Goal: Task Accomplishment & Management: Manage account settings

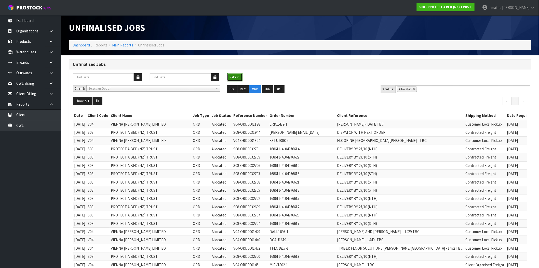
drag, startPoint x: 237, startPoint y: 78, endPoint x: 234, endPoint y: 79, distance: 4.0
click at [237, 78] on button "Refresh" at bounding box center [235, 77] width 16 height 8
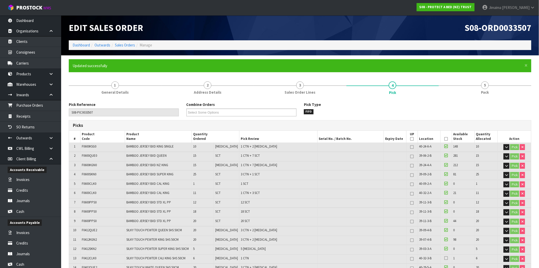
scroll to position [77, 0]
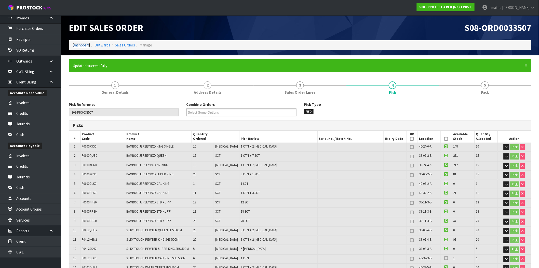
click at [80, 44] on link "Dashboard" at bounding box center [81, 45] width 17 height 5
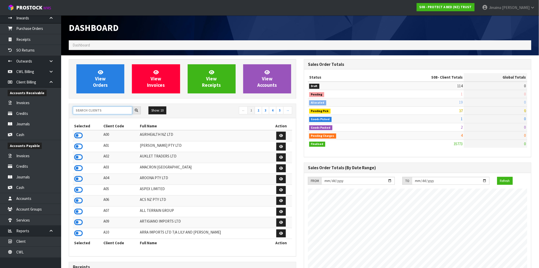
scroll to position [318, 235]
click at [115, 111] on input "text" at bounding box center [102, 110] width 59 height 8
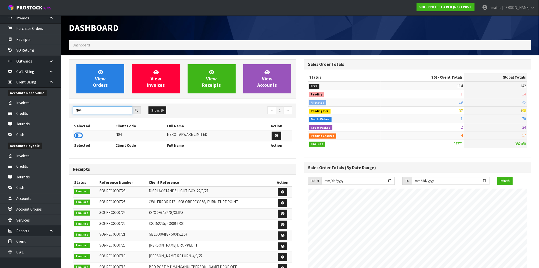
type input "N04"
click at [80, 134] on icon at bounding box center [78, 136] width 9 height 8
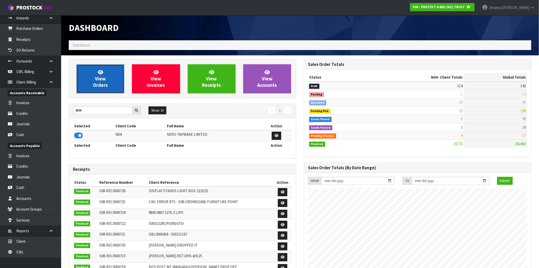
click at [106, 81] on link "View Orders" at bounding box center [100, 78] width 48 height 29
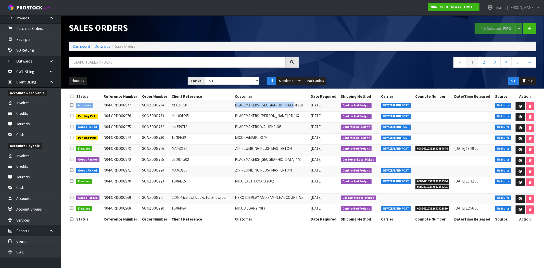
drag, startPoint x: 261, startPoint y: 104, endPoint x: 200, endPoint y: 103, distance: 60.7
click at [200, 103] on tr "Allocated N04-ORD0002977 SONZ0003734 ds 627690 PLACEMAKERS-[GEOGRAPHIC_DATA] # …" at bounding box center [302, 106] width 467 height 11
copy tr "PLACEMAKERS-QUEENSTOWN # 191"
click at [177, 59] on input "text" at bounding box center [177, 62] width 217 height 11
paste input "PLACEMAKERS-QUEENSTOWN # 191"
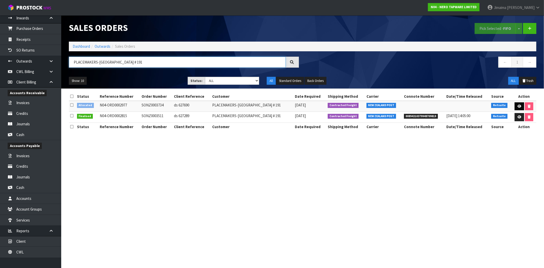
type input "PLACEMAKERS-QUEENSTOWN # 191"
click at [519, 106] on icon at bounding box center [519, 106] width 4 height 3
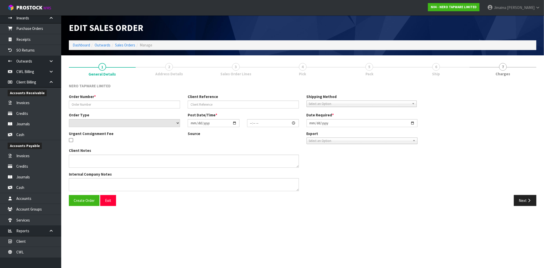
type input "SONZ0003734"
type input "ds 627690"
select select "number:0"
type input "2025-09-23"
type input "14:15:06.000"
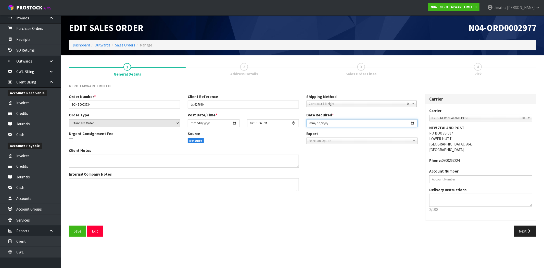
click at [413, 123] on input "2025-09-23" at bounding box center [361, 123] width 111 height 8
type input "2025-09-24"
drag, startPoint x: 317, startPoint y: 202, endPoint x: 534, endPoint y: 243, distance: 221.0
click at [317, 203] on div "Order Number * SONZ0003734 Client Reference ds 627690 Shipping Method Client Lo…" at bounding box center [302, 160] width 475 height 132
click at [533, 231] on button "Next" at bounding box center [525, 230] width 22 height 11
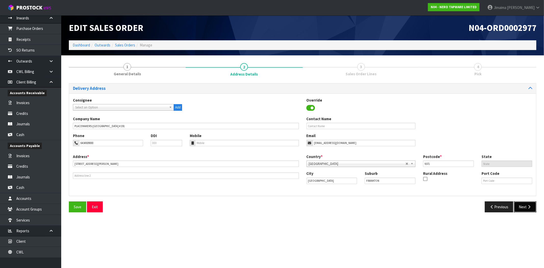
click at [525, 202] on button "Next" at bounding box center [525, 206] width 22 height 11
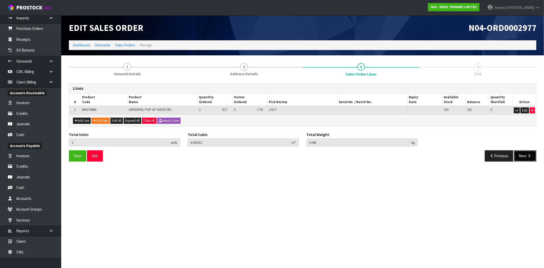
click at [519, 154] on button "Next" at bounding box center [525, 155] width 22 height 11
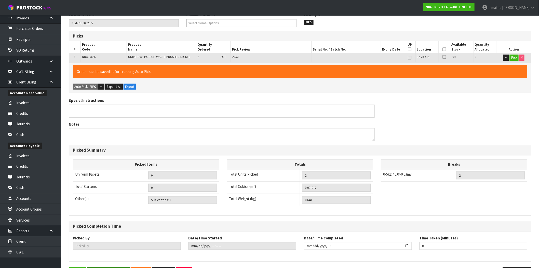
scroll to position [88, 0]
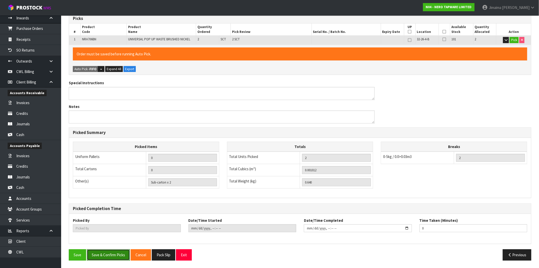
click at [115, 259] on button "Save & Confirm Picks" at bounding box center [108, 254] width 43 height 11
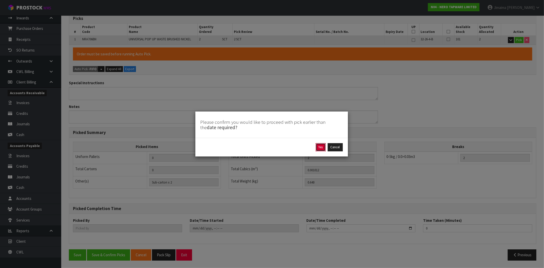
click at [320, 145] on button "Yes" at bounding box center [321, 147] width 10 height 8
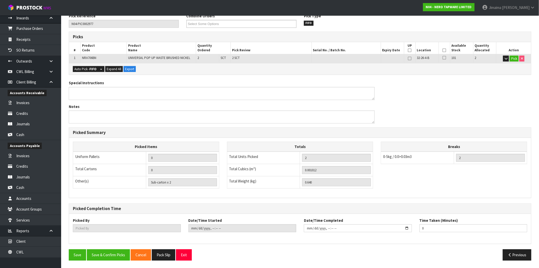
scroll to position [0, 0]
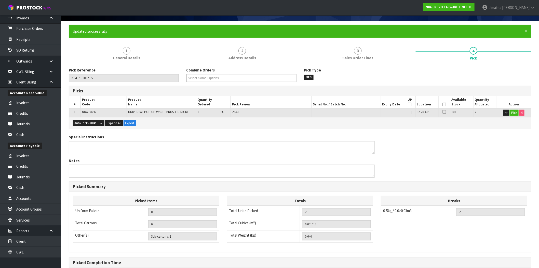
type input "Jimaima Reiher"
type input "2025-09-23T14:19:41"
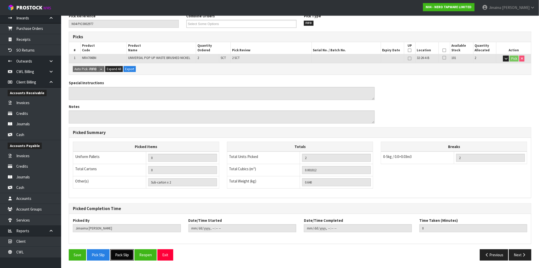
drag, startPoint x: 125, startPoint y: 254, endPoint x: 131, endPoint y: 250, distance: 7.1
click at [125, 254] on button "Pack Slip" at bounding box center [121, 254] width 23 height 11
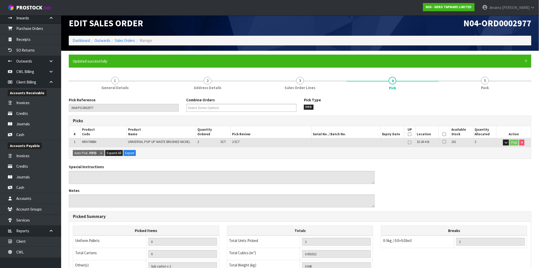
scroll to position [0, 0]
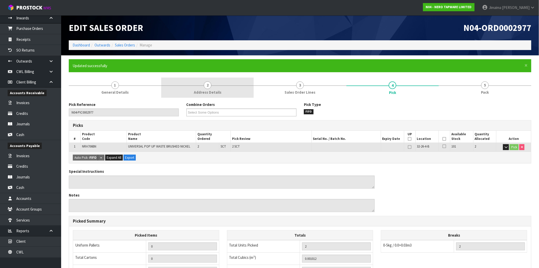
drag, startPoint x: 97, startPoint y: 89, endPoint x: 240, endPoint y: 93, distance: 143.1
click at [97, 89] on link "1 General Details" at bounding box center [115, 88] width 93 height 20
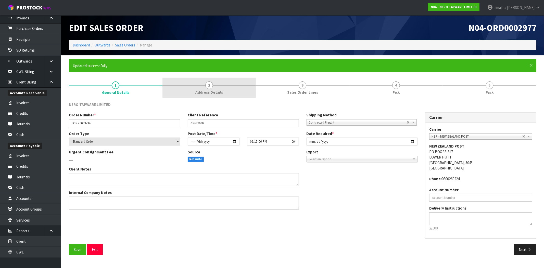
click at [245, 92] on link "2 Address Details" at bounding box center [209, 88] width 94 height 20
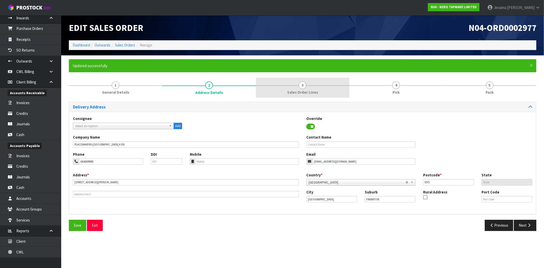
click at [328, 89] on link "3 Sales Order Lines" at bounding box center [303, 88] width 94 height 20
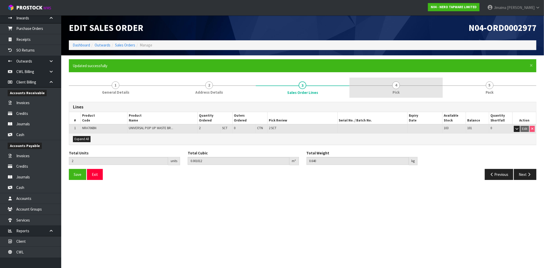
click at [403, 91] on link "4 Pick" at bounding box center [396, 88] width 94 height 20
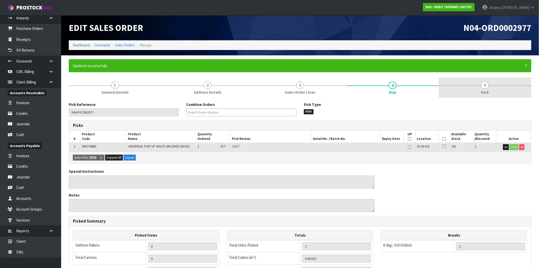
click at [464, 92] on link "5 Pack" at bounding box center [485, 88] width 93 height 20
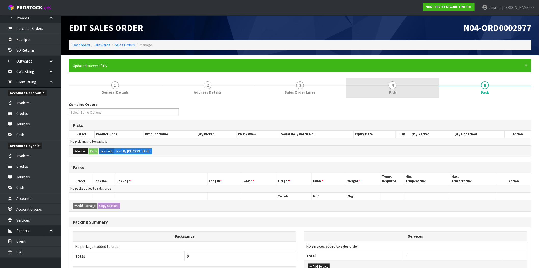
click at [429, 92] on link "4 Pick" at bounding box center [393, 88] width 93 height 20
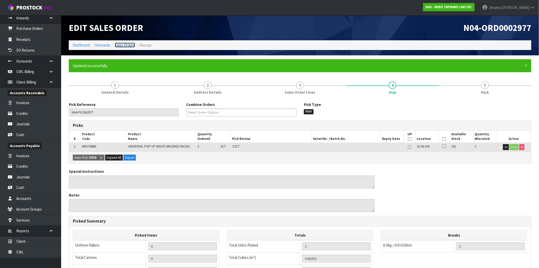
click at [127, 47] on link "Sales Orders" at bounding box center [125, 45] width 20 height 5
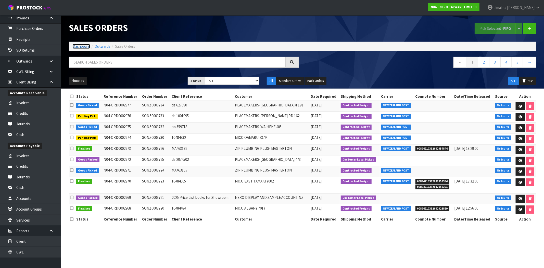
click at [87, 46] on link "Dashboard" at bounding box center [81, 46] width 17 height 5
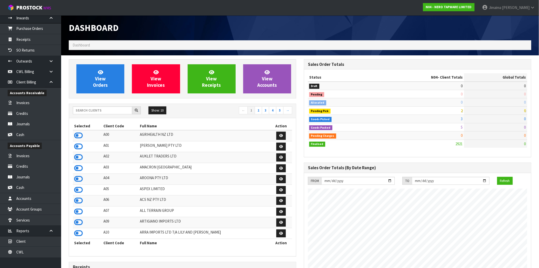
scroll to position [386, 235]
click at [97, 113] on input "text" at bounding box center [102, 110] width 59 height 8
click at [96, 113] on input "text" at bounding box center [102, 110] width 59 height 8
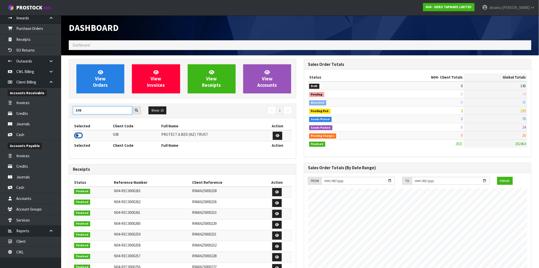
type input "S08"
click at [82, 134] on icon at bounding box center [78, 136] width 9 height 8
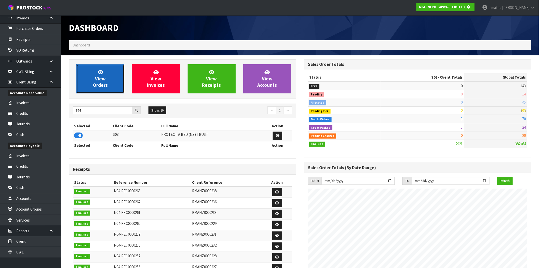
click at [105, 84] on span "View Orders" at bounding box center [100, 78] width 15 height 19
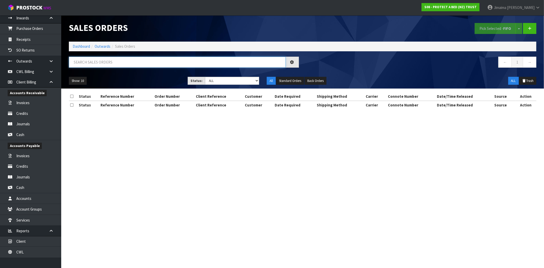
click at [166, 61] on input "text" at bounding box center [177, 62] width 217 height 11
type input "033416"
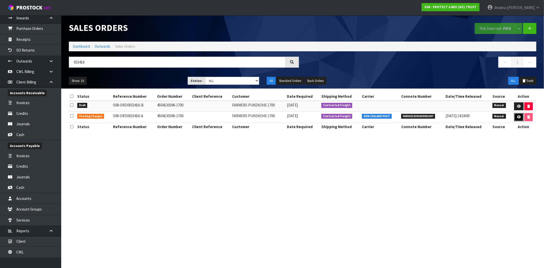
click at [515, 117] on link at bounding box center [518, 117] width 9 height 8
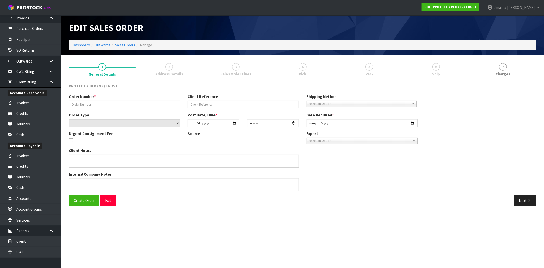
type input "4504130396-1700"
select select "number:0"
type input "2025-09-16"
type input "09:05:00.000"
type input "2025-09-19"
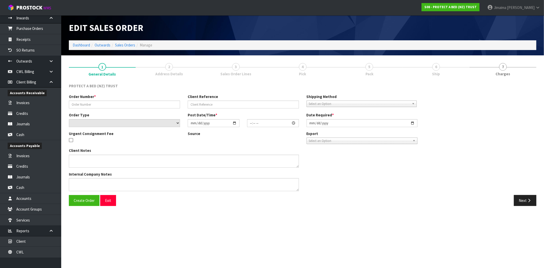
type textarea "1 X F0088DBL0 WAS FOUND WITH QUEEN LABELS"
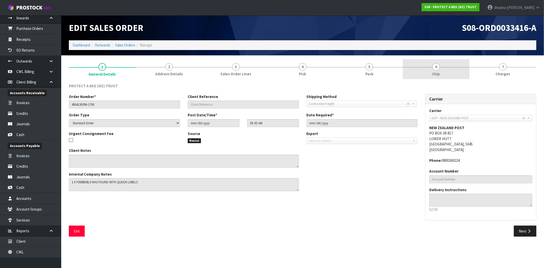
drag, startPoint x: 458, startPoint y: 64, endPoint x: 431, endPoint y: 79, distance: 30.6
click at [458, 64] on link "6 Ship" at bounding box center [436, 69] width 67 height 20
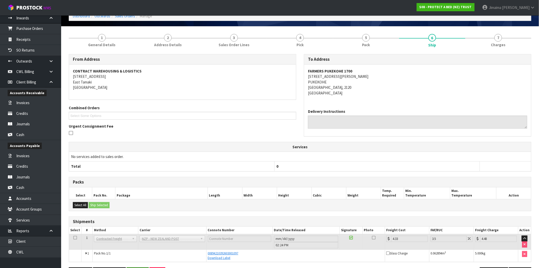
scroll to position [47, 0]
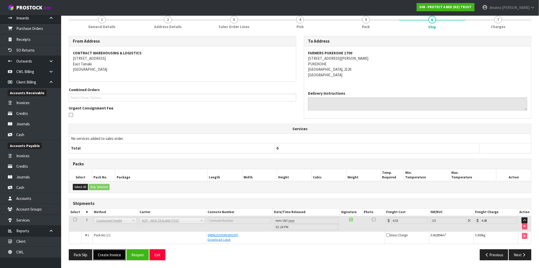
click at [112, 249] on button "Create Invoice" at bounding box center [109, 254] width 33 height 11
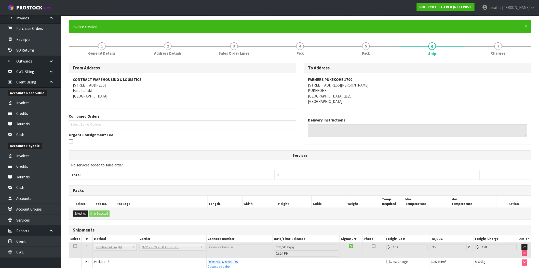
scroll to position [66, 0]
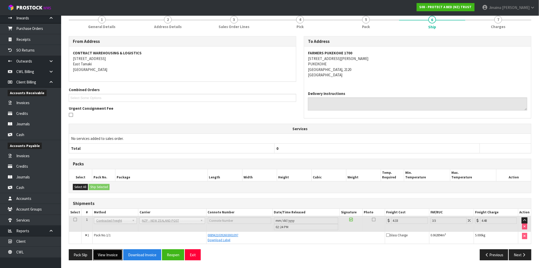
click at [109, 254] on button "View Invoice" at bounding box center [108, 254] width 30 height 11
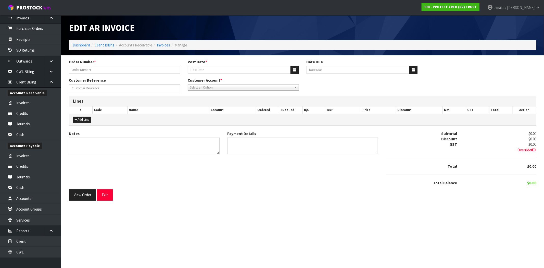
type input "4504130396-1700"
type input "[DATE]"
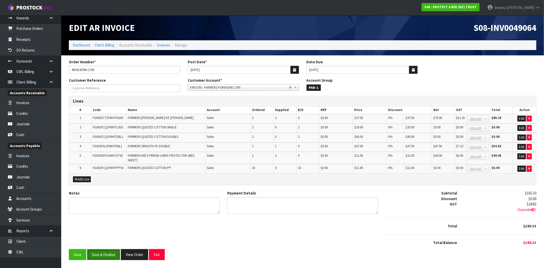
click at [109, 254] on button "Save & Finalise" at bounding box center [103, 254] width 33 height 11
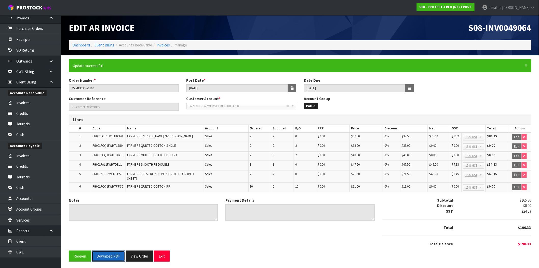
click at [110, 256] on button "Download PDF" at bounding box center [108, 255] width 33 height 11
click at [149, 250] on button "View Order" at bounding box center [139, 255] width 27 height 11
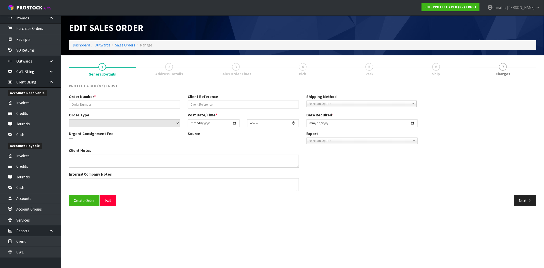
type input "4504130396-1700"
select select "number:0"
type input "2025-09-16"
type input "09:05:00.000"
type input "2025-09-19"
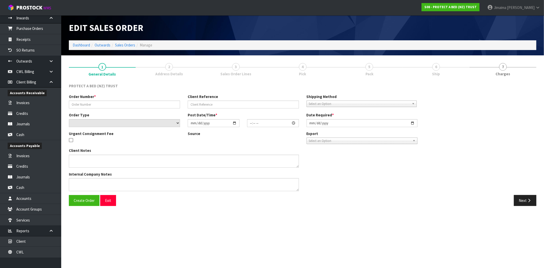
type textarea "1 X F0088DBL0 WAS FOUND WITH QUEEN LABELS"
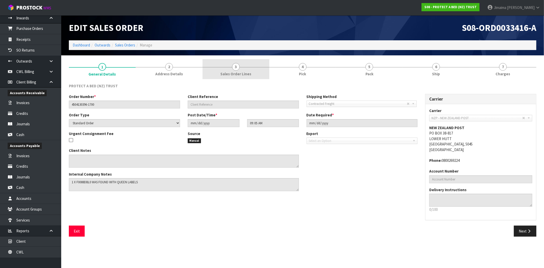
click at [247, 74] on span "Sales Order Lines" at bounding box center [235, 73] width 31 height 5
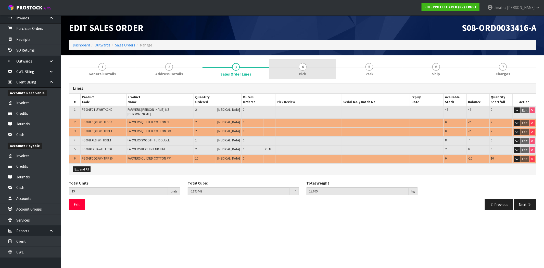
click at [298, 73] on link "4 Pick" at bounding box center [302, 69] width 67 height 20
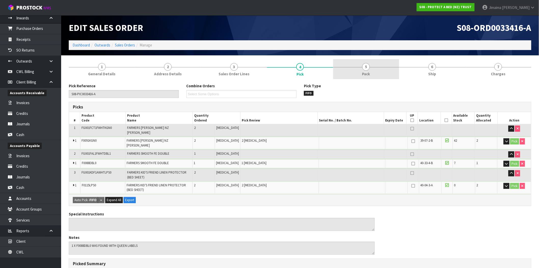
click at [391, 66] on link "5 Pack" at bounding box center [366, 69] width 66 height 20
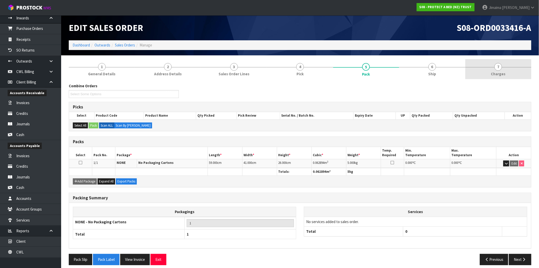
click at [513, 70] on link "7 Charges" at bounding box center [499, 69] width 66 height 20
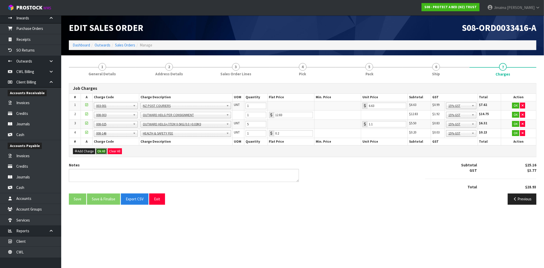
drag, startPoint x: 103, startPoint y: 150, endPoint x: 105, endPoint y: 170, distance: 20.0
click at [103, 150] on button "Ok All" at bounding box center [101, 151] width 11 height 6
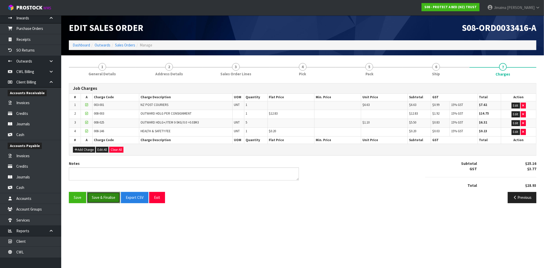
drag, startPoint x: 104, startPoint y: 194, endPoint x: 125, endPoint y: 31, distance: 164.3
click at [104, 194] on button "Save & Finalise" at bounding box center [103, 197] width 33 height 11
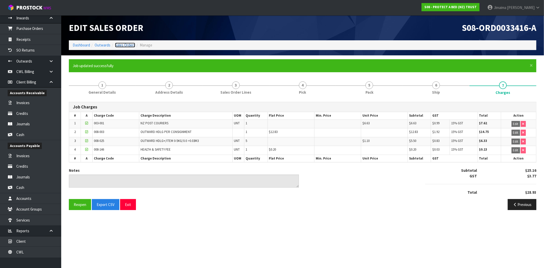
click at [125, 47] on link "Sales Orders" at bounding box center [125, 45] width 20 height 5
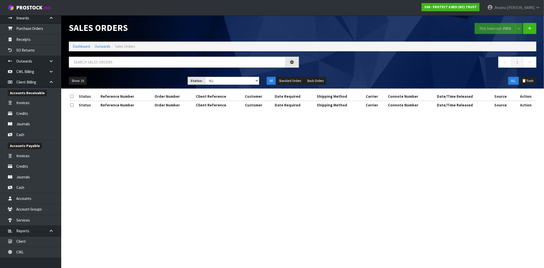
click at [127, 74] on div "Show: 10 5 10 25 50 Status: Draft Pending Allocated Pending Pick Goods Picked G…" at bounding box center [302, 81] width 475 height 16
click at [131, 60] on input "text" at bounding box center [177, 62] width 217 height 11
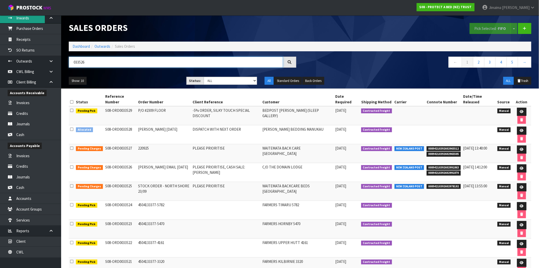
type input "033526"
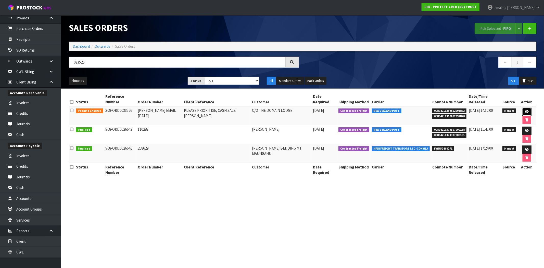
click at [526, 110] on icon at bounding box center [527, 111] width 4 height 3
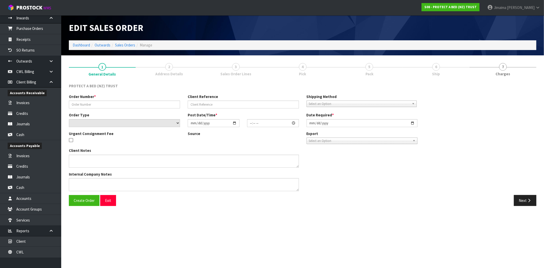
type input "[PERSON_NAME] EMAIL [DATE]"
type input "PLEASE PRIORITISE, CASH SALE: [PERSON_NAME]"
select select "number:0"
type input "2025-09-23"
type input "10:59:00.000"
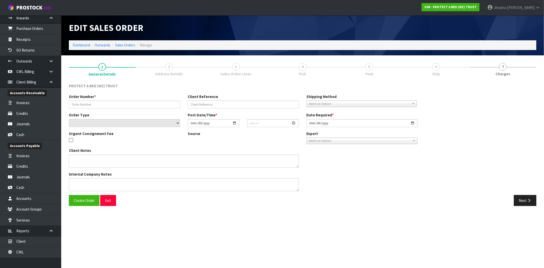
type input "2025-09-23"
type textarea "PRICE: $17.55 PLUS GST (10% DISCOUNT) PLEASE CHARGE $20 PLUS GST FOR DELIVERY."
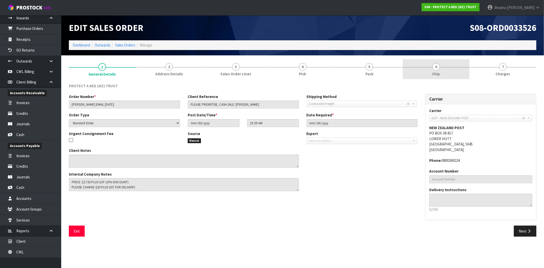
click at [421, 67] on div at bounding box center [436, 67] width 67 height 0
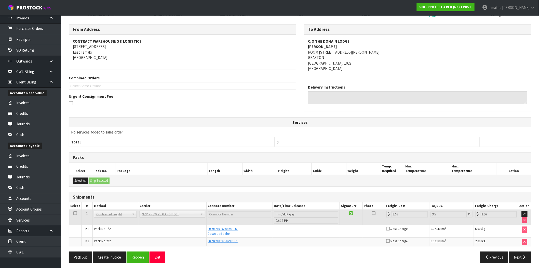
scroll to position [62, 0]
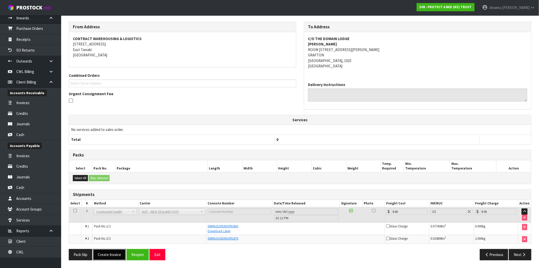
click at [116, 254] on button "Create Invoice" at bounding box center [109, 254] width 33 height 11
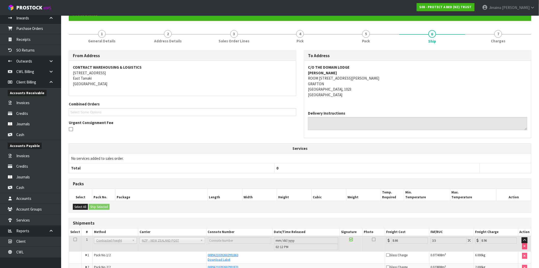
scroll to position [80, 0]
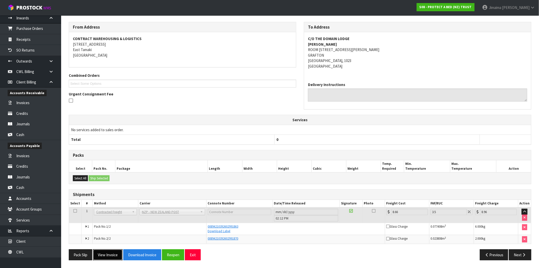
click at [114, 254] on button "View Invoice" at bounding box center [108, 254] width 30 height 11
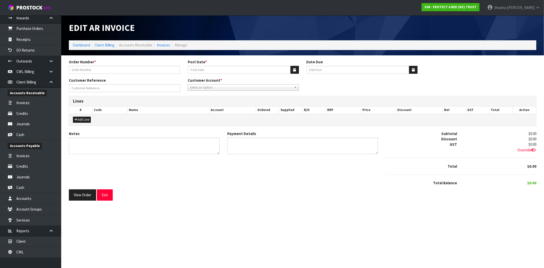
type input "[PERSON_NAME] EMAIL [DATE]"
type input "[DATE]"
type input "20/10/2025"
type input "PLEASE PRIORITISE, CASH SALE: [PERSON_NAME]"
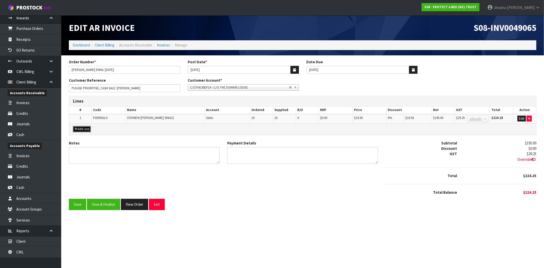
click at [80, 128] on button "Add Line" at bounding box center [82, 129] width 18 height 6
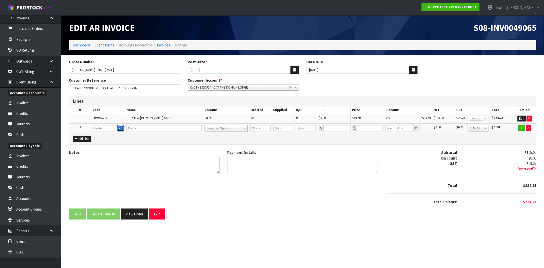
click at [119, 127] on icon "button" at bounding box center [120, 127] width 3 height 3
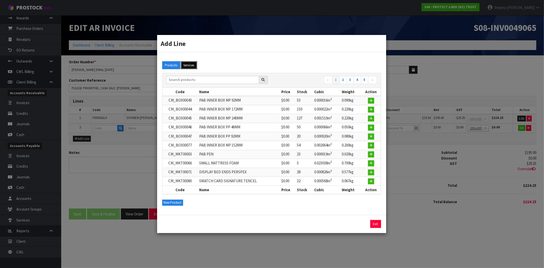
click at [186, 65] on button "Services" at bounding box center [189, 65] width 16 height 8
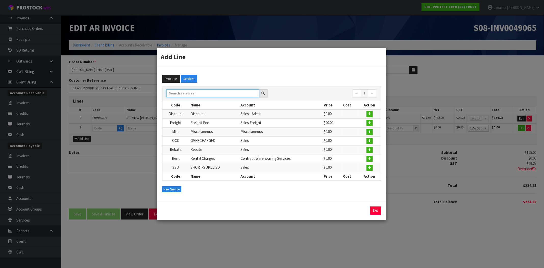
click at [190, 95] on input "text" at bounding box center [212, 93] width 93 height 8
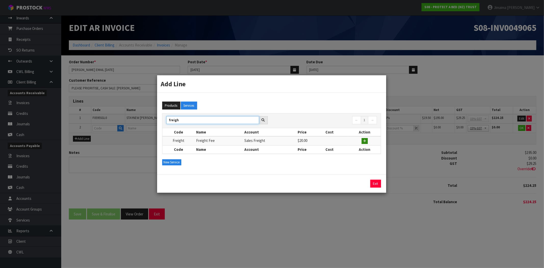
type input "freigh"
click at [363, 139] on button "button" at bounding box center [365, 141] width 6 height 6
type input "Freight"
type input "Freight Fee"
type input "1"
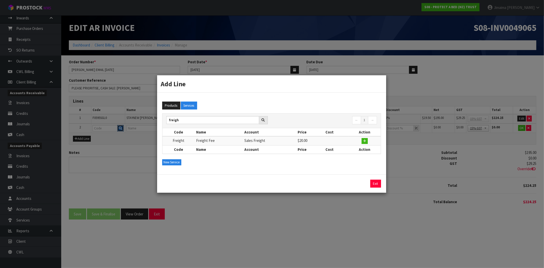
type input "1"
type input "0"
type input "20"
type input "0"
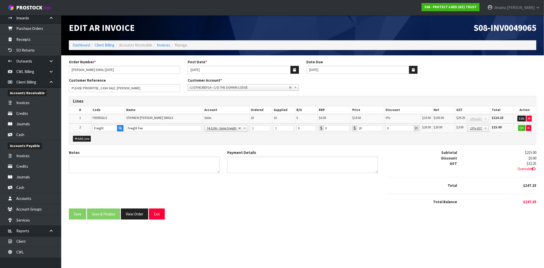
click at [294, 87] on b at bounding box center [296, 87] width 5 height 6
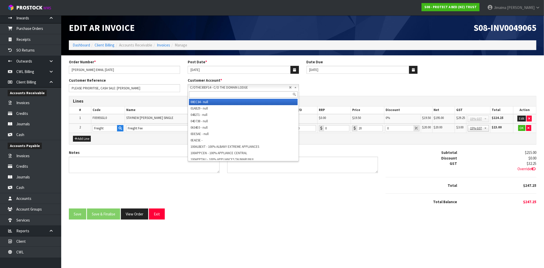
click at [268, 101] on li "00EC34 - null" at bounding box center [243, 102] width 109 height 6
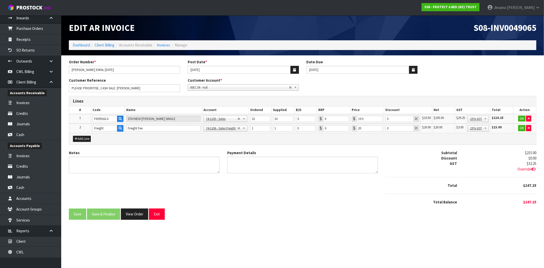
click at [296, 88] on b at bounding box center [296, 87] width 5 height 6
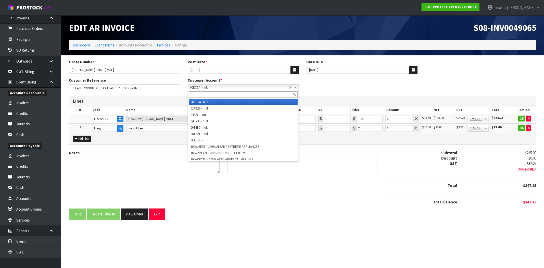
click at [309, 88] on div "Customer Reference PLEASE PRIORITISE, CASH SALE: CORGI SMIT Customer Account * …" at bounding box center [302, 87] width 475 height 18
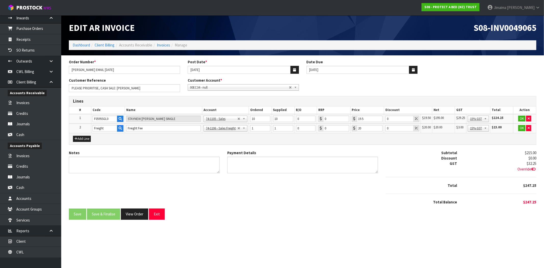
click at [214, 88] on span "00EC34 - null" at bounding box center [239, 87] width 99 height 6
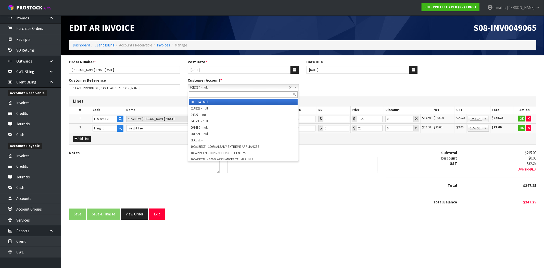
click at [206, 93] on input "text" at bounding box center [243, 94] width 109 height 6
paste input "01AB29"
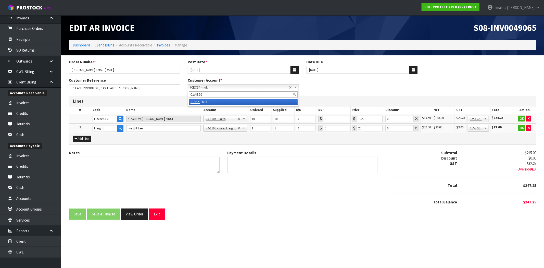
type input "01AB29"
click at [202, 103] on li "01AB29 - null" at bounding box center [243, 102] width 109 height 6
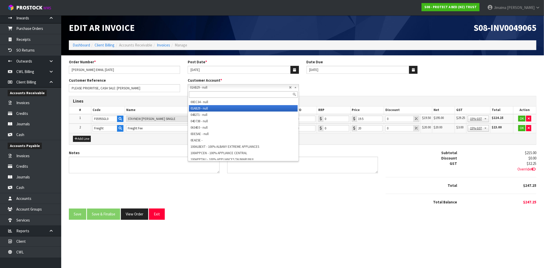
click at [293, 88] on link "01AB29 - null" at bounding box center [243, 87] width 111 height 6
click at [273, 93] on input "text" at bounding box center [243, 94] width 109 height 6
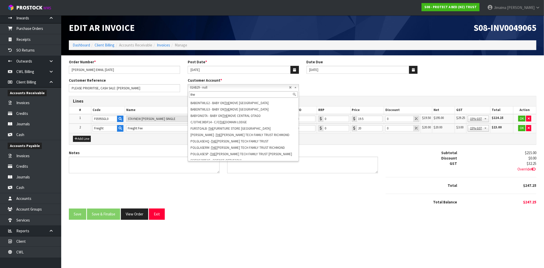
scroll to position [178, 0]
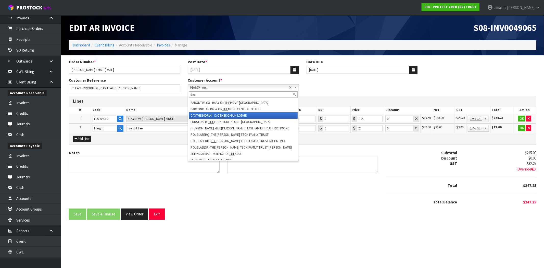
type input "the"
click at [266, 115] on li "C/OTHE30DF14 - C/O THE DOMAIN LODGE" at bounding box center [243, 115] width 109 height 6
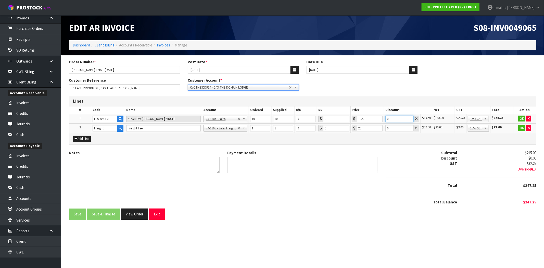
drag, startPoint x: 393, startPoint y: 117, endPoint x: 376, endPoint y: 119, distance: 16.9
click at [376, 119] on tr "1 F0595SGL0 STAYNEW TERRY BXD SINGLE 74-1100 - Sales - Admin 74-1105 - Sales 74…" at bounding box center [302, 119] width 467 height 10
type input "10"
click at [521, 118] on button "OK" at bounding box center [521, 118] width 7 height 6
click at [522, 128] on button "OK" at bounding box center [521, 128] width 7 height 6
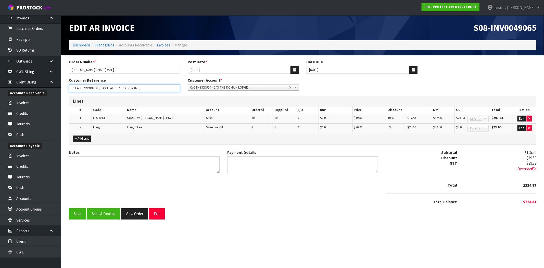
drag, startPoint x: 100, startPoint y: 88, endPoint x: 35, endPoint y: 92, distance: 64.6
click at [35, 92] on body "Toggle navigation ProStock WMS S08 - PROTECT A BED (NZ) TRUST Jimaima Reiher Lo…" at bounding box center [272, 134] width 544 height 268
click at [115, 191] on div "Notes Payment Details Subtotal $195.50 Discount $19.50 GST $29.33 Override" at bounding box center [302, 179] width 475 height 59
click at [103, 212] on button "Save & Finalise" at bounding box center [103, 213] width 33 height 11
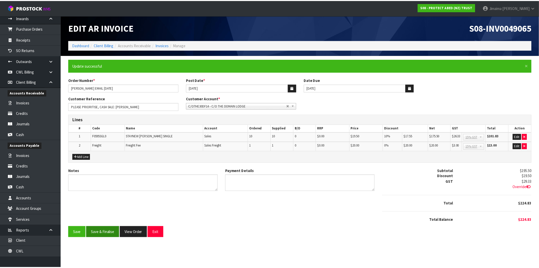
scroll to position [0, 0]
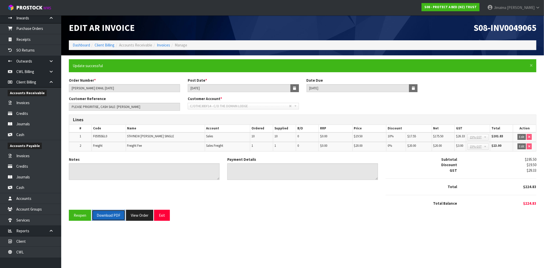
click at [108, 211] on button "Download PDF" at bounding box center [108, 215] width 33 height 11
click at [148, 215] on button "View Order" at bounding box center [139, 215] width 27 height 11
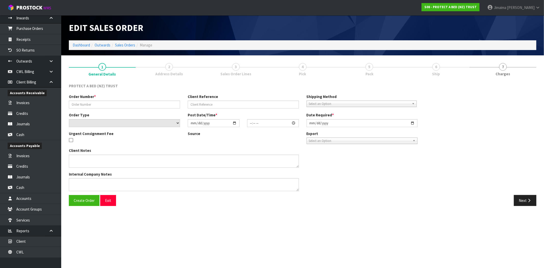
type input "[PERSON_NAME] EMAIL [DATE]"
type input "PLEASE PRIORITISE, CASH SALE: [PERSON_NAME]"
select select "number:0"
type input "2025-09-23"
type input "10:59:00.000"
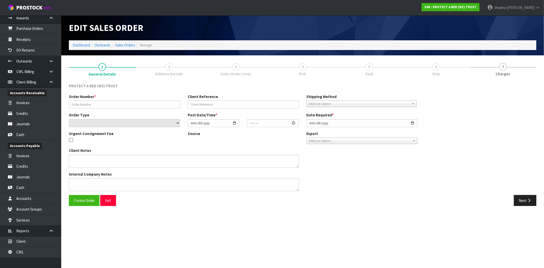
type input "2025-09-23"
type textarea "PRICE: $17.55 PLUS GST (10% DISCOUNT) PLEASE CHARGE $20 PLUS GST FOR DELIVERY."
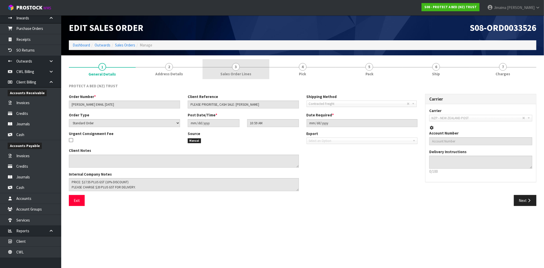
click at [238, 72] on span "Sales Order Lines" at bounding box center [235, 73] width 31 height 5
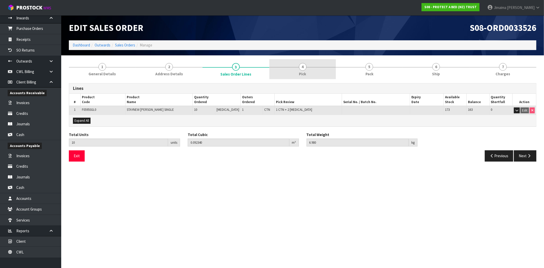
click at [297, 68] on link "4 Pick" at bounding box center [302, 69] width 67 height 20
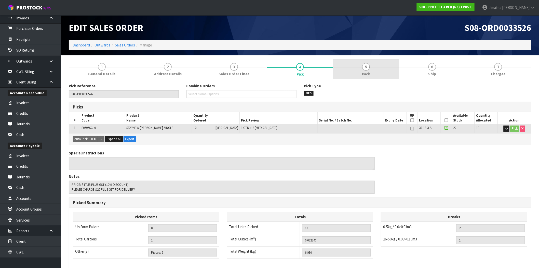
click at [363, 75] on span "Pack" at bounding box center [367, 73] width 8 height 5
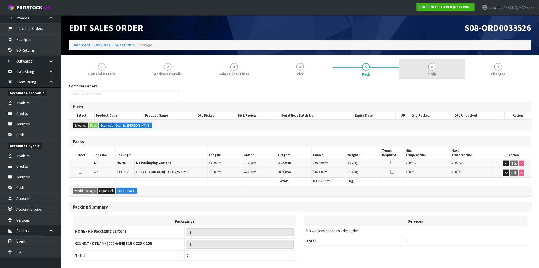
click at [429, 71] on link "6 Ship" at bounding box center [432, 69] width 66 height 20
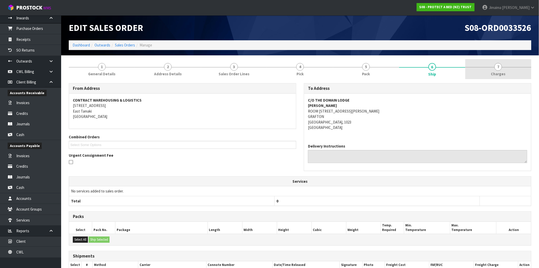
click at [507, 75] on link "7 Charges" at bounding box center [499, 69] width 66 height 20
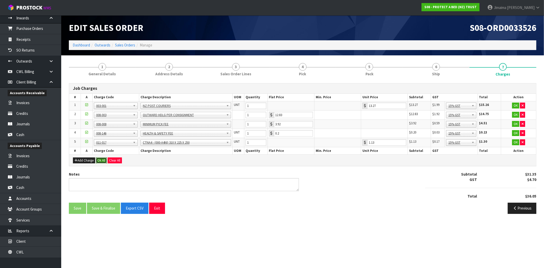
click at [105, 160] on button "Ok All" at bounding box center [101, 160] width 11 height 6
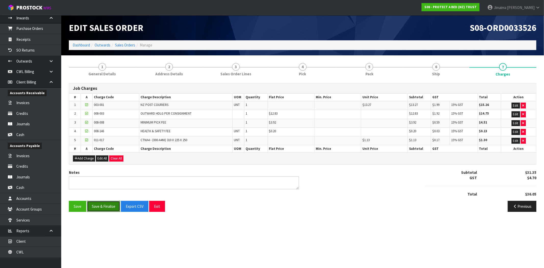
click at [113, 210] on button "Save & Finalise" at bounding box center [103, 206] width 33 height 11
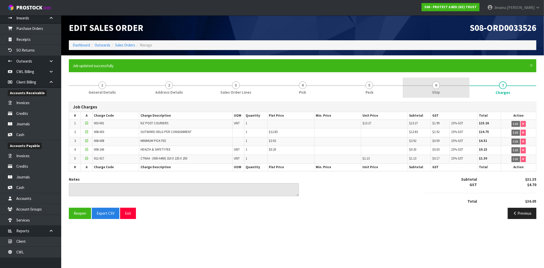
drag, startPoint x: 447, startPoint y: 90, endPoint x: 367, endPoint y: 90, distance: 80.3
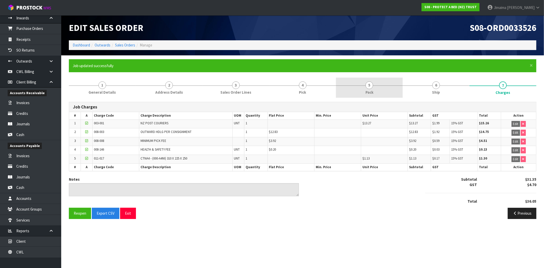
click at [447, 90] on link "6 Ship" at bounding box center [436, 88] width 67 height 20
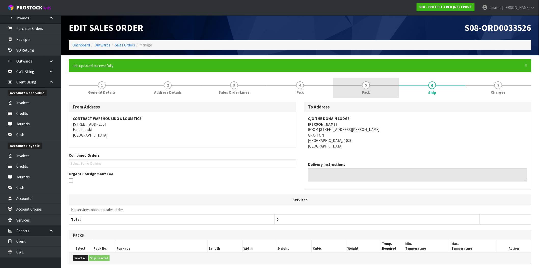
click at [367, 90] on span "Pack" at bounding box center [367, 91] width 8 height 5
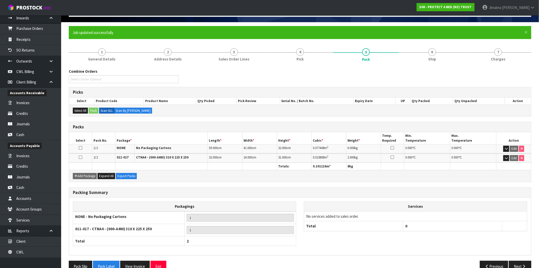
scroll to position [44, 0]
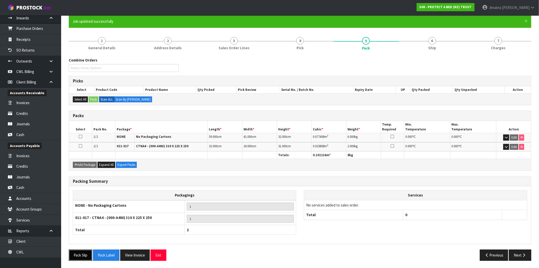
drag, startPoint x: 82, startPoint y: 253, endPoint x: 195, endPoint y: 187, distance: 131.0
click at [83, 253] on button "Pack Slip" at bounding box center [80, 254] width 23 height 11
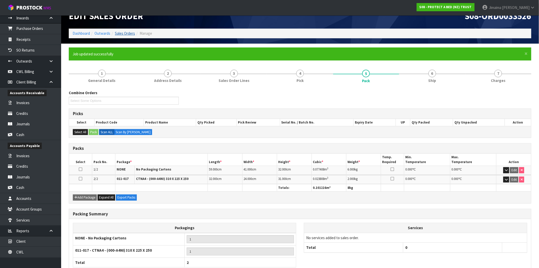
scroll to position [0, 0]
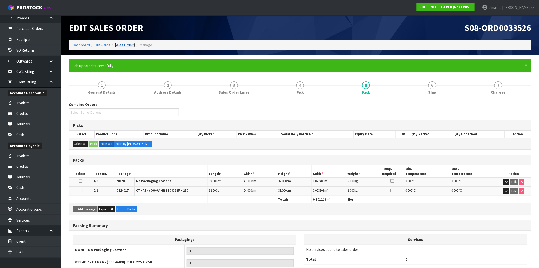
click at [126, 43] on link "Sales Orders" at bounding box center [125, 45] width 20 height 5
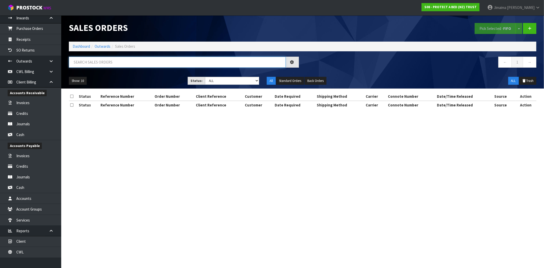
click at [153, 59] on input "text" at bounding box center [177, 62] width 217 height 11
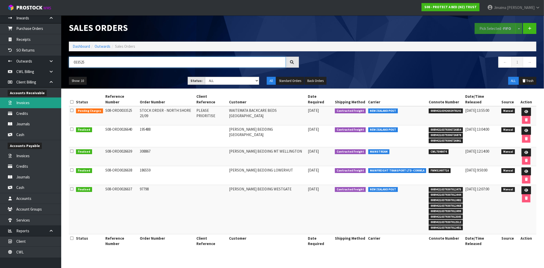
type input "033525"
click at [524, 110] on icon at bounding box center [526, 111] width 4 height 3
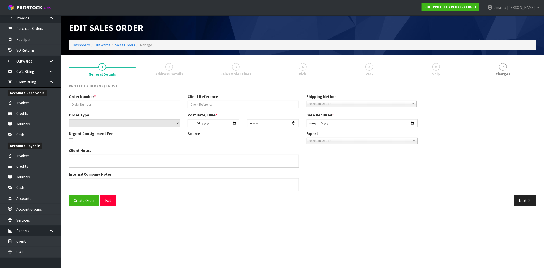
type input "STOCK ORDER - NORTH SHORE 23/09"
type input "PLEASE PRIORITISE"
select select "number:0"
type input "2025-09-23"
type input "10:35:00.000"
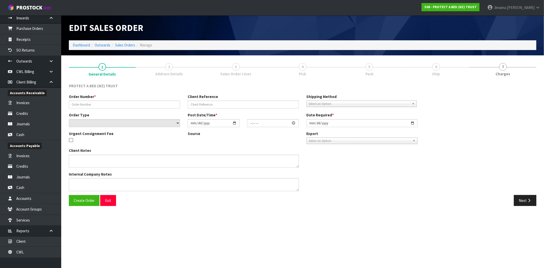
type input "2025-09-23"
type textarea "ASAP PLEASE"
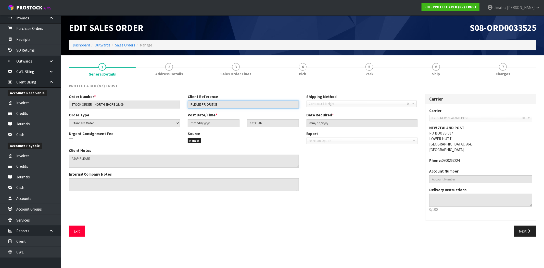
drag, startPoint x: 158, startPoint y: 103, endPoint x: 314, endPoint y: 67, distance: 159.5
click at [159, 103] on div "Order Number * STOCK ORDER - NORTH SHORE 23/09 Client Reference PLEASE PRIORITI…" at bounding box center [243, 103] width 356 height 18
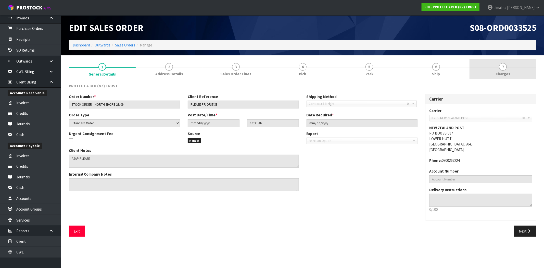
click at [488, 65] on link "7 Charges" at bounding box center [502, 69] width 67 height 20
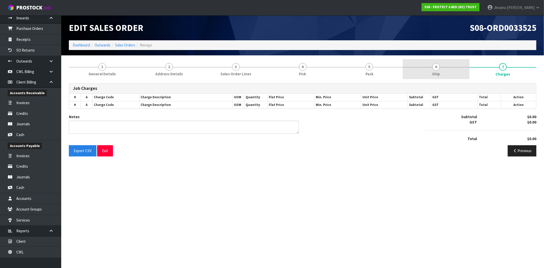
click at [451, 63] on link "6 Ship" at bounding box center [436, 69] width 67 height 20
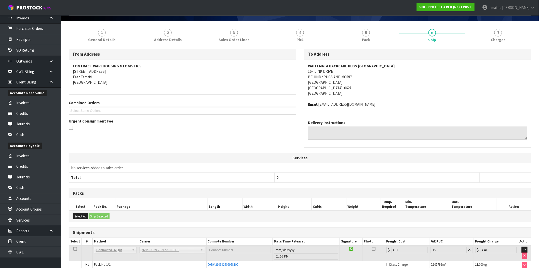
scroll to position [64, 0]
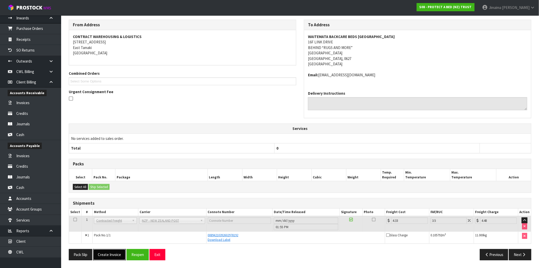
click at [108, 254] on button "Create Invoice" at bounding box center [109, 254] width 33 height 11
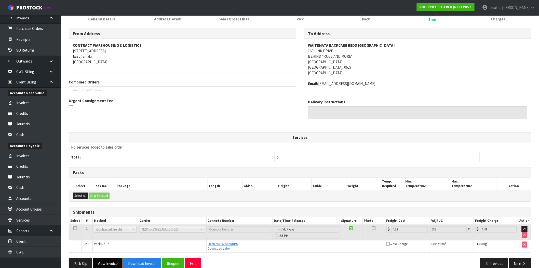
scroll to position [82, 0]
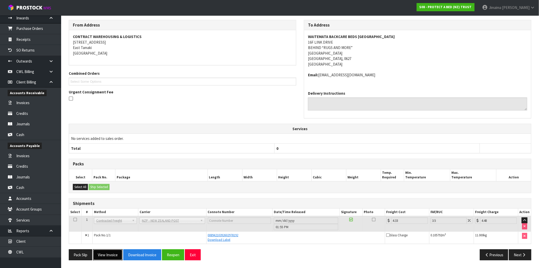
click at [115, 254] on button "View Invoice" at bounding box center [108, 254] width 30 height 11
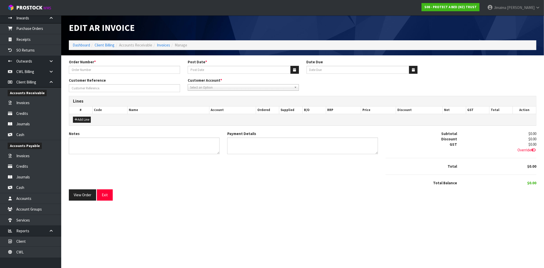
type input "STOCK ORDER - NORTH SHORE 23/09"
type input "[DATE]"
type input "20/10/2025"
type input "PLEASE PRIORITISE"
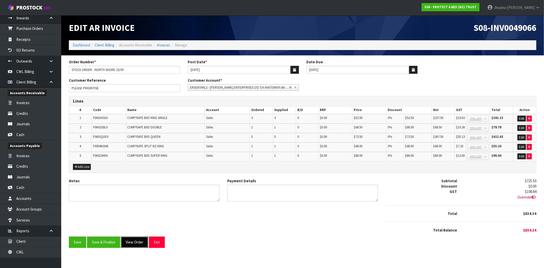
click at [139, 240] on button "View Order" at bounding box center [134, 241] width 27 height 11
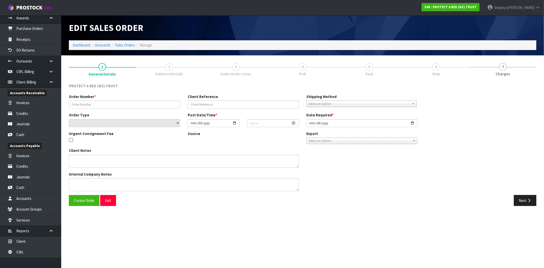
type input "STOCK ORDER - NORTH SHORE 23/09"
type input "PLEASE PRIORITISE"
select select "number:0"
type input "2025-09-23"
type input "10:35:00.000"
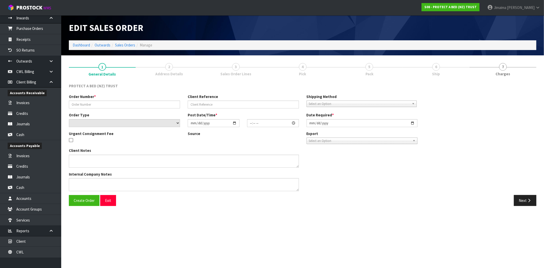
type input "2025-09-23"
type textarea "ASAP PLEASE"
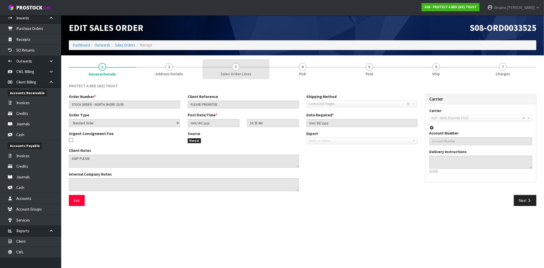
click at [240, 73] on span "Sales Order Lines" at bounding box center [235, 73] width 31 height 5
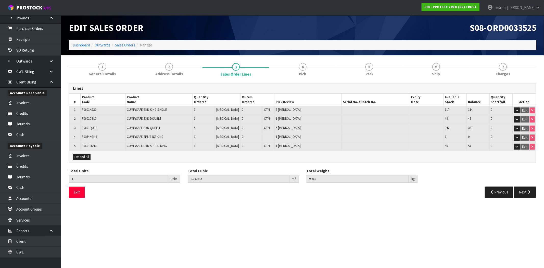
click at [96, 135] on span "F0054KGN8" at bounding box center [89, 136] width 15 height 4
click at [450, 68] on link "6 Ship" at bounding box center [436, 69] width 67 height 20
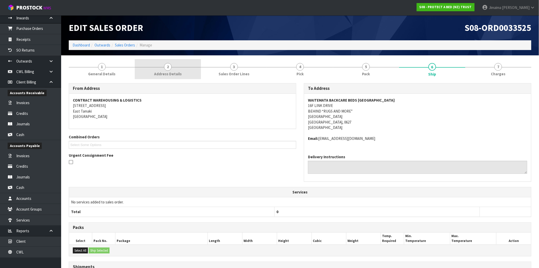
click at [143, 63] on link "2 Address Details" at bounding box center [168, 69] width 66 height 20
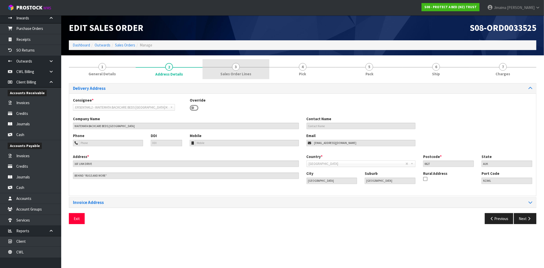
click at [248, 68] on link "3 Sales Order Lines" at bounding box center [235, 69] width 67 height 20
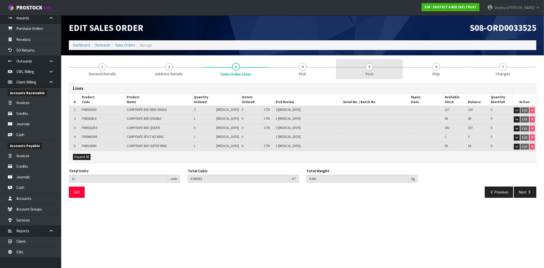
click at [365, 74] on link "5 Pack" at bounding box center [369, 69] width 67 height 20
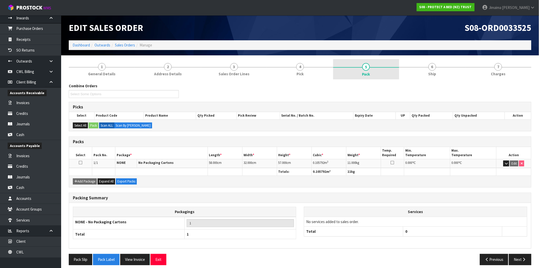
click at [350, 66] on link "5 Pack" at bounding box center [366, 69] width 66 height 20
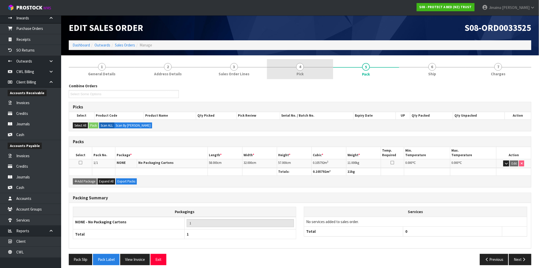
click at [302, 72] on span "Pick" at bounding box center [300, 73] width 7 height 5
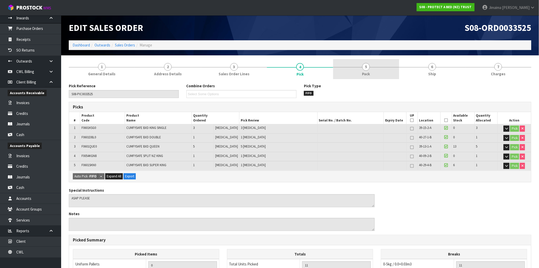
click at [371, 67] on link "5 Pack" at bounding box center [366, 69] width 66 height 20
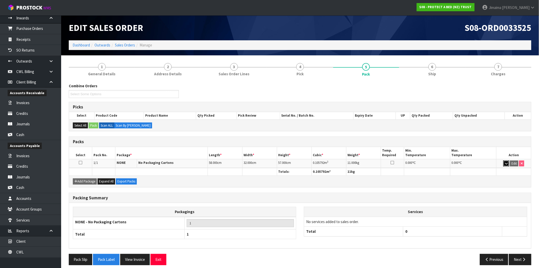
click at [504, 162] on button "button" at bounding box center [507, 163] width 6 height 6
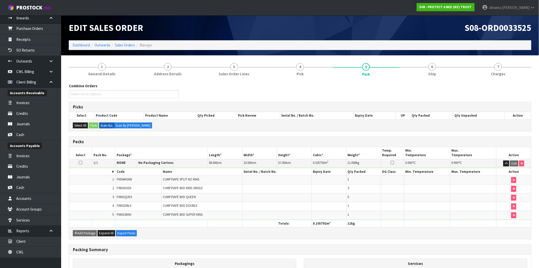
drag, startPoint x: 429, startPoint y: 73, endPoint x: 418, endPoint y: 86, distance: 17.1
click at [429, 73] on span "Ship" at bounding box center [433, 73] width 8 height 5
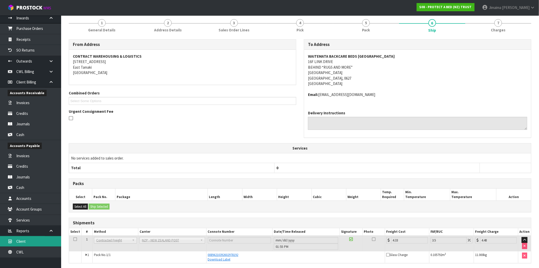
scroll to position [64, 0]
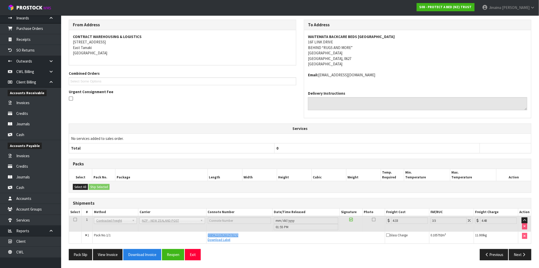
drag, startPoint x: 246, startPoint y: 236, endPoint x: 201, endPoint y: 234, distance: 45.7
click at [201, 234] on tr "1 Pack No. 1/1 00894210392602978192 Download Label Glass Charge 0.105792 m 3 11…" at bounding box center [300, 237] width 462 height 12
copy tr "00894210392602978192"
drag, startPoint x: 402, startPoint y: 220, endPoint x: 376, endPoint y: 219, distance: 26.3
click at [376, 219] on tr "1 Client Local Pickup Customer Local Pickup Company Freight Contracted Freight …" at bounding box center [300, 224] width 462 height 16
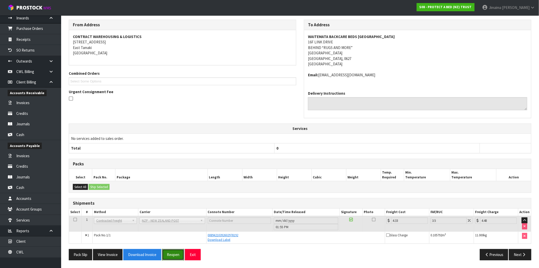
drag, startPoint x: 166, startPoint y: 259, endPoint x: 197, endPoint y: 240, distance: 37.0
click at [166, 259] on button "Reopen" at bounding box center [173, 254] width 22 height 11
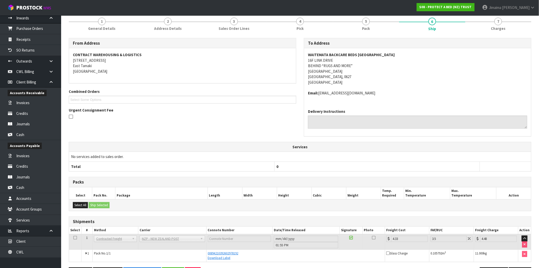
scroll to position [0, 0]
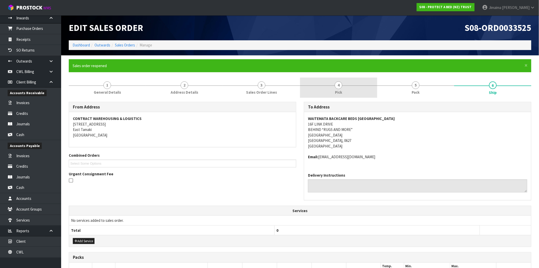
click at [343, 87] on link "4 Pick" at bounding box center [338, 88] width 77 height 20
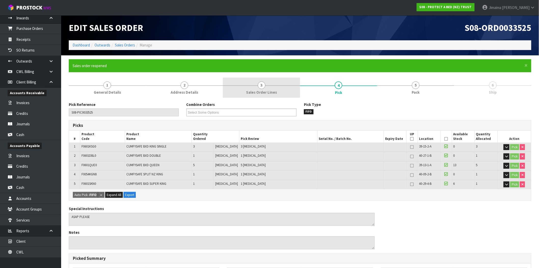
click at [272, 92] on span "Sales Order Lines" at bounding box center [261, 91] width 31 height 5
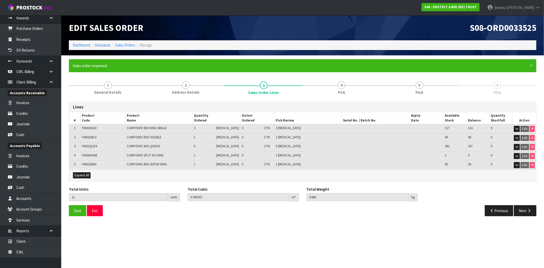
click at [85, 155] on span "F0054KGN8" at bounding box center [89, 155] width 15 height 4
click at [361, 86] on link "4 Pick" at bounding box center [342, 88] width 78 height 20
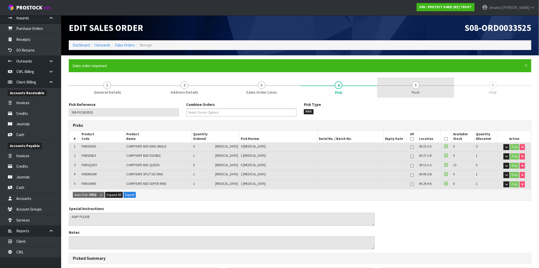
drag, startPoint x: 424, startPoint y: 90, endPoint x: 417, endPoint y: 94, distance: 8.0
click at [423, 90] on link "5 Pack" at bounding box center [416, 88] width 77 height 20
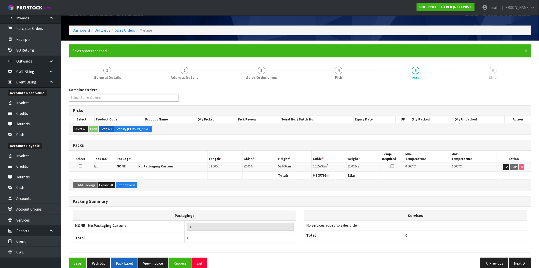
scroll to position [23, 0]
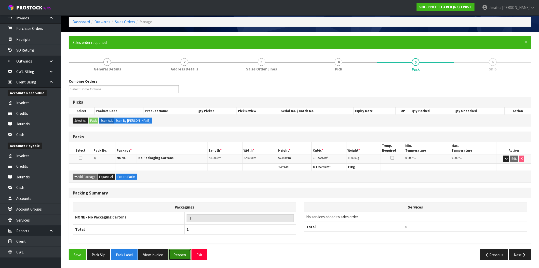
click at [180, 253] on button "Reopen" at bounding box center [180, 254] width 22 height 11
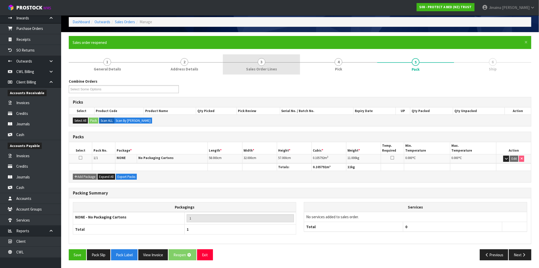
scroll to position [0, 0]
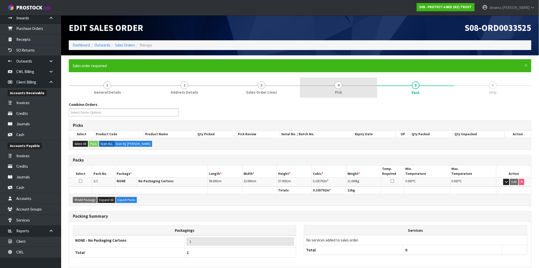
click at [339, 89] on link "4 Pick" at bounding box center [338, 88] width 77 height 20
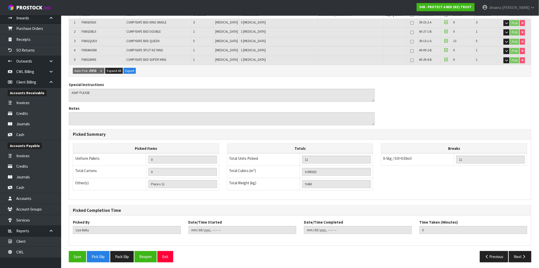
scroll to position [125, 0]
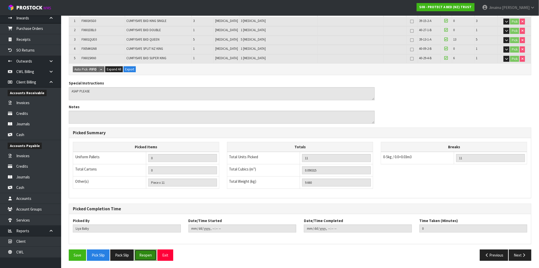
click at [144, 253] on button "Reopen" at bounding box center [146, 254] width 22 height 11
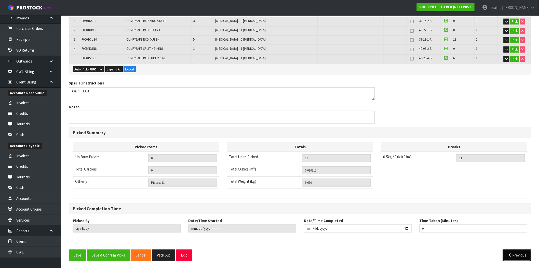
drag, startPoint x: 518, startPoint y: 255, endPoint x: 423, endPoint y: 235, distance: 96.3
click at [517, 255] on button "Previous" at bounding box center [517, 254] width 29 height 11
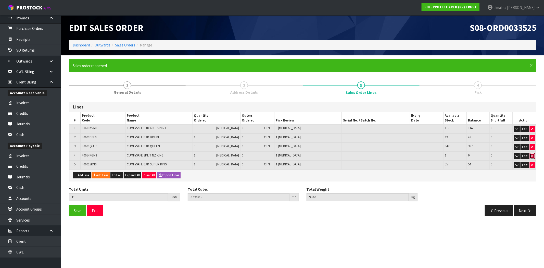
drag, startPoint x: 531, startPoint y: 156, endPoint x: 370, endPoint y: 159, distance: 161.7
click at [532, 156] on icon "button" at bounding box center [532, 155] width 2 height 3
type input "10"
type input "0.083259"
type input "8.66"
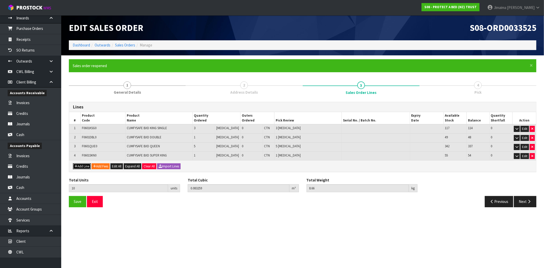
click at [81, 165] on button "Add Line" at bounding box center [82, 166] width 18 height 6
type input "0"
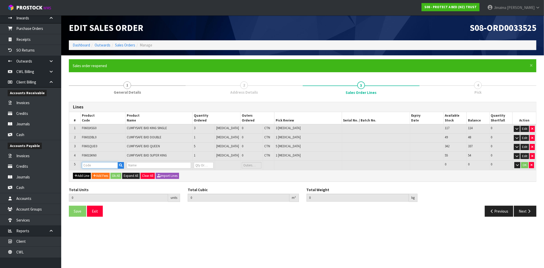
click at [95, 166] on input "text" at bounding box center [100, 165] width 36 height 6
paste input "F0601KGN0"
type input "F0601KGN0"
type input "10"
type input "0.083259"
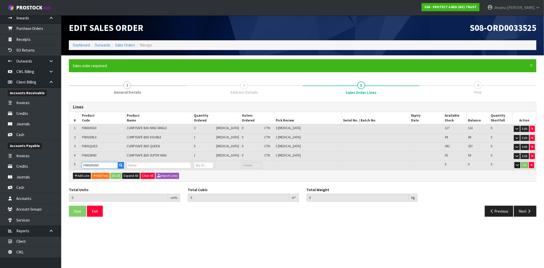
type input "8.66"
type input "CUMFYSAFE BXD NZ KING"
type input "0"
type input "F0601KGN0"
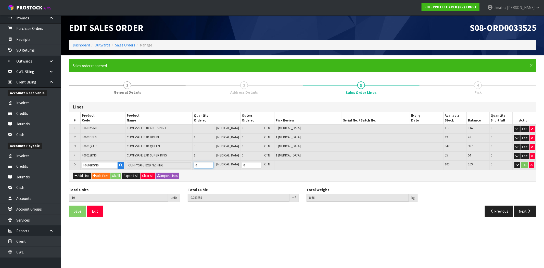
click at [209, 164] on input "0" at bounding box center [204, 165] width 20 height 6
type input "11"
type input "0.091669"
type input "9.64"
type input "1"
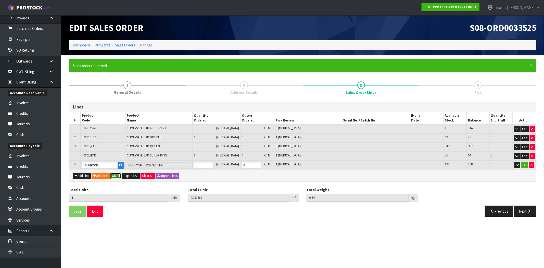
click at [116, 177] on button "Ok All" at bounding box center [115, 176] width 11 height 6
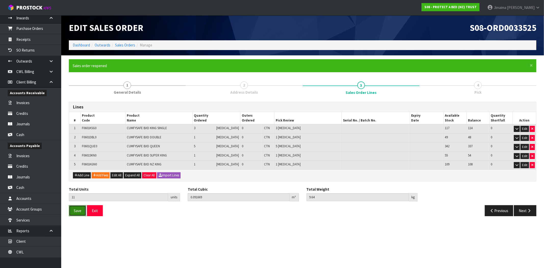
click at [73, 210] on button "Save" at bounding box center [77, 210] width 17 height 11
click at [528, 211] on icon "button" at bounding box center [528, 211] width 5 height 4
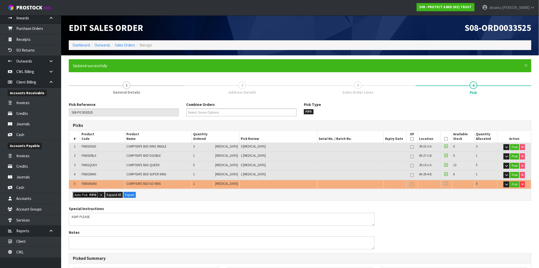
click at [82, 192] on button "Auto Pick - FIFO" at bounding box center [85, 195] width 25 height 6
type input "Piece x 11"
type input "11"
type input "0.091669"
type input "9.640"
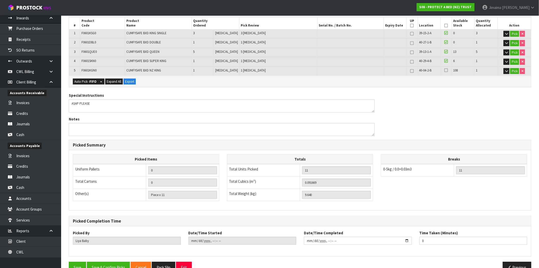
scroll to position [125, 0]
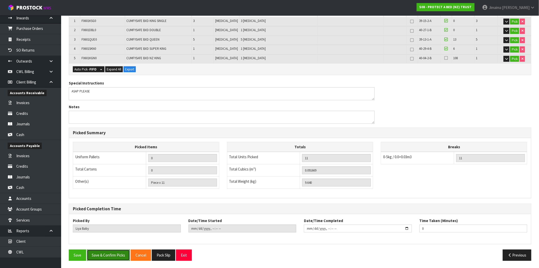
click at [109, 256] on button "Save & Confirm Picks" at bounding box center [108, 254] width 43 height 11
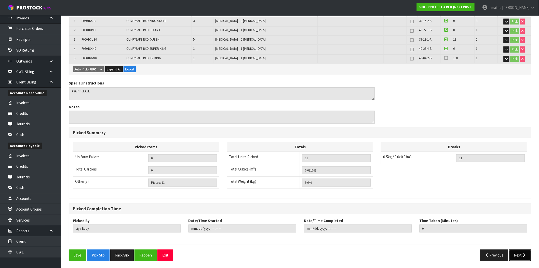
click at [523, 255] on icon "button" at bounding box center [524, 255] width 5 height 4
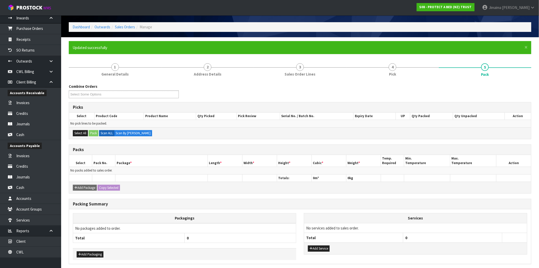
scroll to position [0, 0]
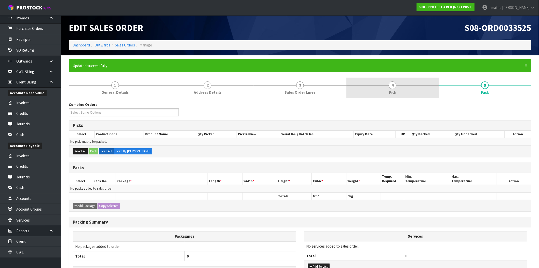
click at [391, 85] on span "4" at bounding box center [393, 85] width 8 height 8
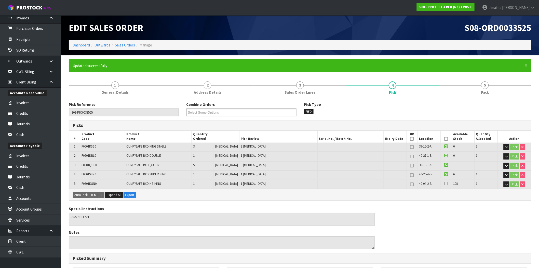
click at [445, 182] on icon at bounding box center [447, 183] width 4 height 4
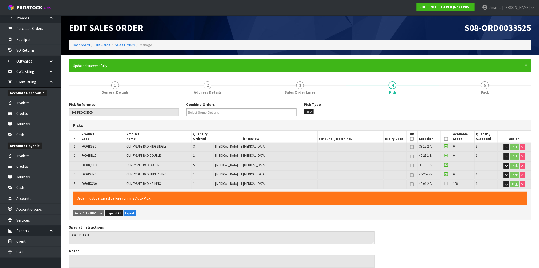
click at [445, 139] on icon at bounding box center [447, 139] width 4 height 0
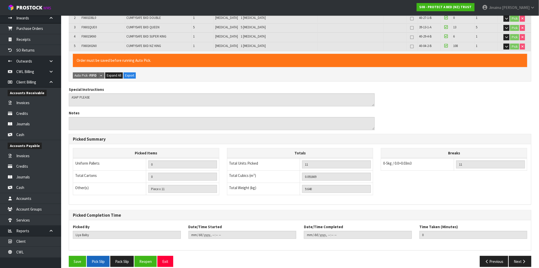
scroll to position [144, 0]
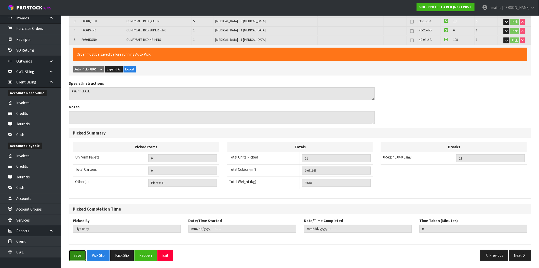
click at [77, 256] on button "Save" at bounding box center [77, 255] width 17 height 11
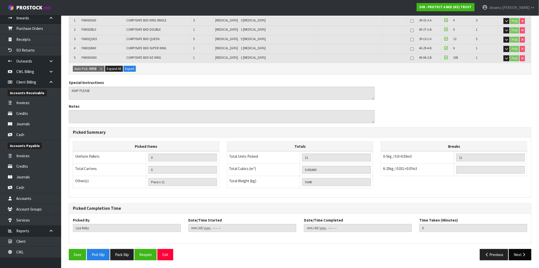
scroll to position [125, 0]
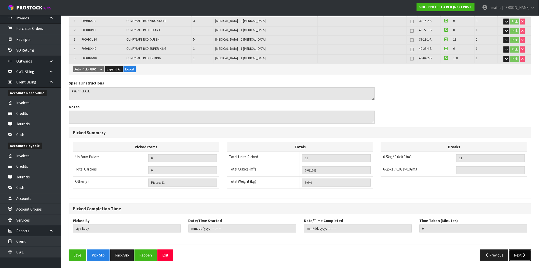
click at [519, 256] on button "Next" at bounding box center [520, 254] width 22 height 11
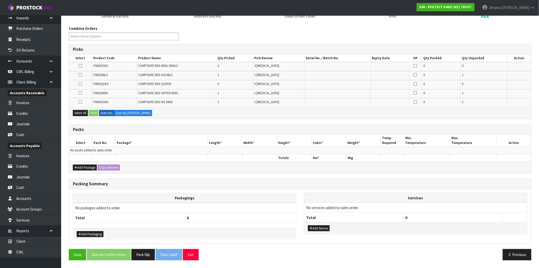
scroll to position [0, 0]
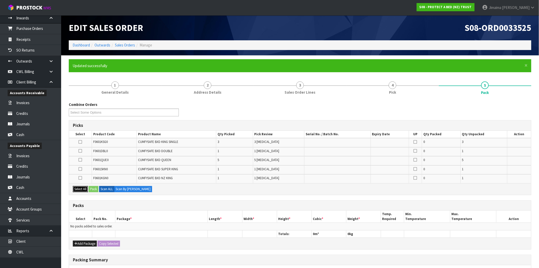
click at [85, 188] on button "Select All" at bounding box center [80, 189] width 15 height 6
click at [87, 243] on button "Add Package" at bounding box center [85, 243] width 24 height 6
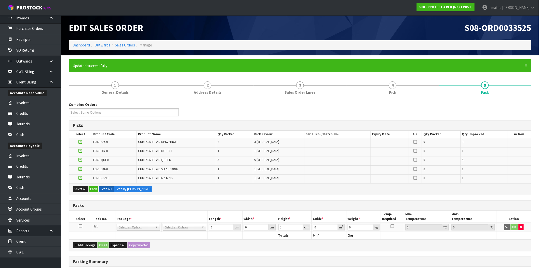
click at [83, 224] on td at bounding box center [80, 227] width 23 height 9
click at [82, 226] on icon at bounding box center [81, 226] width 4 height 0
click at [95, 187] on button "Pack" at bounding box center [94, 189] width 10 height 6
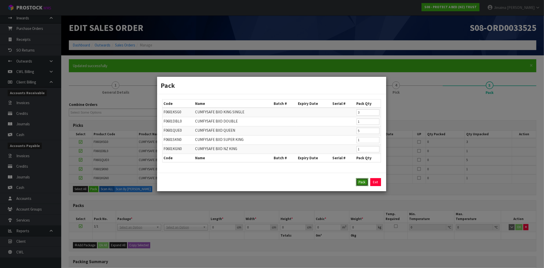
drag, startPoint x: 361, startPoint y: 181, endPoint x: 341, endPoint y: 185, distance: 20.5
click at [360, 181] on button "Pack" at bounding box center [362, 182] width 12 height 8
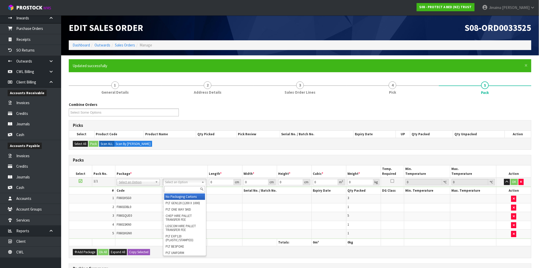
click at [178, 187] on input "text" at bounding box center [184, 189] width 41 height 6
type input "oc"
type input "9.64"
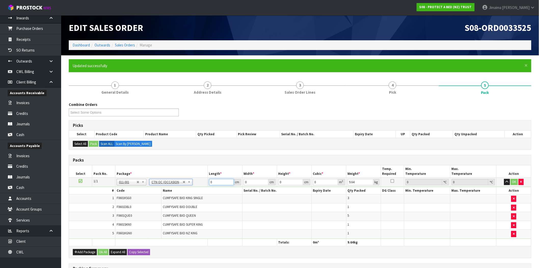
drag, startPoint x: 205, startPoint y: 180, endPoint x: 184, endPoint y: 177, distance: 21.2
click at [185, 179] on tr "1/1 NONE 007-001 007-002 007-004 007-009 007-013 007-014 007-015 007-017 007-01…" at bounding box center [300, 181] width 462 height 9
type input "58"
type input "32"
type input "5"
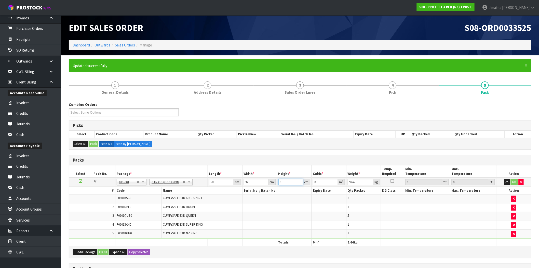
type input "0.00928"
type input "57"
type input "0.105792"
type input "57"
type input "0"
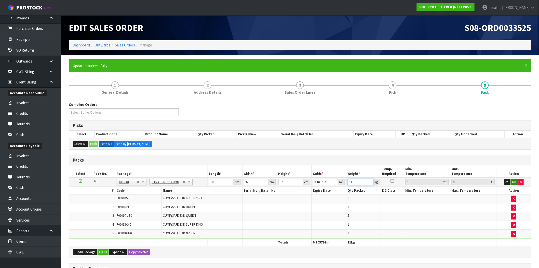
type input "11"
click at [512, 184] on button "OK" at bounding box center [514, 182] width 7 height 6
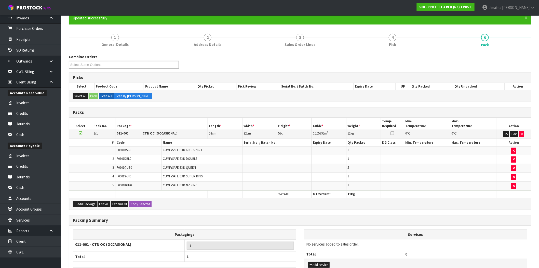
scroll to position [87, 0]
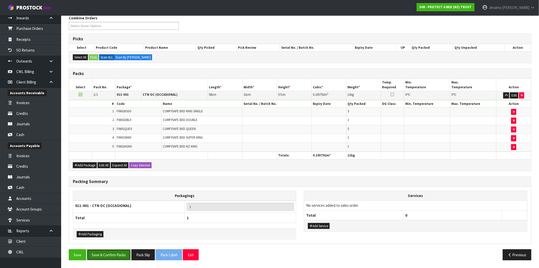
click at [116, 256] on button "Save & Confirm Packs" at bounding box center [109, 254] width 44 height 11
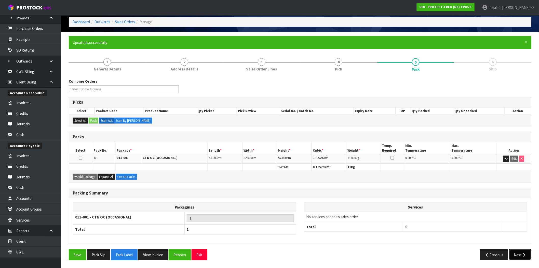
click at [509, 253] on button "Next" at bounding box center [520, 254] width 22 height 11
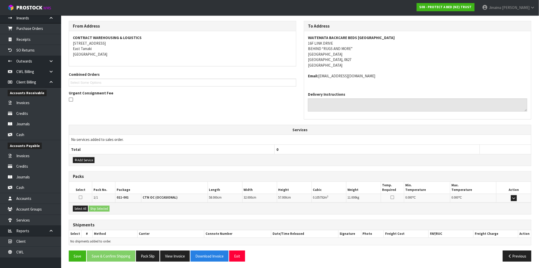
scroll to position [82, 0]
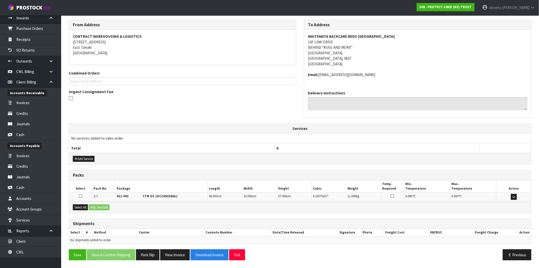
click at [81, 196] on icon at bounding box center [81, 196] width 4 height 4
click at [0, 0] on input "checkbox" at bounding box center [0, 0] width 0 height 0
click at [98, 205] on button "Ship Selected" at bounding box center [99, 207] width 21 height 6
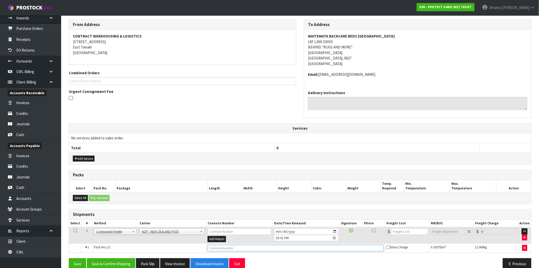
click at [258, 247] on input "text" at bounding box center [296, 248] width 176 height 6
paste input "00894210392602978192"
type input "00894210392602978192"
click at [401, 233] on input "number" at bounding box center [410, 231] width 37 height 6
paste input "4.33"
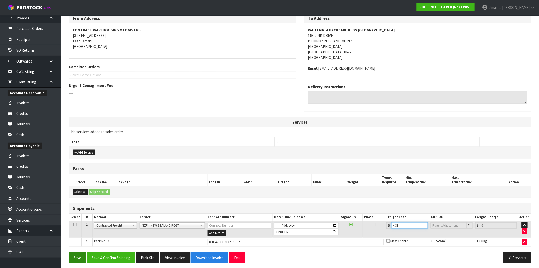
scroll to position [91, 0]
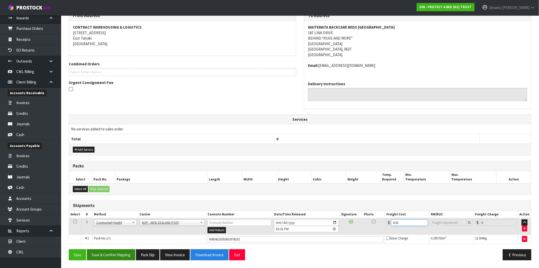
type input "4.33"
click at [110, 254] on button "Save & Confirm Shipping" at bounding box center [111, 254] width 48 height 11
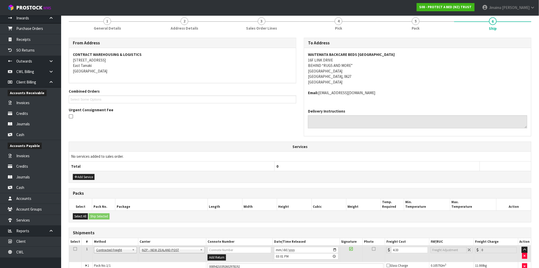
scroll to position [79, 0]
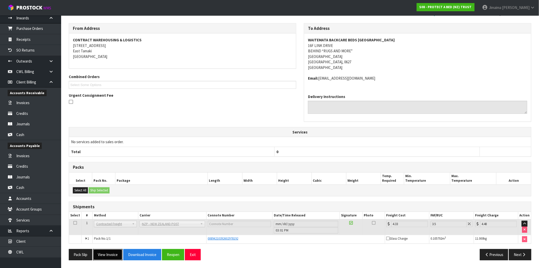
click at [104, 259] on button "View Invoice" at bounding box center [108, 254] width 30 height 11
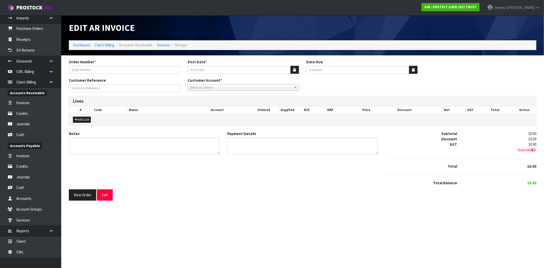
type input "STOCK ORDER - NORTH SHORE 23/09"
type input "[DATE]"
type input "PLEASE PRIORITISE"
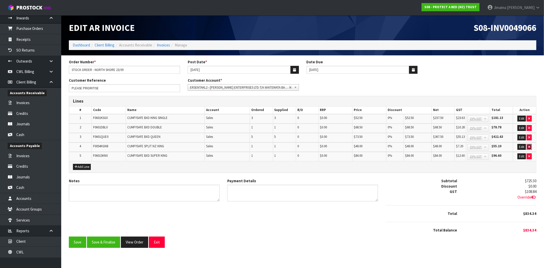
click at [530, 147] on button "button" at bounding box center [528, 147] width 5 height 6
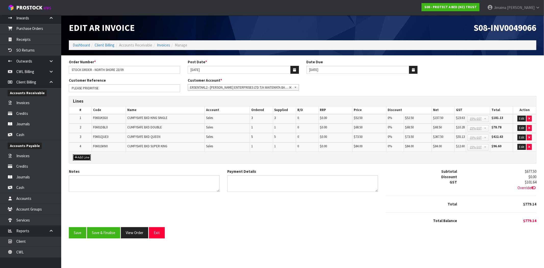
click at [85, 156] on button "Add Line" at bounding box center [82, 157] width 18 height 6
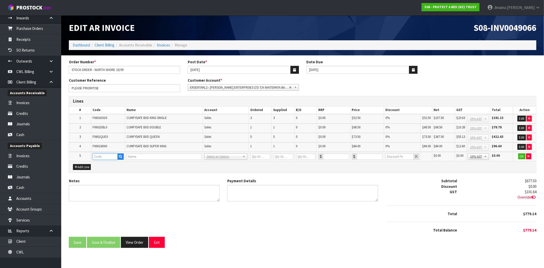
click at [110, 155] on input "text" at bounding box center [105, 156] width 25 height 6
paste input "F0601KGN0"
type input "F0601KGN0"
type input "CUMFYSAFE BXD NZ KING"
type input "1"
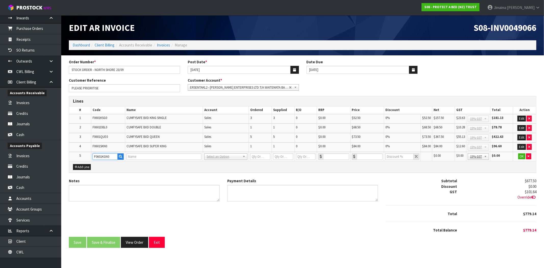
type input "1"
type input "0"
type input "79"
type input "0"
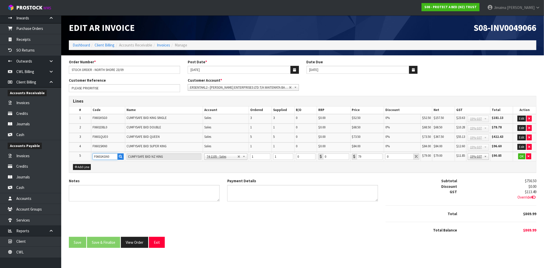
type input "F0601KGN0"
click at [256, 157] on input "1" at bounding box center [260, 156] width 20 height 6
click at [267, 167] on div "Add Line" at bounding box center [302, 166] width 467 height 11
click at [520, 154] on button "OK" at bounding box center [521, 156] width 7 height 6
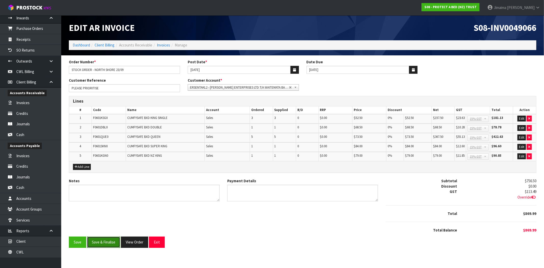
click at [106, 245] on button "Save & Finalise" at bounding box center [103, 241] width 33 height 11
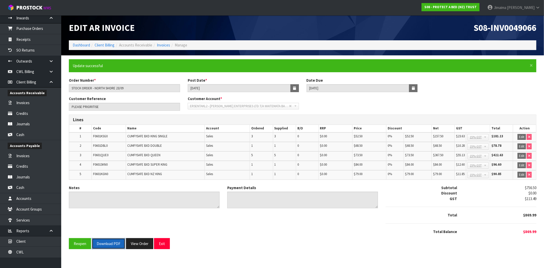
click at [106, 245] on button "Download PDF" at bounding box center [108, 243] width 33 height 11
click at [133, 244] on button "View Order" at bounding box center [139, 243] width 27 height 11
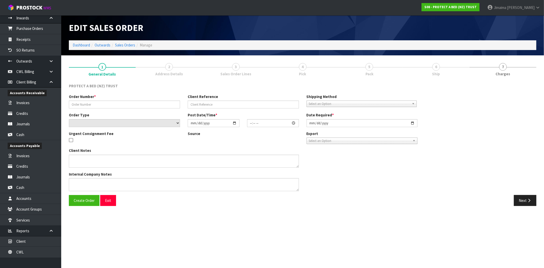
type input "STOCK ORDER - NORTH SHORE 23/09"
type input "PLEASE PRIORITISE"
select select "number:0"
type input "2025-09-23"
type input "10:35:00.000"
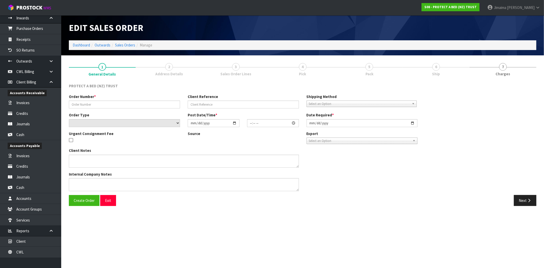
type input "2025-09-23"
type textarea "ASAP PLEASE"
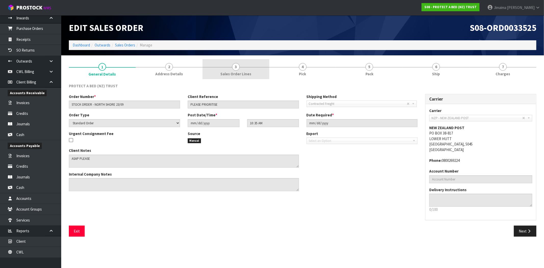
click at [241, 77] on link "3 Sales Order Lines" at bounding box center [235, 69] width 67 height 20
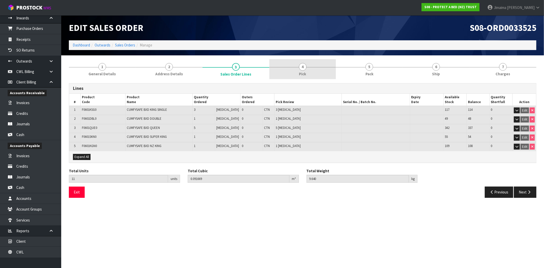
click at [283, 71] on link "4 Pick" at bounding box center [302, 69] width 67 height 20
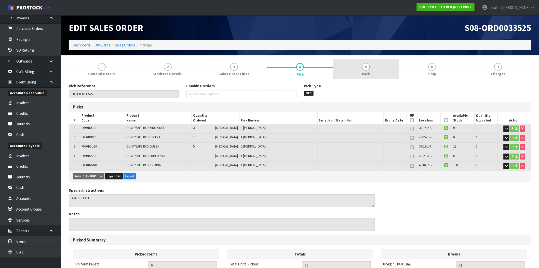
click at [387, 70] on link "5 Pack" at bounding box center [366, 69] width 66 height 20
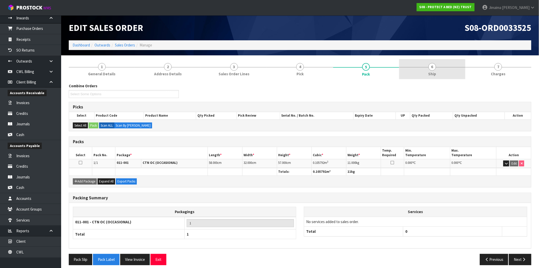
click at [422, 72] on link "6 Ship" at bounding box center [432, 69] width 66 height 20
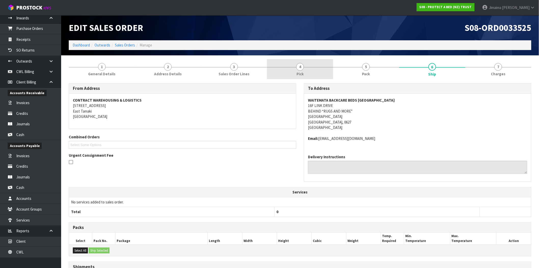
click at [323, 68] on link "4 Pick" at bounding box center [300, 69] width 66 height 20
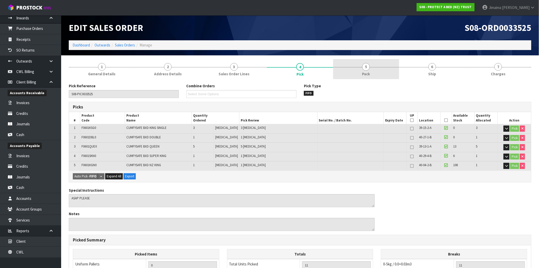
click at [363, 66] on span "5" at bounding box center [367, 67] width 8 height 8
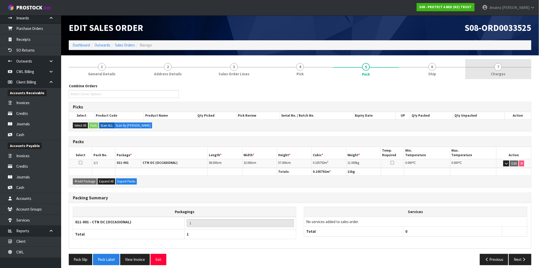
click at [513, 76] on link "7 Charges" at bounding box center [499, 69] width 66 height 20
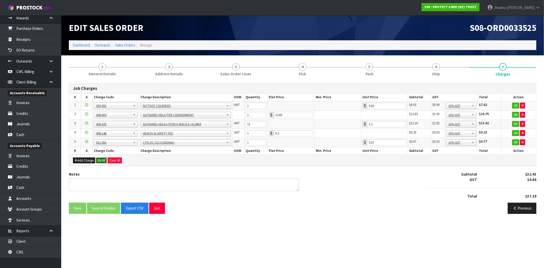
click at [102, 159] on button "Ok All" at bounding box center [101, 160] width 11 height 6
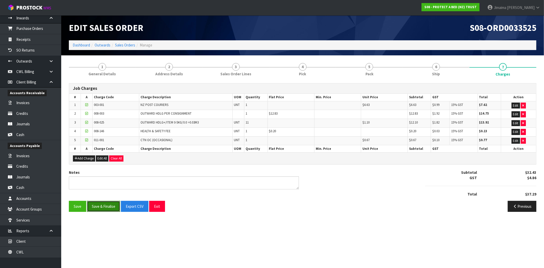
click at [103, 205] on button "Save & Finalise" at bounding box center [103, 206] width 33 height 11
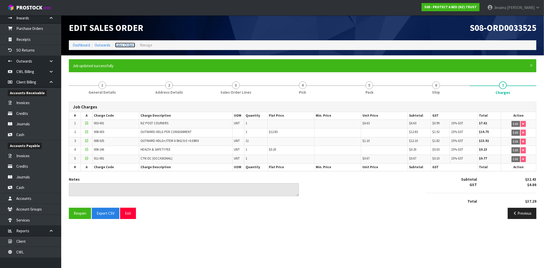
click at [126, 44] on link "Sales Orders" at bounding box center [125, 45] width 20 height 5
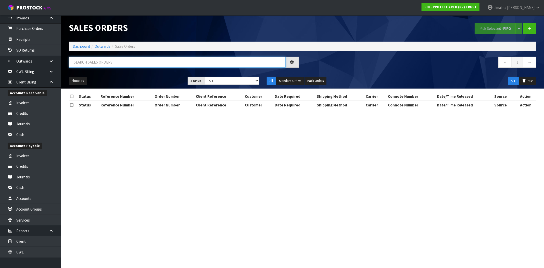
click at [128, 60] on input "text" at bounding box center [177, 62] width 217 height 11
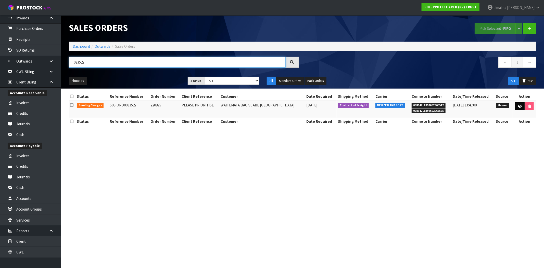
type input "033527"
click at [518, 107] on icon at bounding box center [520, 106] width 4 height 3
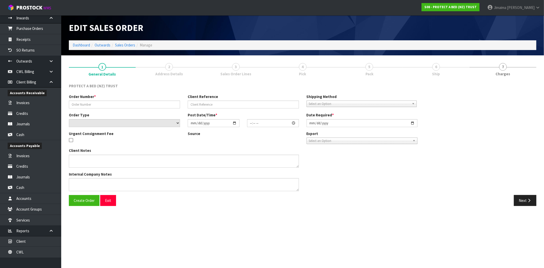
type input "220925"
type input "PLEASE PRIORITISE"
select select "number:0"
type input "2025-09-23"
type input "11:07:00.000"
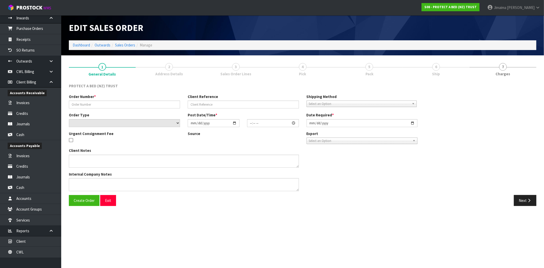
type input "2025-09-23"
type textarea "TO BE DELIVERED TO WBCB SLV ASAP TO BE BILLED TO WBCB SLV"
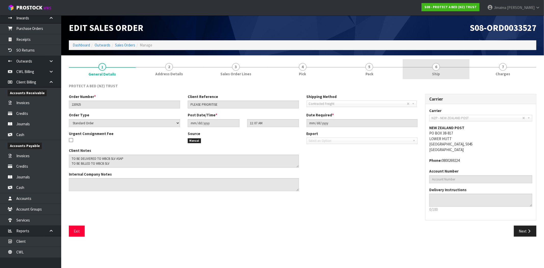
click at [434, 70] on span "6" at bounding box center [436, 67] width 8 height 8
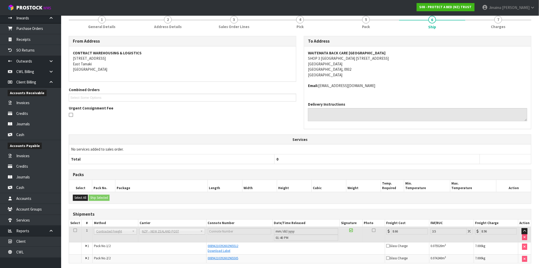
scroll to position [67, 0]
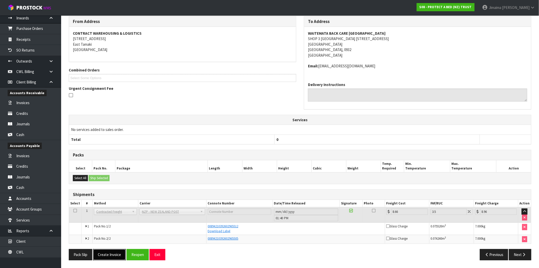
click at [113, 258] on button "Create Invoice" at bounding box center [109, 254] width 33 height 11
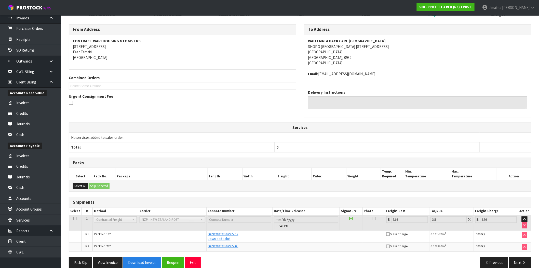
scroll to position [85, 0]
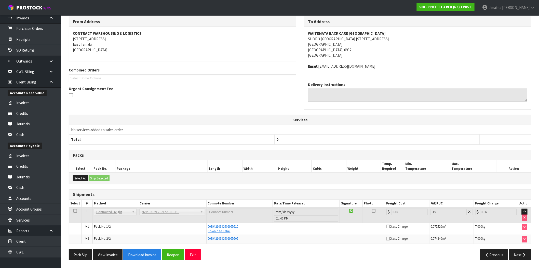
click at [109, 261] on div "Pack Slip View Invoice Download Invoice Reopen Exit Previous Next" at bounding box center [300, 256] width 471 height 15
click at [113, 258] on button "View Invoice" at bounding box center [108, 254] width 30 height 11
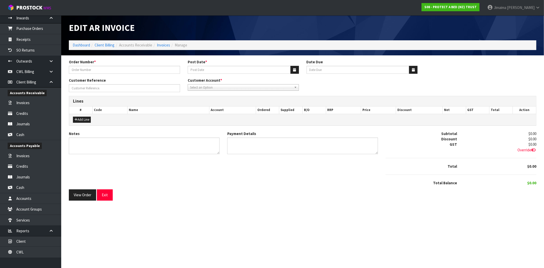
type input "220925"
type input "[DATE]"
type input "PLEASE PRIORITISE"
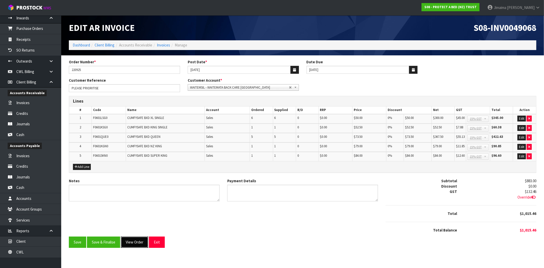
click at [133, 243] on button "View Order" at bounding box center [134, 241] width 27 height 11
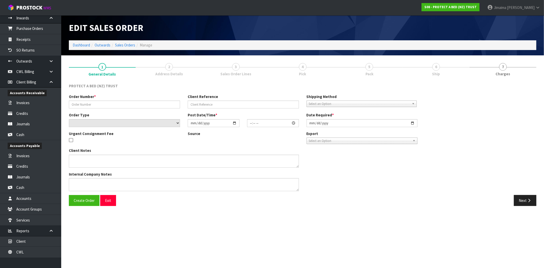
type input "220925"
type input "PLEASE PRIORITISE"
select select "number:0"
type input "2025-09-23"
type input "11:07:00.000"
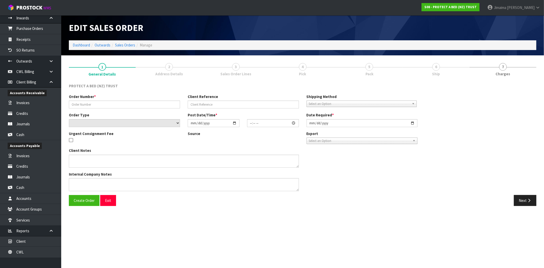
type input "2025-09-23"
type textarea "TO BE DELIVERED TO WBCB SLV ASAP TO BE BILLED TO WBCB SLV"
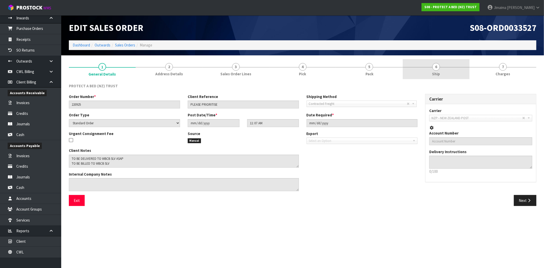
click at [438, 72] on span "Ship" at bounding box center [436, 73] width 8 height 5
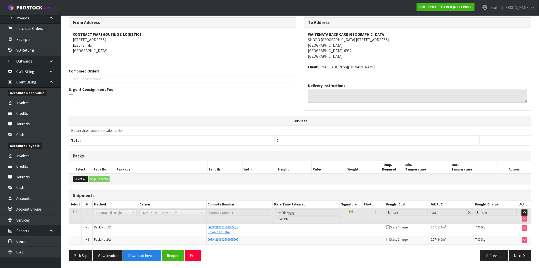
scroll to position [67, 0]
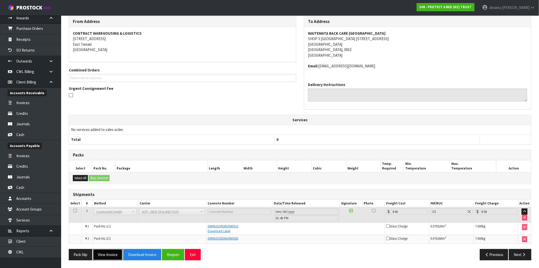
click at [105, 255] on button "View Invoice" at bounding box center [108, 254] width 30 height 11
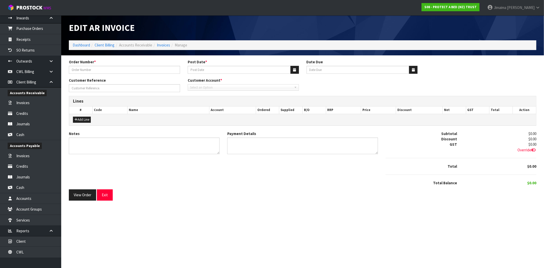
type input "220925"
type input "[DATE]"
type input "PLEASE PRIORITISE"
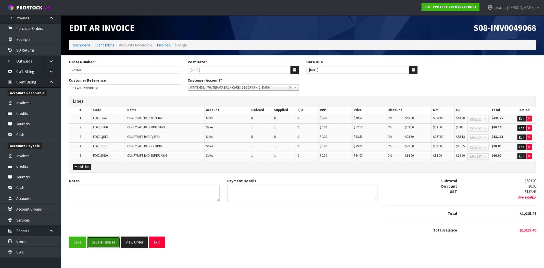
click at [99, 241] on button "Save & Finalise" at bounding box center [103, 241] width 33 height 11
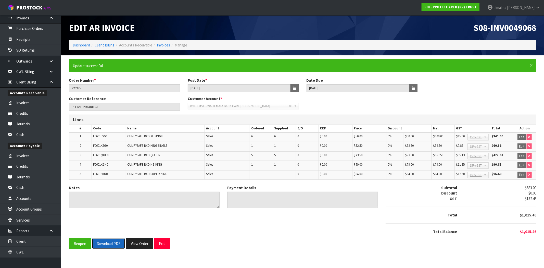
click at [104, 244] on button "Download PDF" at bounding box center [108, 243] width 33 height 11
click at [139, 242] on button "View Order" at bounding box center [139, 243] width 27 height 11
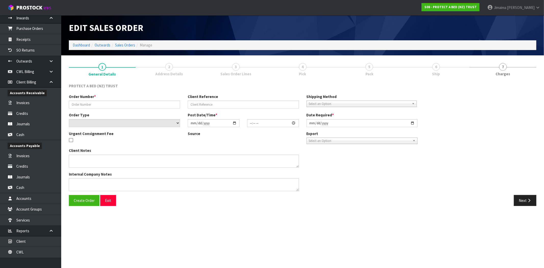
type input "220925"
type input "PLEASE PRIORITISE"
select select "number:0"
type input "2025-09-23"
type input "11:07:00.000"
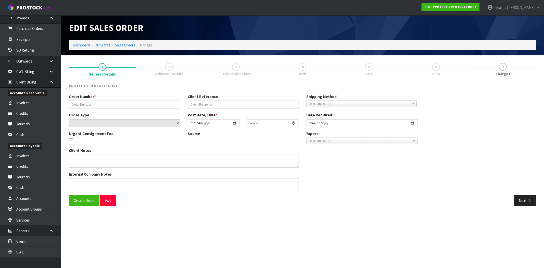
type input "2025-09-23"
type textarea "TO BE DELIVERED TO WBCB SLV ASAP TO BE BILLED TO WBCB SLV"
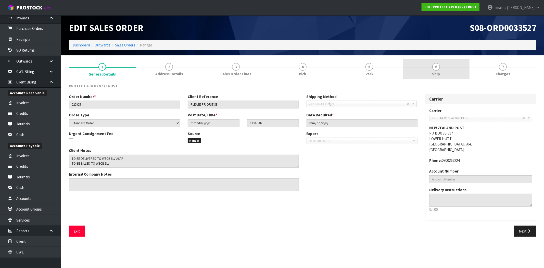
click at [449, 72] on link "6 Ship" at bounding box center [436, 69] width 67 height 20
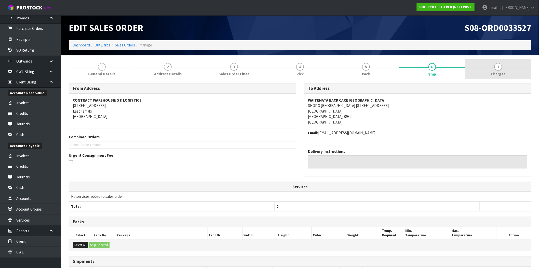
drag, startPoint x: 481, startPoint y: 69, endPoint x: 476, endPoint y: 68, distance: 4.9
click at [481, 69] on link "7 Charges" at bounding box center [499, 69] width 66 height 20
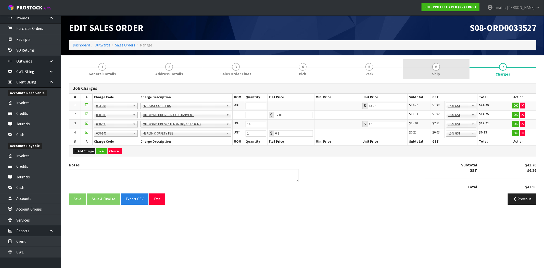
click at [453, 67] on link "6 Ship" at bounding box center [436, 69] width 67 height 20
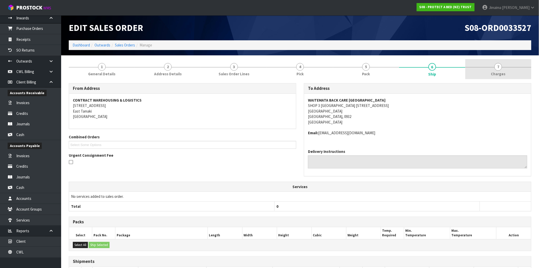
click at [499, 63] on span "7" at bounding box center [499, 67] width 8 height 8
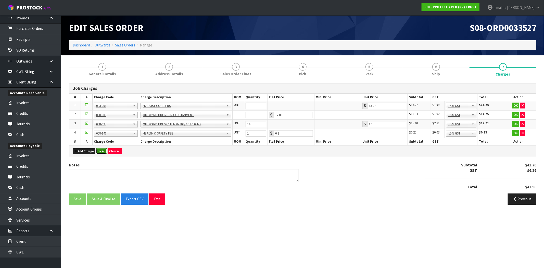
click at [97, 149] on button "Ok All" at bounding box center [101, 151] width 11 height 6
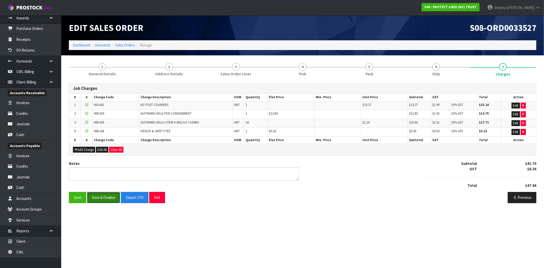
click at [105, 195] on button "Save & Finalise" at bounding box center [103, 197] width 33 height 11
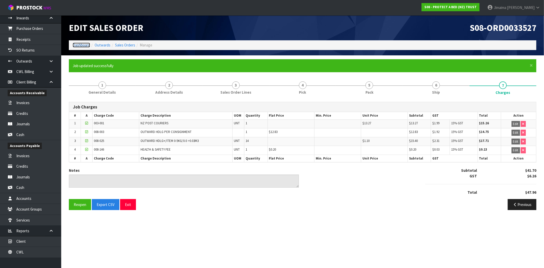
click at [85, 43] on link "Dashboard" at bounding box center [81, 45] width 17 height 5
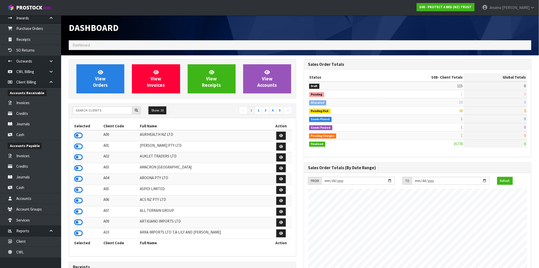
scroll to position [386, 235]
click at [102, 83] on span "View Orders" at bounding box center [100, 78] width 15 height 19
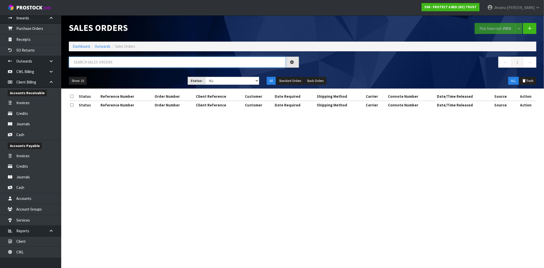
click at [104, 62] on input "text" at bounding box center [177, 62] width 217 height 11
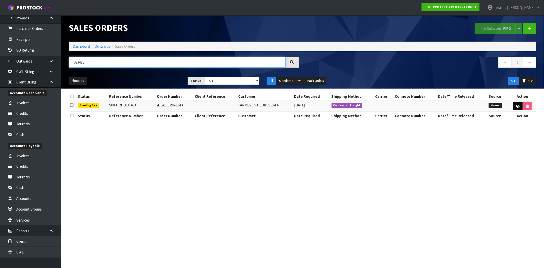
type input "033413"
click at [518, 104] on link at bounding box center [517, 106] width 9 height 8
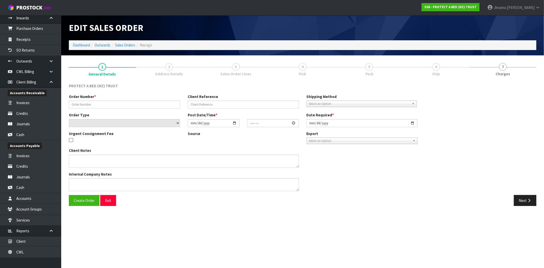
type input "4504130396-1614"
select select "number:0"
type input "2025-09-16"
type input "09:01:00.000"
type input "2025-09-19"
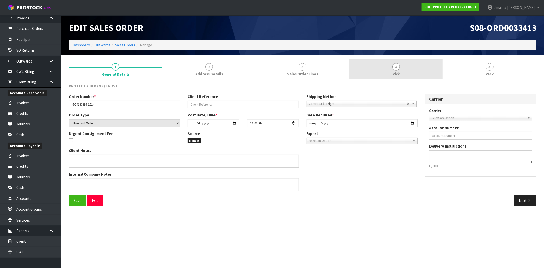
click at [383, 69] on link "4 Pick" at bounding box center [396, 69] width 94 height 20
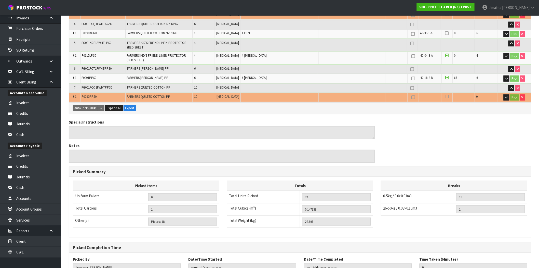
scroll to position [209, 0]
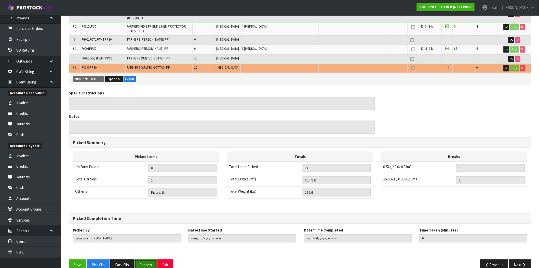
click at [149, 259] on button "Reopen" at bounding box center [146, 264] width 22 height 11
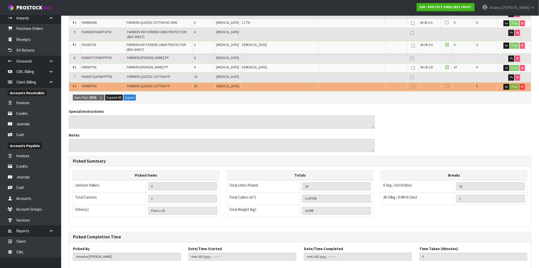
scroll to position [0, 0]
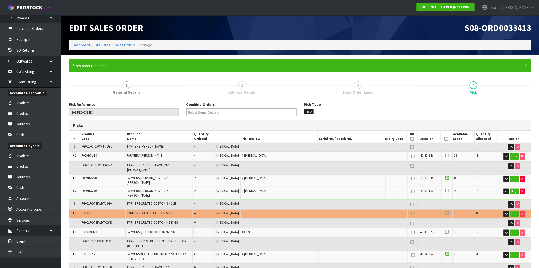
click at [185, 186] on td "Unit Dimensions L 58 cm W 40 cm H 2.214 cm Cubic 0.005136 m³ Weight 0.96 kg Con…" at bounding box center [300, 186] width 462 height 1
click at [515, 188] on button "Pick" at bounding box center [515, 191] width 9 height 6
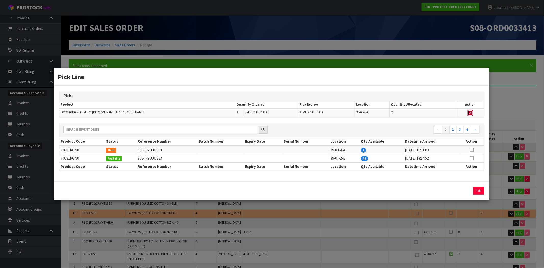
click at [469, 113] on button "button" at bounding box center [470, 113] width 5 height 6
type input "Piece x 16"
type input "22"
type input "0.137066"
type input "20.778"
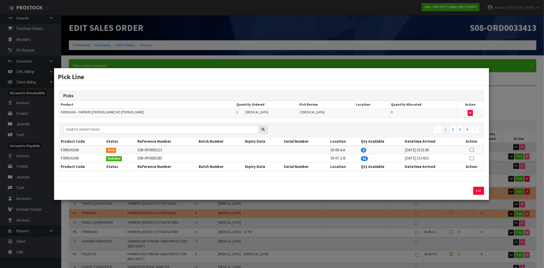
click at [473, 158] on icon at bounding box center [471, 158] width 4 height 0
click at [462, 189] on button "Assign Pick" at bounding box center [461, 191] width 21 height 8
type input "Piece x 18"
type input "24"
type input "0.147338"
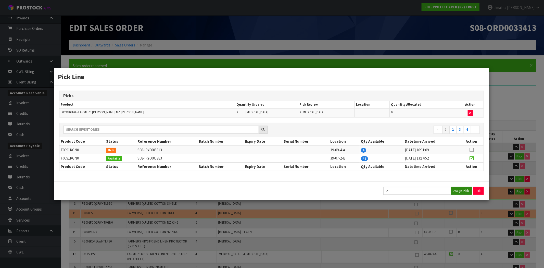
type input "22.698"
click at [477, 189] on button "Exit" at bounding box center [478, 191] width 11 height 8
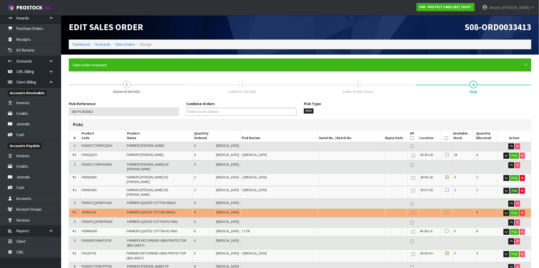
scroll to position [228, 0]
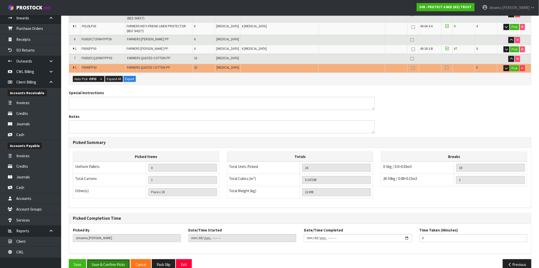
click at [105, 259] on button "Save & Confirm Picks" at bounding box center [108, 264] width 43 height 11
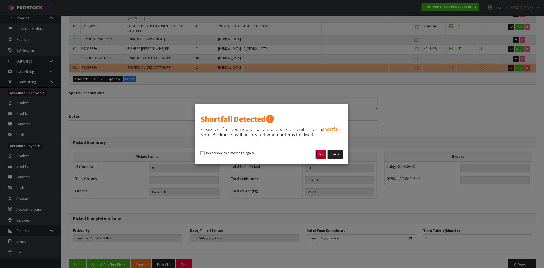
click at [318, 157] on button "Yes" at bounding box center [321, 154] width 10 height 8
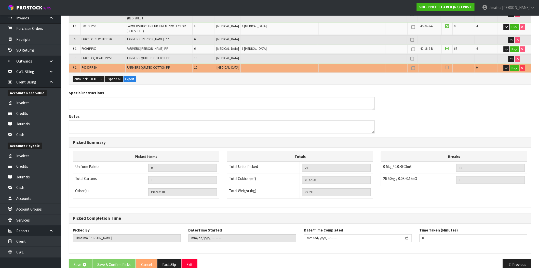
scroll to position [0, 0]
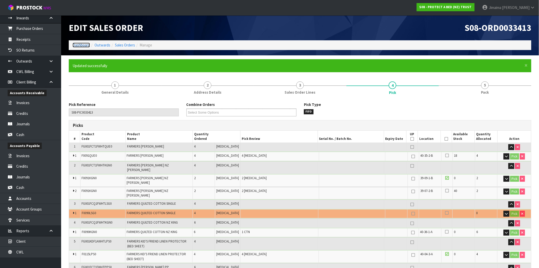
click at [80, 45] on link "Dashboard" at bounding box center [81, 45] width 17 height 5
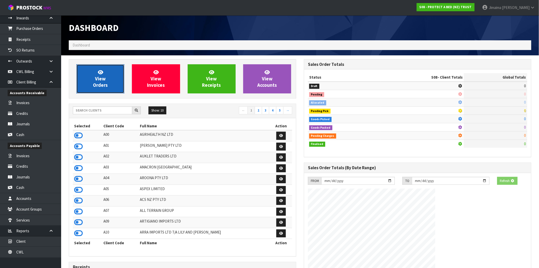
click at [121, 75] on link "View Orders" at bounding box center [100, 78] width 48 height 29
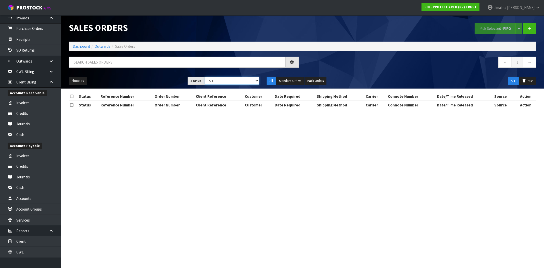
drag, startPoint x: 237, startPoint y: 79, endPoint x: 236, endPoint y: 84, distance: 5.1
click at [237, 79] on select "Draft Pending Allocated Pending Pick Goods Picked Goods Packed Pending Charges …" at bounding box center [232, 81] width 54 height 8
select select "string:6"
click at [205, 77] on select "Draft Pending Allocated Pending Pick Goods Picked Goods Packed Pending Charges …" at bounding box center [232, 81] width 54 height 8
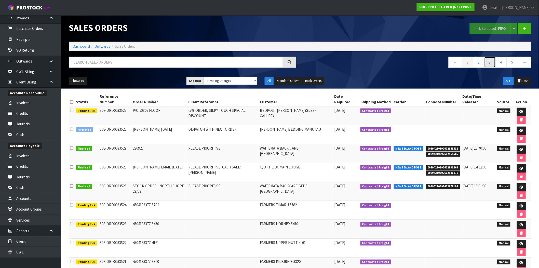
click at [485, 60] on link "3" at bounding box center [490, 62] width 11 height 11
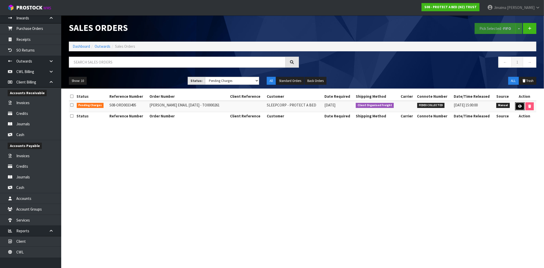
click at [518, 107] on icon at bounding box center [520, 106] width 4 height 3
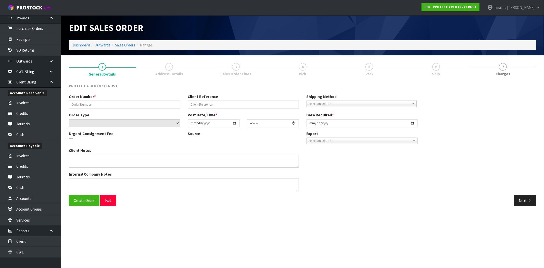
type input "ANDREW EMAIL 19/09/2025 - TO0000261"
select select "number:0"
type input "2025-09-19"
type input "15:49:00.000"
type input "2025-09-22"
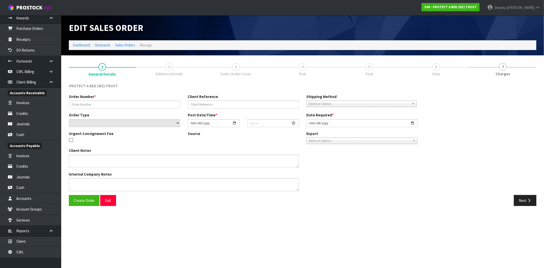
type textarea "COULD YOU PLEASE ARRANGE FOR THE FOLLOWING STOCK TO BE PICKED AND PACKED AT YOU…"
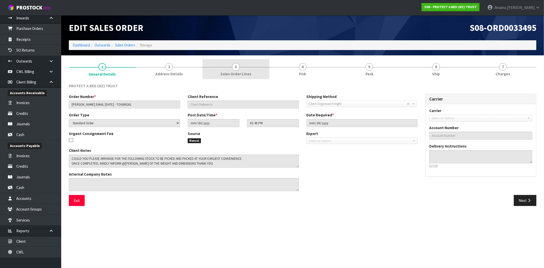
click at [235, 72] on span "Sales Order Lines" at bounding box center [235, 73] width 31 height 5
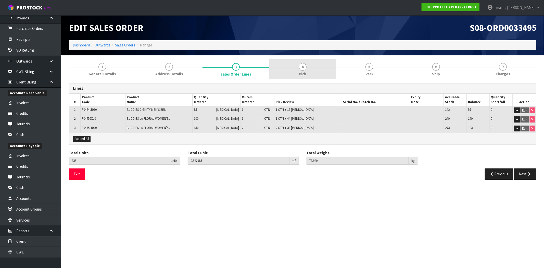
click at [289, 72] on link "4 Pick" at bounding box center [302, 69] width 67 height 20
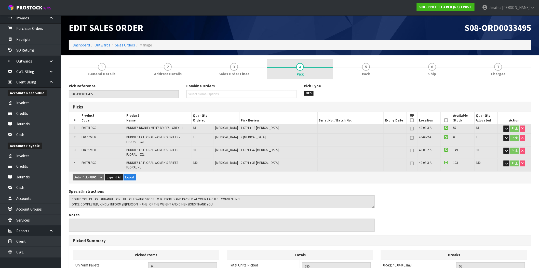
click at [332, 76] on link "4 Pick" at bounding box center [300, 69] width 66 height 20
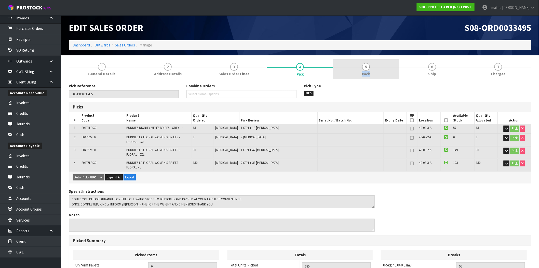
click at [372, 72] on link "5 Pack" at bounding box center [366, 69] width 66 height 20
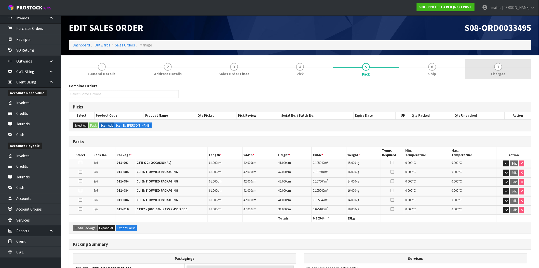
click at [497, 72] on span "Charges" at bounding box center [499, 73] width 15 height 5
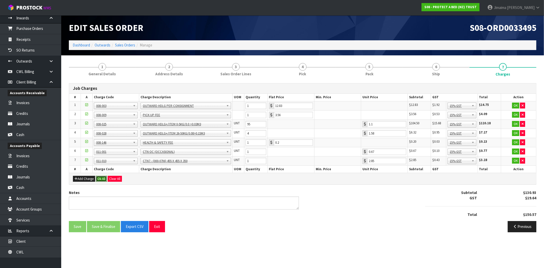
click at [100, 179] on button "Ok All" at bounding box center [101, 179] width 11 height 6
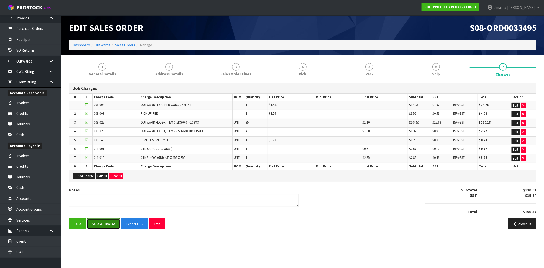
click at [107, 225] on button "Save & Finalise" at bounding box center [103, 223] width 33 height 11
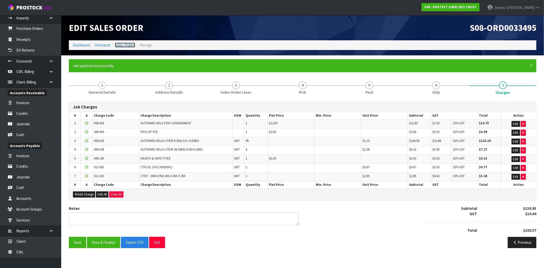
click at [123, 45] on link "Sales Orders" at bounding box center [125, 45] width 20 height 5
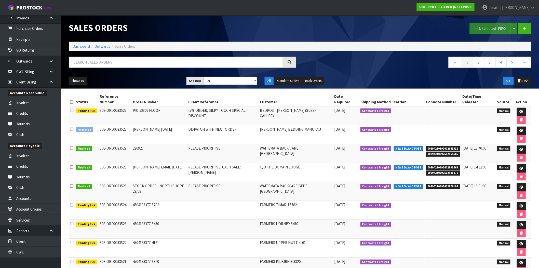
click at [134, 5] on nav "Toggle navigation ProStock WMS S08 - PROTECT A BED (NZ) TRUST Jimaima Reiher Lo…" at bounding box center [269, 8] width 539 height 16
click at [80, 42] on ol "Dashboard Outwards Sales Orders" at bounding box center [300, 46] width 463 height 9
click at [77, 49] on link "Dashboard" at bounding box center [81, 46] width 17 height 5
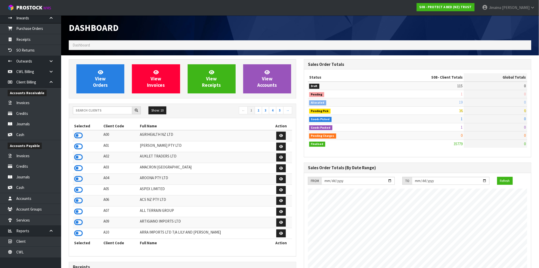
scroll to position [318, 235]
click at [88, 111] on input "text" at bounding box center [102, 110] width 59 height 8
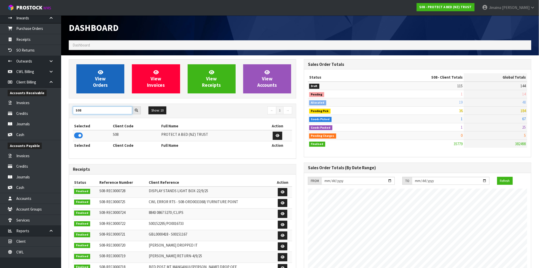
type input "S08"
click at [109, 78] on link "View Orders" at bounding box center [100, 78] width 48 height 29
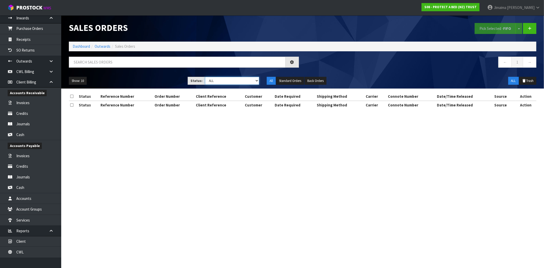
click at [210, 78] on select "Draft Pending Allocated Pending Pick Goods Picked Goods Packed Pending Charges …" at bounding box center [232, 81] width 54 height 8
select select "string:3"
click at [205, 77] on select "Draft Pending Allocated Pending Pick Goods Picked Goods Packed Pending Charges …" at bounding box center [232, 81] width 54 height 8
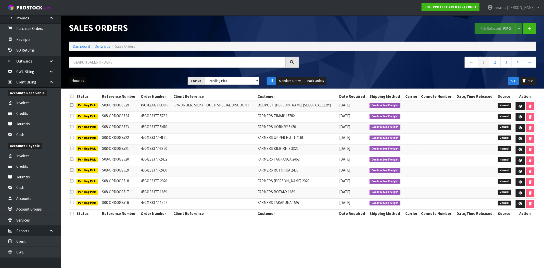
click at [72, 82] on button "Show: 10" at bounding box center [78, 81] width 18 height 8
click at [76, 110] on link "50" at bounding box center [89, 111] width 40 height 7
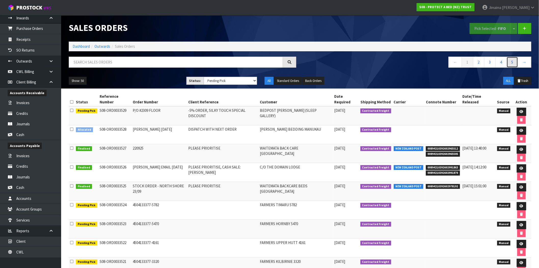
click at [513, 62] on link "5" at bounding box center [512, 62] width 11 height 11
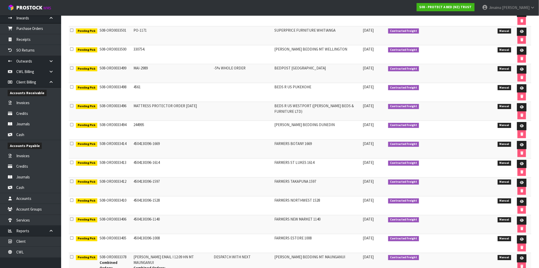
scroll to position [562, 0]
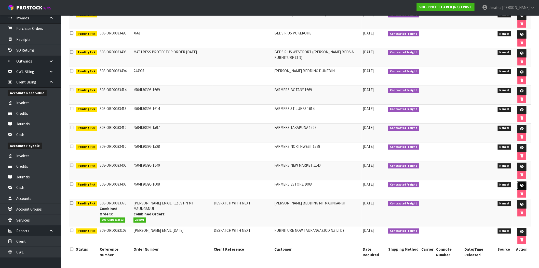
click at [518, 184] on link at bounding box center [522, 185] width 9 height 8
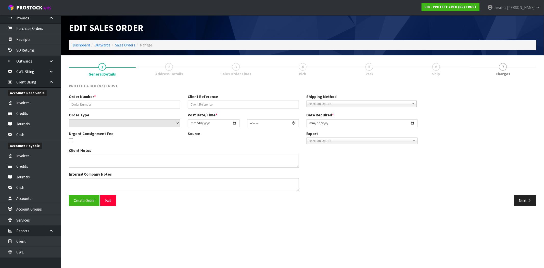
type input "4504130396-1008"
select select "number:0"
type input "2025-09-16"
type input "08:43:00.000"
type input "2025-09-19"
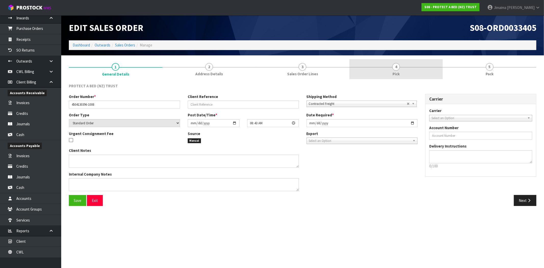
click at [373, 69] on link "4 Pick" at bounding box center [396, 69] width 94 height 20
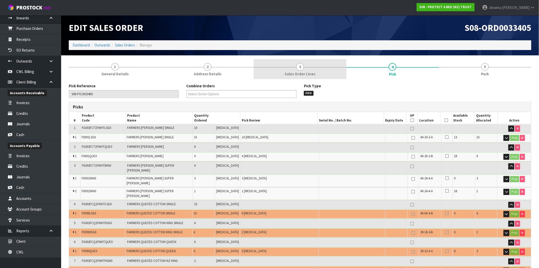
click at [322, 68] on link "3 Sales Order Lines" at bounding box center [300, 69] width 93 height 20
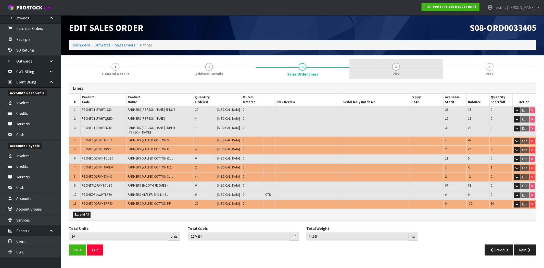
click at [432, 68] on link "4 Pick" at bounding box center [396, 69] width 94 height 20
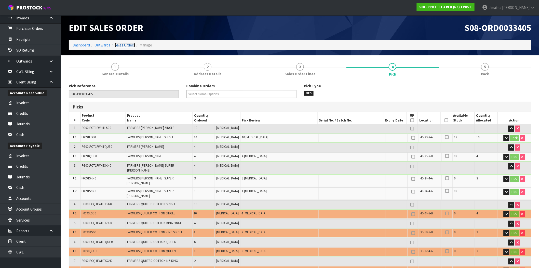
click at [130, 45] on link "Sales Orders" at bounding box center [125, 45] width 20 height 5
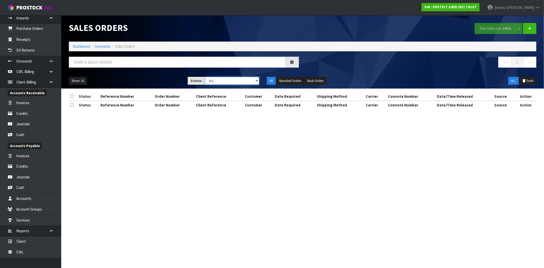
click at [225, 80] on select "Draft Pending Allocated Pending Pick Goods Picked Goods Packed Pending Charges …" at bounding box center [232, 81] width 54 height 8
select select "string:3"
click at [205, 77] on select "Draft Pending Allocated Pending Pick Goods Picked Goods Packed Pending Charges …" at bounding box center [232, 81] width 54 height 8
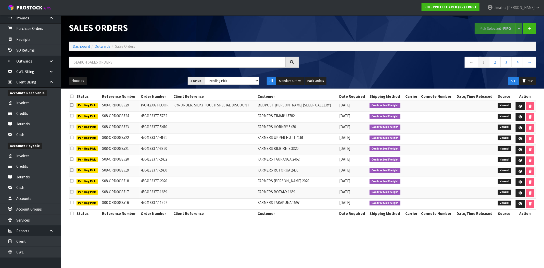
click at [88, 83] on ul "Show: 10 5 10 25 50" at bounding box center [124, 81] width 111 height 8
click at [83, 80] on button "Show: 10" at bounding box center [78, 81] width 18 height 8
click at [81, 109] on link "50" at bounding box center [89, 111] width 40 height 7
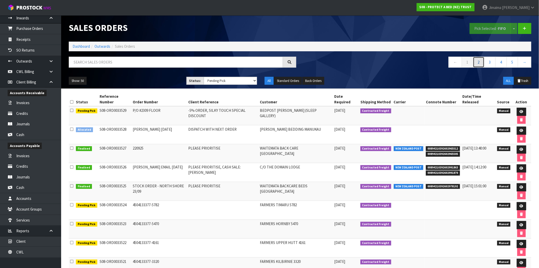
click at [479, 61] on link "2" at bounding box center [478, 62] width 11 height 11
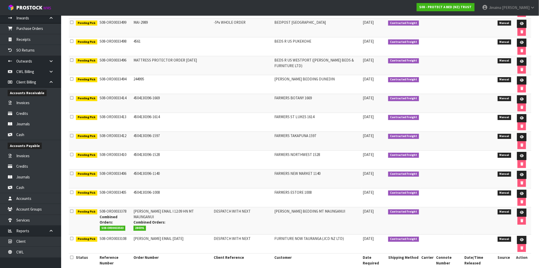
scroll to position [562, 0]
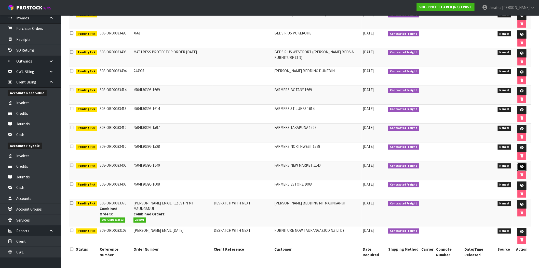
click at [521, 165] on icon at bounding box center [522, 166] width 4 height 3
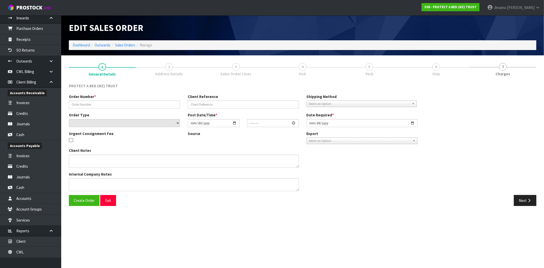
type input "4504130396-1140"
select select "number:0"
type input "2025-09-16"
type input "08:47:00.000"
type input "2025-09-19"
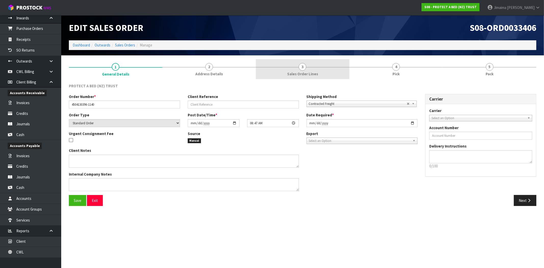
click at [303, 67] on span "3" at bounding box center [303, 67] width 8 height 8
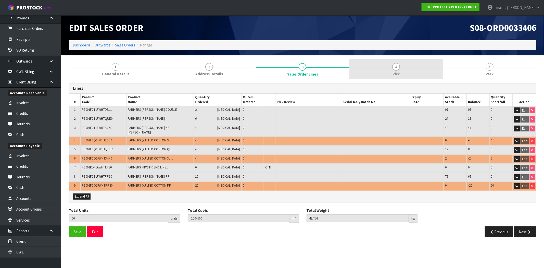
click at [381, 65] on link "4 Pick" at bounding box center [396, 69] width 94 height 20
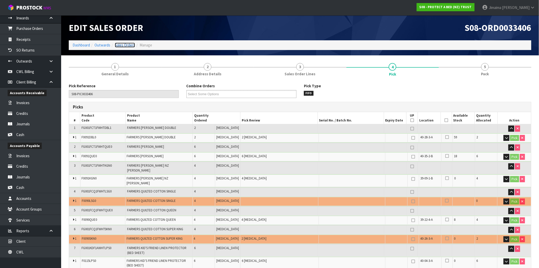
click at [126, 46] on link "Sales Orders" at bounding box center [125, 45] width 20 height 5
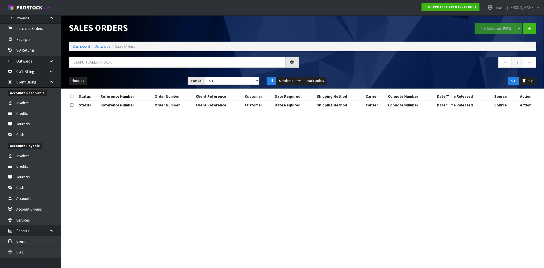
click at [229, 85] on div "Show: 10 5 10 25 50 Status: Draft Pending Allocated Pending Pick Goods Picked G…" at bounding box center [302, 81] width 475 height 16
click at [234, 81] on select "Draft Pending Allocated Pending Pick Goods Picked Goods Packed Pending Charges …" at bounding box center [232, 81] width 54 height 8
select select "string:3"
click at [205, 77] on select "Draft Pending Allocated Pending Pick Goods Picked Goods Packed Pending Charges …" at bounding box center [232, 81] width 54 height 8
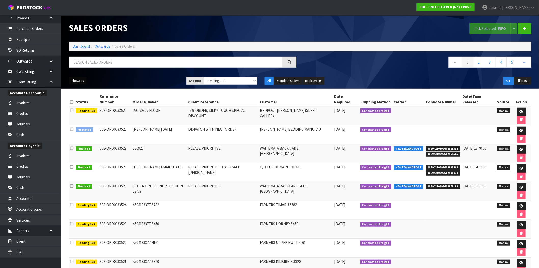
click at [81, 81] on button "Show: 10" at bounding box center [78, 81] width 18 height 8
click at [93, 112] on link "50" at bounding box center [89, 111] width 40 height 7
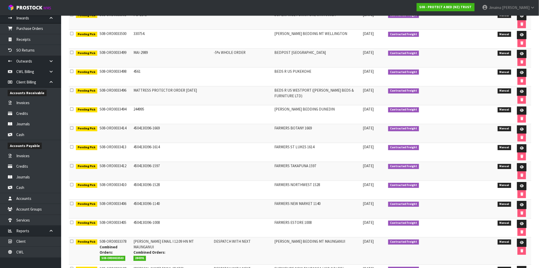
scroll to position [562, 0]
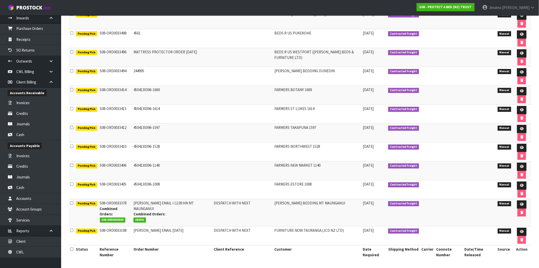
drag, startPoint x: 383, startPoint y: 184, endPoint x: 96, endPoint y: 90, distance: 302.4
click at [165, 109] on td "4504130396-1614" at bounding box center [172, 114] width 80 height 19
drag, startPoint x: 111, startPoint y: 89, endPoint x: 126, endPoint y: 90, distance: 14.8
click at [126, 90] on td "S08-ORD0033414" at bounding box center [116, 95] width 34 height 19
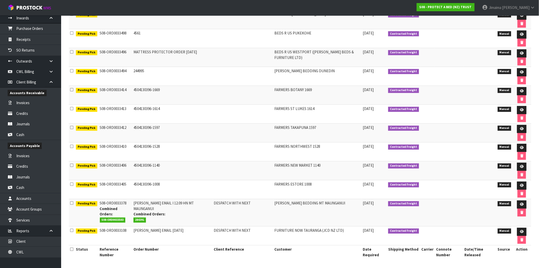
click at [126, 100] on td "S08-ORD0033414" at bounding box center [116, 95] width 34 height 19
drag, startPoint x: 524, startPoint y: 88, endPoint x: 506, endPoint y: 88, distance: 17.3
click at [524, 88] on link at bounding box center [522, 91] width 9 height 8
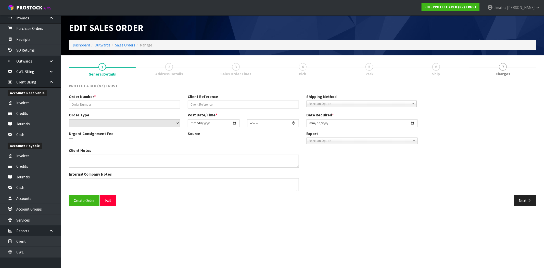
type input "4504130396-1669"
select select "number:0"
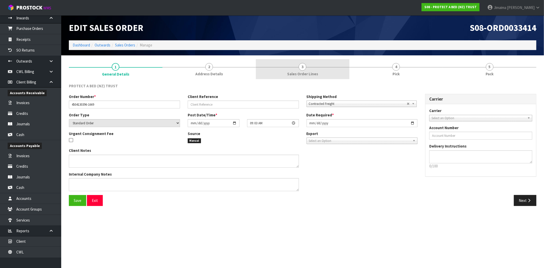
click at [334, 72] on link "3 Sales Order Lines" at bounding box center [303, 69] width 94 height 20
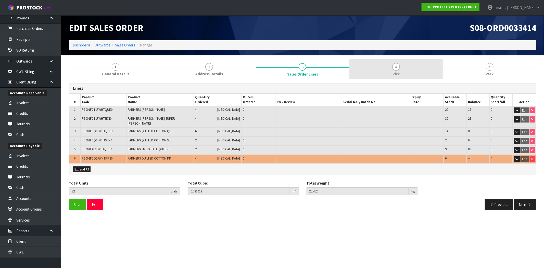
click at [380, 72] on link "4 Pick" at bounding box center [396, 69] width 94 height 20
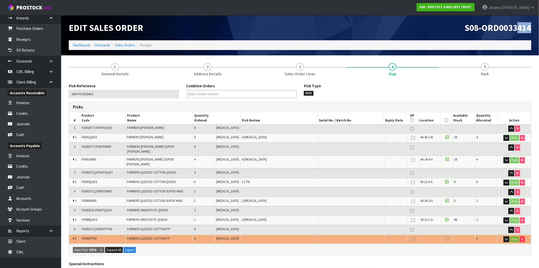
drag, startPoint x: 516, startPoint y: 29, endPoint x: 530, endPoint y: 32, distance: 14.1
click at [530, 32] on span "S08-ORD0033414" at bounding box center [498, 27] width 67 height 11
click at [526, 34] on div "S08-ORD0033414" at bounding box center [417, 27] width 235 height 25
click at [125, 47] on link "Sales Orders" at bounding box center [125, 45] width 20 height 5
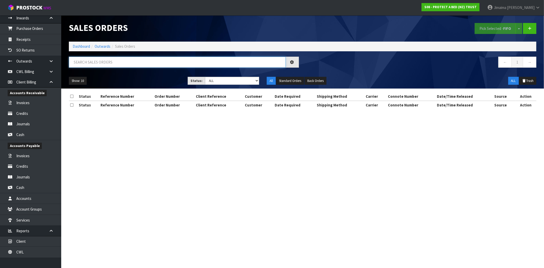
click at [152, 64] on input "text" at bounding box center [177, 62] width 217 height 11
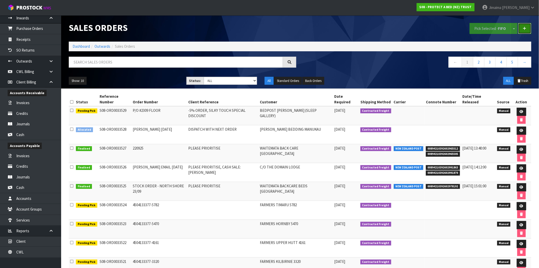
click at [525, 31] on link at bounding box center [525, 28] width 13 height 11
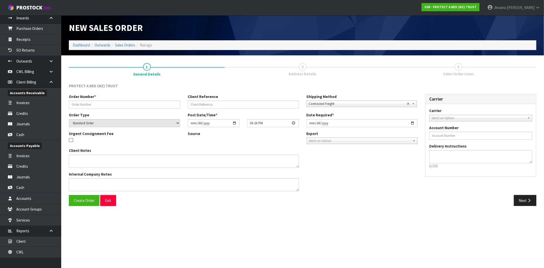
click at [124, 108] on div "Order Number * Client Reference Shipping Method Client Local Pickup Customer Lo…" at bounding box center [243, 103] width 356 height 18
click at [110, 98] on div "Order Number *" at bounding box center [124, 101] width 119 height 15
click at [105, 104] on input "text" at bounding box center [124, 104] width 111 height 8
paste input "119300"
click at [87, 197] on button "Create Order" at bounding box center [84, 200] width 31 height 11
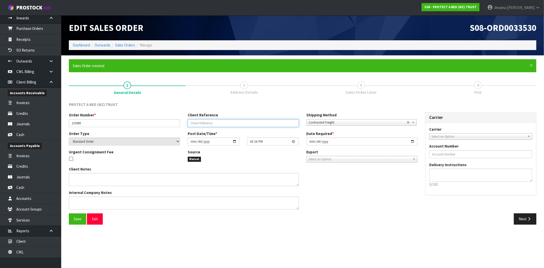
click at [279, 119] on input "text" at bounding box center [243, 123] width 111 height 8
click at [76, 219] on span "Save" at bounding box center [78, 218] width 8 height 5
click at [521, 222] on button "Next" at bounding box center [525, 218] width 22 height 11
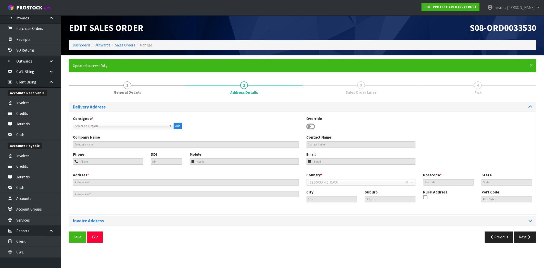
click at [82, 125] on span "Select an Option" at bounding box center [121, 126] width 92 height 6
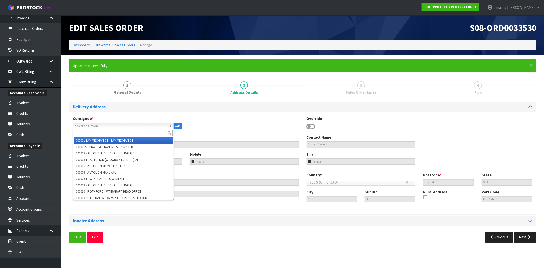
click at [82, 133] on input "text" at bounding box center [123, 133] width 98 height 6
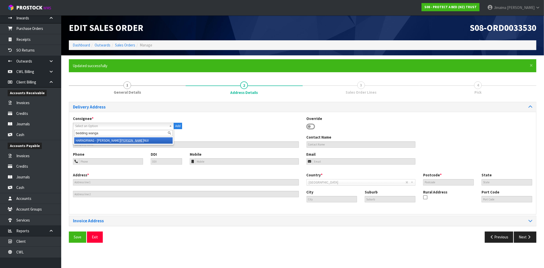
click at [90, 142] on li "HARNORWAG - HARVEY NORMAN BEDDING WANGA NUI" at bounding box center [123, 140] width 98 height 6
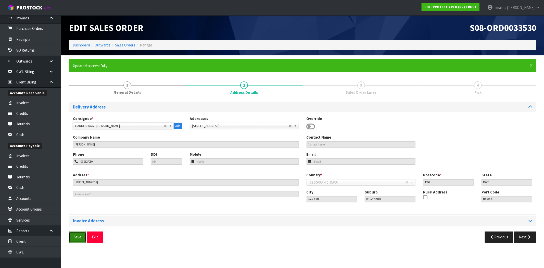
click at [75, 238] on span "Save" at bounding box center [78, 236] width 8 height 5
click at [526, 242] on button "Next" at bounding box center [525, 236] width 22 height 11
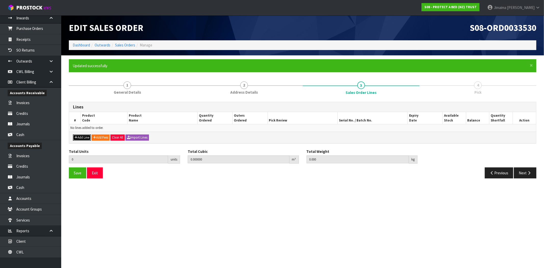
click at [77, 138] on button "Add Line" at bounding box center [82, 137] width 18 height 6
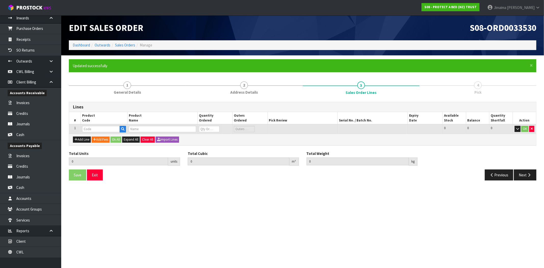
click at [109, 123] on th "Product Code" at bounding box center [104, 118] width 47 height 12
click at [107, 126] on input "text" at bounding box center [101, 129] width 38 height 6
paste input "F0590KSG0"
click at [207, 127] on input "0" at bounding box center [204, 129] width 20 height 6
click at [116, 139] on button "Ok All" at bounding box center [115, 139] width 11 height 6
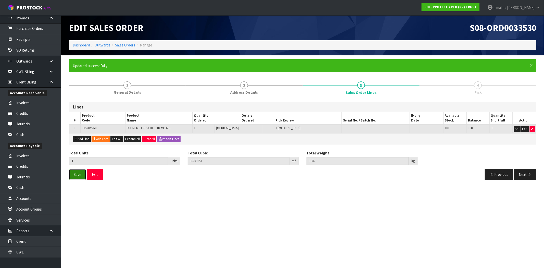
click at [75, 173] on span "Save" at bounding box center [78, 174] width 8 height 5
click at [522, 176] on button "Next" at bounding box center [525, 174] width 22 height 11
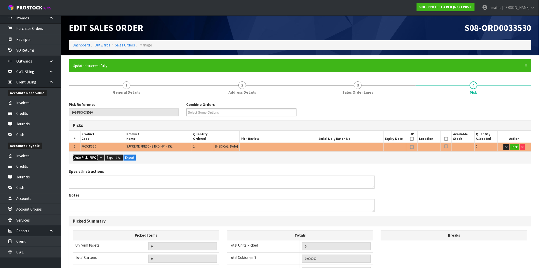
click at [82, 159] on button "Auto Pick - FIFO" at bounding box center [85, 157] width 25 height 6
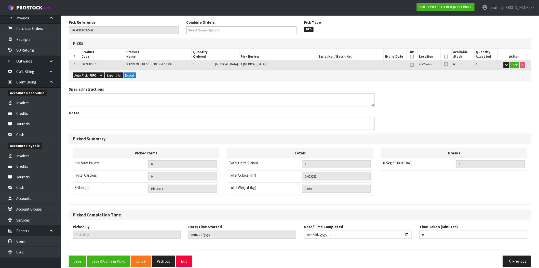
scroll to position [88, 0]
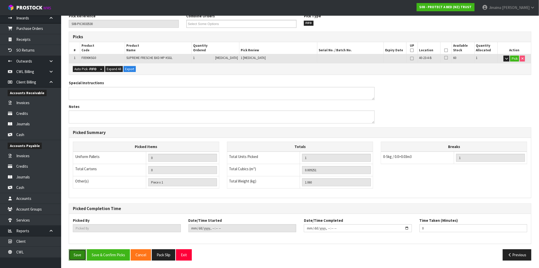
click at [79, 255] on button "Save" at bounding box center [77, 254] width 17 height 11
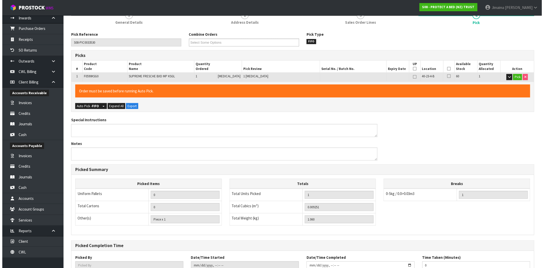
scroll to position [0, 0]
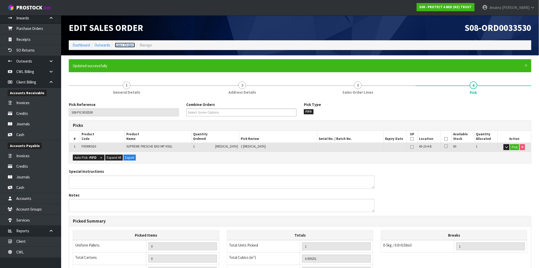
click at [125, 46] on link "Sales Orders" at bounding box center [125, 45] width 20 height 5
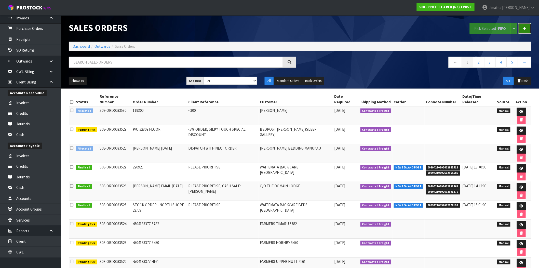
click at [526, 30] on icon at bounding box center [525, 29] width 4 height 4
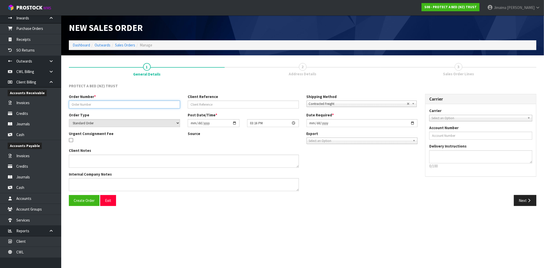
click at [162, 101] on input "text" at bounding box center [124, 104] width 111 height 8
paste input "330885"
click at [411, 122] on input "2025-09-23" at bounding box center [361, 123] width 111 height 8
click at [74, 203] on button "Create Order" at bounding box center [84, 200] width 31 height 11
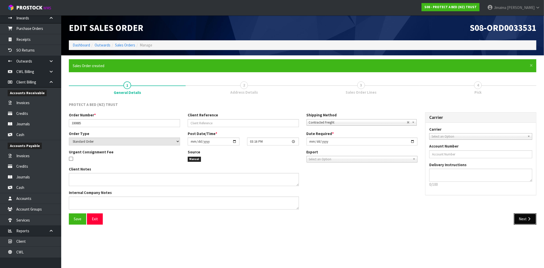
click at [529, 222] on button "Next" at bounding box center [525, 218] width 22 height 11
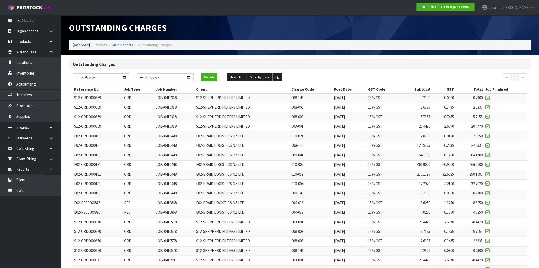
click at [84, 44] on link "Dashboard" at bounding box center [81, 45] width 17 height 5
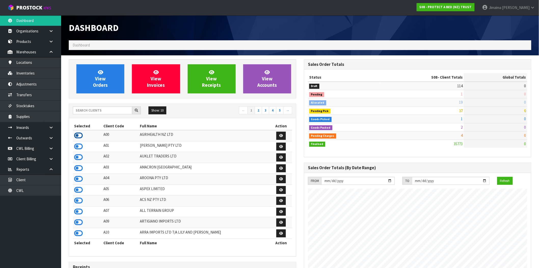
scroll to position [318, 235]
drag, startPoint x: 80, startPoint y: 134, endPoint x: 99, endPoint y: 101, distance: 38.0
click at [80, 134] on icon at bounding box center [78, 136] width 9 height 8
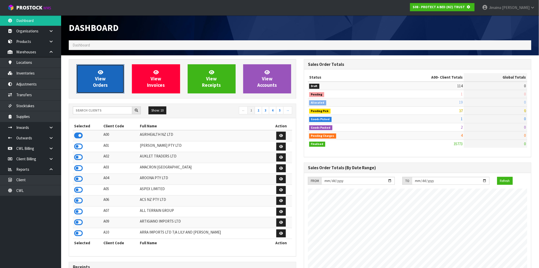
click at [110, 77] on link "View Orders" at bounding box center [100, 78] width 48 height 29
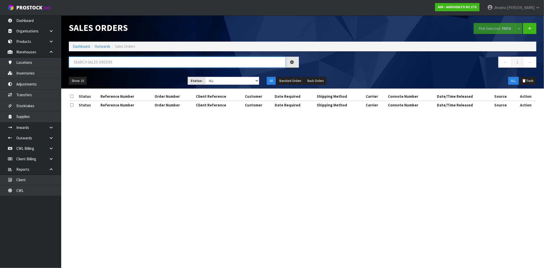
click at [95, 65] on input "text" at bounding box center [177, 62] width 217 height 11
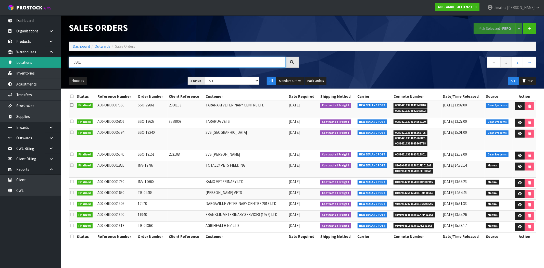
drag, startPoint x: 70, startPoint y: 60, endPoint x: 54, endPoint y: 58, distance: 16.3
click at [54, 59] on body "Toggle navigation ProStock WMS A00 - AGRIHEALTH NZ LTD Jimaima Reiher Logout Da…" at bounding box center [272, 134] width 544 height 268
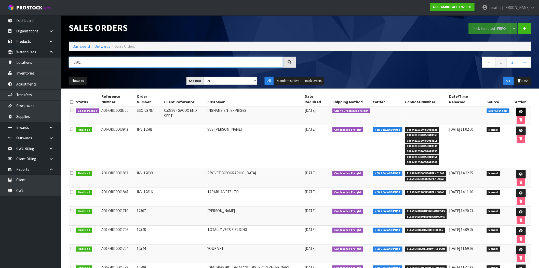
type input "8501"
click at [520, 110] on icon at bounding box center [522, 111] width 4 height 3
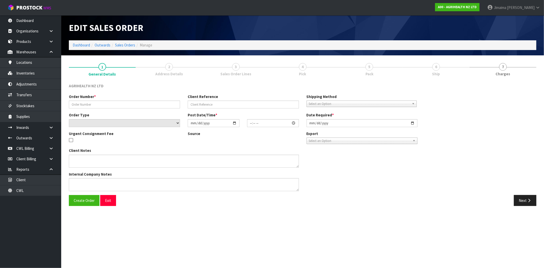
type input "SSO-23787"
type input "C53399 - SACOX END SEPT"
select select "number:0"
type input "2025-09-22"
type input "10:15:14.000"
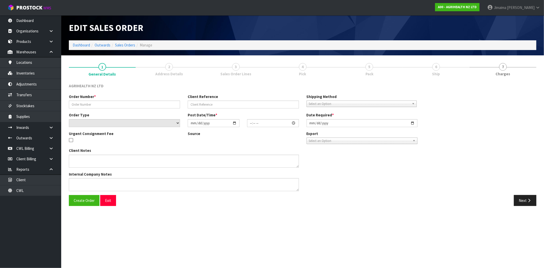
type input "2025-09-22"
type textarea "SHIP BY: Sorensens Vendor # 96533 Original order 52 MT (1300 bags) 1st Draw Dow…"
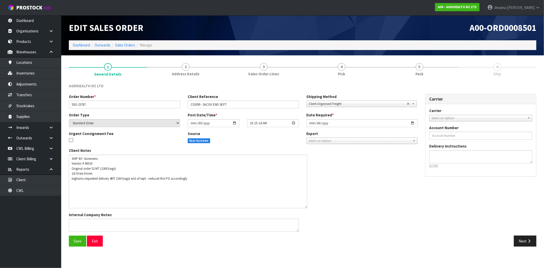
drag, startPoint x: 297, startPoint y: 166, endPoint x: 306, endPoint y: 207, distance: 41.5
click at [306, 207] on textarea at bounding box center [188, 181] width 238 height 54
drag, startPoint x: 200, startPoint y: 74, endPoint x: 249, endPoint y: 71, distance: 48.8
click at [200, 74] on link "2 Address Details" at bounding box center [186, 69] width 78 height 20
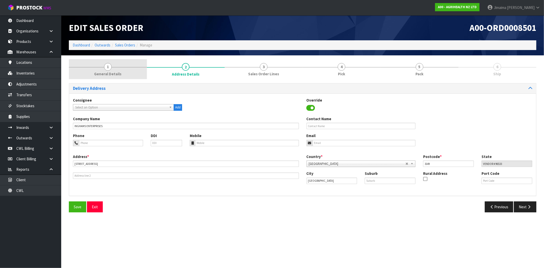
click at [144, 66] on link "1 General Details" at bounding box center [108, 69] width 78 height 20
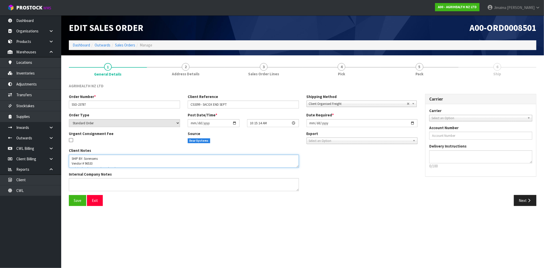
click at [296, 167] on textarea at bounding box center [184, 160] width 230 height 13
drag, startPoint x: 298, startPoint y: 165, endPoint x: 311, endPoint y: 196, distance: 33.2
click at [299, 167] on textarea at bounding box center [184, 160] width 230 height 13
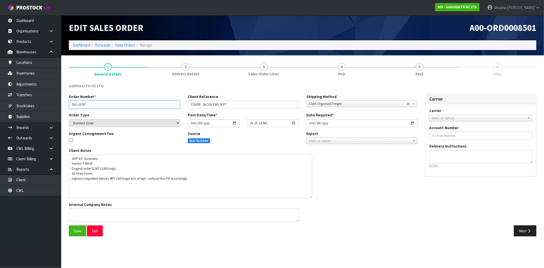
click at [83, 105] on input "SSO-23787" at bounding box center [124, 104] width 111 height 8
click at [378, 173] on div "Client Notes Internal Company Notes" at bounding box center [243, 187] width 356 height 78
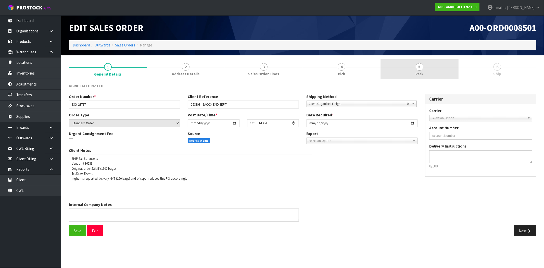
click at [414, 67] on div at bounding box center [419, 67] width 78 height 0
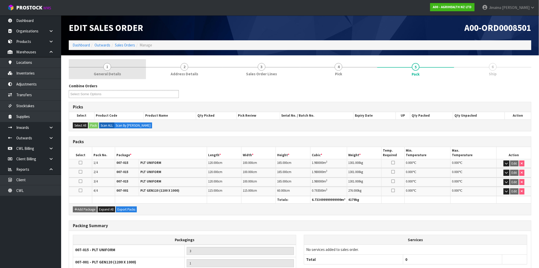
click at [111, 66] on span "1" at bounding box center [108, 67] width 8 height 8
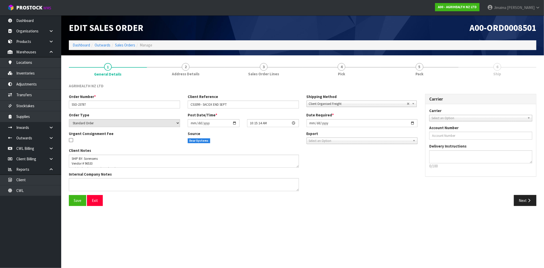
click at [76, 48] on ol "Dashboard Outwards Sales Orders Manage" at bounding box center [302, 44] width 467 height 9
click at [77, 48] on ol "Dashboard Outwards Sales Orders Manage" at bounding box center [302, 44] width 467 height 9
click at [76, 46] on link "Dashboard" at bounding box center [81, 45] width 17 height 5
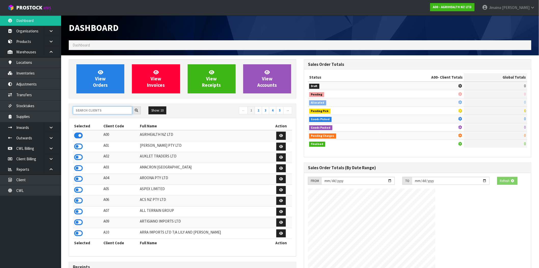
click at [87, 111] on input "text" at bounding box center [102, 110] width 59 height 8
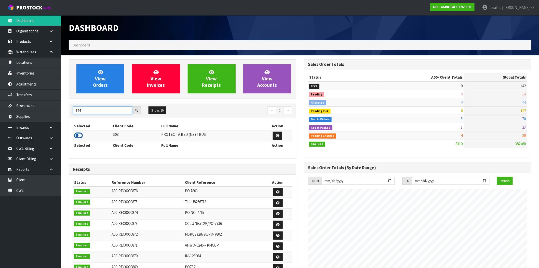
type input "S08"
click at [77, 135] on icon at bounding box center [78, 136] width 9 height 8
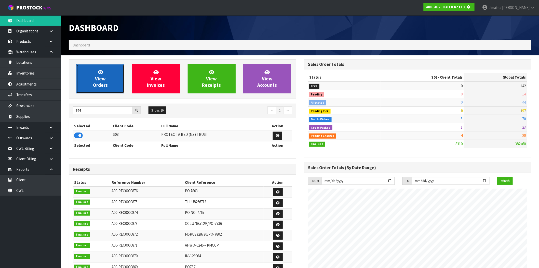
scroll to position [254620, 254702]
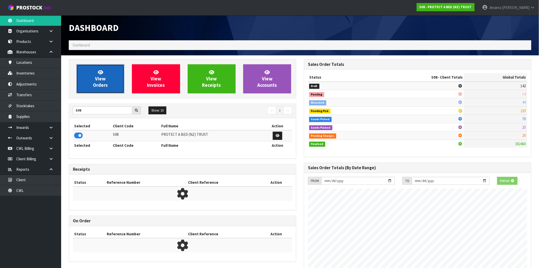
click at [113, 84] on link "View Orders" at bounding box center [100, 78] width 48 height 29
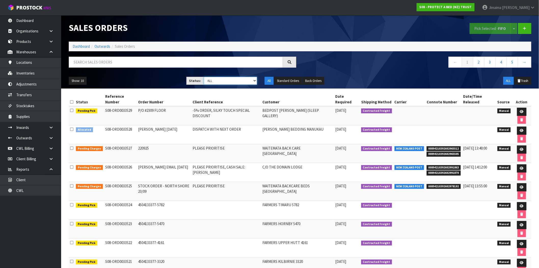
click at [242, 82] on select "Draft Pending Allocated Pending Pick Goods Picked Goods Packed Pending Charges …" at bounding box center [231, 81] width 54 height 8
select select "string:3"
click at [204, 77] on select "Draft Pending Allocated Pending Pick Goods Picked Goods Packed Pending Charges …" at bounding box center [231, 81] width 54 height 8
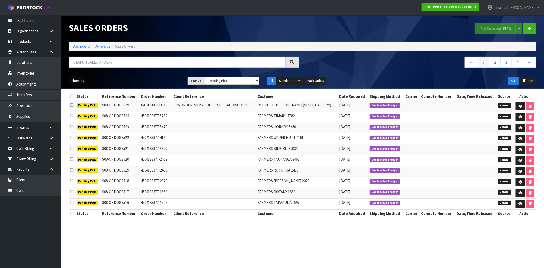
click at [81, 82] on button "Show: 10" at bounding box center [78, 81] width 18 height 8
click at [84, 110] on link "50" at bounding box center [89, 111] width 40 height 7
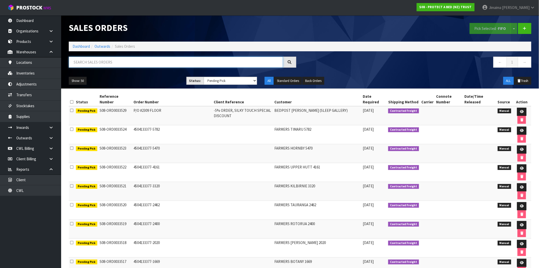
click at [113, 59] on input "text" at bounding box center [176, 62] width 214 height 11
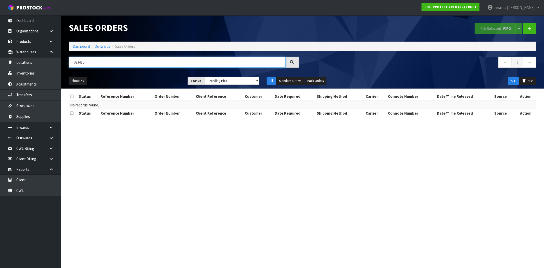
type input "033416"
click at [230, 84] on select "Draft Pending Allocated Pending Pick Goods Picked Goods Packed Pending Charges …" at bounding box center [232, 81] width 54 height 8
select select "string:ALL"
click at [205, 77] on select "Draft Pending Allocated Pending Pick Goods Picked Goods Packed Pending Charges …" at bounding box center [232, 81] width 54 height 8
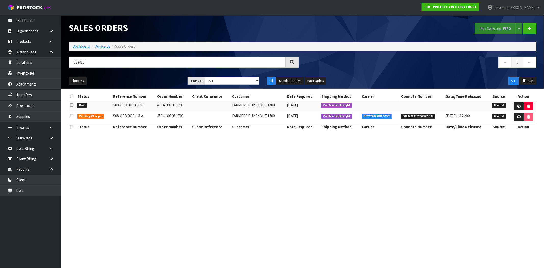
click at [513, 116] on td at bounding box center [523, 117] width 26 height 11
click at [515, 118] on link at bounding box center [518, 117] width 9 height 8
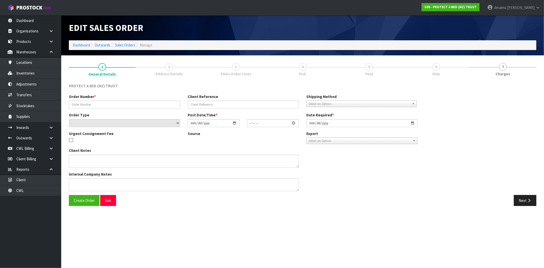
type input "4504130396-1700"
select select "number:0"
type input "2025-09-16"
type input "09:05:00.000"
type input "2025-09-19"
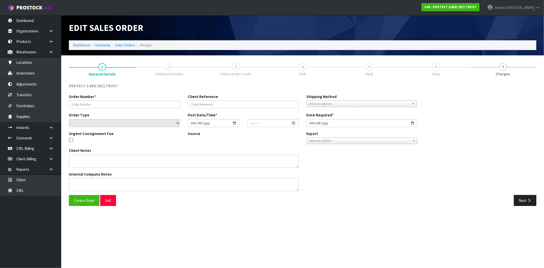
type textarea "1 X F0088DBL0 WAS FOUND WITH QUEEN LABELS"
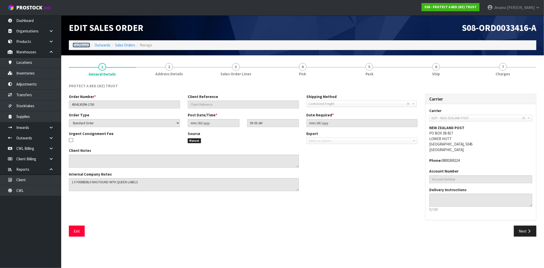
click at [78, 44] on link "Dashboard" at bounding box center [81, 45] width 17 height 5
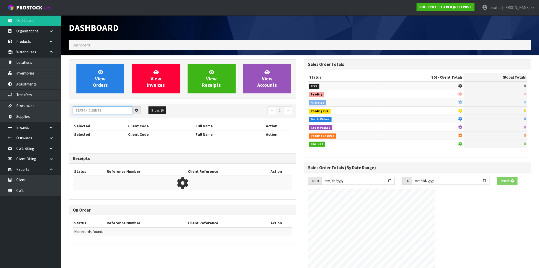
click at [115, 110] on input "text" at bounding box center [102, 110] width 59 height 8
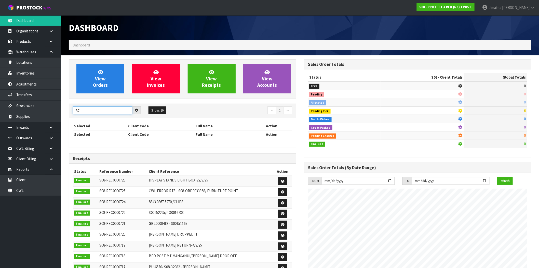
scroll to position [386, 235]
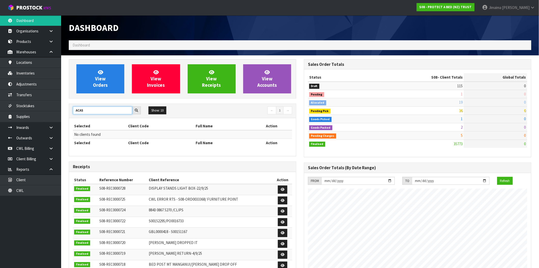
click at [106, 110] on input "ACAS" at bounding box center [102, 110] width 59 height 8
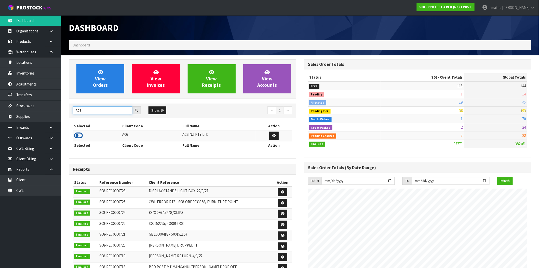
type input "ACS"
click at [80, 134] on icon at bounding box center [78, 136] width 9 height 8
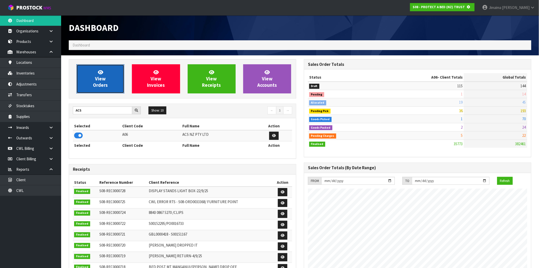
scroll to position [254620, 254702]
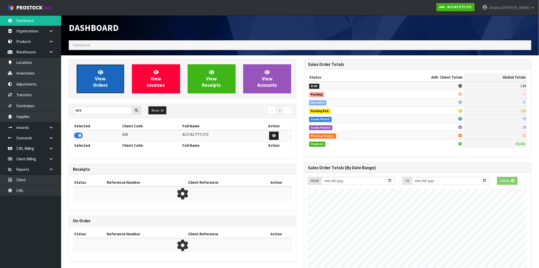
click at [101, 73] on icon at bounding box center [100, 72] width 5 height 5
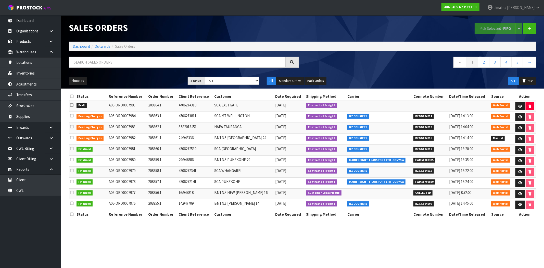
click at [187, 171] on td "4706272341" at bounding box center [195, 171] width 36 height 11
click at [196, 138] on td "24:948336" at bounding box center [195, 138] width 36 height 11
click at [518, 107] on icon at bounding box center [520, 106] width 4 height 3
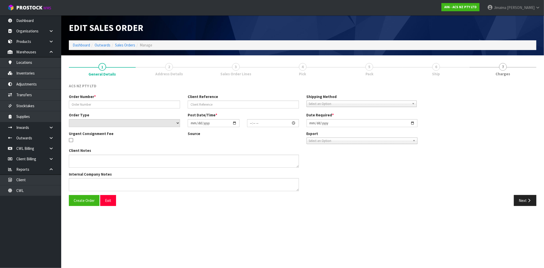
type input "208364.1"
type input "4706274318"
select select "number:0"
type input "2025-09-23"
type input "14:34:00.000"
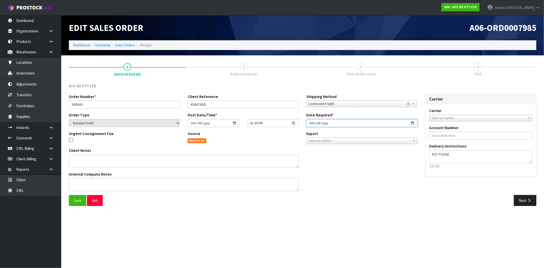
click at [411, 123] on input "2025-09-23" at bounding box center [361, 123] width 111 height 8
type input "2025-09-24"
click at [373, 185] on div "Client Notes Internal Company Notes" at bounding box center [243, 171] width 356 height 47
drag, startPoint x: 457, startPoint y: 119, endPoint x: 450, endPoint y: 123, distance: 8.1
click at [457, 119] on span "Select an Option" at bounding box center [478, 118] width 94 height 6
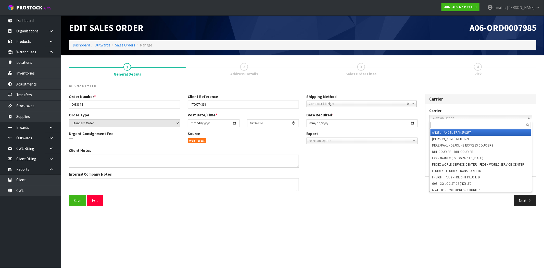
click at [450, 123] on input "text" at bounding box center [480, 125] width 100 height 6
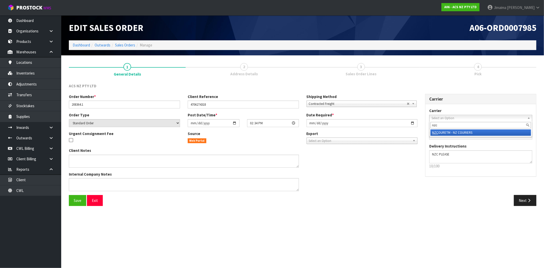
type input "nzc"
click at [454, 131] on li "NZC OURETM - NZ COURIERS" at bounding box center [480, 132] width 100 height 6
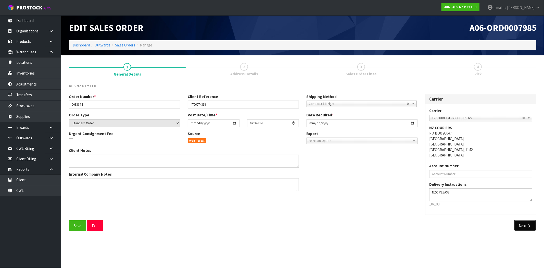
drag, startPoint x: 525, startPoint y: 223, endPoint x: 99, endPoint y: 162, distance: 430.4
click at [525, 223] on button "Next" at bounding box center [525, 225] width 22 height 11
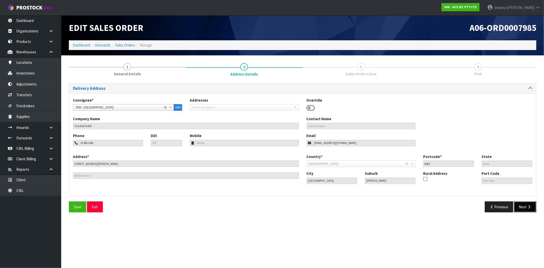
drag, startPoint x: 530, startPoint y: 209, endPoint x: 289, endPoint y: 181, distance: 241.8
click at [530, 209] on button "Next" at bounding box center [525, 206] width 22 height 11
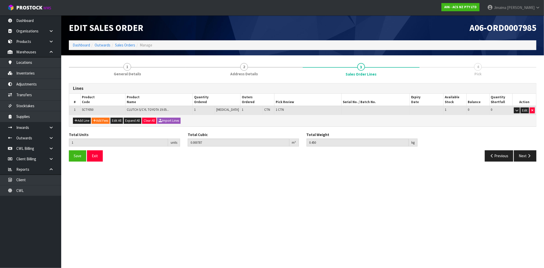
click at [282, 192] on section "Edit Sales Order A06-ORD0007985 Dashboard Outwards Sales Orders Manage 1 Genera…" at bounding box center [272, 134] width 544 height 268
drag, startPoint x: 335, startPoint y: 177, endPoint x: 522, endPoint y: 151, distance: 188.5
click at [337, 177] on section "Edit Sales Order A06-ORD0007985 Dashboard Outwards Sales Orders Manage 1 Genera…" at bounding box center [272, 134] width 544 height 268
drag, startPoint x: 519, startPoint y: 156, endPoint x: 311, endPoint y: 158, distance: 208.8
click at [519, 156] on button "Next" at bounding box center [525, 155] width 22 height 11
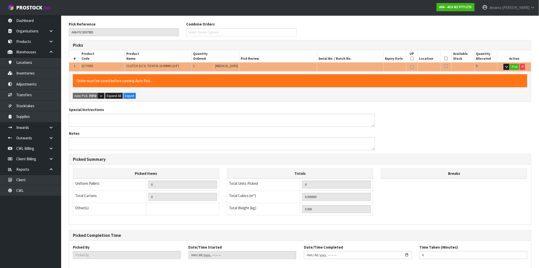
scroll to position [88, 0]
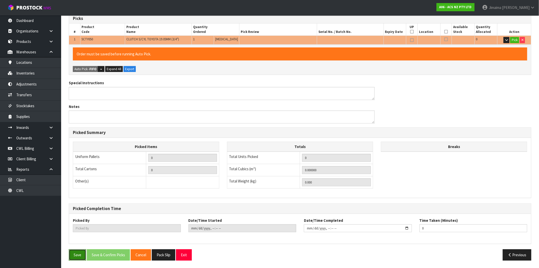
click at [76, 256] on button "Save" at bounding box center [77, 254] width 17 height 11
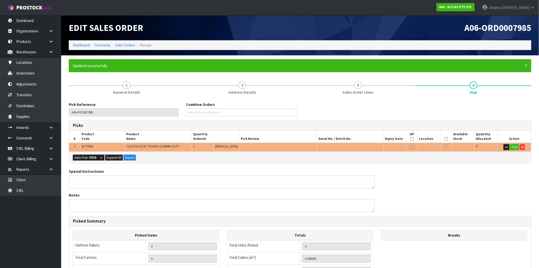
click at [85, 161] on div "Auto Pick - FIFO Split button! FIFO - First In First Out FEFO - First Expired F…" at bounding box center [300, 156] width 462 height 11
click at [87, 157] on button "Auto Pick - FIFO" at bounding box center [85, 157] width 25 height 6
type input "1"
type input "0.000787"
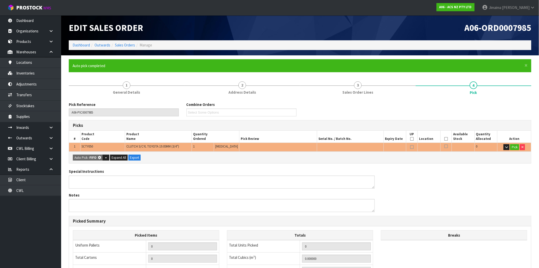
type input "0.450"
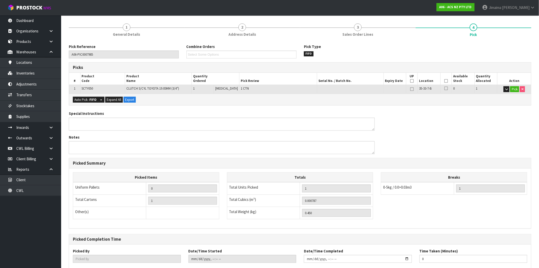
scroll to position [88, 0]
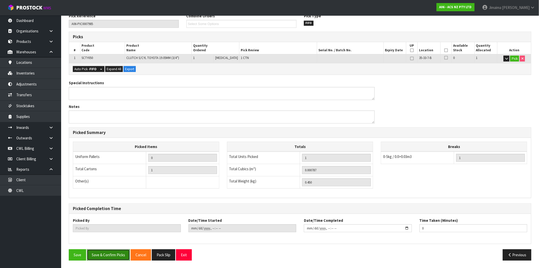
click at [123, 254] on button "Save & Confirm Picks" at bounding box center [108, 254] width 43 height 11
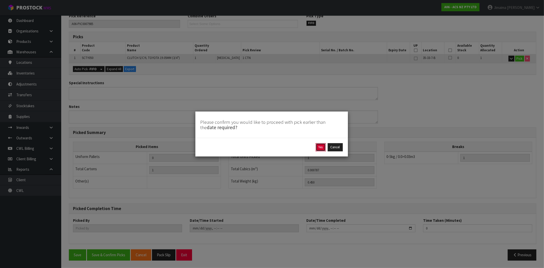
click at [321, 146] on button "Yes" at bounding box center [321, 147] width 10 height 8
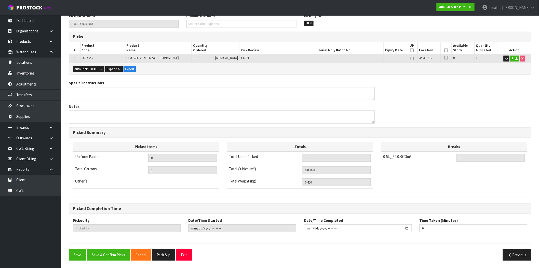
type input "Jimaima Reiher"
type input "2025-09-23T14:34:44"
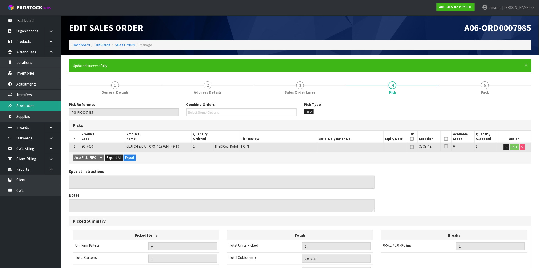
click at [205, 88] on span "2" at bounding box center [208, 85] width 8 height 8
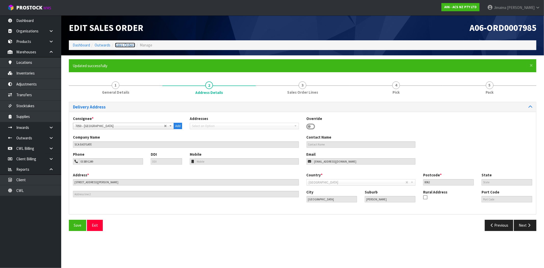
click at [120, 45] on link "Sales Orders" at bounding box center [125, 45] width 20 height 5
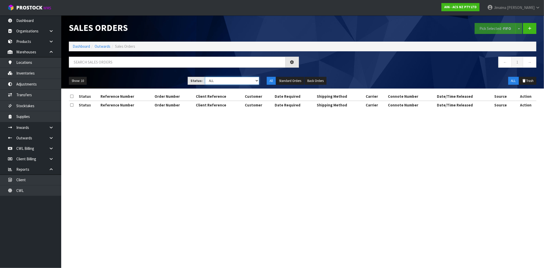
click at [222, 82] on select "Draft Pending Allocated Pending Pick Goods Picked Goods Packed Pending Charges …" at bounding box center [232, 81] width 54 height 8
select select "string:6"
click at [205, 77] on select "Draft Pending Allocated Pending Pick Goods Picked Goods Packed Pending Charges …" at bounding box center [232, 81] width 54 height 8
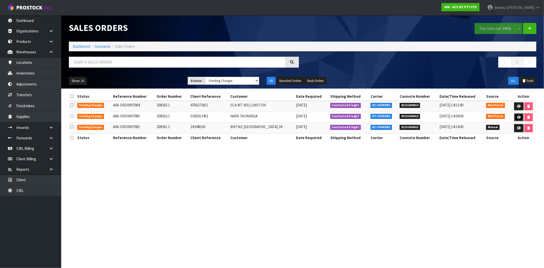
click at [517, 117] on icon at bounding box center [519, 116] width 4 height 3
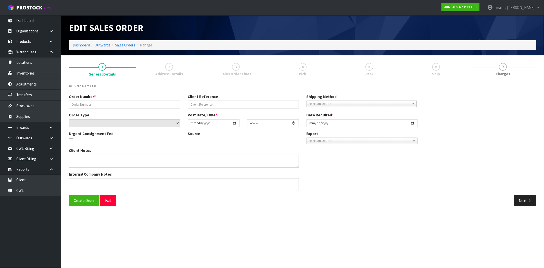
type input "208362.1"
type input "S582013451"
select select "number:0"
type input "2025-09-23"
type input "12:24:00.000"
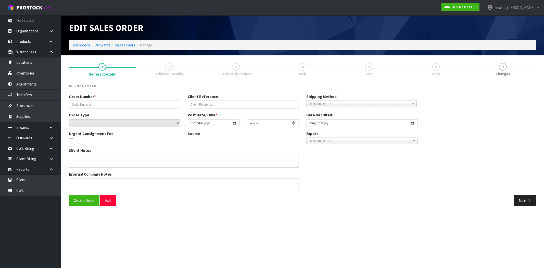
type input "2025-09-23"
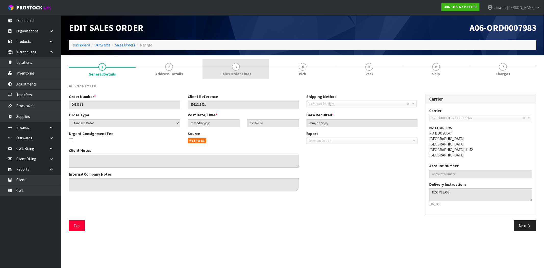
click at [238, 71] on link "3 Sales Order Lines" at bounding box center [235, 69] width 67 height 20
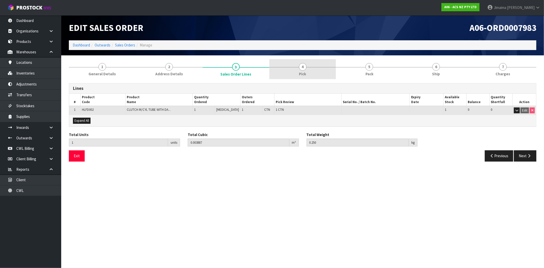
click at [299, 66] on link "4 Pick" at bounding box center [302, 69] width 67 height 20
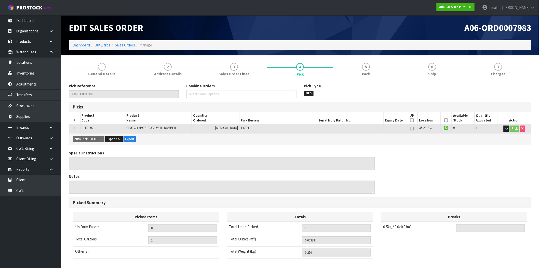
click at [355, 70] on link "5 Pack" at bounding box center [366, 69] width 66 height 20
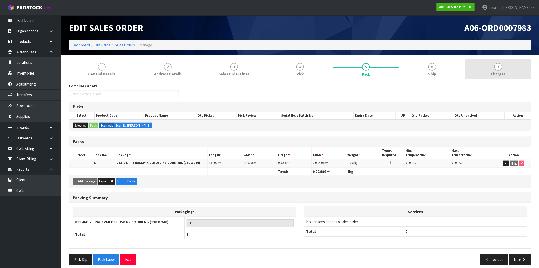
click at [486, 64] on link "7 Charges" at bounding box center [499, 69] width 66 height 20
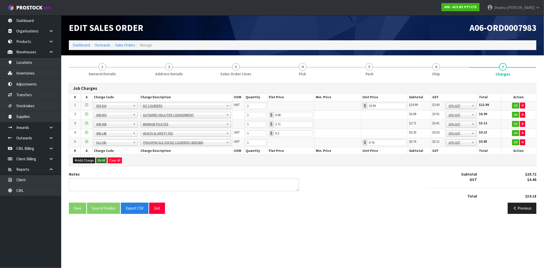
click at [102, 161] on button "Ok All" at bounding box center [101, 160] width 11 height 6
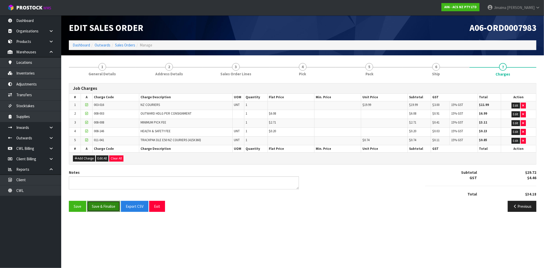
click at [111, 210] on button "Save & Finalise" at bounding box center [103, 206] width 33 height 11
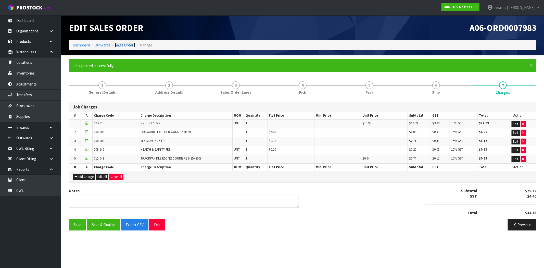
click at [123, 44] on link "Sales Orders" at bounding box center [125, 45] width 20 height 5
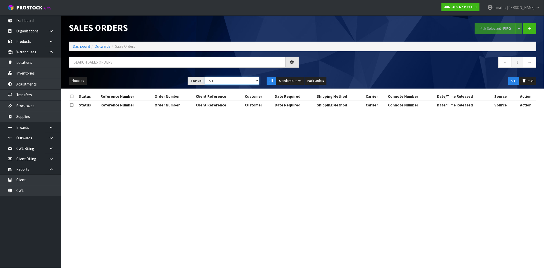
drag, startPoint x: 233, startPoint y: 78, endPoint x: 234, endPoint y: 84, distance: 5.9
click at [233, 78] on select "Draft Pending Allocated Pending Pick Goods Picked Goods Packed Pending Charges …" at bounding box center [232, 81] width 54 height 8
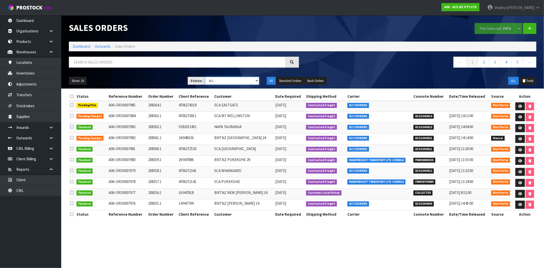
select select "string:6"
click at [205, 77] on select "Draft Pending Allocated Pending Pick Goods Picked Goods Packed Pending Charges …" at bounding box center [232, 81] width 54 height 8
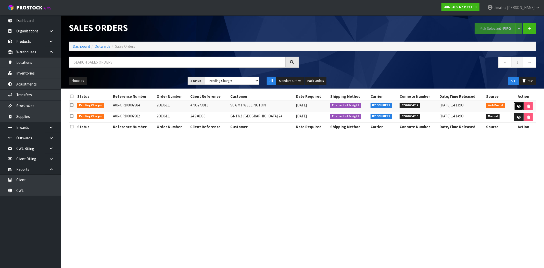
click at [517, 106] on icon at bounding box center [519, 106] width 4 height 3
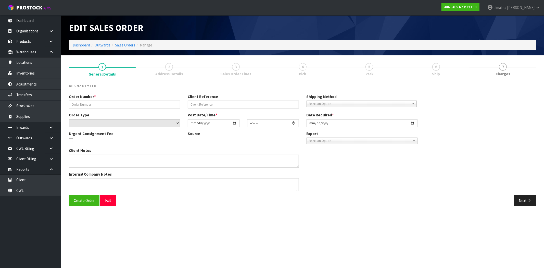
type input "208363.1"
type input "4706273811"
select select "number:0"
type input "2025-09-23"
type input "12:25:00.000"
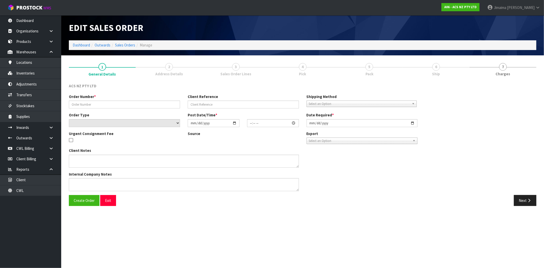
type input "2025-09-23"
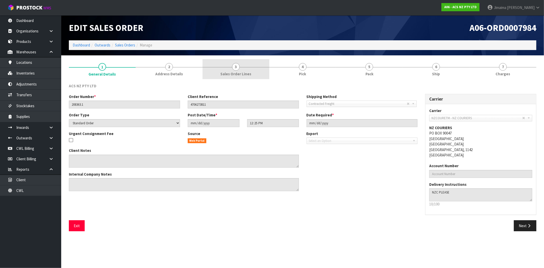
drag, startPoint x: 233, startPoint y: 71, endPoint x: 291, endPoint y: 72, distance: 58.4
click at [233, 71] on span "Sales Order Lines" at bounding box center [235, 73] width 31 height 5
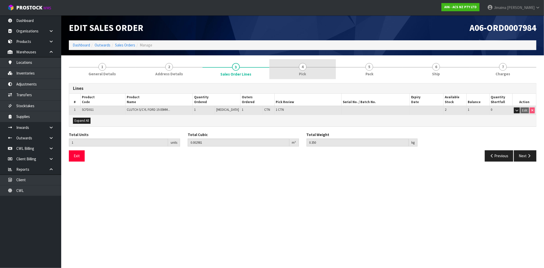
click at [305, 72] on span "Pick" at bounding box center [302, 73] width 7 height 5
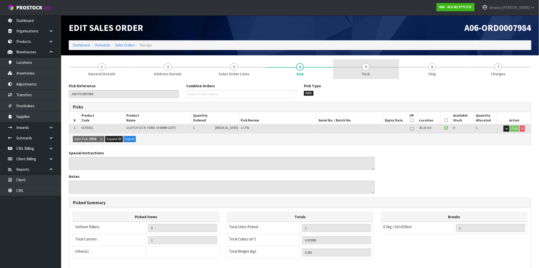
click at [354, 75] on link "5 Pack" at bounding box center [366, 69] width 66 height 20
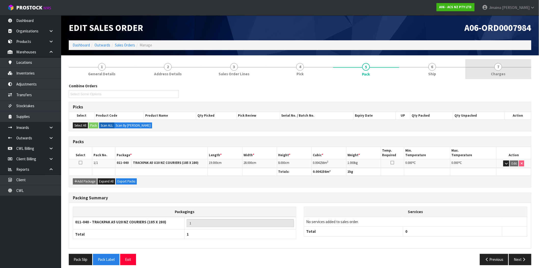
click at [495, 76] on span "Charges" at bounding box center [499, 73] width 15 height 5
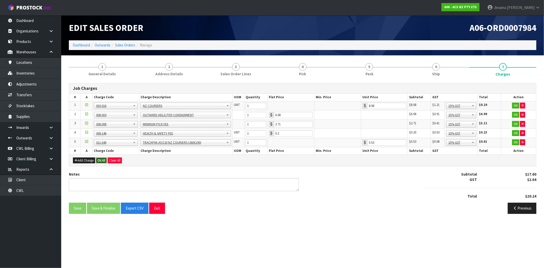
click at [102, 161] on button "Ok All" at bounding box center [101, 160] width 11 height 6
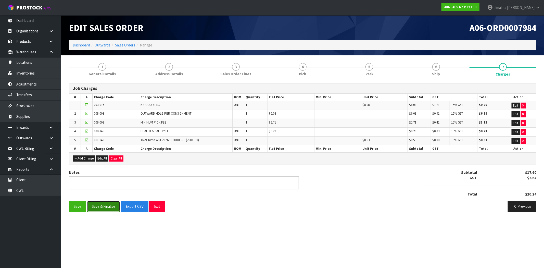
drag, startPoint x: 104, startPoint y: 206, endPoint x: 116, endPoint y: 123, distance: 83.8
click at [104, 206] on button "Save & Finalise" at bounding box center [103, 206] width 33 height 11
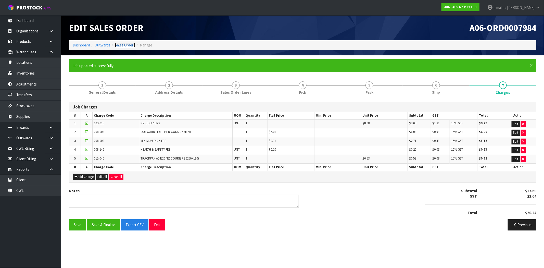
click at [124, 46] on link "Sales Orders" at bounding box center [125, 45] width 20 height 5
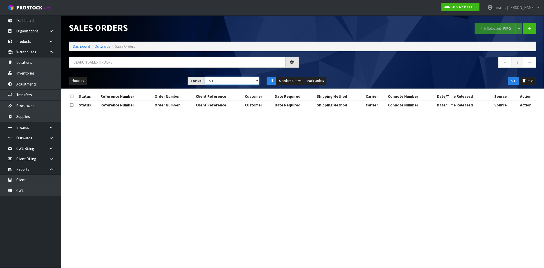
drag, startPoint x: 239, startPoint y: 81, endPoint x: 239, endPoint y: 83, distance: 2.8
click at [239, 81] on select "Draft Pending Allocated Pending Pick Goods Picked Goods Packed Pending Charges …" at bounding box center [232, 81] width 54 height 8
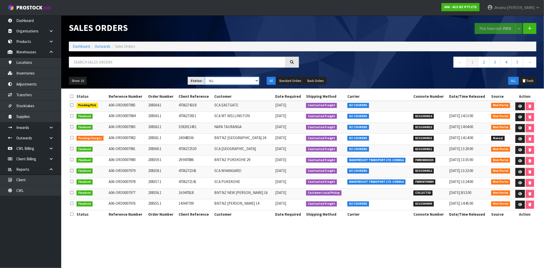
select select "string:6"
click at [205, 77] on select "Draft Pending Allocated Pending Pick Goods Picked Goods Packed Pending Charges …" at bounding box center [232, 81] width 54 height 8
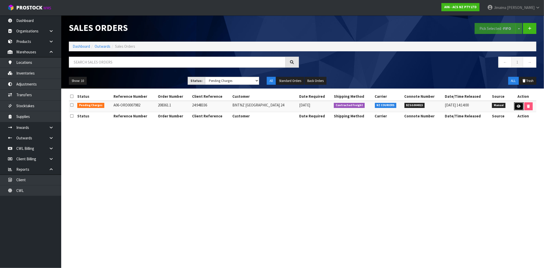
click at [514, 107] on link at bounding box center [518, 106] width 9 height 8
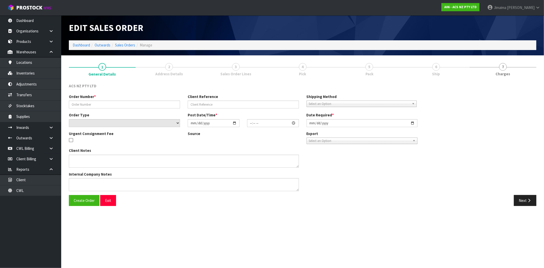
type input "208361.1"
type input "24:948336"
select select "number:0"
type input "2025-09-23"
type input "11:38:00.000"
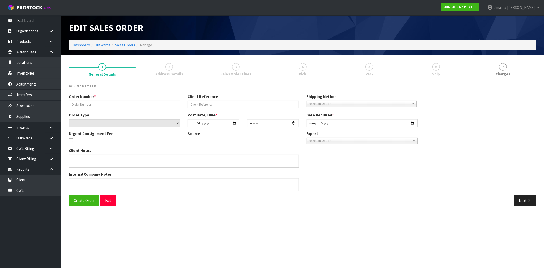
type input "2025-09-23"
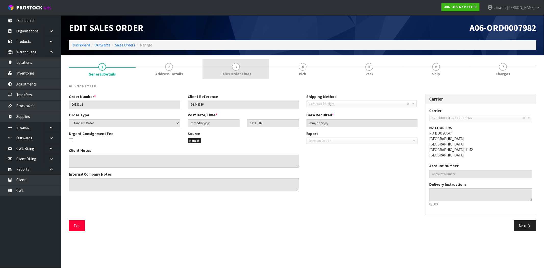
click at [225, 76] on span "Sales Order Lines" at bounding box center [235, 73] width 31 height 5
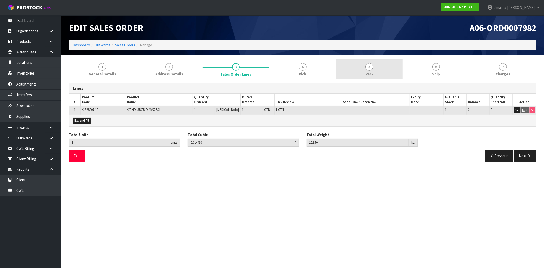
click at [351, 69] on link "5 Pack" at bounding box center [369, 69] width 67 height 20
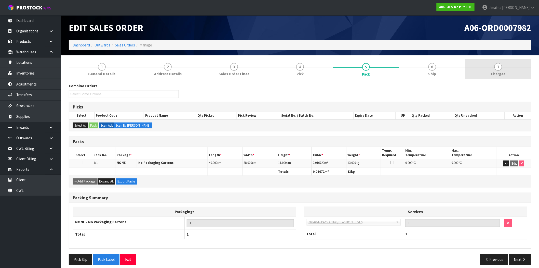
click at [508, 73] on link "7 Charges" at bounding box center [499, 69] width 66 height 20
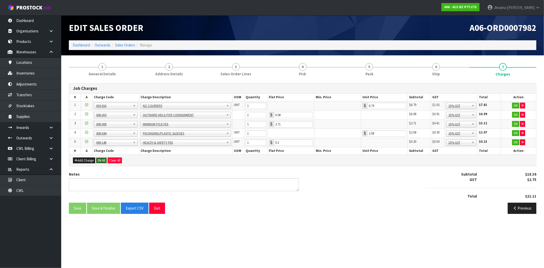
click at [98, 160] on button "Ok All" at bounding box center [101, 160] width 11 height 6
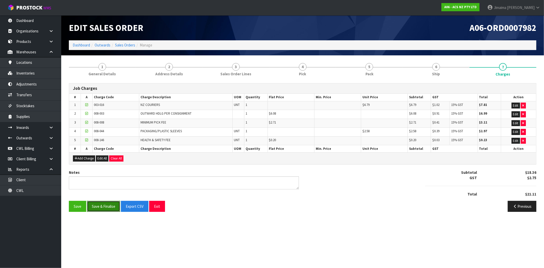
click at [105, 211] on button "Save & Finalise" at bounding box center [103, 206] width 33 height 11
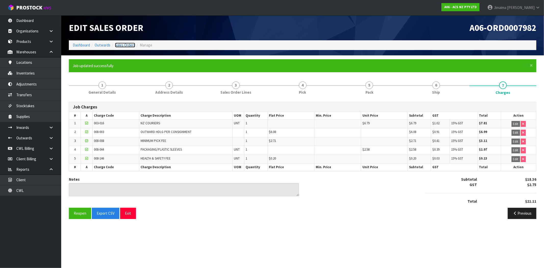
click at [126, 46] on link "Sales Orders" at bounding box center [125, 45] width 20 height 5
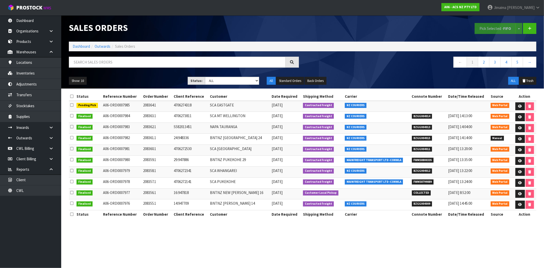
click at [82, 42] on ol "Dashboard Outwards Sales Orders" at bounding box center [302, 46] width 467 height 9
click at [82, 46] on link "Dashboard" at bounding box center [81, 46] width 17 height 5
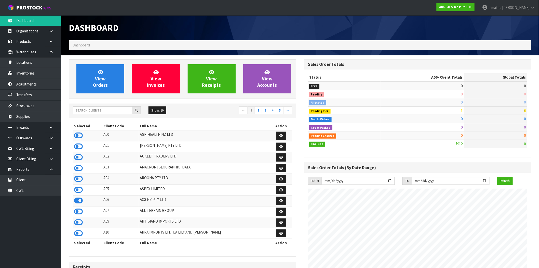
scroll to position [386, 235]
click at [101, 111] on input "text" at bounding box center [102, 110] width 59 height 8
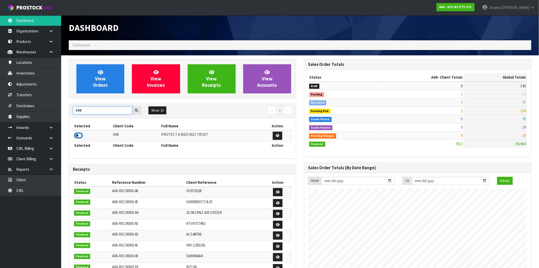
type input "S08"
click at [82, 135] on icon at bounding box center [78, 136] width 9 height 8
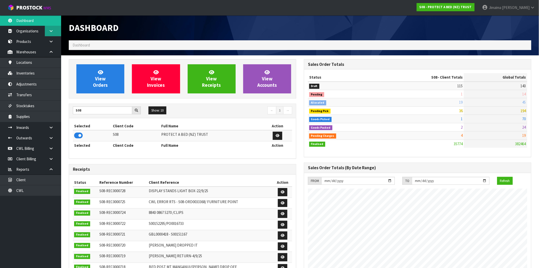
click at [53, 33] on link at bounding box center [53, 31] width 16 height 10
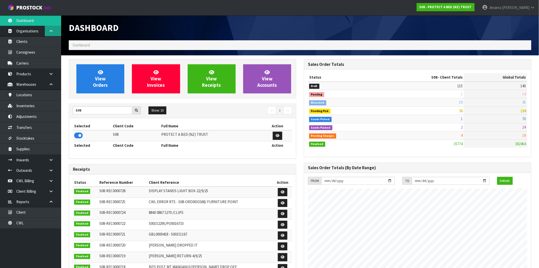
click at [53, 33] on link at bounding box center [53, 31] width 16 height 10
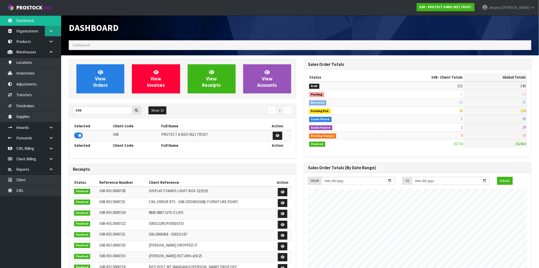
click at [53, 33] on link at bounding box center [53, 31] width 16 height 10
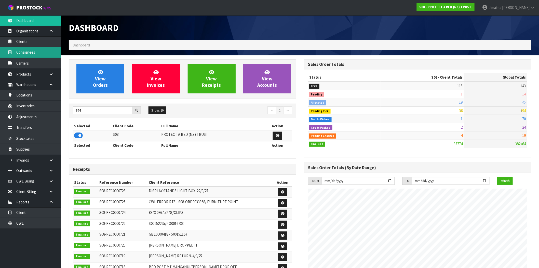
click at [41, 47] on link "Consignees" at bounding box center [30, 52] width 61 height 10
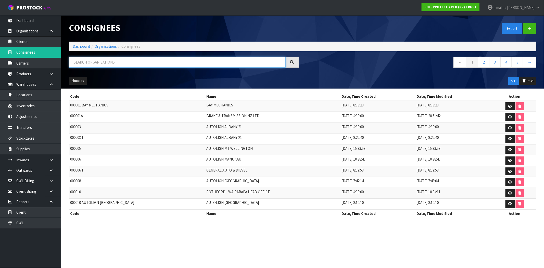
click at [113, 60] on input "text" at bounding box center [177, 62] width 217 height 11
click at [51, 192] on icon at bounding box center [51, 191] width 5 height 4
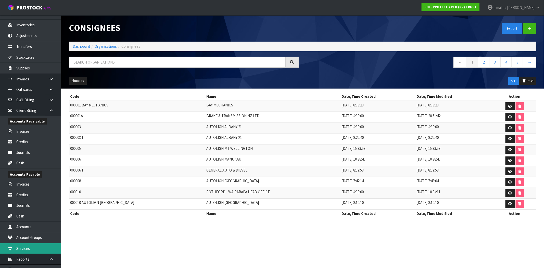
scroll to position [94, 0]
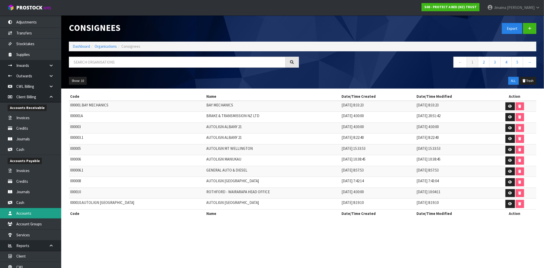
click at [39, 213] on link "Accounts" at bounding box center [30, 213] width 61 height 10
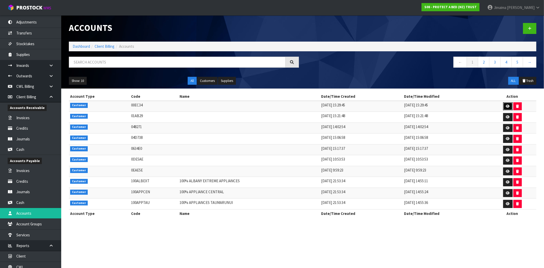
click at [508, 105] on icon at bounding box center [508, 106] width 4 height 3
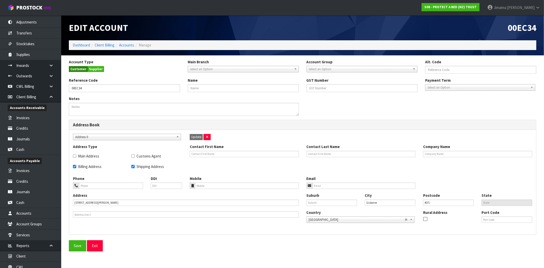
click at [182, 138] on div "Select None Address 0 Address 0" at bounding box center [127, 137] width 117 height 6
click at [177, 137] on b at bounding box center [178, 137] width 5 height 6
click at [141, 149] on li "Select None" at bounding box center [127, 151] width 106 height 6
checkbox input "false"
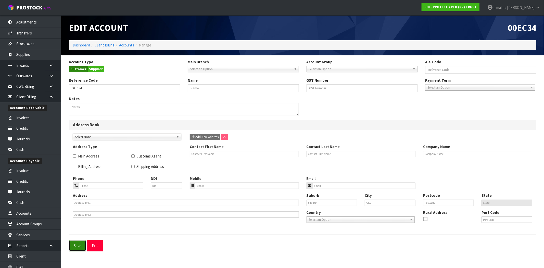
click at [75, 245] on button "Save" at bounding box center [77, 245] width 17 height 11
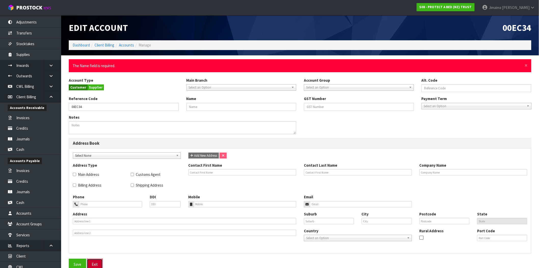
click at [97, 264] on link "Exit" at bounding box center [95, 264] width 16 height 11
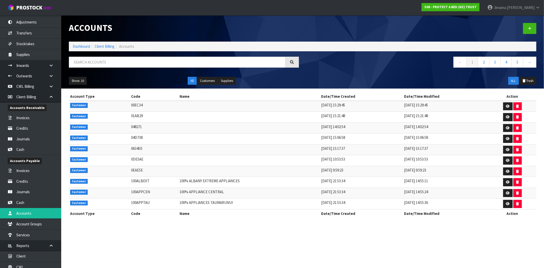
click at [137, 116] on td "01AB29" at bounding box center [154, 117] width 48 height 11
copy td "01AB29"
click at [125, 65] on input "text" at bounding box center [177, 62] width 217 height 11
paste input "01AB29"
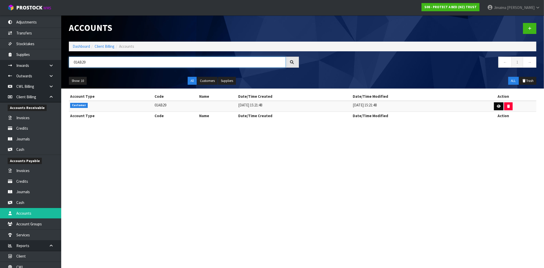
type input "01AB29"
drag, startPoint x: 498, startPoint y: 108, endPoint x: 468, endPoint y: 119, distance: 32.1
click at [498, 108] on icon at bounding box center [499, 106] width 4 height 3
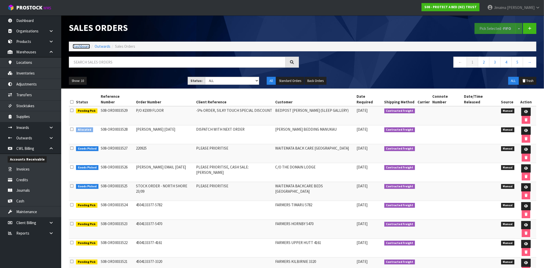
drag, startPoint x: 87, startPoint y: 47, endPoint x: 189, endPoint y: 4, distance: 110.3
click at [88, 47] on link "Dashboard" at bounding box center [81, 46] width 17 height 5
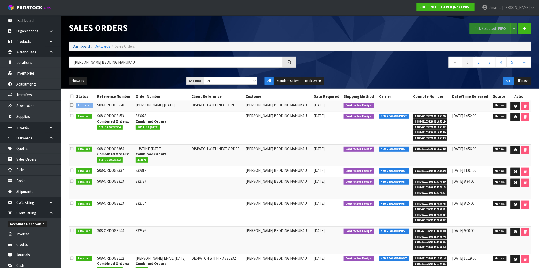
scroll to position [102, 0]
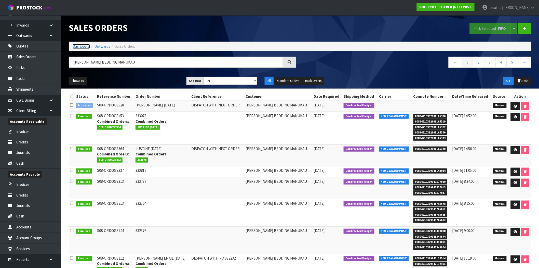
click at [78, 48] on link "Dashboard" at bounding box center [81, 46] width 17 height 5
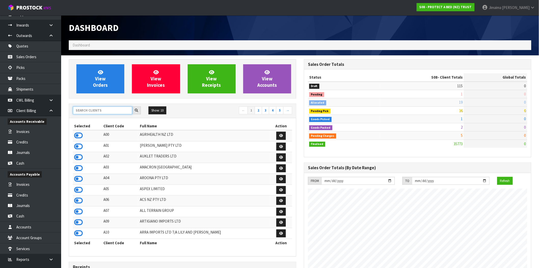
click at [84, 113] on input "text" at bounding box center [102, 110] width 59 height 8
drag, startPoint x: 102, startPoint y: 181, endPoint x: 98, endPoint y: 180, distance: 4.5
click at [97, 180] on tr "A04 AROONA PTY LTD" at bounding box center [183, 179] width 220 height 11
copy tr "A04"
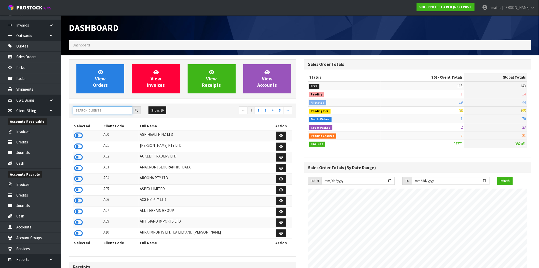
click at [94, 109] on input "text" at bounding box center [102, 110] width 59 height 8
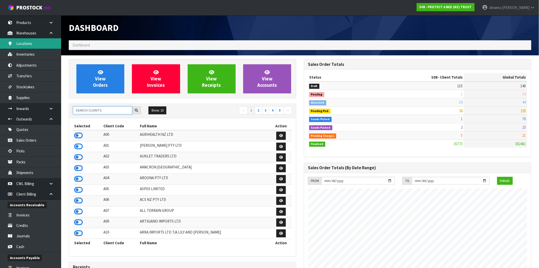
scroll to position [0, 0]
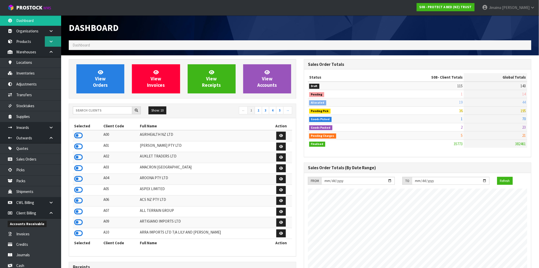
click at [52, 40] on icon at bounding box center [51, 42] width 5 height 4
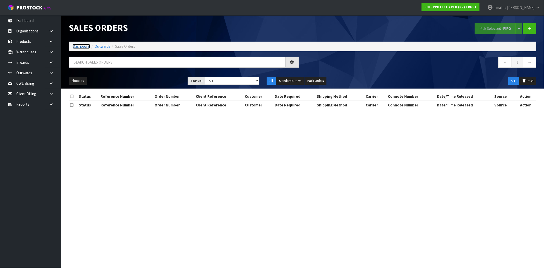
click at [83, 45] on link "Dashboard" at bounding box center [81, 46] width 17 height 5
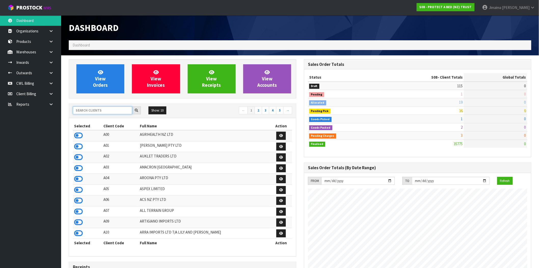
click at [110, 112] on input "text" at bounding box center [102, 110] width 59 height 8
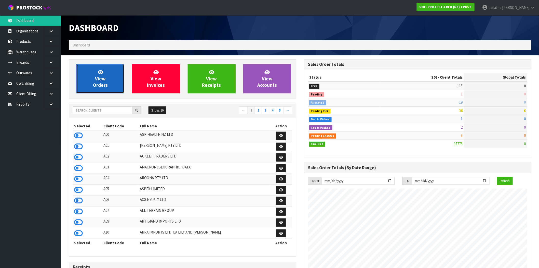
click at [107, 77] on link "View Orders" at bounding box center [100, 78] width 48 height 29
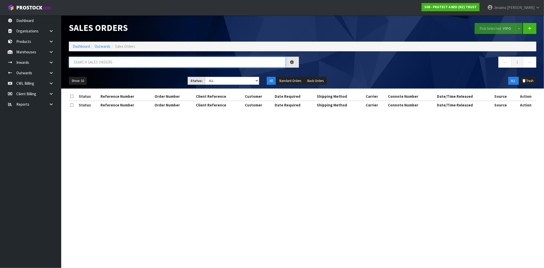
click at [113, 62] on input "text" at bounding box center [177, 62] width 217 height 11
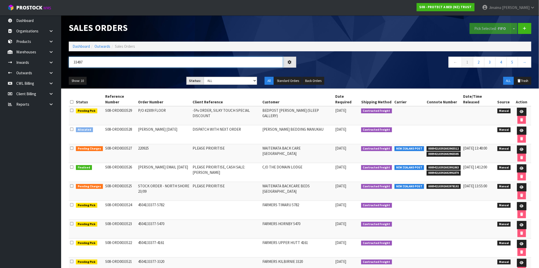
type input "33497"
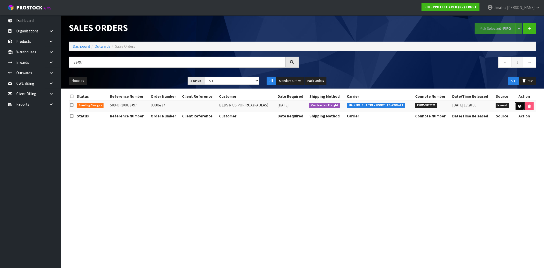
click at [518, 105] on icon at bounding box center [520, 106] width 4 height 3
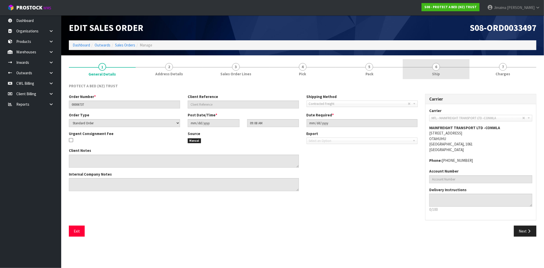
click at [446, 69] on link "6 Ship" at bounding box center [436, 69] width 67 height 20
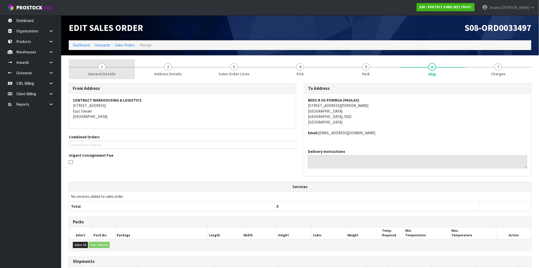
click at [107, 59] on link "1 General Details" at bounding box center [102, 69] width 66 height 20
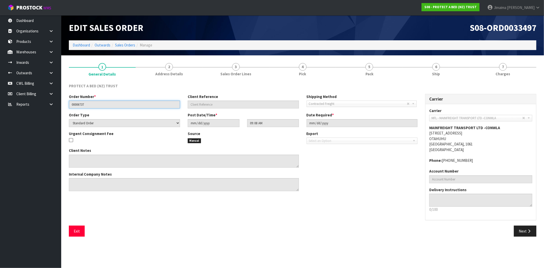
click at [83, 101] on input "00006737" at bounding box center [124, 104] width 111 height 8
click at [82, 101] on input "00006737" at bounding box center [124, 104] width 111 height 8
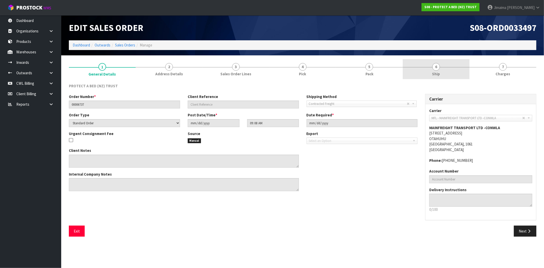
drag, startPoint x: 442, startPoint y: 71, endPoint x: 418, endPoint y: 80, distance: 25.9
click at [442, 71] on link "6 Ship" at bounding box center [436, 69] width 67 height 20
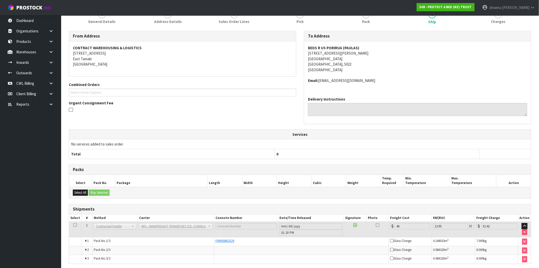
scroll to position [72, 0]
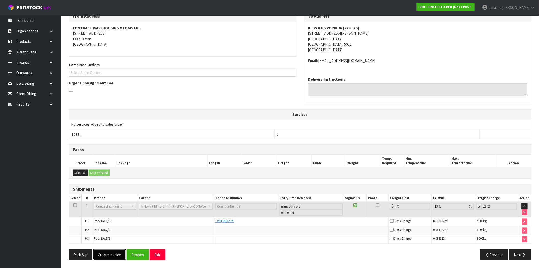
drag, startPoint x: 106, startPoint y: 257, endPoint x: 12, endPoint y: 175, distance: 124.1
click at [106, 257] on button "Create Invoice" at bounding box center [109, 254] width 33 height 11
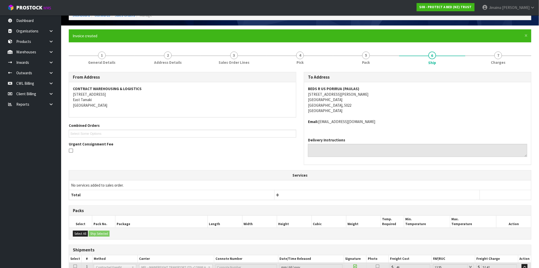
scroll to position [0, 0]
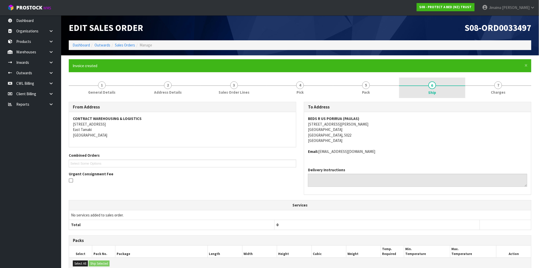
click at [441, 90] on link "6 Ship" at bounding box center [432, 88] width 66 height 20
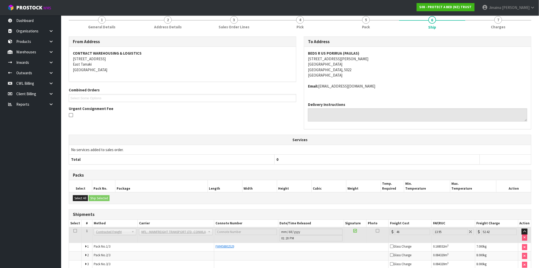
scroll to position [91, 0]
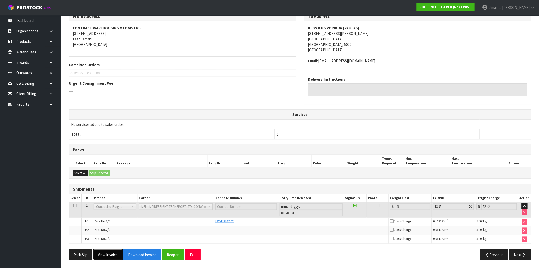
click at [112, 257] on button "View Invoice" at bounding box center [108, 254] width 30 height 11
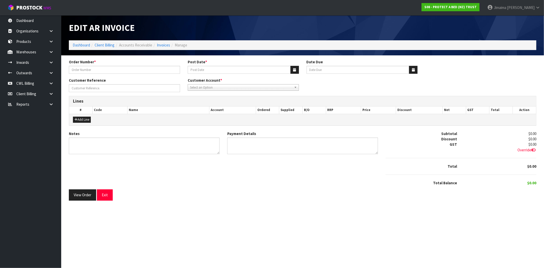
type input "00006737"
type input "23/09/2025"
type input "20/10/2025"
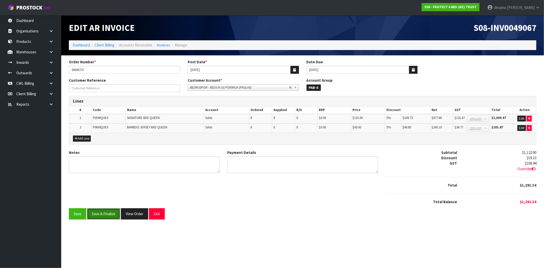
click at [105, 213] on button "Save & Finalise" at bounding box center [103, 213] width 33 height 11
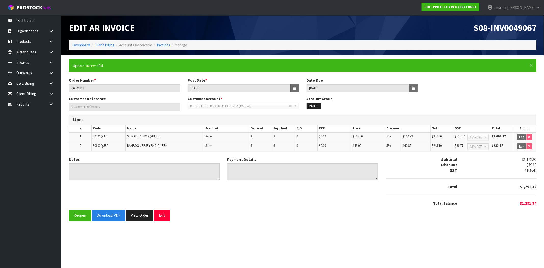
click at [110, 218] on button "Download PDF" at bounding box center [108, 215] width 33 height 11
drag, startPoint x: 142, startPoint y: 210, endPoint x: 147, endPoint y: 201, distance: 10.7
click at [142, 210] on button "View Order" at bounding box center [139, 215] width 27 height 11
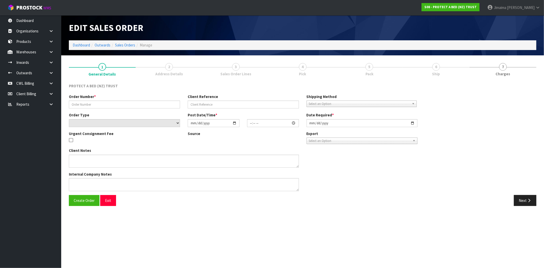
type input "00006737"
select select "number:0"
type input "2025-09-22"
type input "09:08:00.000"
type input "2025-09-22"
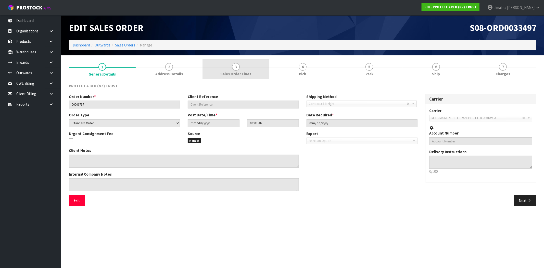
click at [233, 71] on span "Sales Order Lines" at bounding box center [235, 73] width 31 height 5
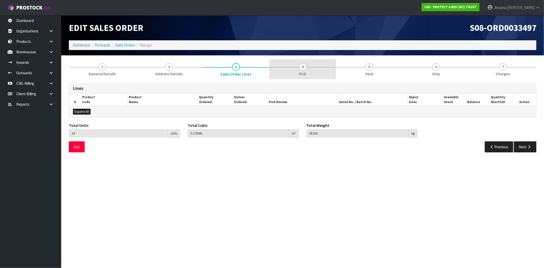
click at [309, 72] on link "4 Pick" at bounding box center [302, 69] width 67 height 20
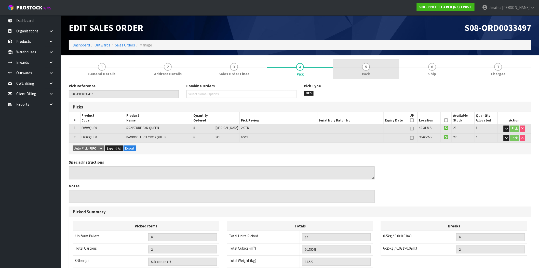
click at [397, 72] on link "5 Pack" at bounding box center [366, 69] width 66 height 20
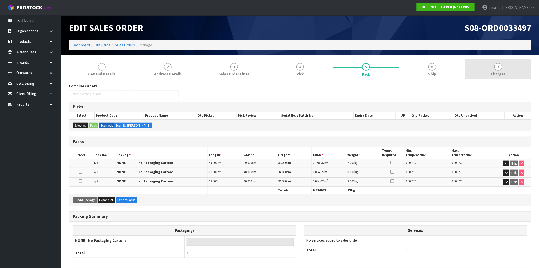
click at [523, 73] on link "7 Charges" at bounding box center [499, 69] width 66 height 20
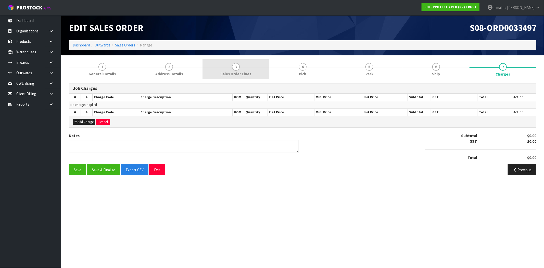
click at [240, 75] on span "Sales Order Lines" at bounding box center [235, 73] width 31 height 5
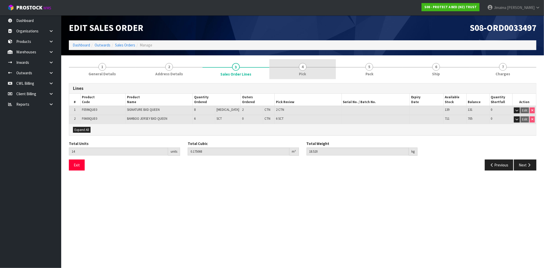
click at [304, 72] on span "Pick" at bounding box center [302, 73] width 7 height 5
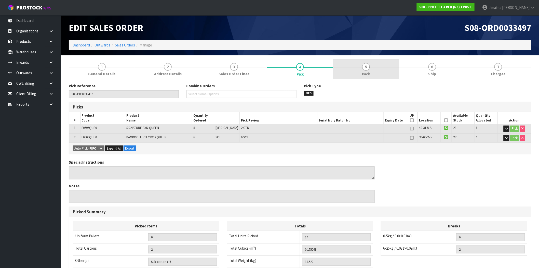
click at [393, 62] on link "5 Pack" at bounding box center [366, 69] width 66 height 20
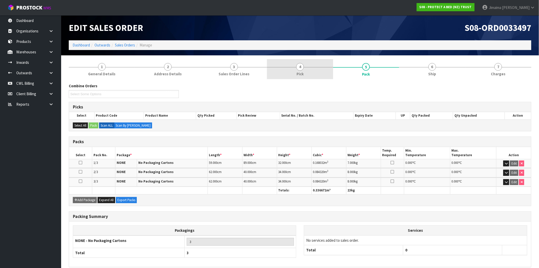
click at [316, 70] on link "4 Pick" at bounding box center [300, 69] width 66 height 20
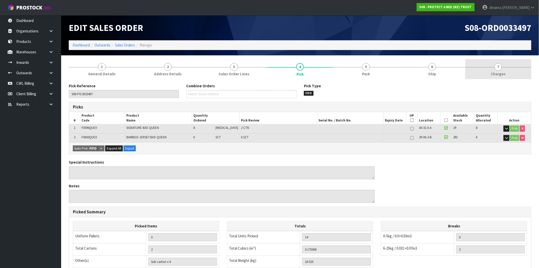
click at [530, 53] on div "Edit Sales Order S08-ORD0033497 Dashboard Outwards Sales Orders Manage" at bounding box center [300, 35] width 471 height 40
click at [509, 63] on link "7 Charges" at bounding box center [499, 69] width 66 height 20
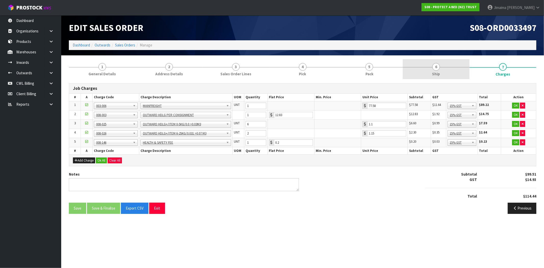
drag, startPoint x: 436, startPoint y: 71, endPoint x: 429, endPoint y: 76, distance: 8.6
click at [436, 71] on span "Ship" at bounding box center [436, 73] width 8 height 5
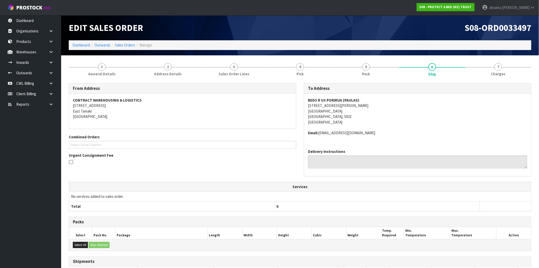
drag, startPoint x: 477, startPoint y: 82, endPoint x: 481, endPoint y: 81, distance: 3.5
click at [478, 82] on div "From Address CONTRACT WAREHOUSING & LOGISTICS 17 Allens Road East Tamaki Auckla…" at bounding box center [300, 207] width 463 height 257
click at [492, 77] on link "7 Charges" at bounding box center [499, 69] width 66 height 20
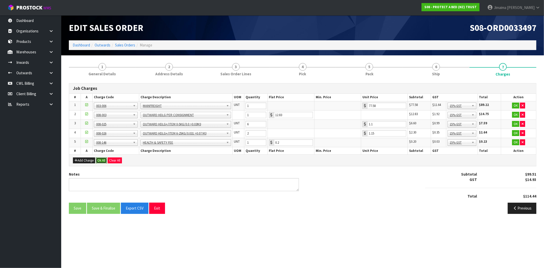
click at [105, 161] on button "Ok All" at bounding box center [101, 160] width 11 height 6
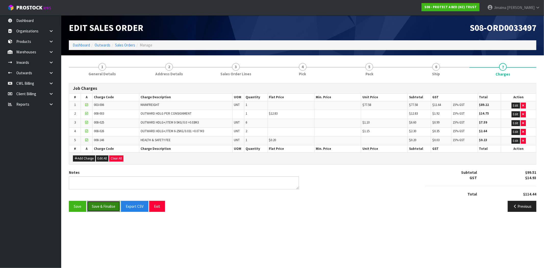
click at [98, 207] on button "Save & Finalise" at bounding box center [103, 206] width 33 height 11
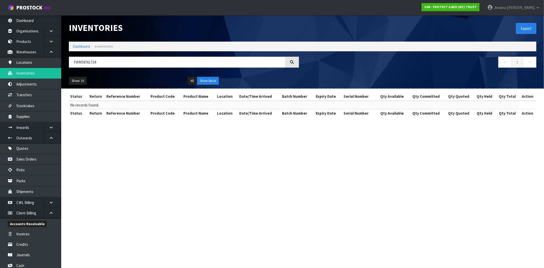
click at [89, 59] on input "FWM58761724" at bounding box center [177, 62] width 217 height 11
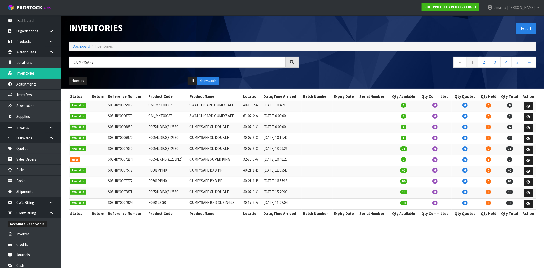
type input "CUMFYSAFE"
click at [251, 169] on td "40-21-1-B" at bounding box center [252, 171] width 20 height 11
click at [490, 62] on link "3" at bounding box center [494, 62] width 11 height 11
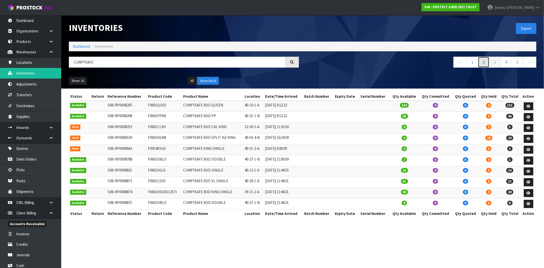
click at [486, 62] on link "2" at bounding box center [483, 62] width 11 height 11
click at [473, 65] on link "1" at bounding box center [472, 62] width 11 height 11
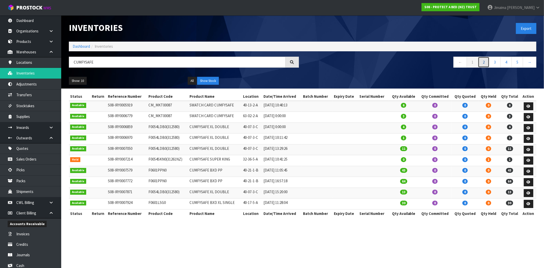
click at [483, 62] on link "2" at bounding box center [483, 62] width 11 height 11
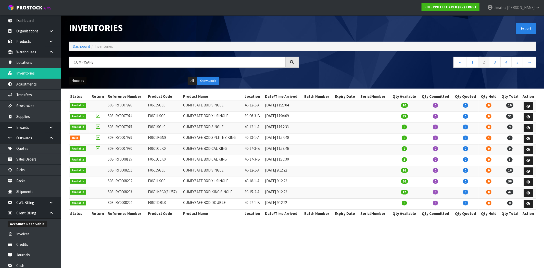
click at [80, 81] on button "Show: 10" at bounding box center [78, 81] width 18 height 8
click at [81, 110] on link "50" at bounding box center [89, 111] width 40 height 7
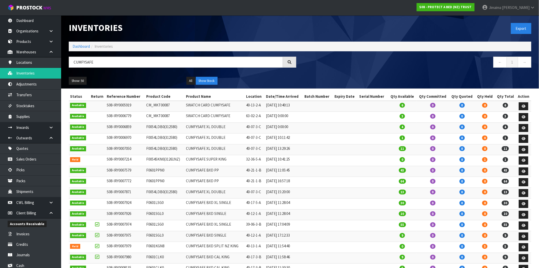
click at [130, 141] on td "S08-IRY0006970" at bounding box center [126, 138] width 40 height 11
click at [34, 37] on link "Products" at bounding box center [30, 41] width 61 height 10
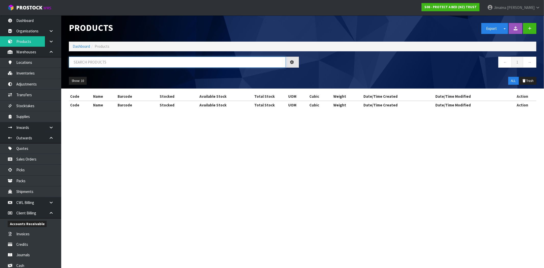
click at [80, 59] on input "text" at bounding box center [177, 62] width 217 height 11
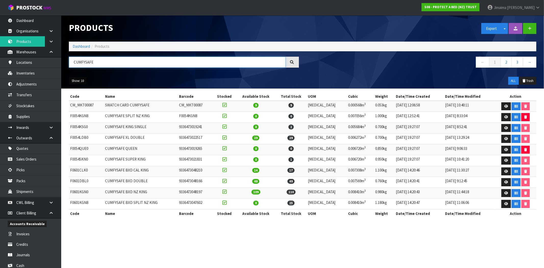
type input "CUMFYSAFE"
click at [84, 83] on button "Show: 10" at bounding box center [78, 81] width 18 height 8
click at [85, 111] on link "50" at bounding box center [89, 111] width 40 height 7
click at [132, 131] on td "CUMFYSAFE KING SINGLE" at bounding box center [141, 127] width 74 height 11
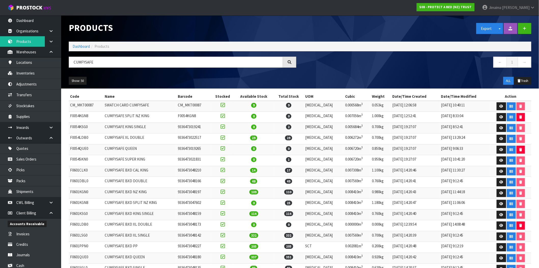
scroll to position [94, 0]
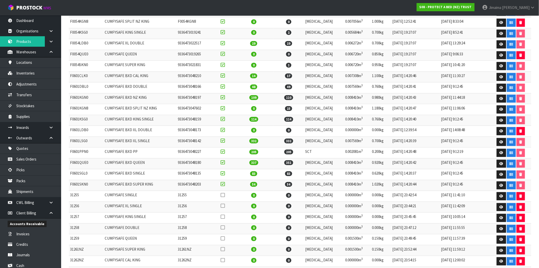
click at [71, 99] on td "F0601KGN0" at bounding box center [86, 98] width 35 height 11
copy td "F0601KGN0"
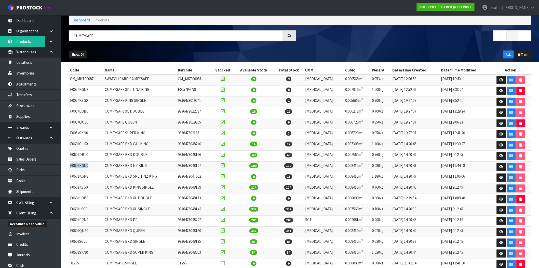
scroll to position [0, 0]
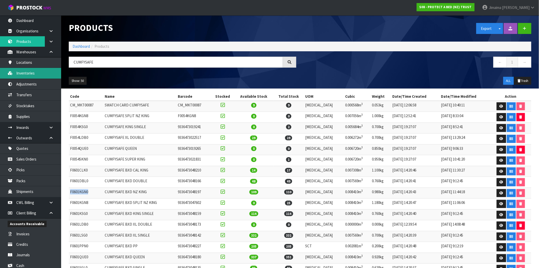
click at [43, 75] on link "Inventories" at bounding box center [30, 73] width 61 height 10
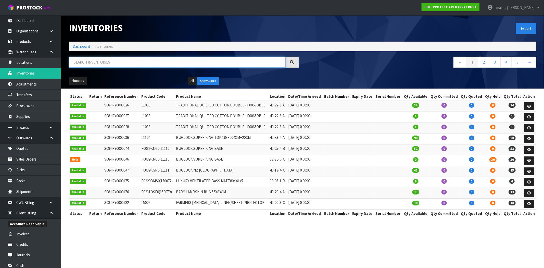
click at [127, 60] on input "text" at bounding box center [177, 62] width 217 height 11
paste input "F0601KGN0"
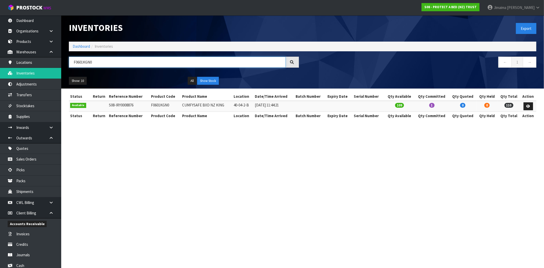
type input "F0601KGN0"
click at [234, 105] on td "40-04-2-B" at bounding box center [242, 106] width 21 height 11
click at [89, 63] on input "F0601KGN0" at bounding box center [177, 62] width 217 height 11
click at [147, 105] on td "S08-IRY0008876" at bounding box center [129, 106] width 42 height 11
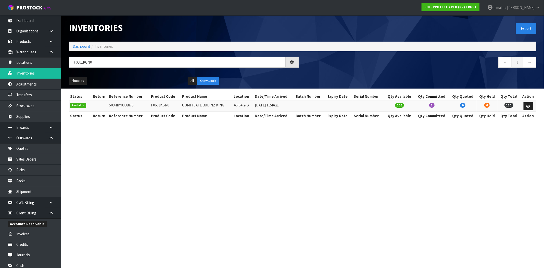
click at [147, 105] on td "S08-IRY0008876" at bounding box center [129, 106] width 42 height 11
click at [164, 106] on td "F0601KGN0" at bounding box center [165, 106] width 31 height 11
copy td "F0601KGN0"
drag, startPoint x: 80, startPoint y: 48, endPoint x: 85, endPoint y: 53, distance: 6.9
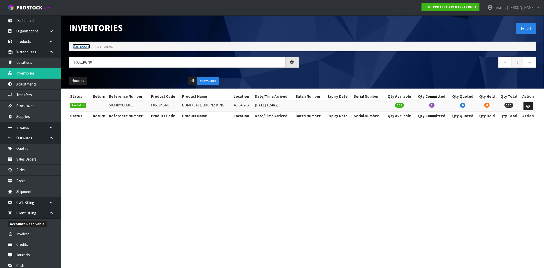
click at [80, 48] on link "Dashboard" at bounding box center [81, 46] width 17 height 5
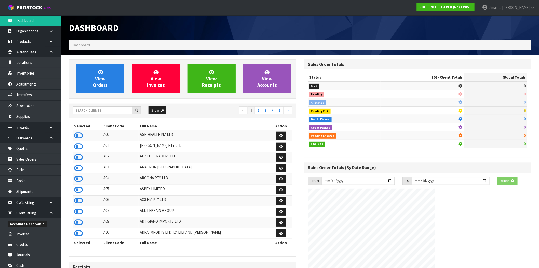
click at [94, 114] on div "Show: 10 5 10 25 50 ← 1 2 3 4 5 →" at bounding box center [182, 110] width 227 height 9
click at [94, 112] on input "text" at bounding box center [102, 110] width 59 height 8
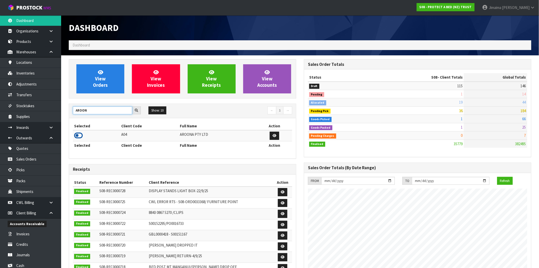
type input "AROON"
click at [78, 133] on icon at bounding box center [78, 136] width 9 height 8
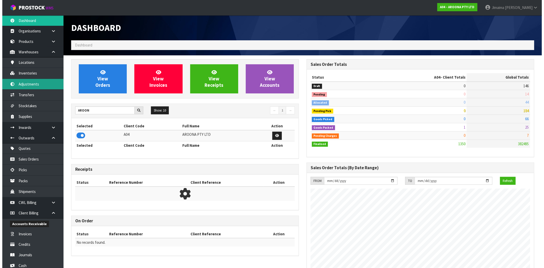
scroll to position [254626, 254702]
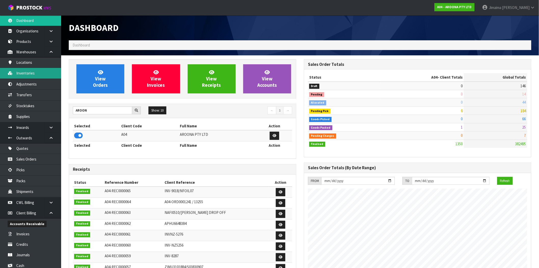
click at [40, 75] on link "Inventories" at bounding box center [30, 73] width 61 height 10
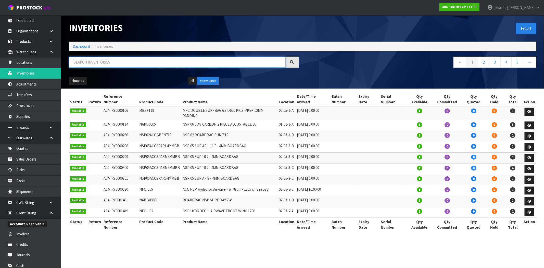
click at [86, 66] on input "text" at bounding box center [177, 62] width 217 height 11
paste input "MFSW-NS0700-22B"
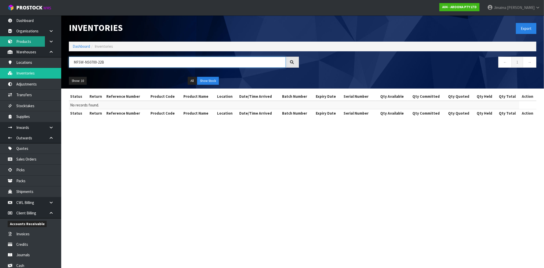
type input "MFSW-NS0700-22B"
drag, startPoint x: 31, startPoint y: 42, endPoint x: 95, endPoint y: 71, distance: 70.3
click at [30, 42] on link "Products" at bounding box center [30, 41] width 61 height 10
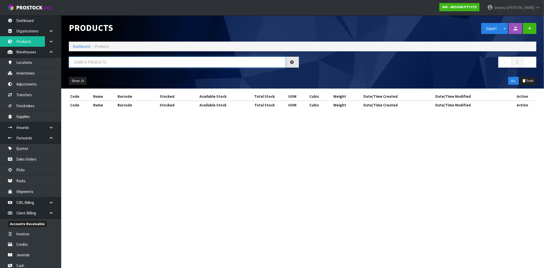
click at [110, 62] on input "text" at bounding box center [177, 62] width 217 height 11
paste input "MFSW-NS0700-22B"
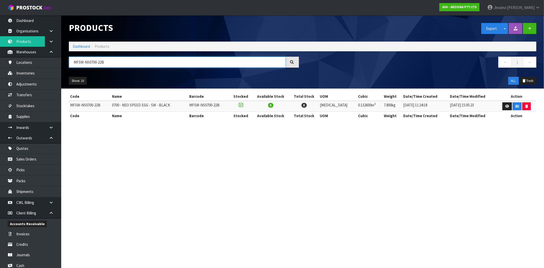
type input "MFSW-NS0700-22B"
drag, startPoint x: 141, startPoint y: 108, endPoint x: 105, endPoint y: 108, distance: 35.7
click at [105, 108] on tr "MFSW-NS0700-22B 0700 - NEO SPEED EGG - SW - BLACK MFSW-NS0700-22B 0 0 PCE 0.132…" at bounding box center [302, 106] width 467 height 11
copy tr "0700 - NEO SPEED EGG - SW - BLACK"
click at [179, 108] on td "0700 - NEO SPEED EGG - SW - BLACK" at bounding box center [149, 106] width 77 height 11
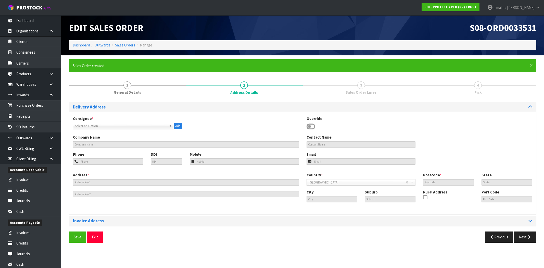
click at [138, 126] on span "Select an Option" at bounding box center [121, 126] width 92 height 6
click at [131, 132] on input "text" at bounding box center [123, 133] width 98 height 6
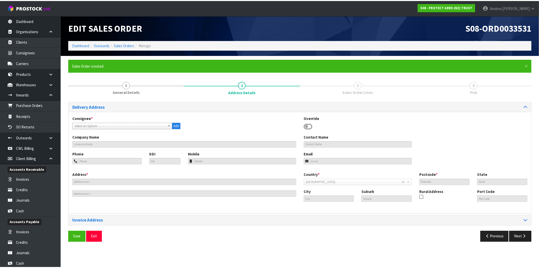
scroll to position [77, 0]
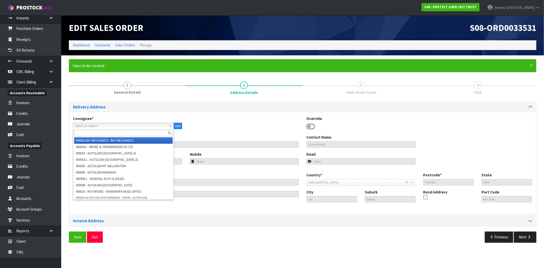
type input "b"
type input "e"
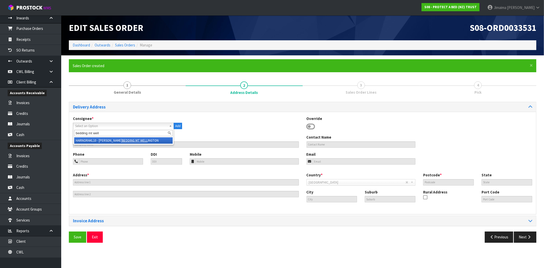
type input "bedding mt well"
click at [134, 139] on em "BEDDING MT WELL" at bounding box center [134, 140] width 25 height 4
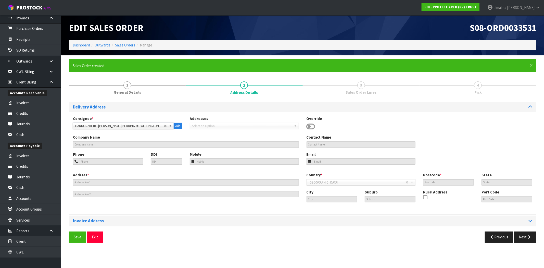
type input "[PERSON_NAME] BEDDING MT WELLINGTON"
type input "+64 9-262 7050"
type input "20-54 MT WELLINGTON HGHWY"
type input "1060"
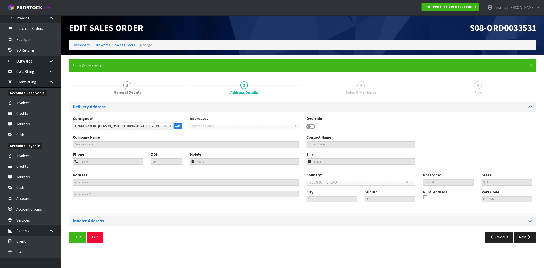
type input "AUK"
type input "AUCKLAND"
type input "MT WELLINGTON"
type input "NZAKL"
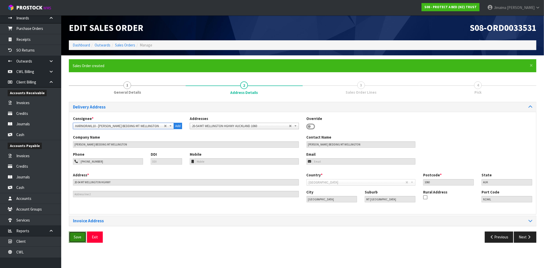
click at [79, 239] on span "Save" at bounding box center [78, 236] width 8 height 5
click at [526, 236] on button "Next" at bounding box center [525, 236] width 22 height 11
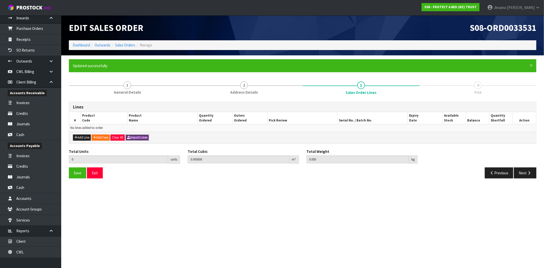
click at [136, 140] on button "Import Lines" at bounding box center [136, 137] width 23 height 6
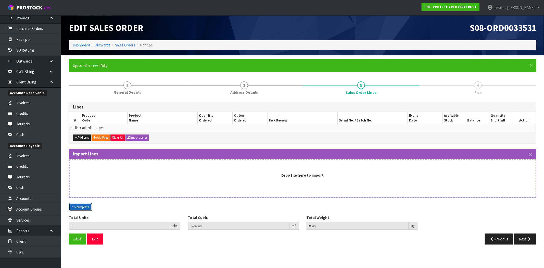
click at [83, 205] on button "csv template" at bounding box center [80, 207] width 23 height 8
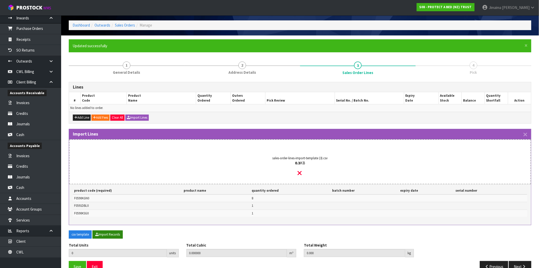
scroll to position [31, 0]
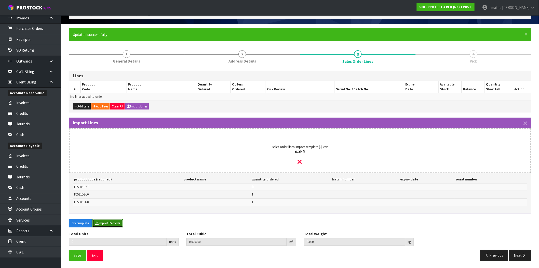
click at [115, 220] on button "Import Records" at bounding box center [108, 223] width 30 height 8
type input "10"
type input "0"
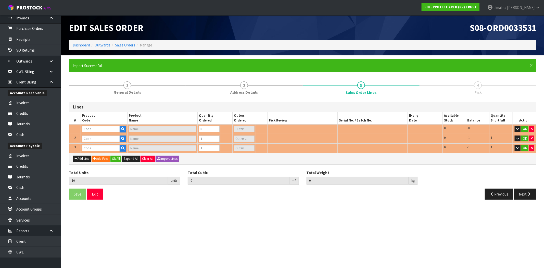
type input "0.154639"
type input "16.86"
type input "F0590KGN0"
type input "SUPREME FRESCHE BXD MP NZ KNG"
type input "2"
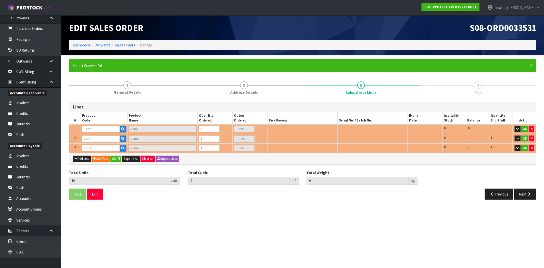
type input "F0591DBL0"
type input "NATURES LUXE FRESCHE BXD MP DBL"
type input "0"
type input "F0590KSG0"
type input "SUPREME FRESCHE BXD MP KSGL"
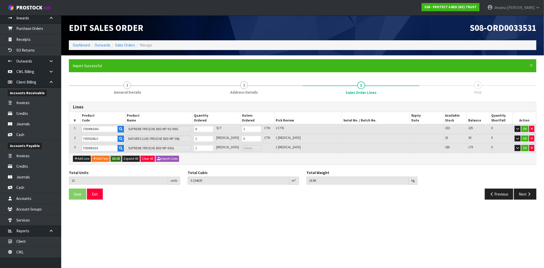
drag, startPoint x: 119, startPoint y: 156, endPoint x: 82, endPoint y: 189, distance: 49.5
click at [119, 156] on button "Ok All" at bounding box center [115, 159] width 11 height 6
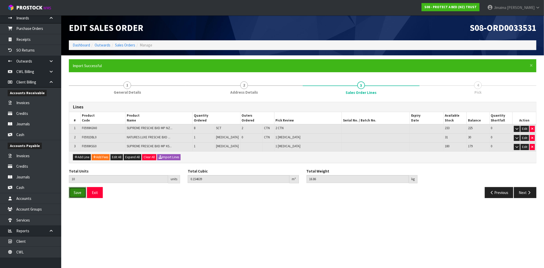
click at [75, 191] on span "Save" at bounding box center [78, 192] width 8 height 5
click at [529, 193] on icon "button" at bounding box center [528, 192] width 5 height 4
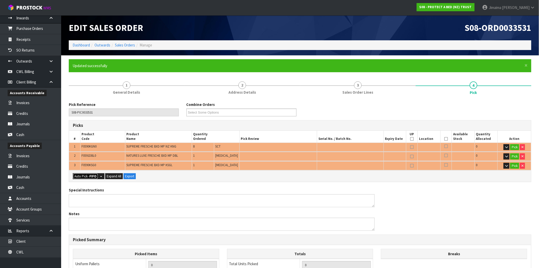
click at [74, 173] on button "Auto Pick - FIFO" at bounding box center [85, 176] width 25 height 6
type input "2"
type input "Piece x 2"
type input "10"
type input "0.154639"
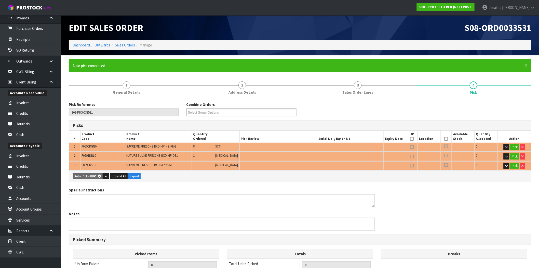
type input "16.860"
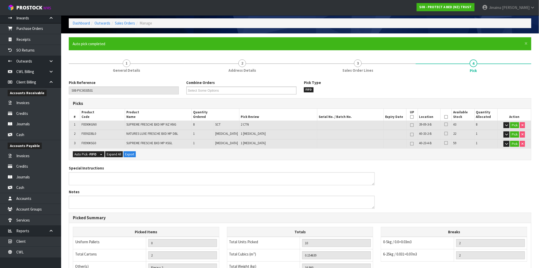
scroll to position [107, 0]
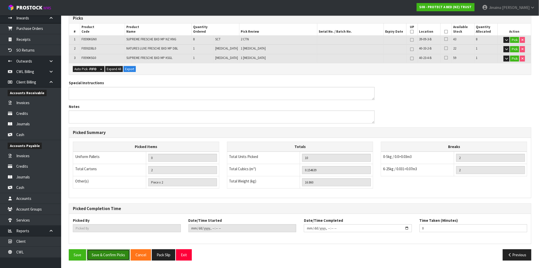
click at [117, 255] on button "Save & Confirm Picks" at bounding box center [108, 254] width 43 height 11
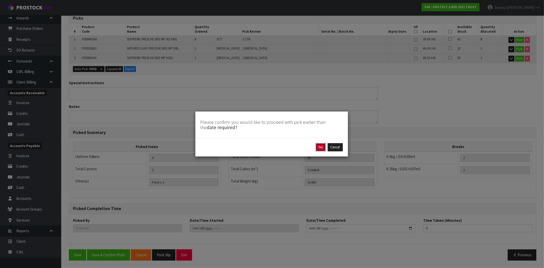
click at [319, 150] on button "Yes" at bounding box center [321, 147] width 10 height 8
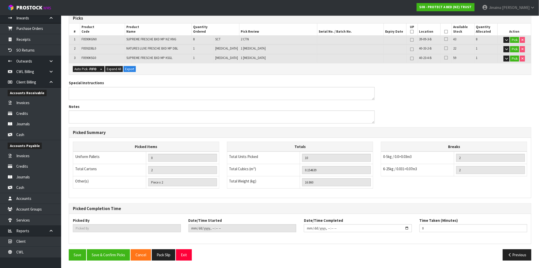
scroll to position [0, 0]
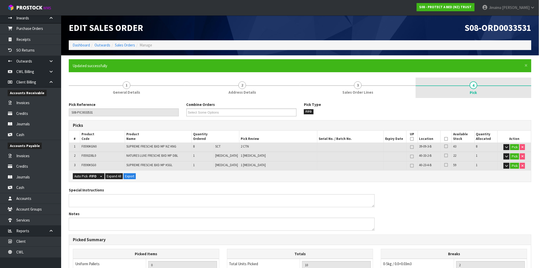
type input "Jimaima Reiher"
type input "2025-09-23T15:17:44"
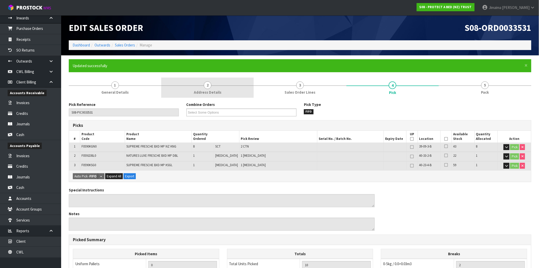
click at [208, 85] on span "2" at bounding box center [208, 85] width 8 height 8
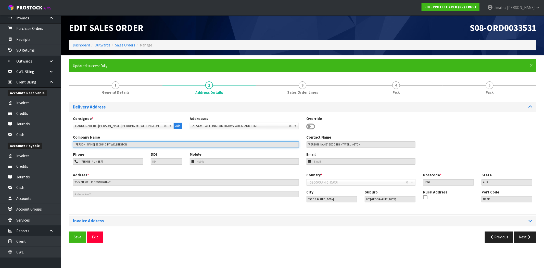
drag, startPoint x: 58, startPoint y: 145, endPoint x: 52, endPoint y: 141, distance: 6.2
click at [48, 144] on body "Toggle navigation ProStock WMS S08 - PROTECT A BED (NZ) TRUST Jimaima Reiher Lo…" at bounding box center [272, 134] width 544 height 268
click at [121, 41] on ol "Dashboard Outwards Sales Orders Manage" at bounding box center [302, 44] width 467 height 9
click at [127, 45] on link "Sales Orders" at bounding box center [125, 45] width 20 height 5
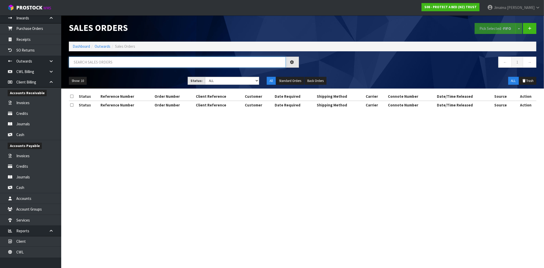
click at [75, 62] on input "text" at bounding box center [177, 62] width 217 height 11
paste input "[PERSON_NAME] BEDDING MT WELLINGTON"
type input "[PERSON_NAME] BEDDING MT WELLINGTON"
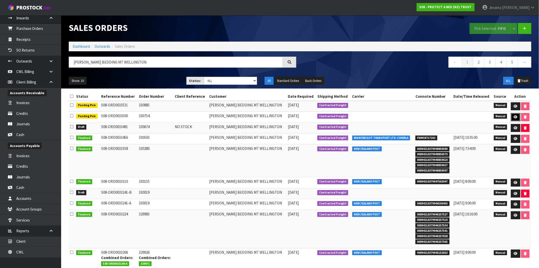
click at [514, 117] on icon at bounding box center [516, 116] width 4 height 3
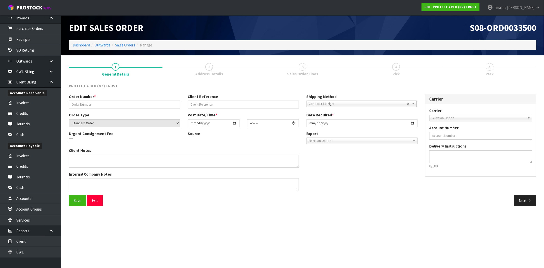
type input "330754."
select select "number:0"
type input "2025-09-22"
type input "09:15:00.000"
type input "2025-09-22"
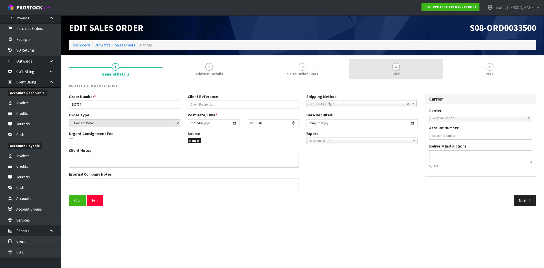
click at [384, 71] on link "4 Pick" at bounding box center [396, 69] width 94 height 20
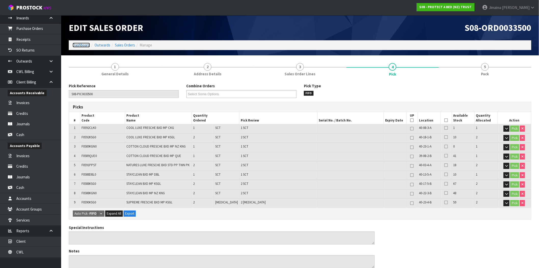
click at [83, 45] on link "Dashboard" at bounding box center [81, 45] width 17 height 5
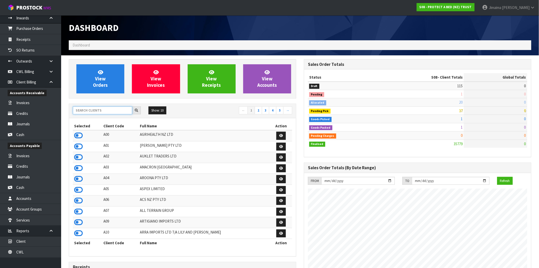
click at [104, 112] on input "text" at bounding box center [102, 110] width 59 height 8
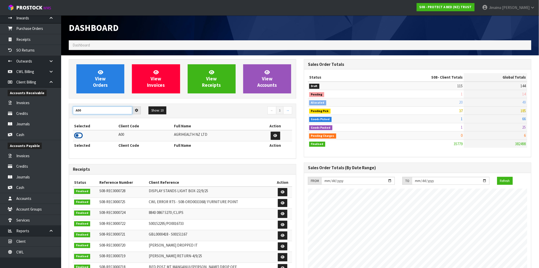
type input "A00"
click at [80, 135] on icon at bounding box center [78, 136] width 9 height 8
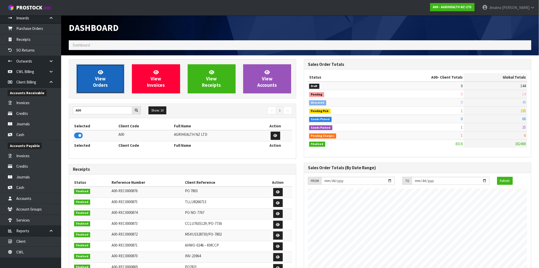
click at [104, 74] on link "View Orders" at bounding box center [100, 78] width 48 height 29
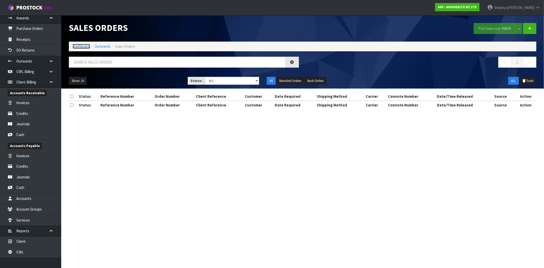
click at [80, 46] on link "Dashboard" at bounding box center [81, 46] width 17 height 5
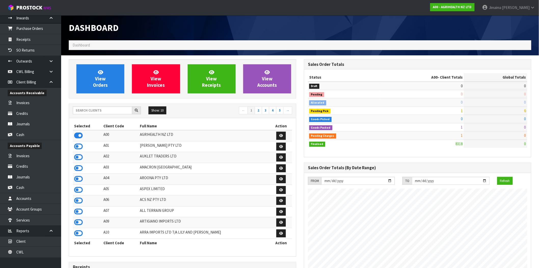
scroll to position [386, 235]
click at [90, 111] on input "text" at bounding box center [102, 110] width 59 height 8
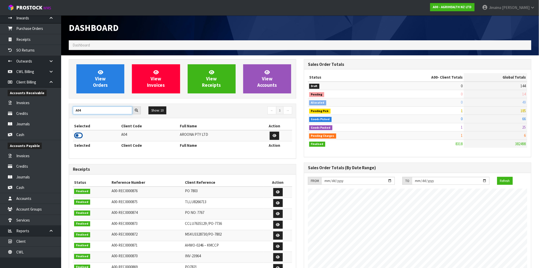
type input "A04"
click at [81, 135] on icon at bounding box center [78, 136] width 9 height 8
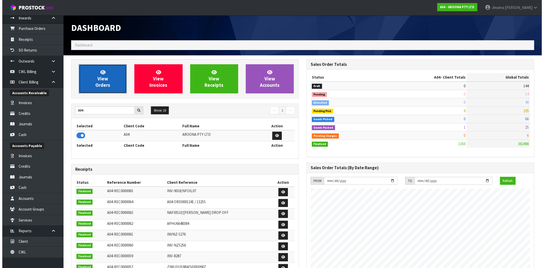
scroll to position [254626, 254702]
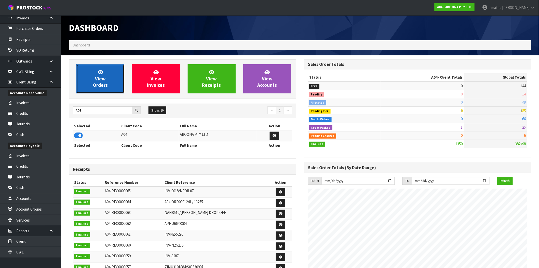
click at [102, 77] on span "View Orders" at bounding box center [100, 78] width 15 height 19
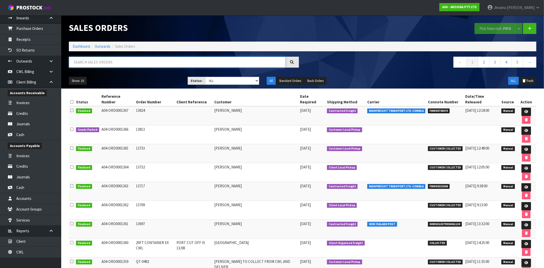
click at [182, 62] on input "text" at bounding box center [177, 62] width 217 height 11
paste input "1328050"
type input "1328050"
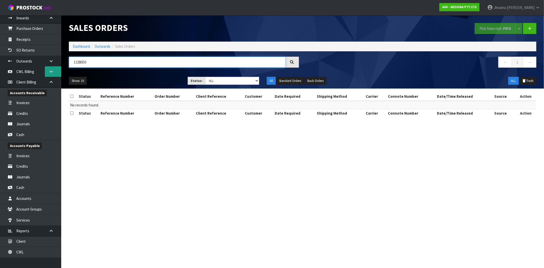
drag, startPoint x: 141, startPoint y: 60, endPoint x: 46, endPoint y: 66, distance: 95.0
click at [25, 61] on body "Toggle navigation ProStock WMS A04 - AROONA PTY LTD Jimaima Reiher Logout Dashb…" at bounding box center [272, 134] width 544 height 268
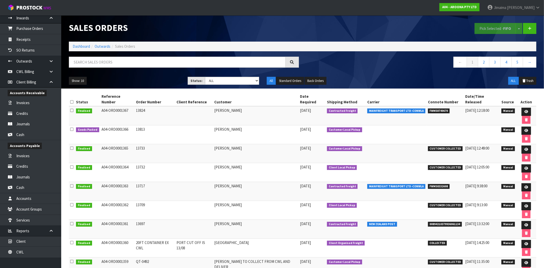
drag, startPoint x: 105, startPoint y: 179, endPoint x: 98, endPoint y: 181, distance: 7.4
click at [98, 238] on tr "Finalised A04-ORD0001360 20FT CONTAINER EX CWL PORT CUT OFF IS 13/08 AUSTRALIA …" at bounding box center [302, 247] width 467 height 19
copy tr "A04-ORD0001360"
drag, startPoint x: 521, startPoint y: 184, endPoint x: 485, endPoint y: 184, distance: 36.2
click at [524, 242] on icon at bounding box center [526, 243] width 4 height 3
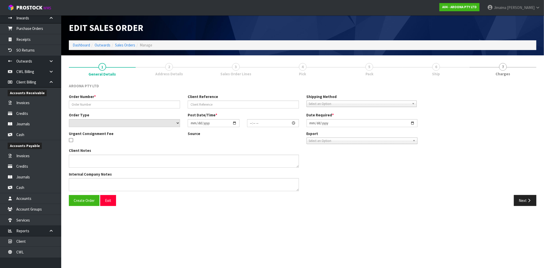
type input "20FT CONTAINER EX CWL"
type input "PORT CUT OFF IS 13/08"
select select "number:0"
type input "2025-07-30"
type input "13:58:00.000"
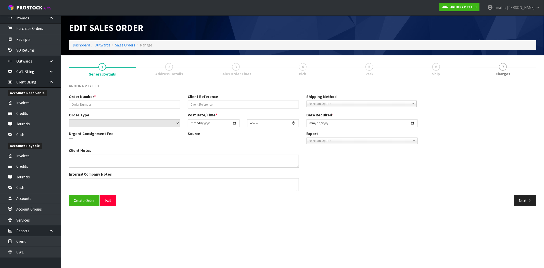
type input "2025-08-06"
type textarea "PACKING INSTRUCTION EMAILED ON 06/08/25 - PLEASE ENSURE BOARDS ARE PACKED ON TH…"
type textarea "COMPLETE THE ATTACHED SLI - SHIPPER LETTER OF INSTRUCTION FORM AND SEND BACK TH…"
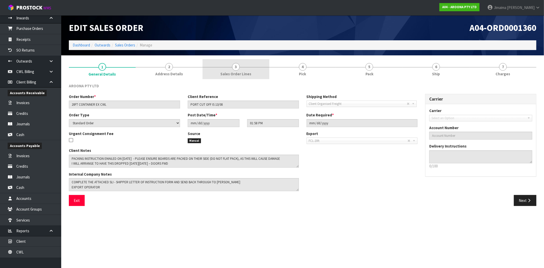
click at [220, 66] on link "3 Sales Order Lines" at bounding box center [235, 69] width 67 height 20
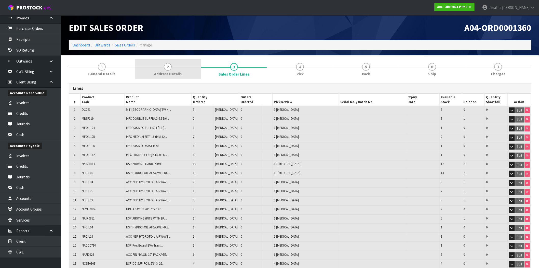
click at [174, 70] on link "2 Address Details" at bounding box center [168, 69] width 66 height 20
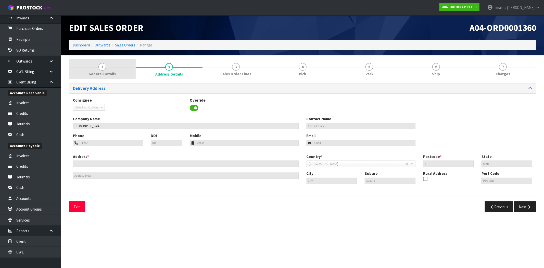
click at [100, 71] on span "General Details" at bounding box center [101, 73] width 27 height 5
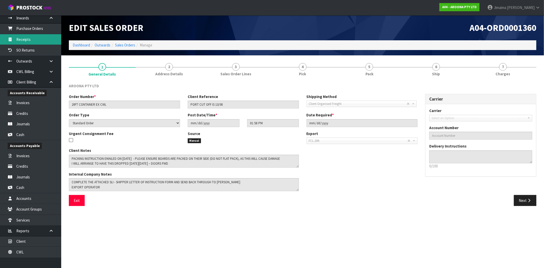
drag, startPoint x: 49, startPoint y: 80, endPoint x: 48, endPoint y: 76, distance: 4.7
click at [49, 80] on icon at bounding box center [51, 82] width 5 height 4
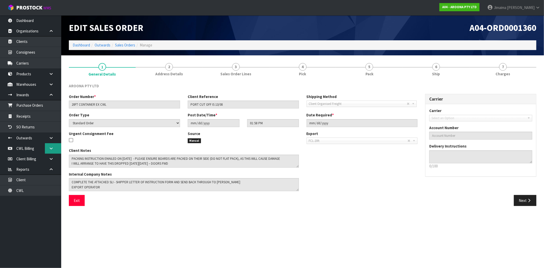
click at [54, 144] on link at bounding box center [53, 148] width 16 height 10
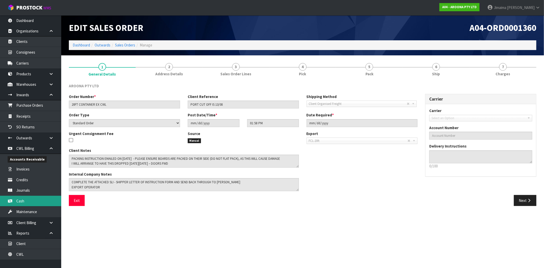
click at [35, 202] on link "Cash" at bounding box center [30, 201] width 61 height 10
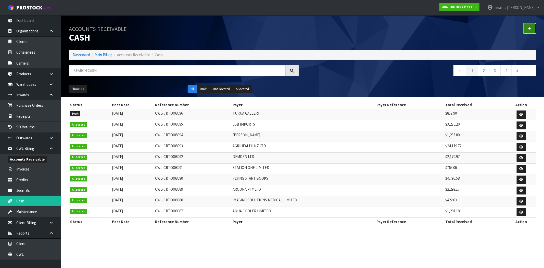
click at [534, 30] on link at bounding box center [529, 28] width 13 height 11
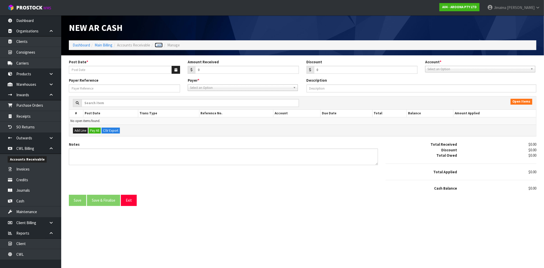
click at [160, 46] on link "Cash" at bounding box center [159, 45] width 8 height 5
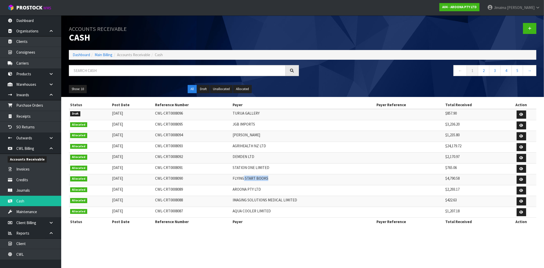
drag, startPoint x: 273, startPoint y: 182, endPoint x: 232, endPoint y: 182, distance: 41.0
click at [234, 183] on td "FLYING START BOOKS" at bounding box center [303, 179] width 144 height 11
click at [466, 179] on td "$4,790.58" at bounding box center [475, 179] width 62 height 11
drag, startPoint x: 535, startPoint y: 28, endPoint x: 434, endPoint y: 55, distance: 104.6
click at [535, 28] on link at bounding box center [529, 28] width 13 height 11
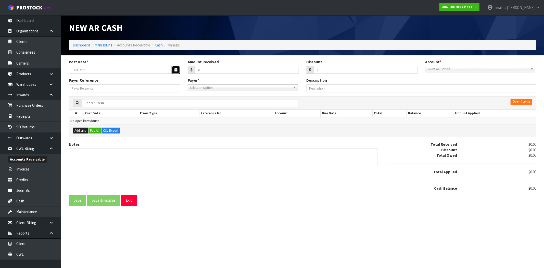
click at [176, 71] on icon "button" at bounding box center [175, 69] width 3 height 3
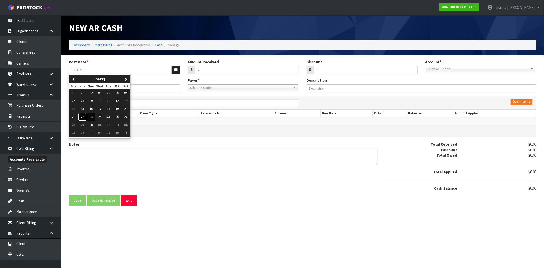
click at [82, 117] on span "22" at bounding box center [82, 116] width 3 height 4
type input "22/09/2025"
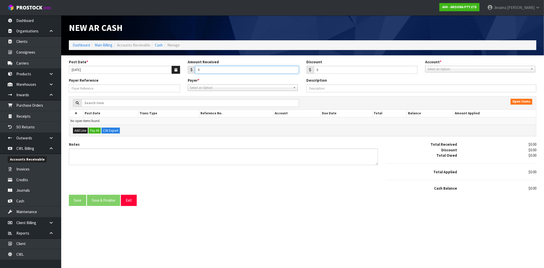
drag, startPoint x: 182, startPoint y: 72, endPoint x: 159, endPoint y: 70, distance: 23.3
click at [172, 73] on div "Post Date * 22/09/2025 Amount Received 0 Discount 0 Account * 01-9510 - BNZ 1#1…" at bounding box center [302, 68] width 475 height 19
type input "11936.10"
click at [470, 70] on span "Select an Option" at bounding box center [477, 69] width 101 height 6
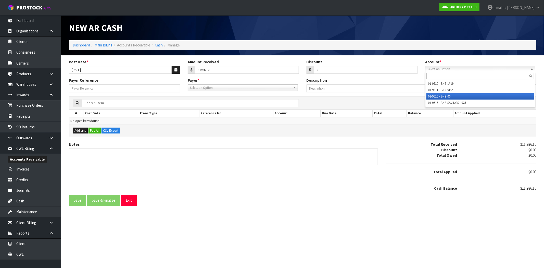
drag, startPoint x: 448, startPoint y: 96, endPoint x: 274, endPoint y: 96, distance: 174.1
click at [448, 96] on li "01-9515 - BNZ 00" at bounding box center [480, 96] width 108 height 6
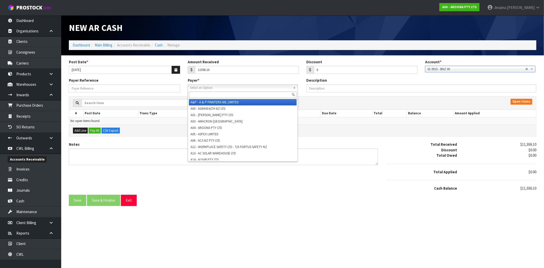
click at [253, 90] on span "Select an Option" at bounding box center [240, 88] width 101 height 6
click at [240, 96] on input "text" at bounding box center [243, 95] width 108 height 6
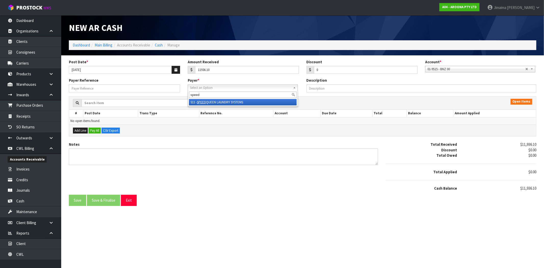
type input "speed"
click at [239, 101] on li "S11 - SPEED QUEEN LAUNDRY SYSTEMS" at bounding box center [243, 102] width 108 height 6
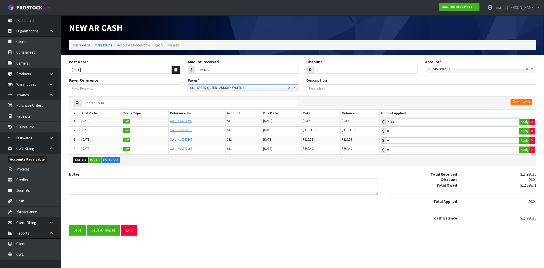
drag, startPoint x: 452, startPoint y: 121, endPoint x: 448, endPoint y: 124, distance: 5.2
click at [452, 121] on input "23.67" at bounding box center [453, 122] width 134 height 6
click at [532, 123] on icon "button" at bounding box center [532, 121] width 2 height 3
type input "0"
type input "11936.1"
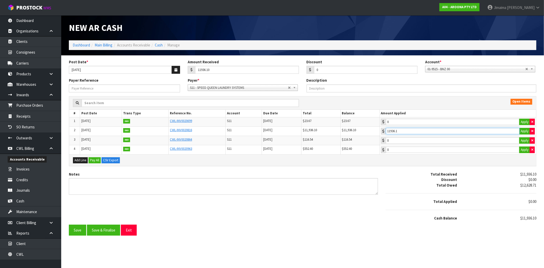
drag, startPoint x: 424, startPoint y: 131, endPoint x: 317, endPoint y: 169, distance: 113.4
click at [424, 131] on input "11936.1" at bounding box center [453, 131] width 134 height 6
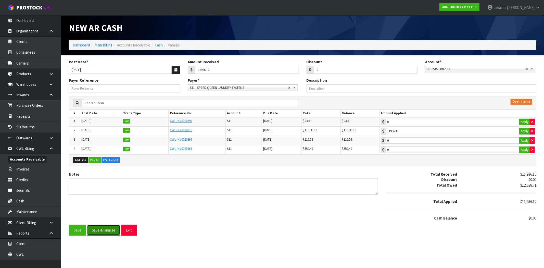
click at [108, 232] on button "Save & Finalise" at bounding box center [103, 229] width 33 height 11
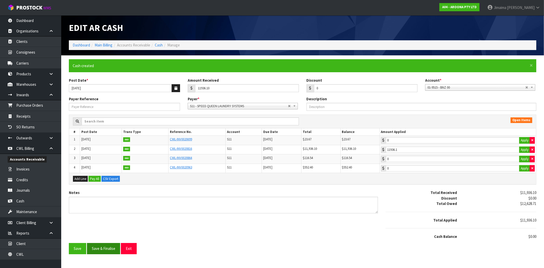
type input "11936.1"
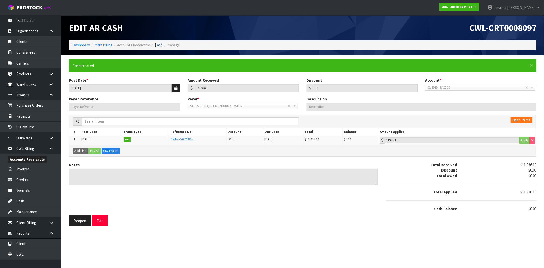
drag, startPoint x: 159, startPoint y: 45, endPoint x: 165, endPoint y: 46, distance: 5.9
click at [159, 46] on link "Cash" at bounding box center [159, 45] width 8 height 5
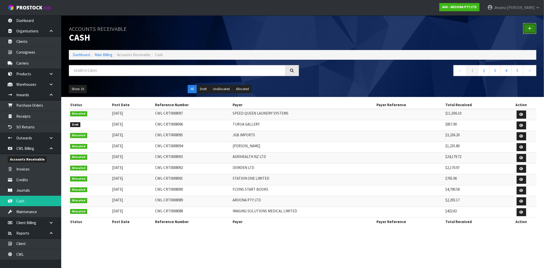
click at [532, 27] on link at bounding box center [529, 28] width 13 height 11
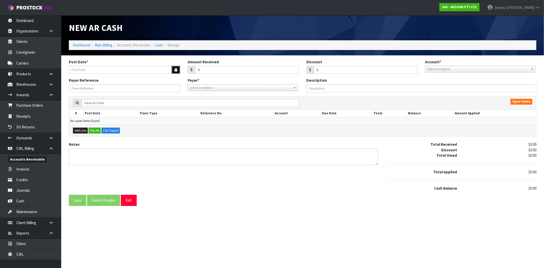
click at [173, 70] on button "button" at bounding box center [176, 70] width 8 height 8
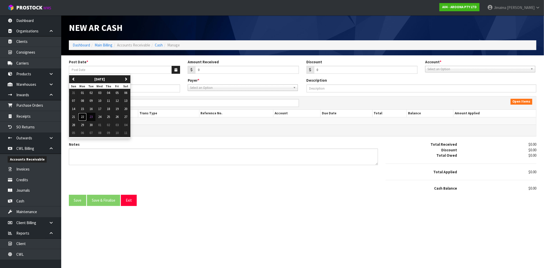
drag, startPoint x: 83, startPoint y: 117, endPoint x: 307, endPoint y: 66, distance: 230.1
click at [84, 116] on button "22" at bounding box center [82, 117] width 9 height 8
type input "22/09/2025"
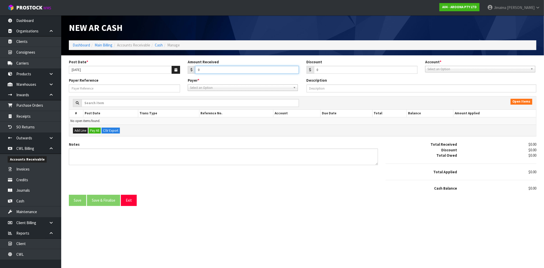
drag, startPoint x: 225, startPoint y: 70, endPoint x: 147, endPoint y: 68, distance: 78.0
click at [163, 71] on div "Post Date * 22/09/2025 Amount Received 0 Discount 0 Account * 01-9510 - BNZ 1#1…" at bounding box center [302, 68] width 475 height 19
type input "942.34"
drag, startPoint x: 457, startPoint y: 70, endPoint x: 452, endPoint y: 78, distance: 9.5
click at [457, 70] on span "Select an Option" at bounding box center [477, 69] width 101 height 6
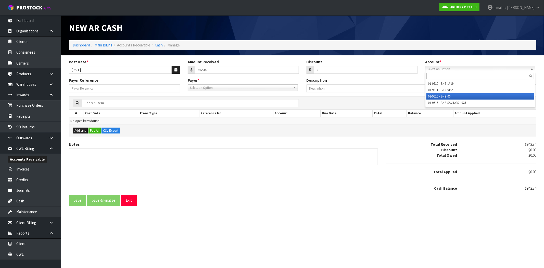
click at [443, 96] on li "01-9515 - BNZ 00" at bounding box center [480, 96] width 108 height 6
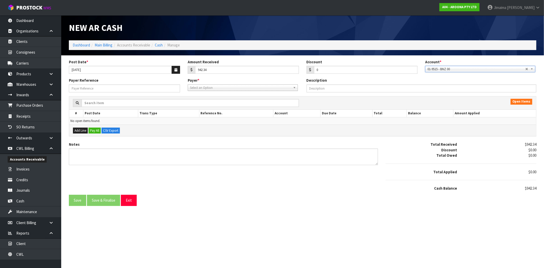
click at [250, 86] on span "Select an Option" at bounding box center [240, 88] width 101 height 6
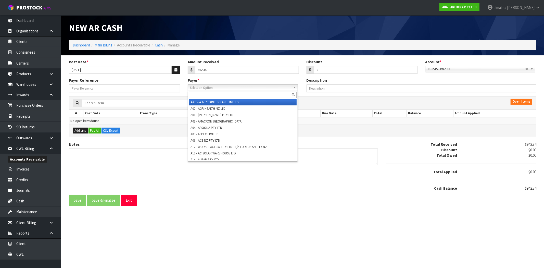
click at [227, 94] on input "text" at bounding box center [243, 95] width 108 height 6
click at [228, 94] on input "text" at bounding box center [243, 95] width 108 height 6
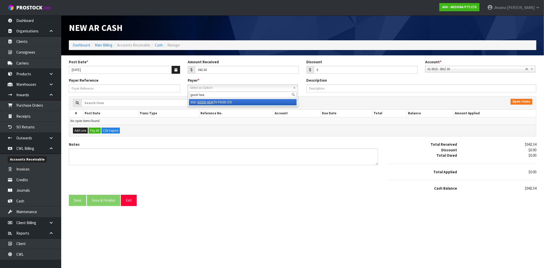
type input "good hea"
click at [227, 102] on li "G02 - GOOD HEA LTH FOOD LTD" at bounding box center [243, 102] width 108 height 6
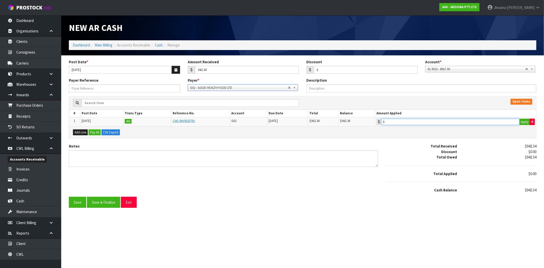
type input "942.34"
click at [461, 124] on input "942.34" at bounding box center [450, 122] width 138 height 6
click at [104, 201] on button "Save & Finalise" at bounding box center [103, 202] width 33 height 11
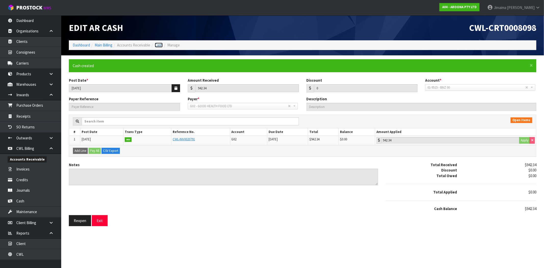
click at [160, 44] on link "Cash" at bounding box center [159, 45] width 8 height 5
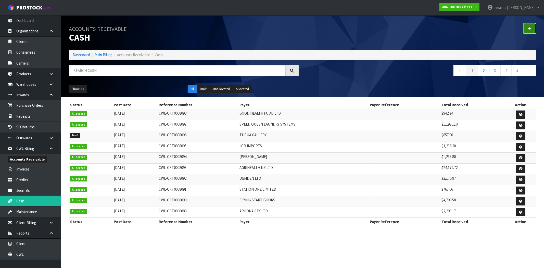
click at [531, 28] on icon at bounding box center [530, 29] width 4 height 4
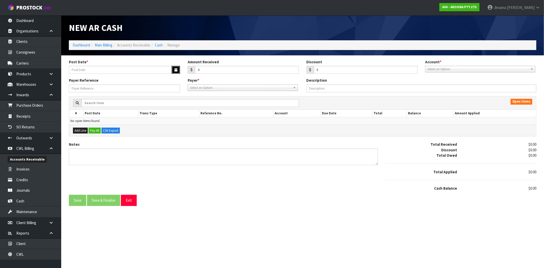
click at [174, 67] on button "button" at bounding box center [176, 70] width 8 height 8
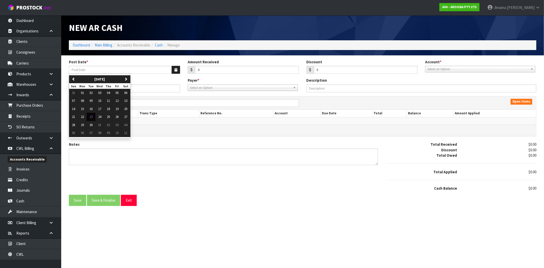
click at [159, 42] on li "Cash" at bounding box center [156, 44] width 12 height 5
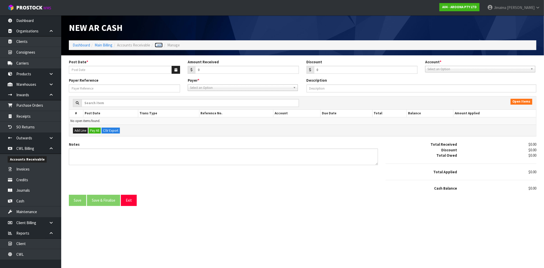
click at [160, 47] on link "Cash" at bounding box center [159, 45] width 8 height 5
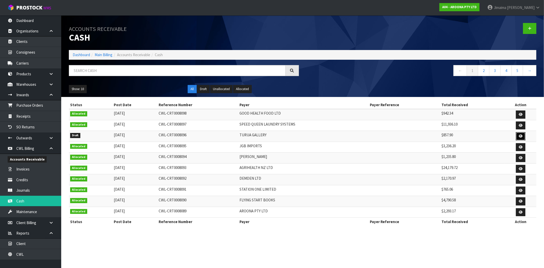
click at [521, 134] on icon at bounding box center [521, 135] width 4 height 3
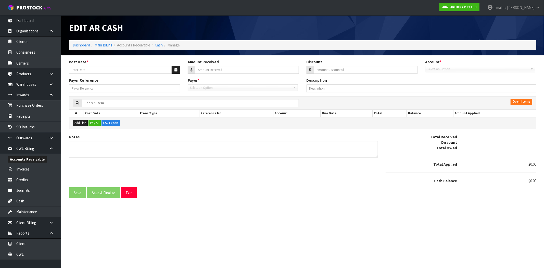
type input "21/09/2025"
type input "857.9"
type input "0"
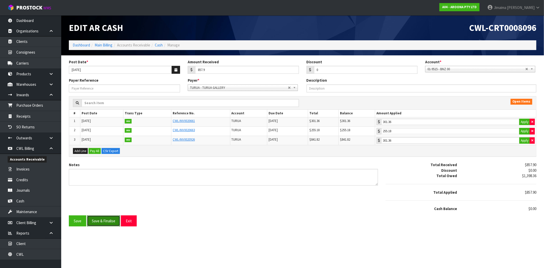
click at [103, 221] on button "Save & Finalise" at bounding box center [103, 220] width 33 height 11
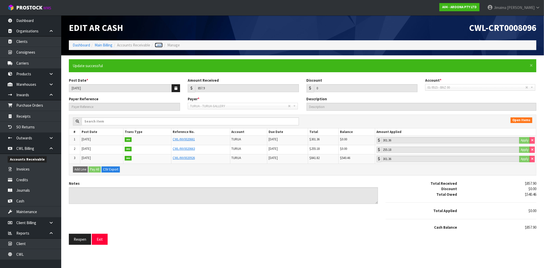
click at [157, 44] on link "Cash" at bounding box center [159, 45] width 8 height 5
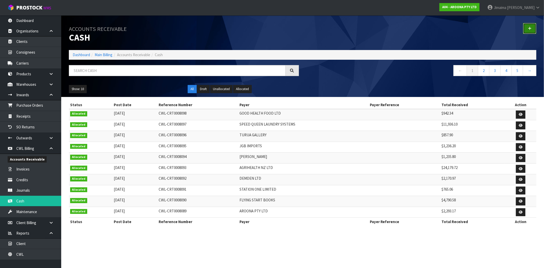
click at [532, 31] on link at bounding box center [529, 28] width 13 height 11
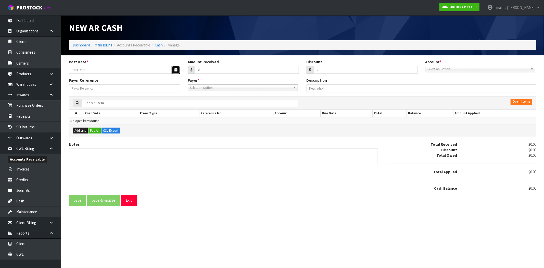
click at [173, 69] on button "button" at bounding box center [176, 70] width 8 height 8
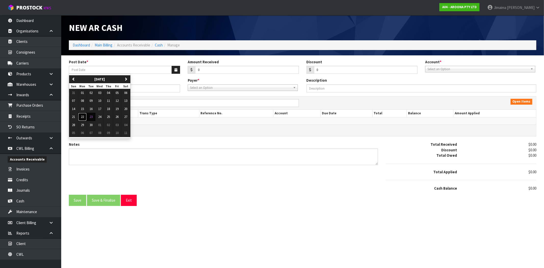
click at [84, 118] on span "22" at bounding box center [82, 116] width 3 height 4
type input "22/09/2025"
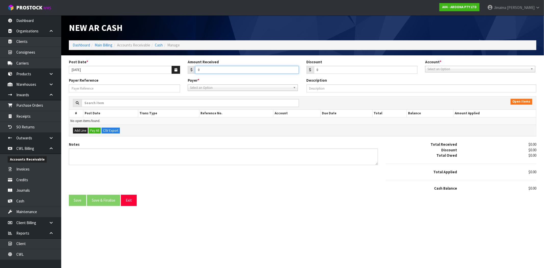
drag, startPoint x: 190, startPoint y: 69, endPoint x: 186, endPoint y: 69, distance: 3.3
click at [186, 69] on div "Amount Received 0" at bounding box center [243, 66] width 119 height 15
type input "1041.67"
click at [453, 66] on span "Select an Option" at bounding box center [477, 69] width 101 height 6
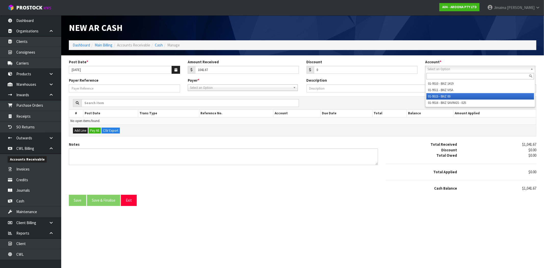
click at [445, 95] on li "01-9515 - BNZ 00" at bounding box center [480, 96] width 108 height 6
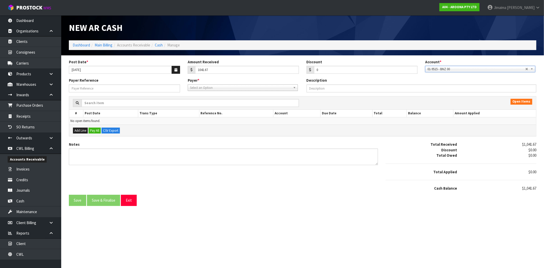
click at [262, 90] on span "Select an Option" at bounding box center [240, 88] width 101 height 6
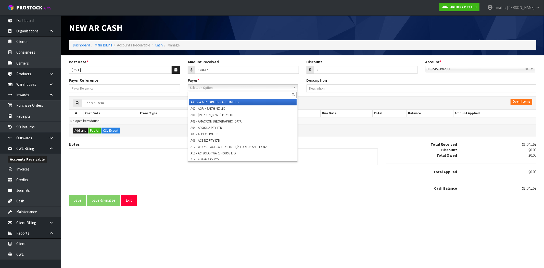
click at [248, 93] on input "text" at bounding box center [243, 95] width 108 height 6
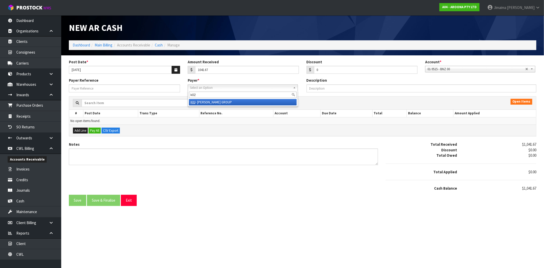
type input "k02"
click at [242, 101] on li "K02 - KIRK GROUP" at bounding box center [243, 102] width 108 height 6
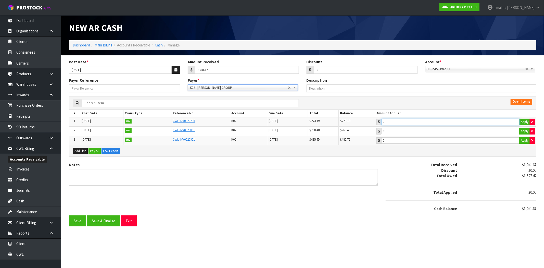
type input "273.19"
click at [407, 120] on input "273.19" at bounding box center [450, 122] width 138 height 6
type input "768.48"
click at [404, 131] on input "768.48" at bounding box center [450, 131] width 138 height 6
click at [106, 221] on button "Save & Finalise" at bounding box center [103, 220] width 33 height 11
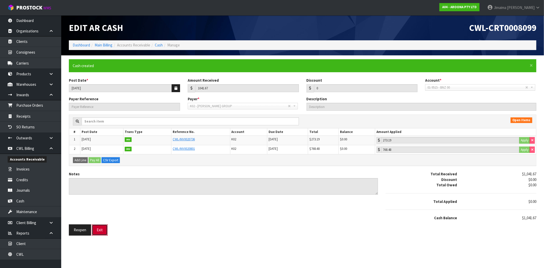
click at [105, 232] on button "Exit" at bounding box center [100, 229] width 16 height 11
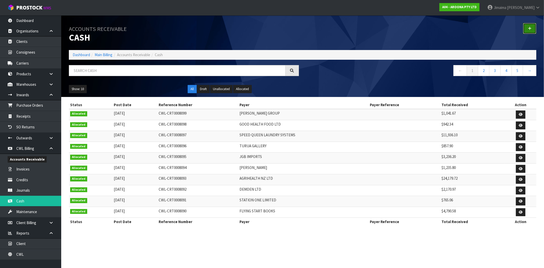
click at [527, 24] on link at bounding box center [529, 28] width 13 height 11
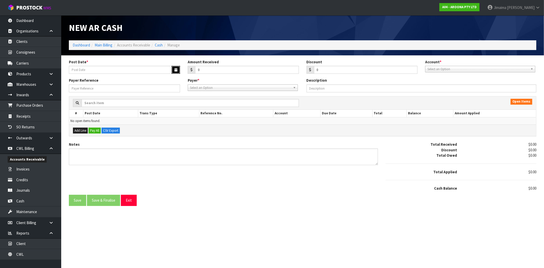
click at [174, 70] on icon "button" at bounding box center [175, 69] width 3 height 3
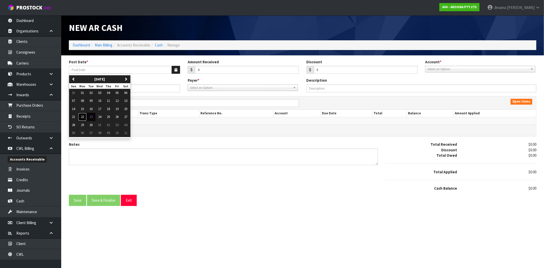
click at [84, 118] on span "22" at bounding box center [82, 116] width 3 height 4
type input "22/09/2025"
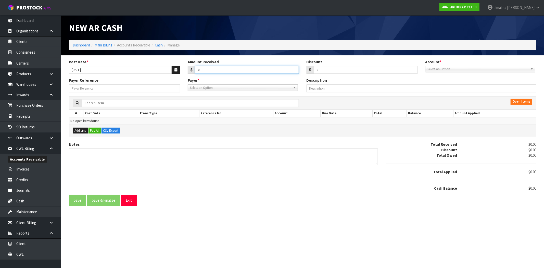
drag, startPoint x: 206, startPoint y: 70, endPoint x: 150, endPoint y: 72, distance: 55.9
click at [179, 70] on div "Post Date * 22/09/2025 Amount Received 0 Discount 0 Account * 01-9510 - BNZ 1#1…" at bounding box center [302, 68] width 475 height 19
type input "1381.02"
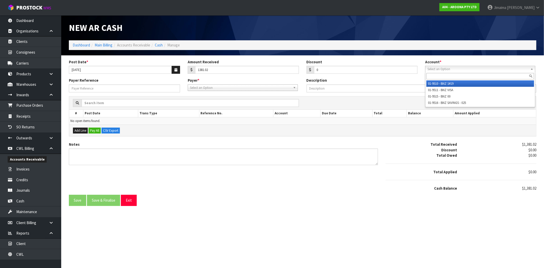
click at [459, 68] on span "Select an Option" at bounding box center [477, 69] width 101 height 6
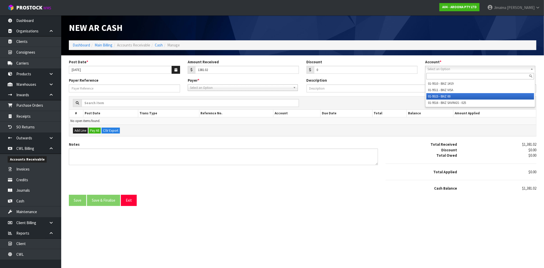
click at [447, 96] on li "01-9515 - BNZ 00" at bounding box center [480, 96] width 108 height 6
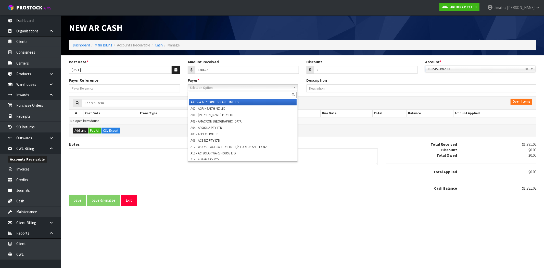
click at [277, 88] on span "Select an Option" at bounding box center [240, 88] width 101 height 6
click at [269, 92] on input "text" at bounding box center [243, 95] width 108 height 6
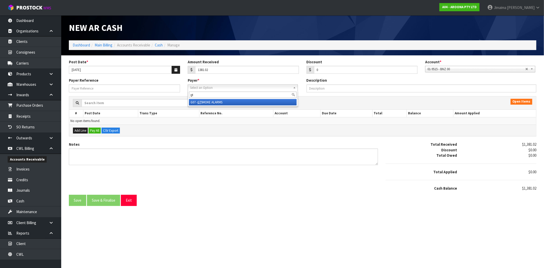
type input "gt"
click at [261, 102] on li "G07 - GT SMOKE ALARMS" at bounding box center [243, 102] width 108 height 6
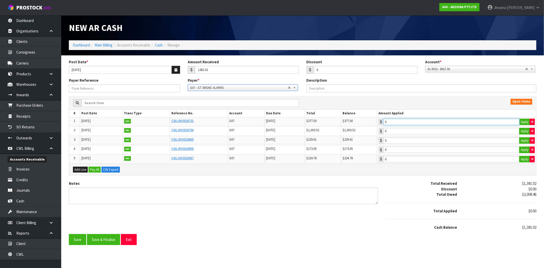
type input "377.5"
click at [410, 121] on input "377.5" at bounding box center [451, 122] width 136 height 6
type input "1003.52"
click at [409, 131] on input "1003.52" at bounding box center [451, 131] width 136 height 6
drag, startPoint x: 109, startPoint y: 246, endPoint x: 101, endPoint y: 246, distance: 7.9
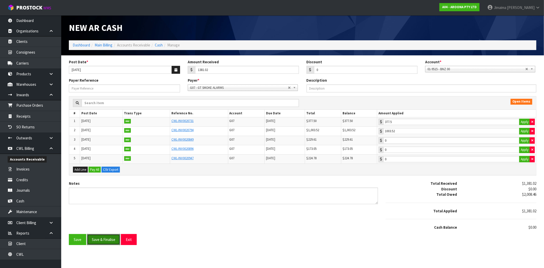
click at [104, 246] on section "Post Date * 22/09/2025 Amount Received 1381.02 Discount 0 Account * 01-9510 - B…" at bounding box center [302, 151] width 483 height 193
click at [105, 241] on button "Save & Finalise" at bounding box center [103, 239] width 33 height 11
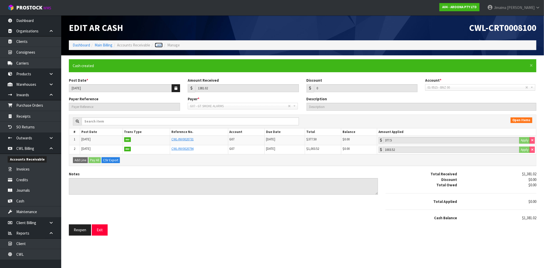
click at [159, 45] on link "Cash" at bounding box center [159, 45] width 8 height 5
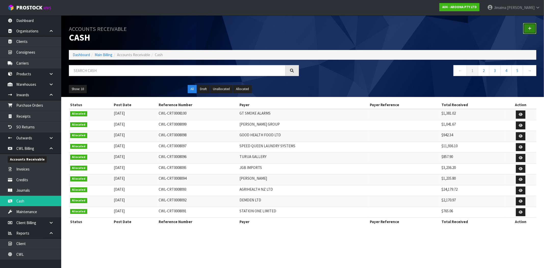
click at [531, 29] on link at bounding box center [529, 28] width 13 height 11
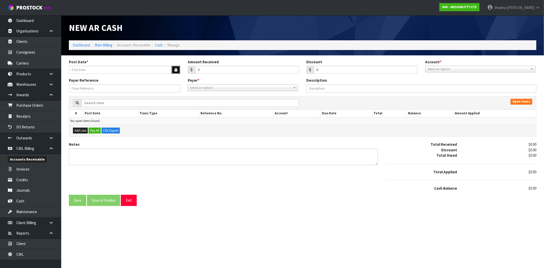
click at [175, 70] on icon "button" at bounding box center [175, 69] width 3 height 3
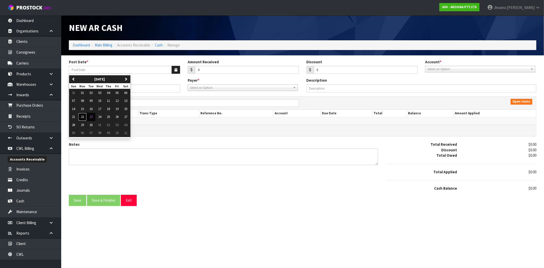
click at [85, 118] on button "22" at bounding box center [82, 117] width 9 height 8
type input "[DATE]"
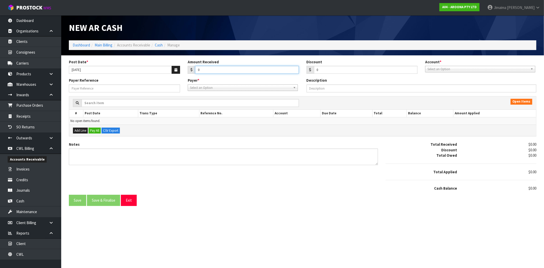
click at [158, 73] on div "Post Date * 22/09/2025 Amount Received 0 Discount 0 Account * 01-9510 - BNZ 1#1…" at bounding box center [302, 68] width 475 height 19
type input "259.37"
click at [512, 67] on span "Select an Option" at bounding box center [477, 69] width 101 height 6
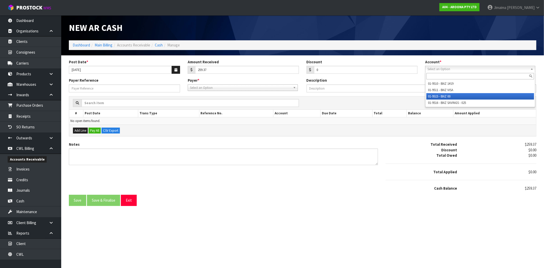
drag, startPoint x: 431, startPoint y: 95, endPoint x: 246, endPoint y: 91, distance: 185.1
click at [430, 95] on li "01-9515 - BNZ 00" at bounding box center [480, 96] width 108 height 6
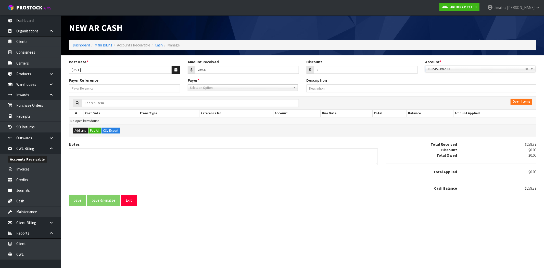
click at [240, 87] on span "Select an Option" at bounding box center [240, 88] width 101 height 6
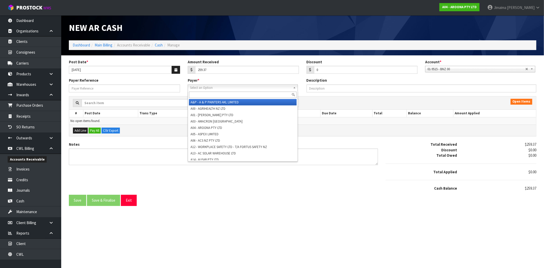
click at [233, 94] on input "text" at bounding box center [243, 95] width 108 height 6
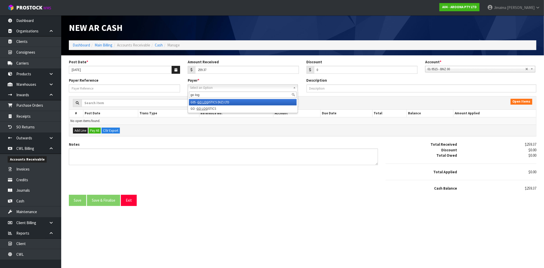
type input "go log"
click at [237, 101] on li "G05 - GO LOG ISTICS (NZ) LTD" at bounding box center [243, 102] width 108 height 6
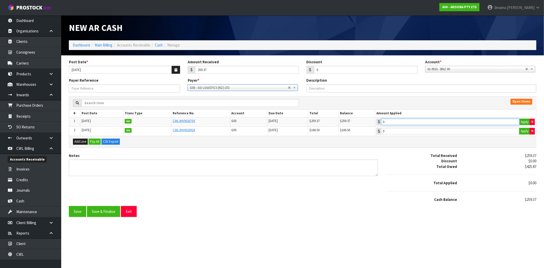
type input "259.37"
click at [429, 123] on input "259.37" at bounding box center [450, 122] width 138 height 6
click at [101, 210] on button "Save & Finalise" at bounding box center [103, 211] width 33 height 11
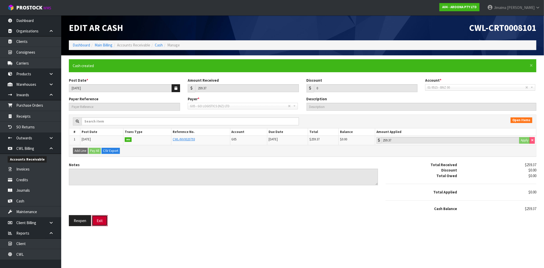
click at [97, 221] on button "Exit" at bounding box center [100, 220] width 16 height 11
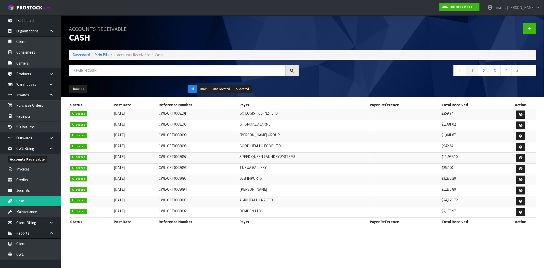
click at [531, 36] on div at bounding box center [422, 28] width 238 height 26
click at [530, 29] on icon at bounding box center [530, 29] width 4 height 4
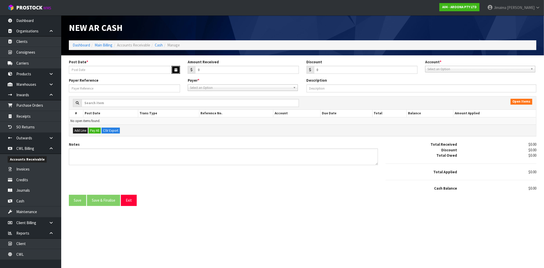
click at [179, 69] on button "button" at bounding box center [176, 70] width 8 height 8
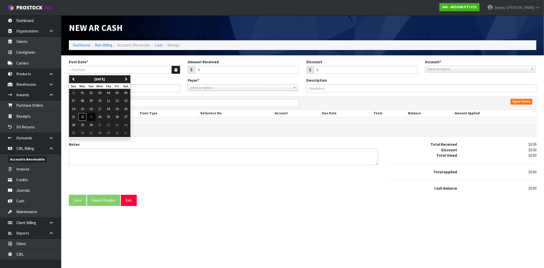
click at [85, 118] on button "22" at bounding box center [82, 117] width 9 height 8
type input "[DATE]"
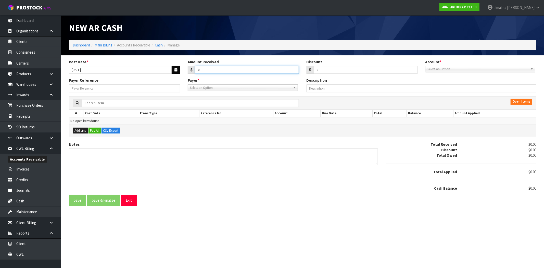
drag, startPoint x: 212, startPoint y: 70, endPoint x: 178, endPoint y: 67, distance: 33.2
click at [197, 69] on input "0" at bounding box center [247, 70] width 104 height 8
type input "315.36"
click at [469, 68] on span "Select an Option" at bounding box center [477, 69] width 101 height 6
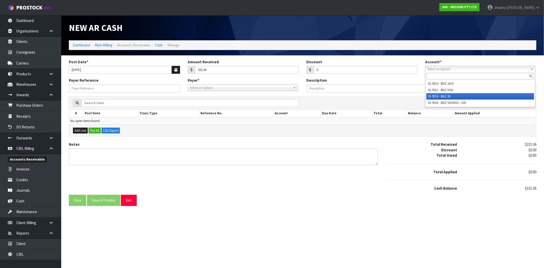
click at [444, 95] on li "01-9515 - BNZ 00" at bounding box center [480, 96] width 108 height 6
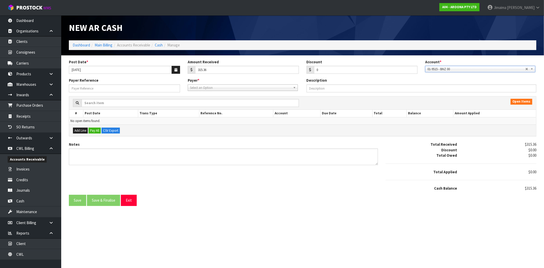
click at [272, 88] on span "Select an Option" at bounding box center [240, 88] width 101 height 6
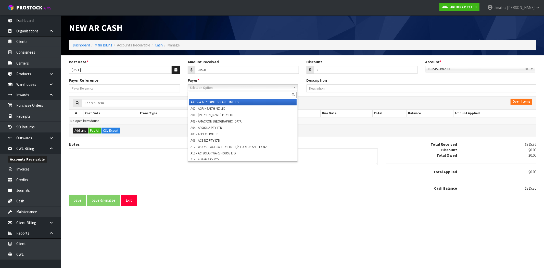
click at [264, 92] on input "text" at bounding box center [243, 95] width 108 height 6
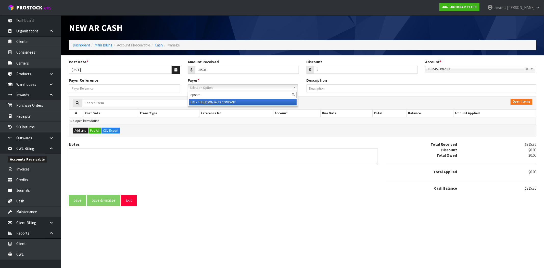
type input "epsom"
click at [256, 105] on li "E03 - THE EPSOM SALTS COMPANY" at bounding box center [243, 102] width 108 height 6
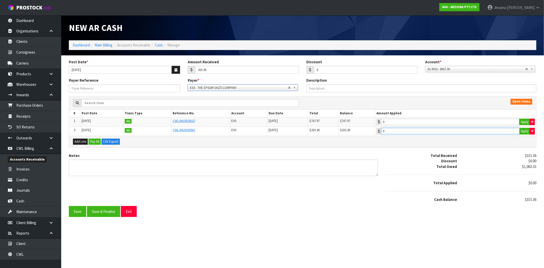
type input "315.36"
click at [401, 131] on input "315.36" at bounding box center [450, 131] width 138 height 6
click at [100, 211] on button "Save & Finalise" at bounding box center [103, 211] width 33 height 11
type input "315.36"
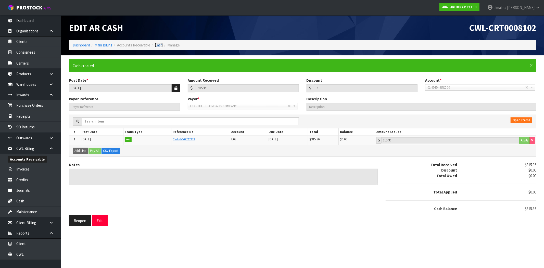
click at [162, 44] on link "Cash" at bounding box center [159, 45] width 8 height 5
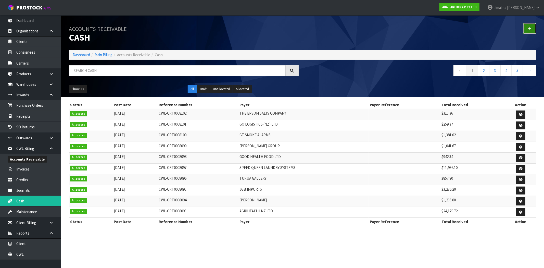
click at [531, 26] on link at bounding box center [529, 28] width 13 height 11
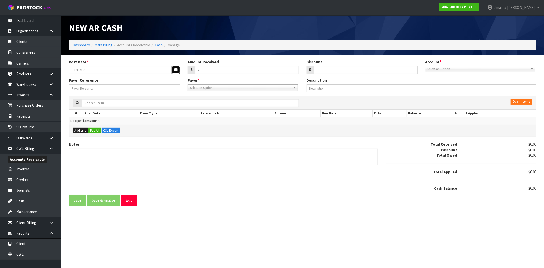
click at [176, 70] on icon "button" at bounding box center [175, 69] width 3 height 3
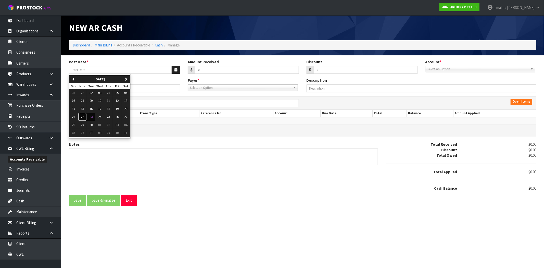
click at [84, 117] on span "22" at bounding box center [82, 116] width 3 height 4
type input "22/09/2025"
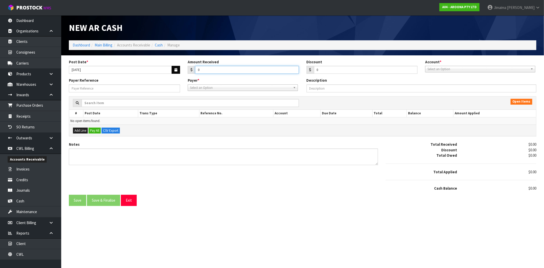
drag, startPoint x: 210, startPoint y: 72, endPoint x: 174, endPoint y: 69, distance: 35.3
click at [180, 71] on div "Post Date * 22/09/2025 Amount Received 0 Discount 0 Account * 01-9510 - BNZ 1#1…" at bounding box center [302, 68] width 475 height 19
click at [514, 70] on span "Select an Option" at bounding box center [477, 69] width 101 height 6
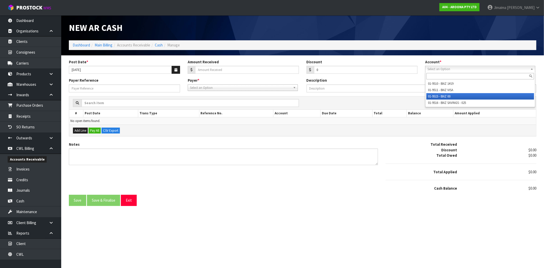
click at [454, 93] on li "01-9515 - BNZ 00" at bounding box center [480, 96] width 108 height 6
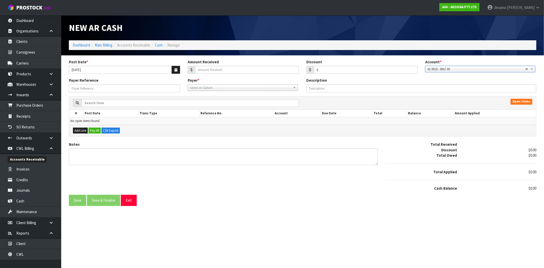
click at [244, 89] on span "Select an Option" at bounding box center [240, 88] width 101 height 6
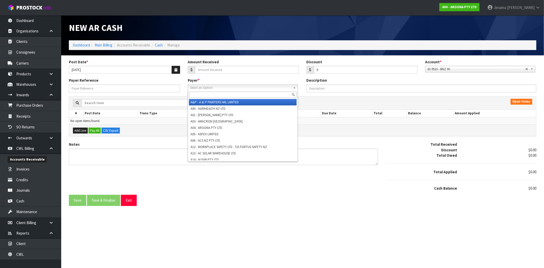
click at [236, 93] on input "text" at bounding box center [243, 95] width 108 height 6
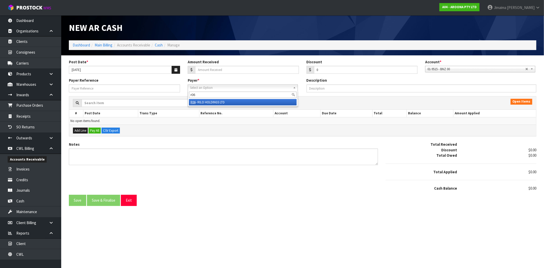
type input "r06"
click at [251, 100] on li "R06 - RILO HOLDINGS LTD" at bounding box center [243, 102] width 108 height 6
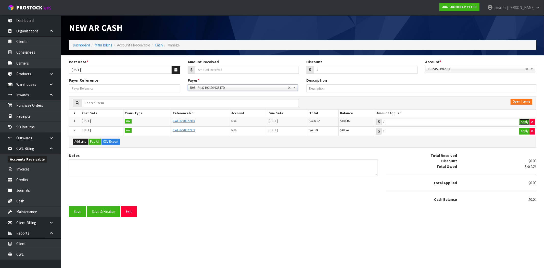
click at [521, 120] on button "Apply" at bounding box center [524, 122] width 11 height 7
type input "406.02"
click at [519, 130] on button "Apply" at bounding box center [524, 131] width 11 height 7
type input "48.24"
click at [531, 177] on div at bounding box center [461, 174] width 158 height 11
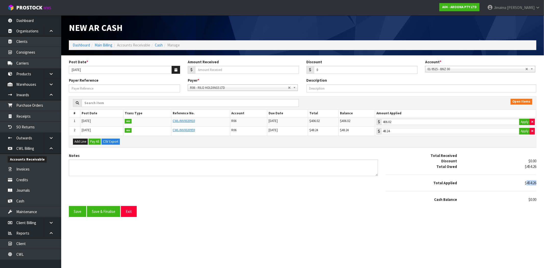
drag, startPoint x: 536, startPoint y: 182, endPoint x: 526, endPoint y: 182, distance: 10.2
click at [526, 182] on div "$454.26" at bounding box center [500, 182] width 79 height 5
copy span "454.26"
click at [271, 69] on input "Amount Received" at bounding box center [247, 70] width 104 height 8
paste input "454.26"
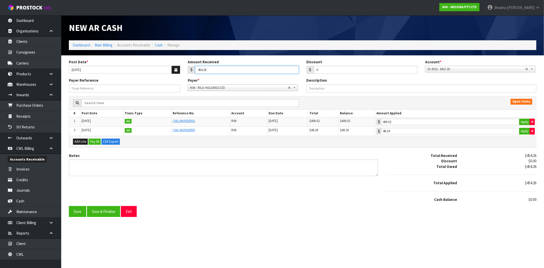
type input "454.26"
click at [498, 172] on div at bounding box center [461, 174] width 158 height 11
click at [521, 123] on button "Apply" at bounding box center [524, 122] width 11 height 7
click at [523, 132] on button "Apply" at bounding box center [524, 131] width 11 height 7
click at [530, 131] on button "button" at bounding box center [532, 131] width 5 height 7
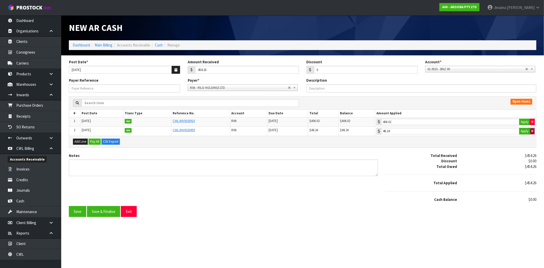
type input "0"
click at [531, 121] on icon "button" at bounding box center [532, 121] width 2 height 3
type input "406.02"
click at [467, 121] on input "406.02" at bounding box center [450, 122] width 138 height 6
type input "48.24"
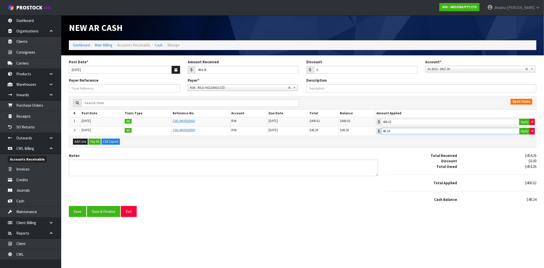
click at [456, 132] on input "48.24" at bounding box center [450, 131] width 138 height 6
click at [113, 212] on button "Save & Finalise" at bounding box center [103, 211] width 33 height 11
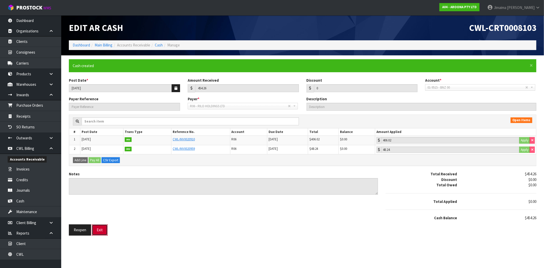
click at [96, 229] on button "Exit" at bounding box center [100, 229] width 16 height 11
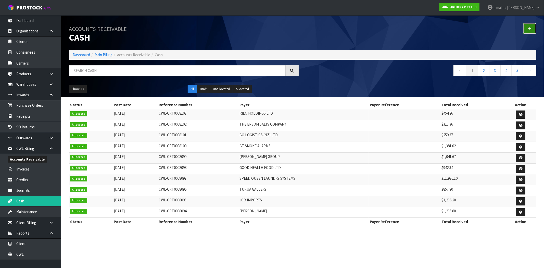
drag, startPoint x: 529, startPoint y: 26, endPoint x: 440, endPoint y: 53, distance: 93.7
click at [529, 26] on link at bounding box center [529, 28] width 13 height 11
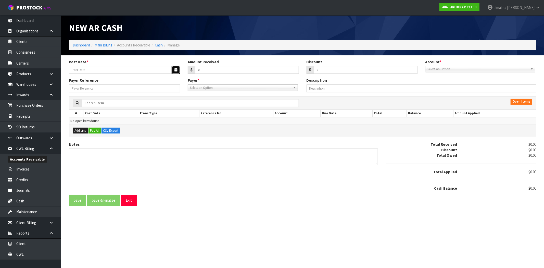
click at [174, 68] on button "button" at bounding box center [176, 70] width 8 height 8
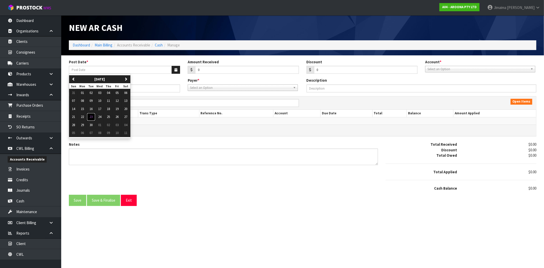
click at [92, 116] on span "23" at bounding box center [90, 116] width 3 height 4
type input "[DATE]"
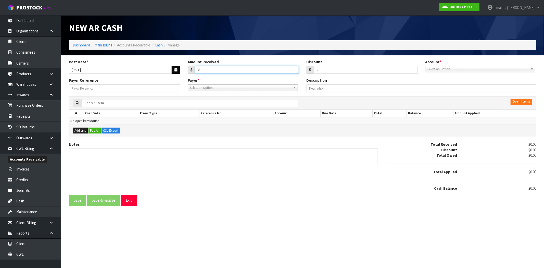
drag, startPoint x: 208, startPoint y: 69, endPoint x: 180, endPoint y: 71, distance: 28.1
click at [180, 71] on div "Post Date * 23/09/2025 Amount Received 0 Discount 0 Account * 01-9510 - BNZ 1#1…" at bounding box center [302, 68] width 475 height 19
type input "856.93"
drag, startPoint x: 449, startPoint y: 69, endPoint x: 448, endPoint y: 74, distance: 5.2
click at [449, 69] on span "Select an Option" at bounding box center [477, 69] width 101 height 6
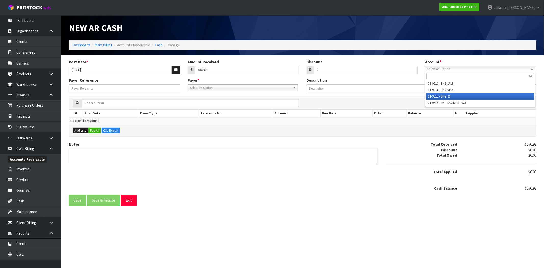
click at [445, 93] on li "01-9515 - BNZ 00" at bounding box center [480, 96] width 108 height 6
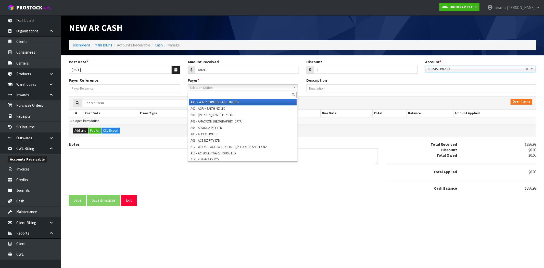
click at [242, 90] on span "Select an Option" at bounding box center [240, 88] width 101 height 6
click at [239, 93] on input "text" at bounding box center [243, 95] width 108 height 6
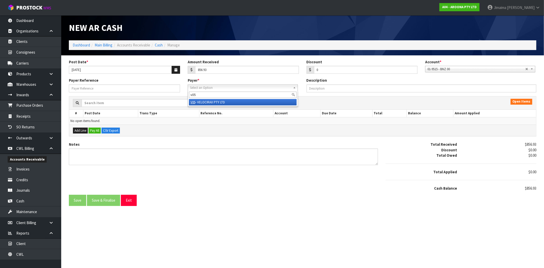
type input "v05"
click at [242, 100] on li "V05 - VELOCIRAX PTY LTD" at bounding box center [243, 102] width 108 height 6
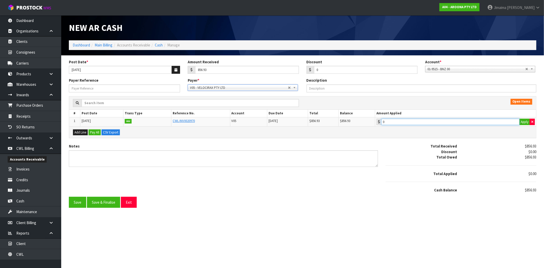
type input "856.93"
click at [404, 122] on input "856.93" at bounding box center [450, 122] width 138 height 6
click at [108, 205] on button "Save & Finalise" at bounding box center [103, 202] width 33 height 11
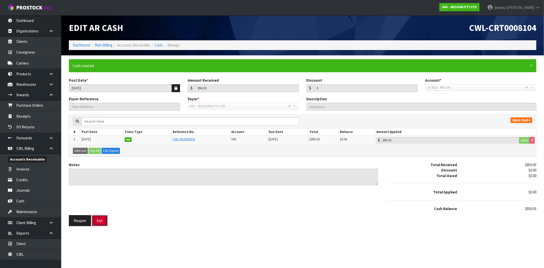
click at [99, 222] on button "Exit" at bounding box center [100, 220] width 16 height 11
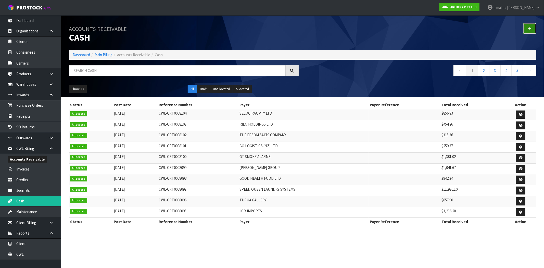
drag, startPoint x: 531, startPoint y: 28, endPoint x: 486, endPoint y: 38, distance: 45.6
click at [531, 28] on icon at bounding box center [530, 29] width 4 height 4
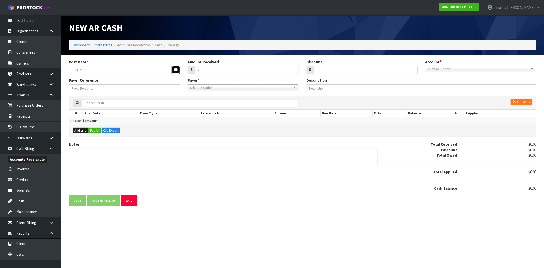
click at [174, 68] on button "button" at bounding box center [176, 70] width 8 height 8
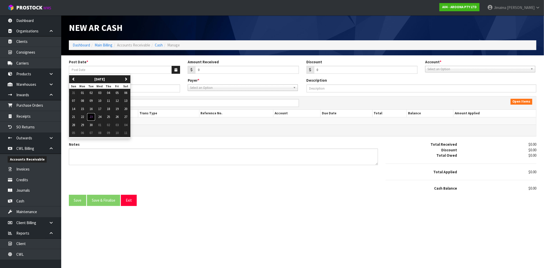
click at [91, 117] on span "23" at bounding box center [90, 116] width 3 height 4
type input "[DATE]"
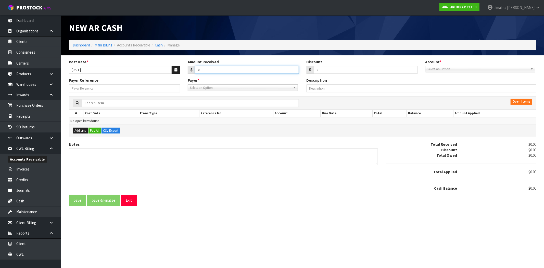
drag, startPoint x: 211, startPoint y: 71, endPoint x: 160, endPoint y: 70, distance: 50.7
click at [166, 72] on div "Post Date * 23/09/2025 Amount Received 0 Discount 0 Account * 01-9510 - BNZ 1#1…" at bounding box center [302, 68] width 475 height 19
type input "48.01"
click at [471, 68] on span "Select an Option" at bounding box center [477, 69] width 101 height 6
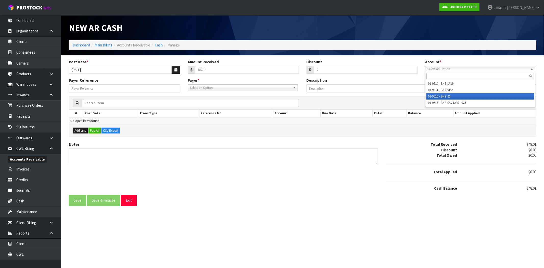
click at [454, 95] on li "01-9515 - BNZ 00" at bounding box center [480, 96] width 108 height 6
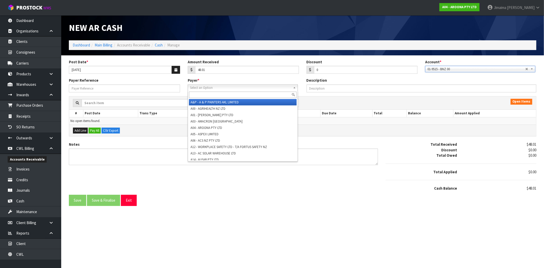
click at [239, 90] on span "Select an Option" at bounding box center [240, 88] width 101 height 6
click at [235, 93] on input "text" at bounding box center [243, 95] width 108 height 6
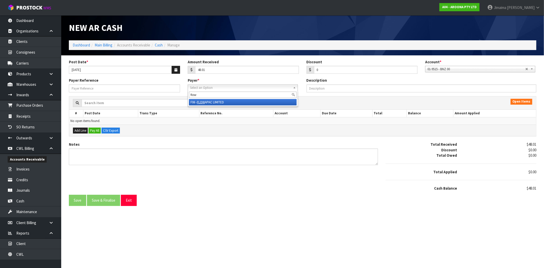
type input "flow"
click at [228, 102] on li "F06 - FLOW APAC LIMITED" at bounding box center [243, 102] width 108 height 6
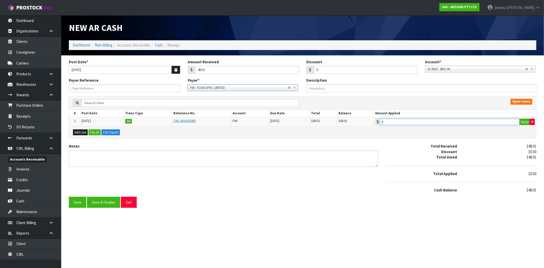
type input "48.01"
click at [409, 123] on input "48.01" at bounding box center [449, 122] width 139 height 6
click at [110, 199] on button "Save & Finalise" at bounding box center [103, 202] width 33 height 11
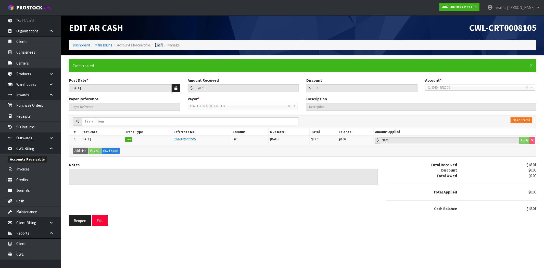
click at [157, 46] on link "Cash" at bounding box center [159, 45] width 8 height 5
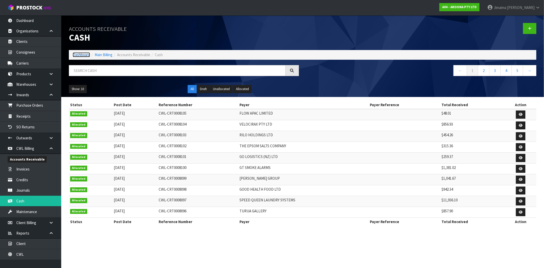
click at [87, 53] on link "Dashboard" at bounding box center [81, 54] width 17 height 5
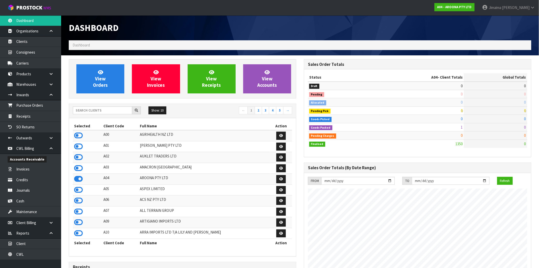
scroll to position [312, 235]
click at [119, 110] on input "text" at bounding box center [102, 110] width 59 height 8
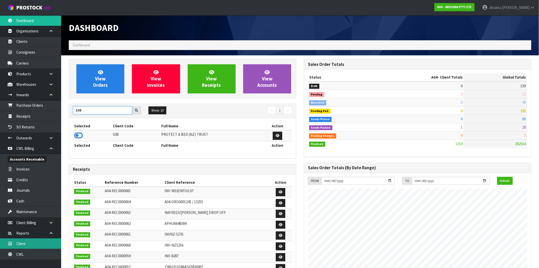
type input "S08"
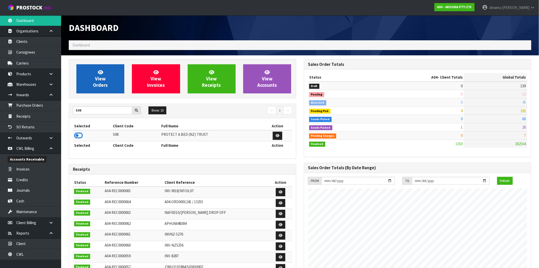
drag, startPoint x: 77, startPoint y: 134, endPoint x: 103, endPoint y: 87, distance: 53.1
click at [77, 134] on icon at bounding box center [78, 136] width 9 height 8
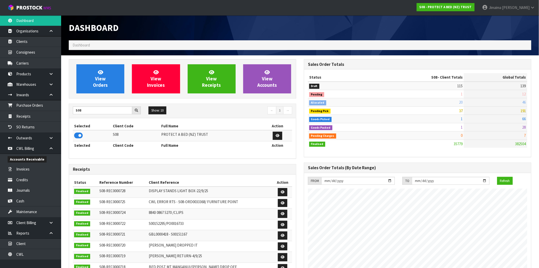
scroll to position [386, 235]
click at [97, 82] on span "View Orders" at bounding box center [100, 78] width 15 height 19
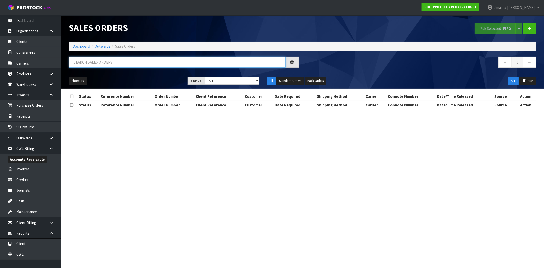
click at [95, 67] on input "text" at bounding box center [177, 62] width 217 height 11
type input "119113"
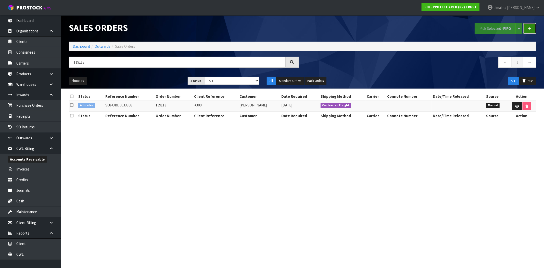
click at [530, 28] on icon at bounding box center [530, 29] width 4 height 4
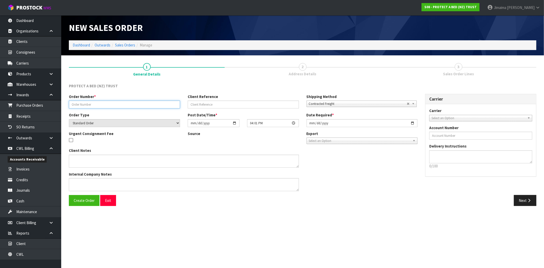
click at [110, 101] on input "text" at bounding box center [124, 104] width 111 height 8
paste input "PO-0110"
click at [73, 102] on input "PO-0110" at bounding box center [124, 104] width 111 height 8
type input "PO-0110"
click at [86, 199] on span "Create Order" at bounding box center [84, 200] width 21 height 5
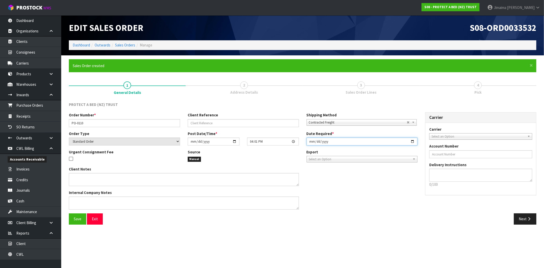
click at [414, 141] on input "2025-09-23" at bounding box center [361, 141] width 111 height 8
type input "2025-09-24"
drag, startPoint x: 530, startPoint y: 217, endPoint x: 1, endPoint y: 74, distance: 547.7
click at [530, 217] on icon "button" at bounding box center [528, 219] width 5 height 4
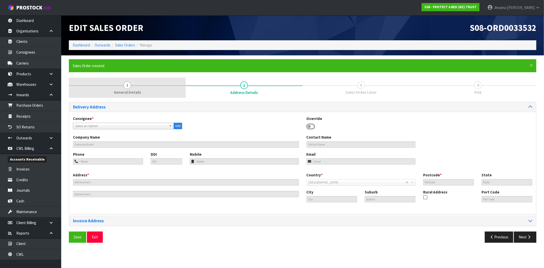
click at [133, 87] on link "1 General Details" at bounding box center [127, 88] width 117 height 20
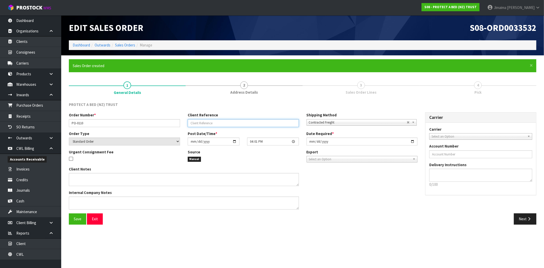
click at [237, 123] on input "text" at bounding box center [243, 123] width 111 height 8
type input "-5% WHOLE ORDER"
click at [80, 216] on span "Save" at bounding box center [78, 218] width 8 height 5
click at [277, 88] on link "2 Address Details" at bounding box center [244, 88] width 117 height 20
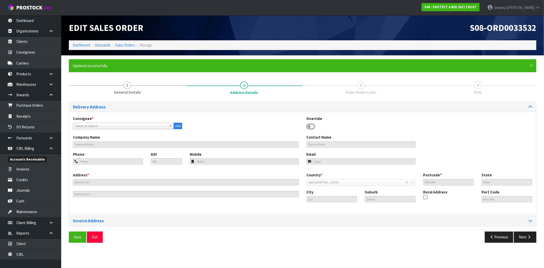
click at [139, 124] on span "Select an Option" at bounding box center [121, 126] width 92 height 6
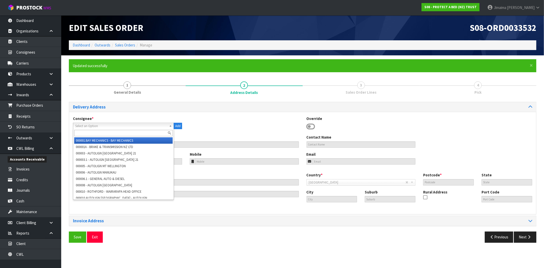
click at [125, 133] on input "text" at bounding box center [123, 133] width 98 height 6
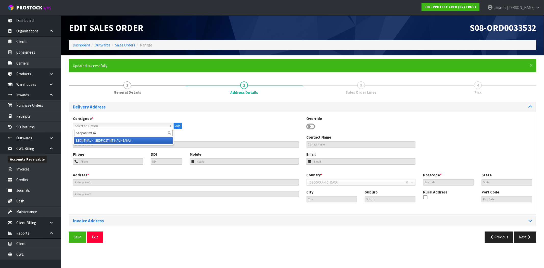
type input "bedpost mt m"
click at [120, 137] on li "BEDMTMAUN - BEDPOST MT M AUNGANUI" at bounding box center [123, 140] width 98 height 6
type input "BEDPOST MT MAUNGANUI"
type input "Milson"
type input "UNIT 1A, 2 OWENS PLACE"
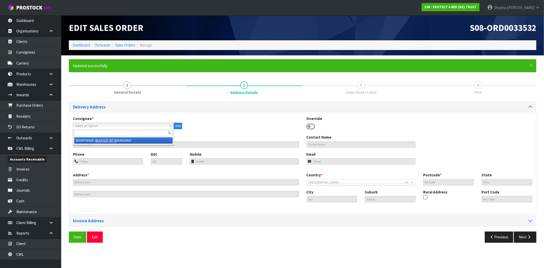
type input "3116"
type input "MT MAUNGANUI"
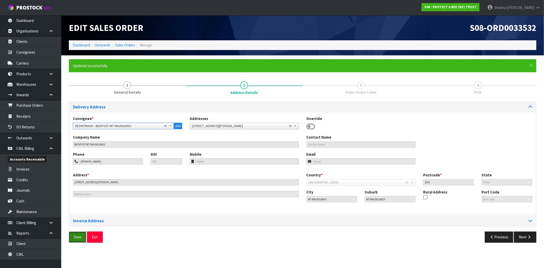
click at [74, 235] on span "Save" at bounding box center [78, 236] width 8 height 5
drag, startPoint x: 532, startPoint y: 236, endPoint x: 500, endPoint y: 230, distance: 31.9
click at [531, 236] on button "Next" at bounding box center [525, 236] width 22 height 11
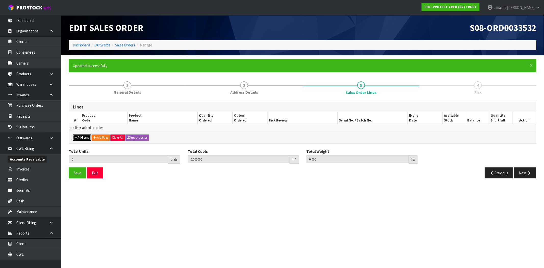
click at [79, 135] on button "Add Line" at bounding box center [82, 137] width 18 height 6
type input "0"
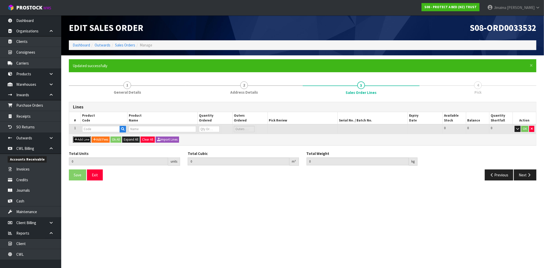
click at [79, 136] on button "Add Line" at bounding box center [82, 139] width 18 height 6
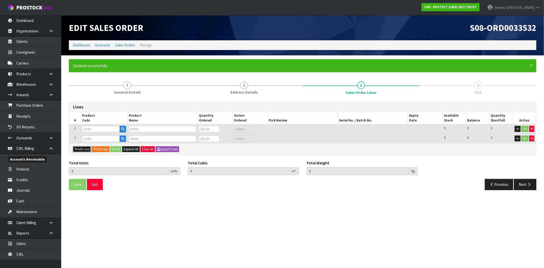
click at [79, 148] on button "Add Line" at bounding box center [82, 149] width 18 height 6
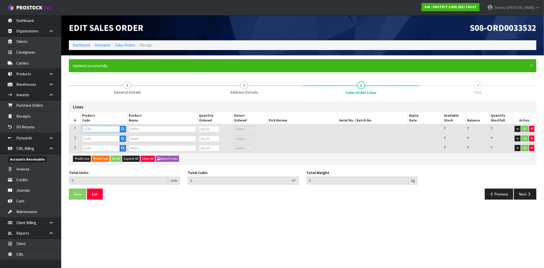
click at [91, 127] on input "text" at bounding box center [101, 129] width 38 height 6
type input "F0130"
click at [123, 131] on button "button" at bounding box center [123, 129] width 6 height 7
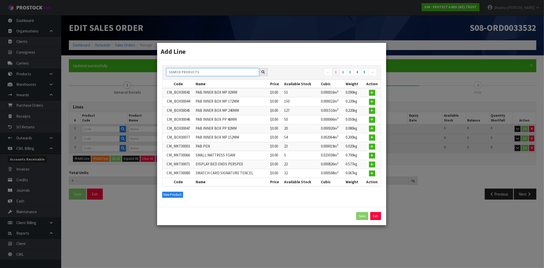
click at [216, 73] on input "text" at bounding box center [212, 72] width 93 height 8
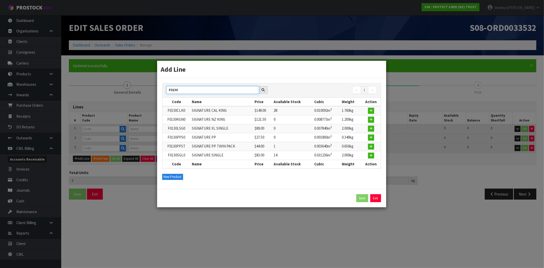
drag, startPoint x: 191, startPoint y: 90, endPoint x: 162, endPoint y: 88, distance: 29.6
click at [162, 88] on div "F0130 ← 1 → Code Name Price Available Stock Cubic Weight Action F0130CLK0 SIGNA…" at bounding box center [271, 125] width 219 height 85
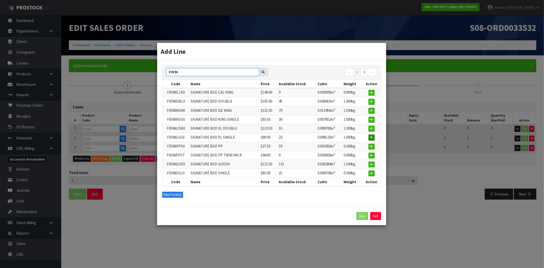
type input "F0596"
click at [371, 139] on icon "button" at bounding box center [371, 137] width 3 height 3
type input "F0596LSG0"
type input "SIGNATURE BXD XL SINGLE"
type input "0"
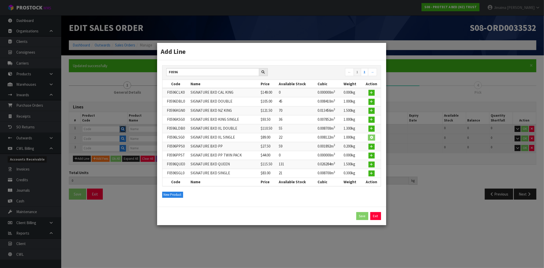
type input "0"
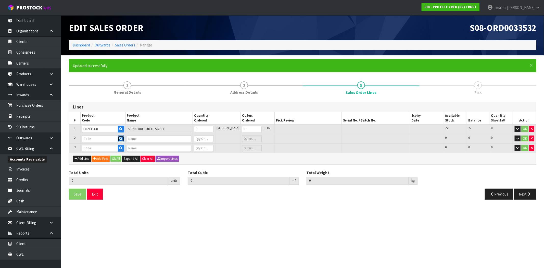
click at [123, 137] on icon "button" at bounding box center [120, 138] width 3 height 3
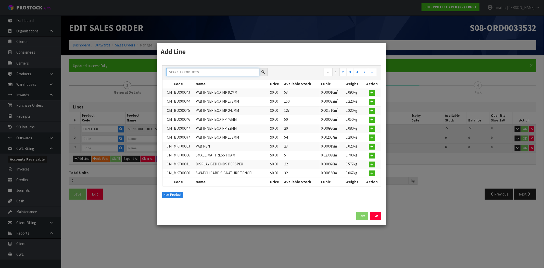
click at [209, 70] on input "text" at bounding box center [212, 72] width 93 height 8
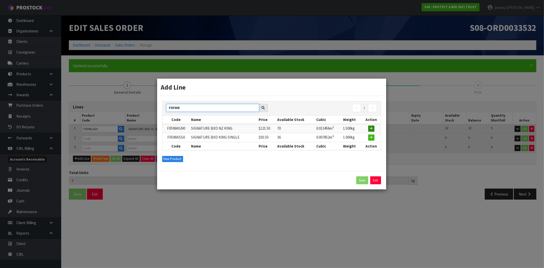
type input "F0596K"
click at [372, 130] on button "button" at bounding box center [371, 128] width 6 height 6
type input "F0596KGN0"
type input "SIGNATURE BXD NZ KING"
type input "0"
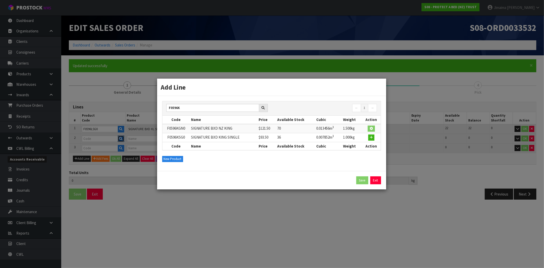
type input "0"
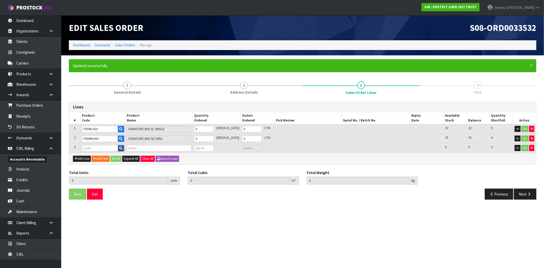
click at [123, 149] on button "button" at bounding box center [121, 148] width 6 height 7
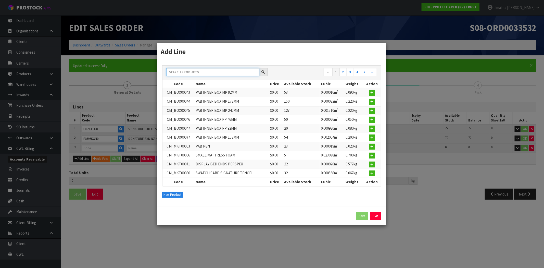
click at [197, 71] on input "text" at bounding box center [212, 72] width 93 height 8
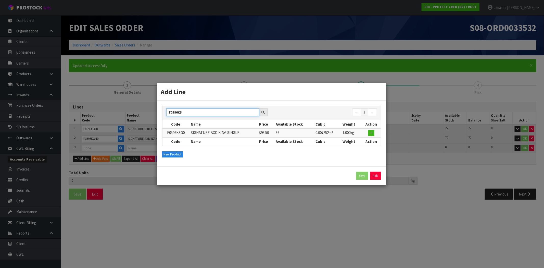
drag, startPoint x: 191, startPoint y: 112, endPoint x: 164, endPoint y: 112, distance: 27.3
click at [164, 112] on div "F0596KS" at bounding box center [216, 112] width 109 height 8
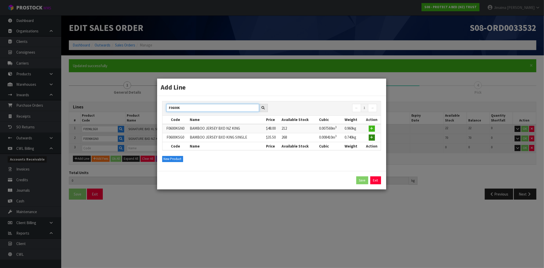
type input "F0600K"
click at [372, 136] on icon "button" at bounding box center [371, 137] width 3 height 3
type input "0.000000"
type input "0.000"
type input "F0600KSG0"
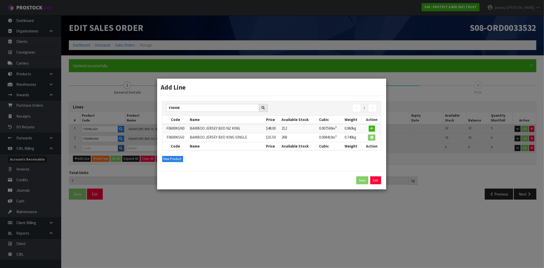
type input "BAMBOO JERSEY BXD KING SINGLE"
type input "0"
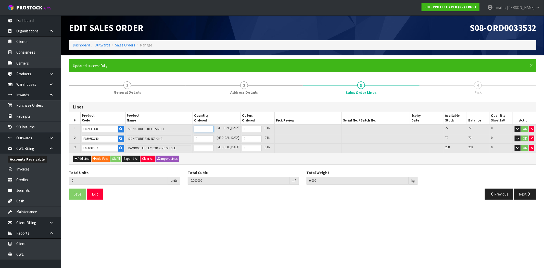
click at [207, 128] on input "0" at bounding box center [204, 129] width 20 height 6
type input "2"
type input "0.016244"
type input "2"
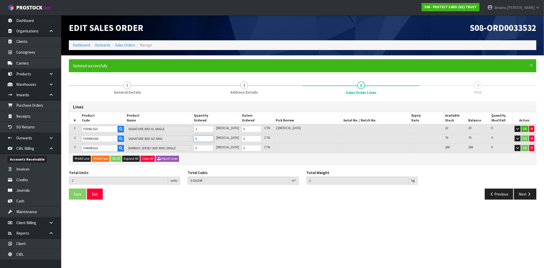
click at [205, 136] on input "0" at bounding box center [204, 138] width 20 height 6
type input "3"
type input "0.0297"
type input "3.5"
type input "1"
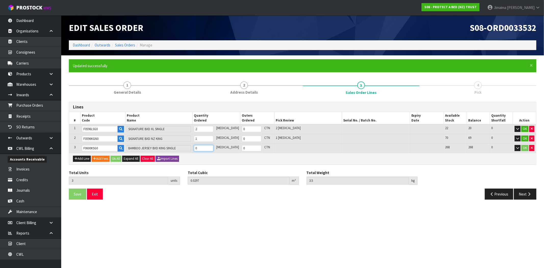
drag, startPoint x: 206, startPoint y: 145, endPoint x: 182, endPoint y: 160, distance: 28.2
click at [206, 145] on input "0" at bounding box center [204, 148] width 20 height 6
type input "4"
type input "0.03811"
type input "4.24"
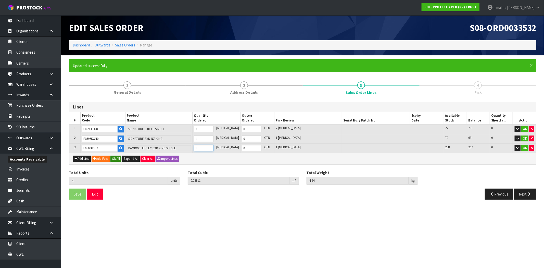
type input "1"
click at [115, 158] on button "Ok All" at bounding box center [115, 159] width 11 height 6
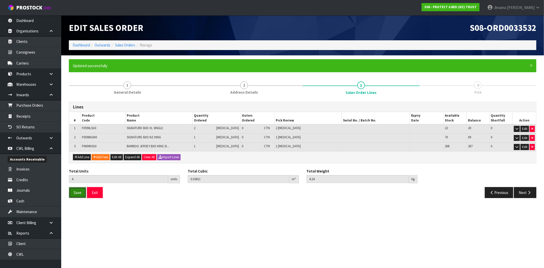
click at [74, 188] on button "Save" at bounding box center [77, 192] width 17 height 11
drag, startPoint x: 530, startPoint y: 193, endPoint x: 520, endPoint y: 193, distance: 9.4
click at [529, 193] on icon "button" at bounding box center [528, 192] width 5 height 4
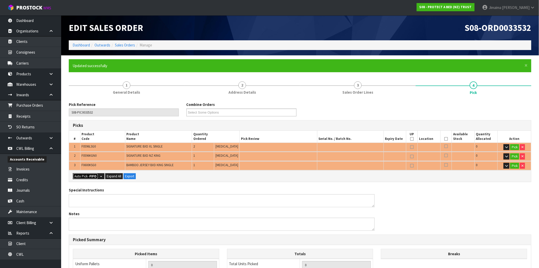
click at [90, 175] on strong "FIFO" at bounding box center [92, 176] width 7 height 4
type input "Piece x 4"
type input "4"
type input "0.038110"
type input "4.240"
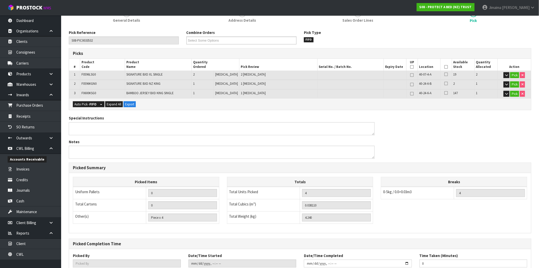
scroll to position [107, 0]
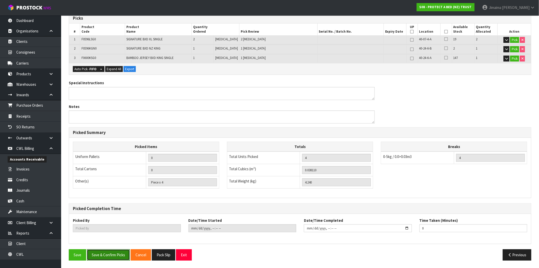
click at [116, 253] on button "Save & Confirm Picks" at bounding box center [108, 254] width 43 height 11
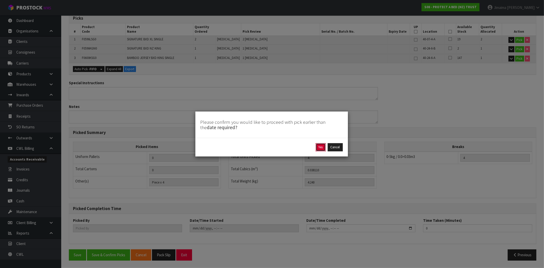
click at [322, 149] on button "Yes" at bounding box center [321, 147] width 10 height 8
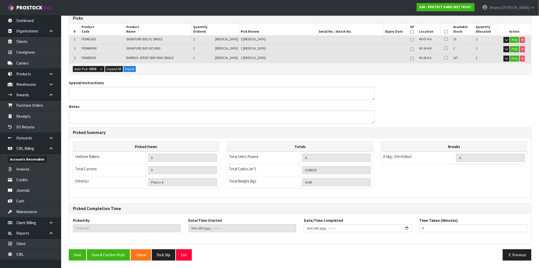
scroll to position [0, 0]
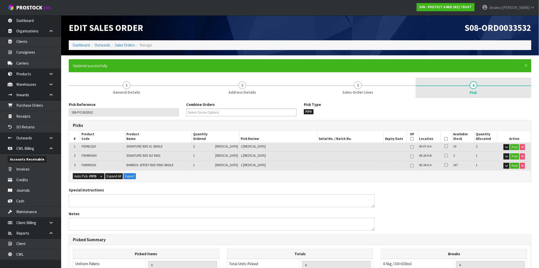
type input "Jimaima [PERSON_NAME]"
type input "2025-09-23T16:04:05"
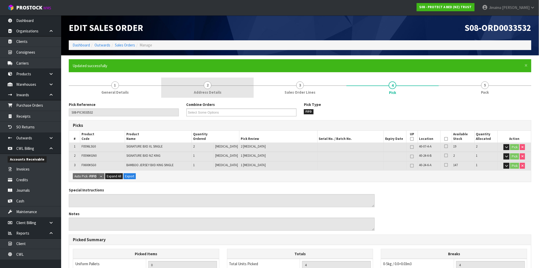
click at [235, 93] on link "2 Address Details" at bounding box center [207, 88] width 93 height 20
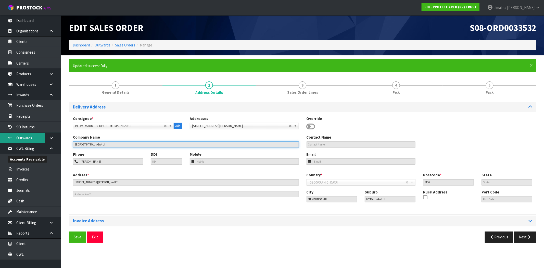
click at [31, 142] on body "Toggle navigation ProStock WMS S08 - PROTECT A BED (NZ) TRUST Jimaima [PERSON_N…" at bounding box center [272, 134] width 544 height 268
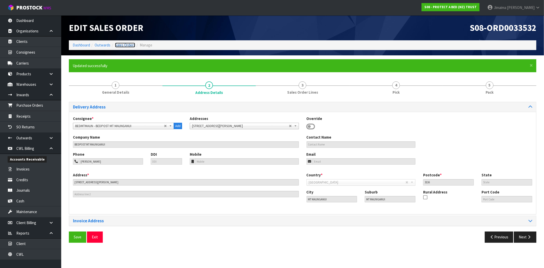
click at [131, 43] on link "Sales Orders" at bounding box center [125, 45] width 20 height 5
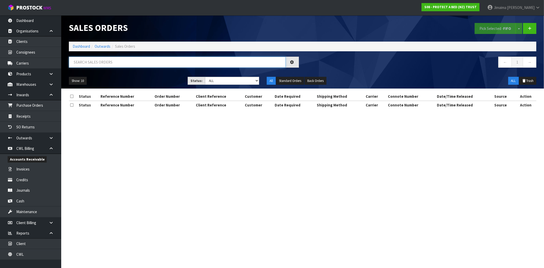
drag, startPoint x: 97, startPoint y: 62, endPoint x: 16, endPoint y: 64, distance: 81.1
click at [96, 62] on input "text" at bounding box center [177, 62] width 217 height 11
paste input "BEDPOST MT MAUNGANUI"
type input "BEDPOST MT MAUNGANUI"
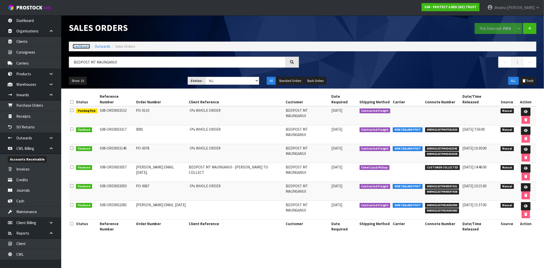
click at [83, 44] on link "Dashboard" at bounding box center [81, 46] width 17 height 5
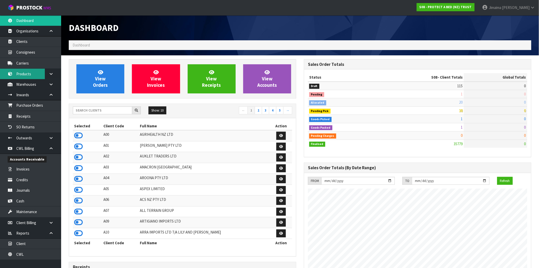
scroll to position [386, 235]
drag, startPoint x: 49, startPoint y: 145, endPoint x: 52, endPoint y: 121, distance: 23.4
click at [49, 145] on link at bounding box center [53, 148] width 16 height 10
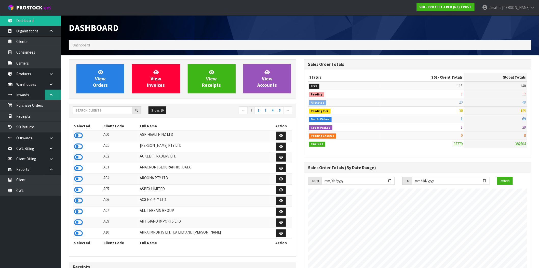
click at [55, 97] on link at bounding box center [53, 94] width 16 height 10
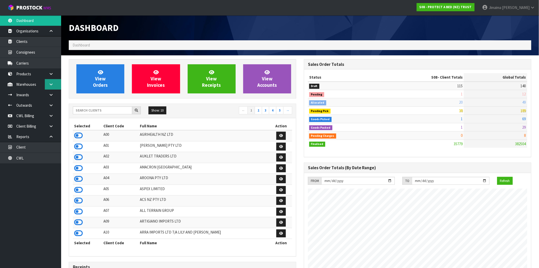
click at [55, 83] on link at bounding box center [53, 84] width 16 height 10
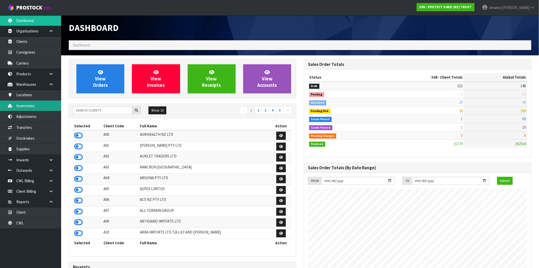
click at [32, 102] on link "Inventories" at bounding box center [30, 105] width 61 height 10
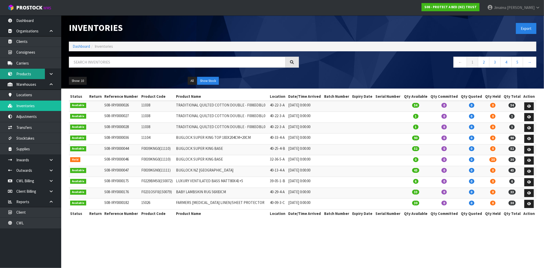
click at [28, 74] on link "Products" at bounding box center [30, 74] width 61 height 10
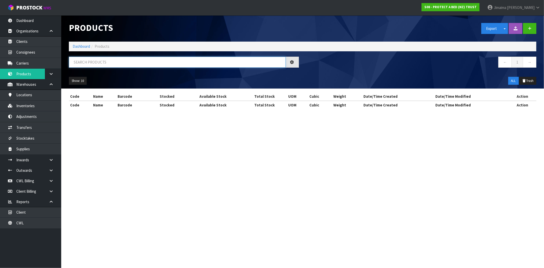
click at [87, 61] on input "text" at bounding box center [177, 62] width 217 height 11
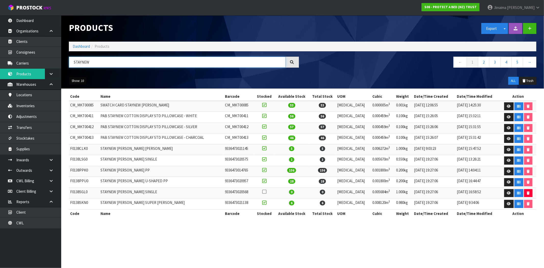
type input "STAYNEW"
click at [82, 82] on button "Show: 10" at bounding box center [78, 81] width 18 height 8
click at [78, 111] on link "50" at bounding box center [89, 111] width 40 height 7
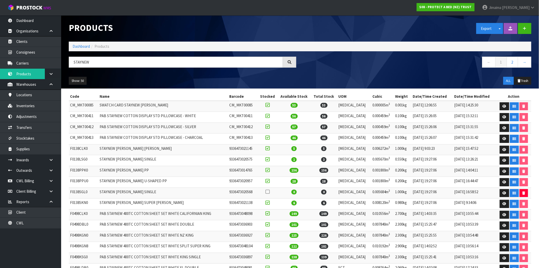
click at [163, 176] on td "STAYNEW TERRY KING PP" at bounding box center [163, 171] width 130 height 11
click at [516, 60] on link "2" at bounding box center [512, 62] width 11 height 11
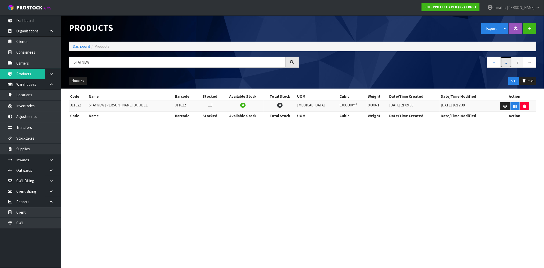
click at [501, 61] on link "1" at bounding box center [505, 62] width 11 height 11
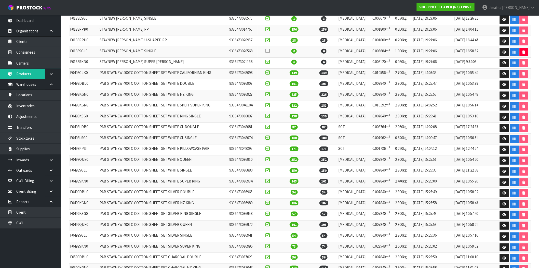
scroll to position [141, 0]
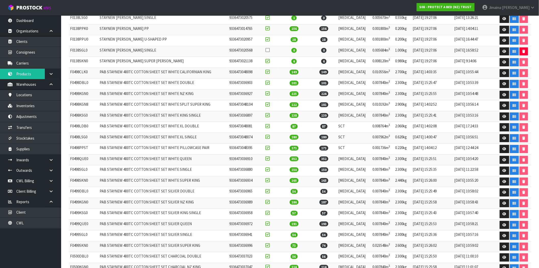
click at [83, 106] on td "F0498KGN8" at bounding box center [84, 105] width 30 height 11
copy td "F0498KGN8"
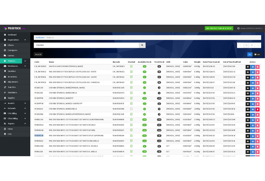
scroll to position [0, 0]
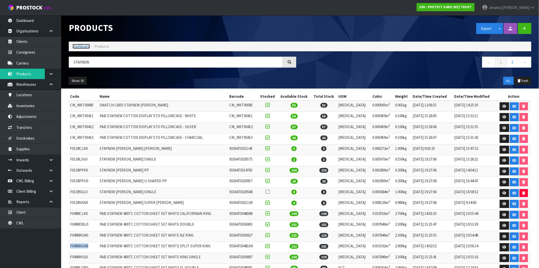
drag, startPoint x: 79, startPoint y: 46, endPoint x: 158, endPoint y: 16, distance: 83.9
click at [79, 46] on link "Dashboard" at bounding box center [81, 46] width 17 height 5
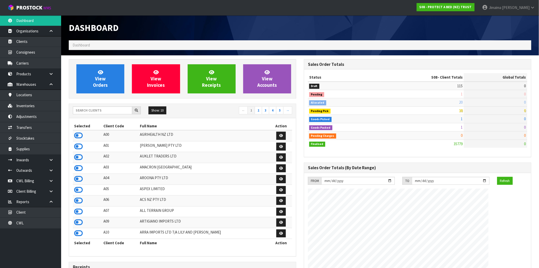
scroll to position [386, 235]
drag, startPoint x: 101, startPoint y: 81, endPoint x: 107, endPoint y: 80, distance: 6.7
click at [101, 81] on span "View Orders" at bounding box center [100, 78] width 15 height 19
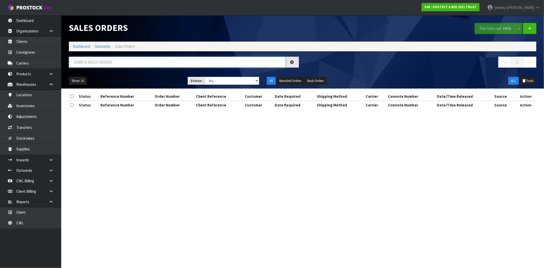
click at [131, 63] on input "text" at bounding box center [177, 62] width 217 height 11
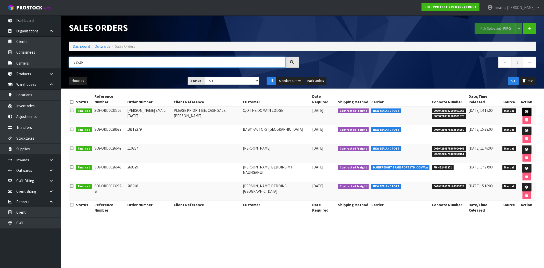
type input "33526"
click at [522, 108] on link at bounding box center [526, 112] width 9 height 8
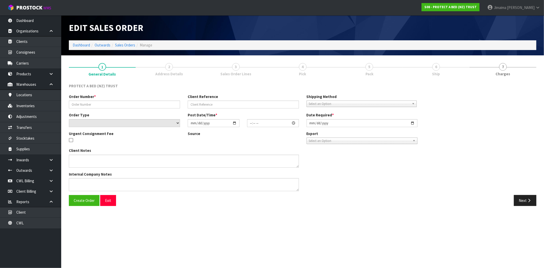
type input "CLINT EMAIL 23/09/25"
type input "PLEASE PRIORITISE, CASH SALE: CORGI SMIT"
select select "number:0"
type input "2025-09-23"
type input "10:59:00.000"
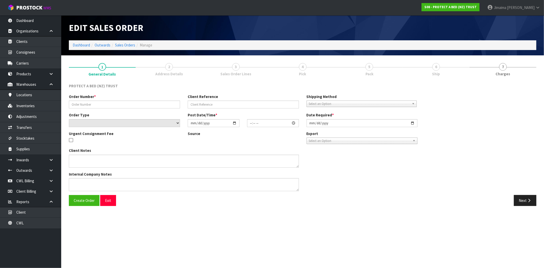
type input "2025-09-23"
type textarea "PRICE: $17.55 PLUS GST (10% DISCOUNT) PLEASE CHARGE $20 PLUS GST FOR DELIVERY."
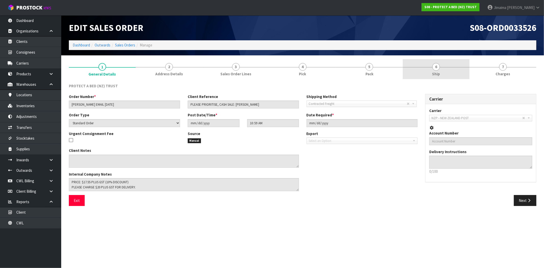
click at [437, 72] on span "Ship" at bounding box center [436, 73] width 8 height 5
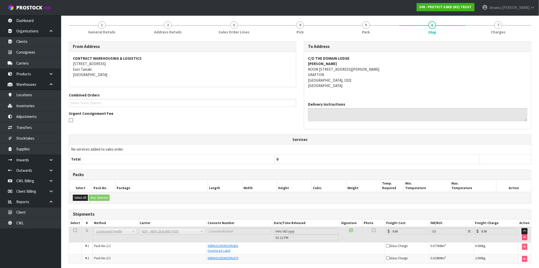
scroll to position [62, 0]
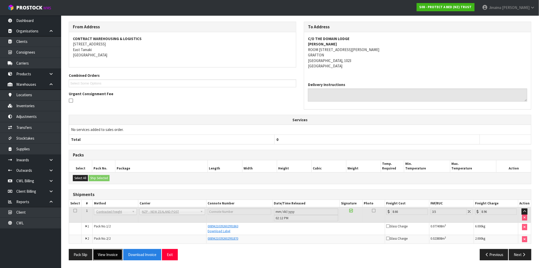
click at [109, 257] on button "View Invoice" at bounding box center [108, 254] width 30 height 11
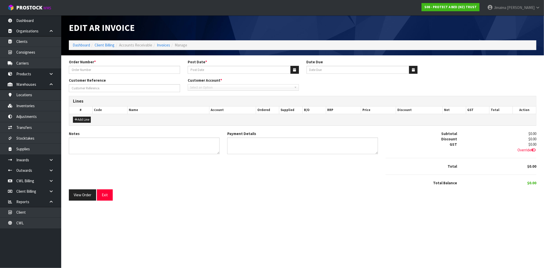
type input "CLINT EMAIL 23/09/25"
type input "[DATE]"
type input "PLEASE PRIORITISE, CASH SALE: CORGI SMIT"
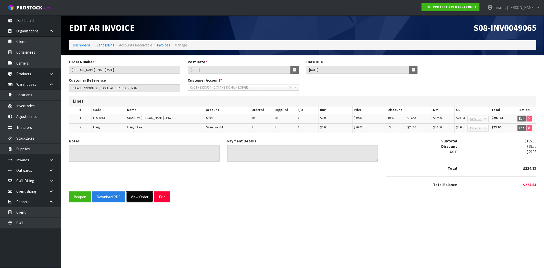
click at [139, 194] on button "View Order" at bounding box center [139, 196] width 27 height 11
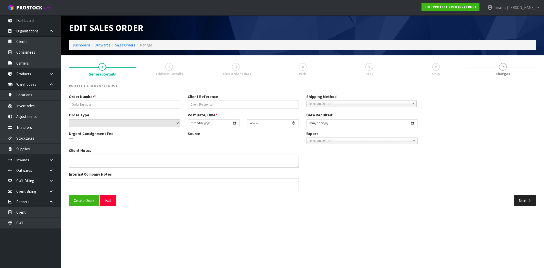
type input "CLINT EMAIL 23/09/25"
type input "PLEASE PRIORITISE, CASH SALE: CORGI SMIT"
select select "number:0"
type input "2025-09-23"
type input "10:59:00.000"
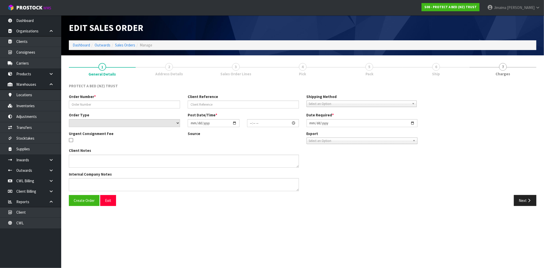
type input "2025-09-23"
type textarea "PRICE: $17.55 PLUS GST (10% DISCOUNT) PLEASE CHARGE $20 PLUS GST FOR DELIVERY."
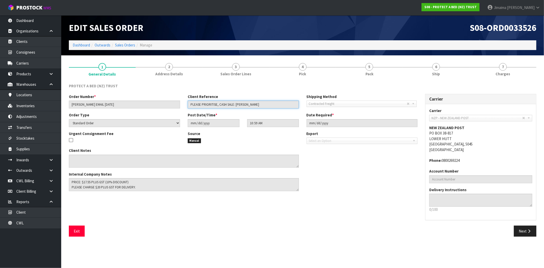
drag, startPoint x: 257, startPoint y: 103, endPoint x: 219, endPoint y: 108, distance: 38.1
click at [219, 108] on div "Order Number * CLINT EMAIL 23/09/25 Client Reference PLEASE PRIORITISE, CASH SA…" at bounding box center [243, 103] width 356 height 18
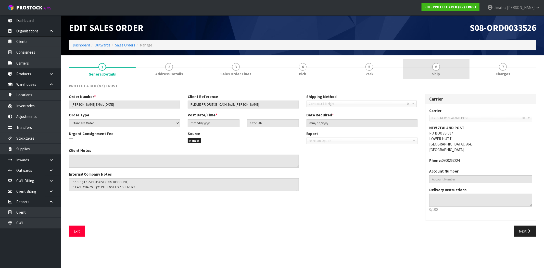
drag, startPoint x: 415, startPoint y: 65, endPoint x: 419, endPoint y: 68, distance: 4.9
click at [415, 65] on link "6 Ship" at bounding box center [436, 69] width 67 height 20
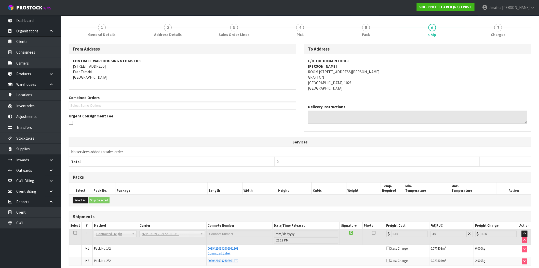
scroll to position [62, 0]
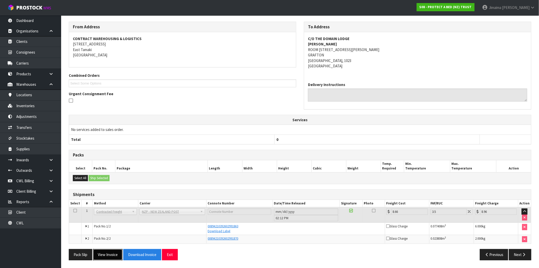
click at [106, 259] on button "View Invoice" at bounding box center [108, 254] width 30 height 11
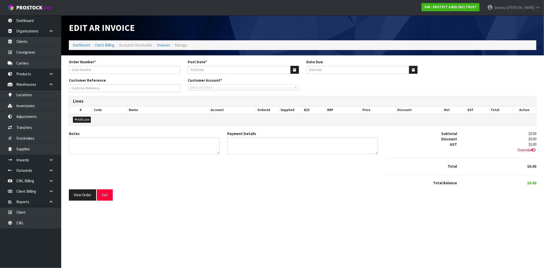
type input "CLINT EMAIL 23/09/25"
type input "[DATE]"
type input "PLEASE PRIORITISE, CASH SALE: CORGI SMIT"
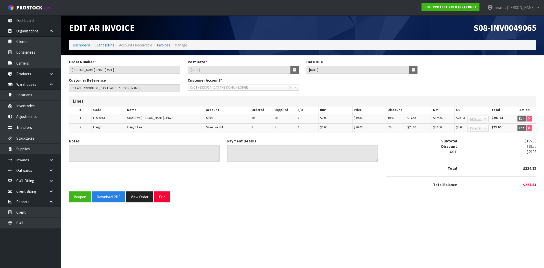
click at [521, 27] on span "S08-INV0049065" at bounding box center [504, 27] width 63 height 11
copy span "INV0049065"
drag, startPoint x: 521, startPoint y: 185, endPoint x: 547, endPoint y: 184, distance: 25.5
click at [544, 184] on html "Toggle navigation ProStock WMS S08 - PROTECT A BED (NZ) TRUST Jimaima [PERSON_N…" at bounding box center [272, 134] width 544 height 268
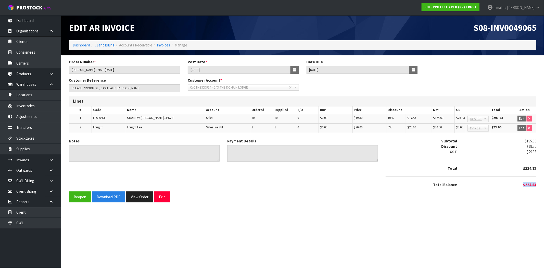
click at [529, 182] on span "$224.83" at bounding box center [529, 184] width 13 height 5
click at [540, 183] on section "Order Number * CLINT EMAIL 23/09/25 Post Date * 23/09/2025 Date Due 20/10/2025 …" at bounding box center [302, 132] width 483 height 155
drag, startPoint x: 538, startPoint y: 184, endPoint x: 525, endPoint y: 186, distance: 13.7
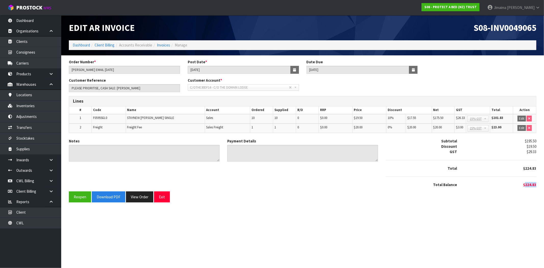
click at [525, 186] on div "$224.83" at bounding box center [500, 184] width 79 height 5
copy span "224.83"
click at [511, 19] on div "S08-INV0049065" at bounding box center [422, 27] width 238 height 25
click at [167, 104] on div "Lines" at bounding box center [302, 101] width 467 height 10
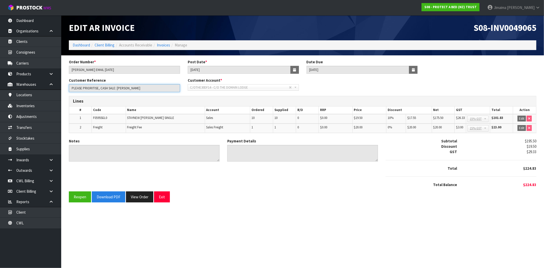
drag, startPoint x: 138, startPoint y: 89, endPoint x: 100, endPoint y: 101, distance: 39.6
click at [100, 101] on form "Order Number * CLINT EMAIL 23/09/25 Post Date * 23/09/2025 Date Due 20/10/2025 …" at bounding box center [302, 130] width 467 height 143
drag, startPoint x: 463, startPoint y: 28, endPoint x: 544, endPoint y: 25, distance: 80.1
click at [542, 25] on header "Edit AR Invoice S08-INV0049065 Dashboard Client Billing Accounts Receivable Inv…" at bounding box center [302, 35] width 483 height 40
copy span "S08-INV0049065"
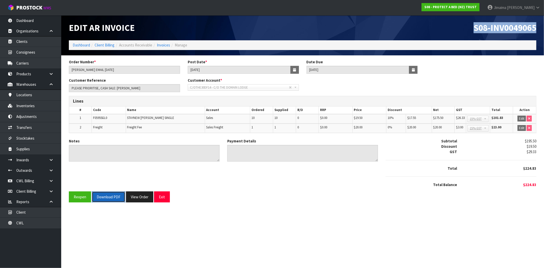
click at [116, 200] on button "Download PDF" at bounding box center [108, 196] width 33 height 11
click at [516, 61] on div "Order Number * CLINT EMAIL 23/09/25 Post Date * 23/09/2025 Date Due 20/10/2025" at bounding box center [302, 68] width 475 height 18
click at [142, 198] on button "View Order" at bounding box center [139, 196] width 27 height 11
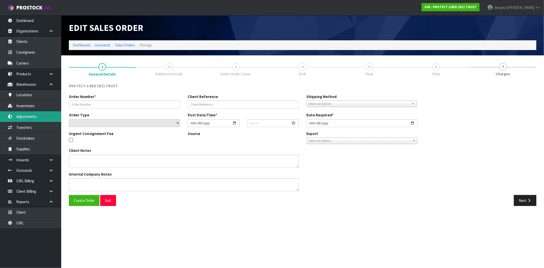
type input "CLINT EMAIL 23/09/25"
type input "PLEASE PRIORITISE, CASH SALE: CORGI SMIT"
select select "number:0"
type input "2025-09-23"
type input "10:59:00.000"
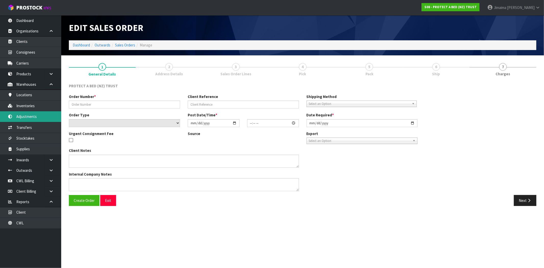
type input "2025-09-23"
type textarea "PRICE: $17.55 PLUS GST (10% DISCOUNT) PLEASE CHARGE $20 PLUS GST FOR DELIVERY."
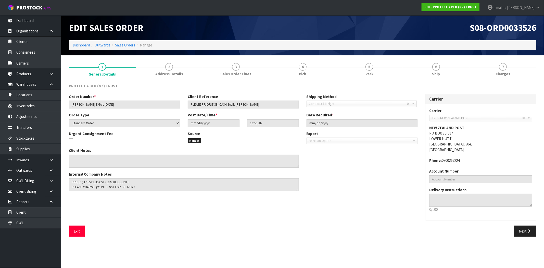
drag, startPoint x: 432, startPoint y: 72, endPoint x: 421, endPoint y: 80, distance: 13.4
click at [432, 72] on link "6 Ship" at bounding box center [436, 69] width 67 height 20
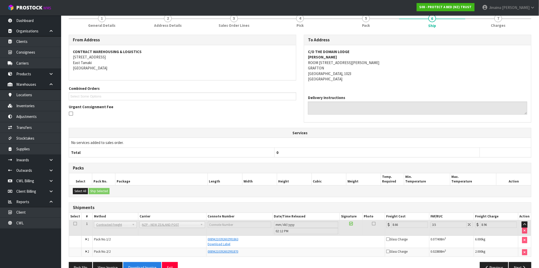
scroll to position [62, 0]
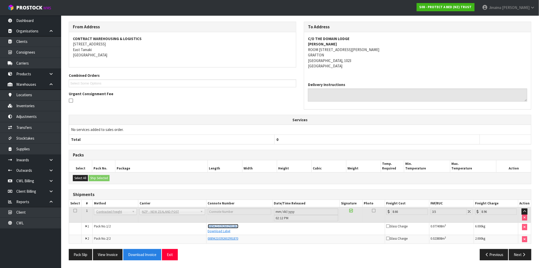
click at [238, 225] on span "00894210392602991863" at bounding box center [223, 226] width 31 height 4
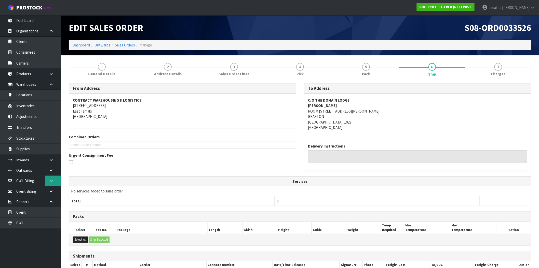
click at [51, 182] on icon at bounding box center [51, 181] width 5 height 4
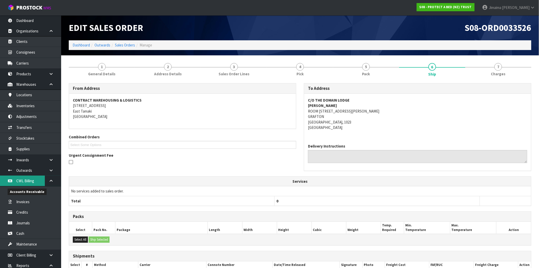
click at [31, 182] on link "CWL Billing" at bounding box center [30, 180] width 61 height 10
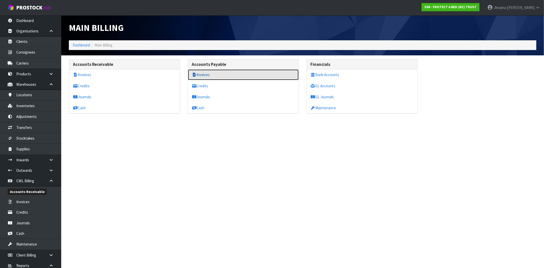
click at [209, 75] on link "Invoices" at bounding box center [243, 74] width 111 height 10
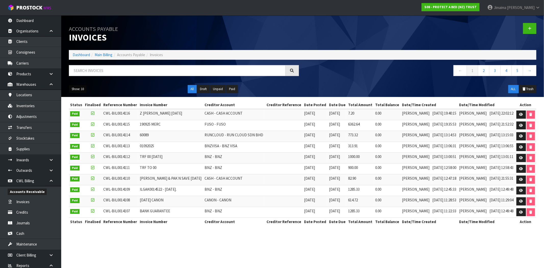
click at [75, 89] on button "Show: 10" at bounding box center [78, 89] width 18 height 8
click at [81, 120] on link "50" at bounding box center [89, 119] width 40 height 7
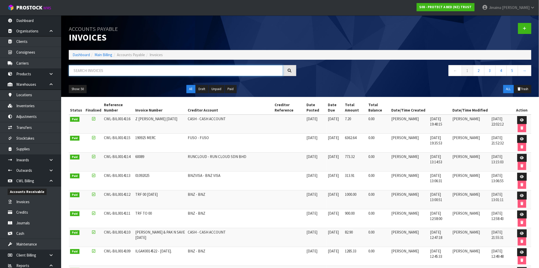
click at [227, 72] on input "text" at bounding box center [176, 70] width 214 height 11
click at [218, 66] on input "text" at bounding box center [176, 70] width 214 height 11
type input "NZ COU"
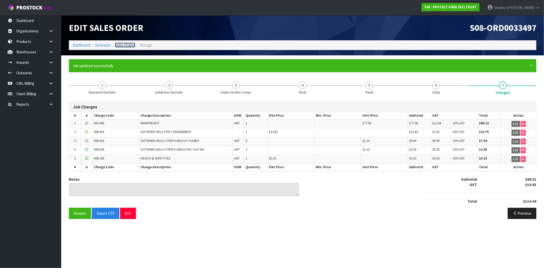
click at [123, 45] on link "Sales Orders" at bounding box center [125, 45] width 20 height 5
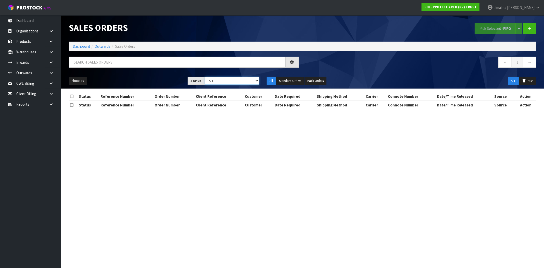
click at [231, 82] on select "Draft Pending Allocated Pending Pick Goods Picked Goods Packed Pending Charges …" at bounding box center [232, 81] width 54 height 8
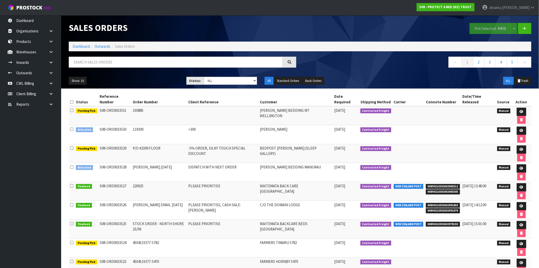
click at [228, 135] on td "<300" at bounding box center [222, 134] width 71 height 19
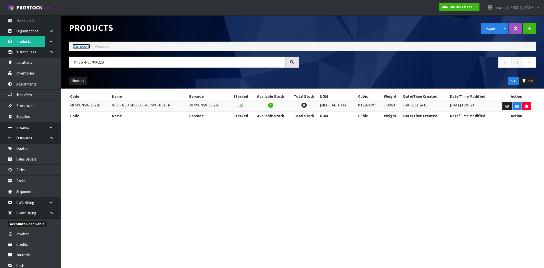
drag, startPoint x: 0, startPoint y: 0, endPoint x: 78, endPoint y: 45, distance: 90.1
click at [78, 45] on link "Dashboard" at bounding box center [81, 46] width 17 height 5
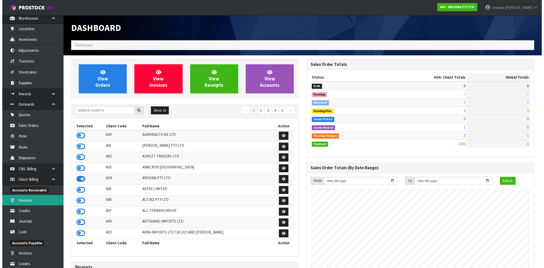
scroll to position [47, 0]
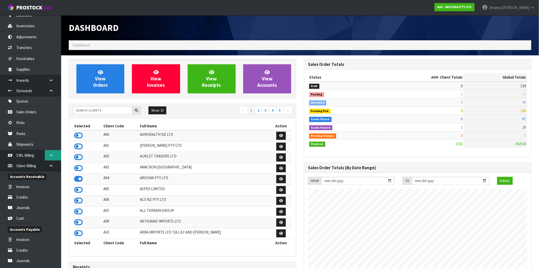
click at [49, 152] on link at bounding box center [53, 155] width 16 height 10
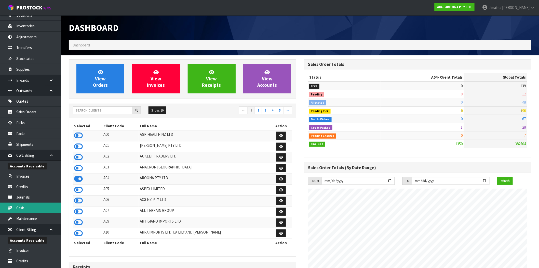
drag, startPoint x: 24, startPoint y: 205, endPoint x: 2, endPoint y: 187, distance: 28.4
click at [23, 205] on link "Cash" at bounding box center [30, 207] width 61 height 10
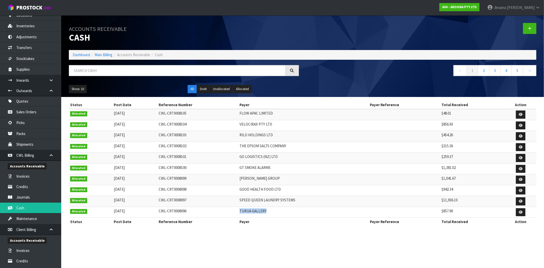
drag, startPoint x: 268, startPoint y: 214, endPoint x: 230, endPoint y: 215, distance: 38.0
click at [230, 215] on tr "Allocated [DATE] CWL-CRT0008096 [GEOGRAPHIC_DATA] $857.90" at bounding box center [302, 211] width 467 height 11
click at [523, 213] on link at bounding box center [520, 212] width 9 height 8
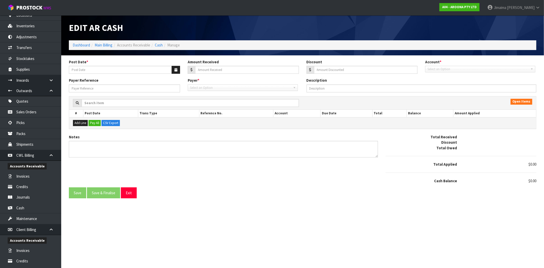
type input "[DATE]"
type input "857.9"
type input "0"
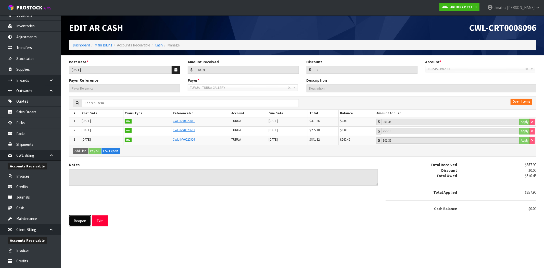
drag, startPoint x: 72, startPoint y: 221, endPoint x: 70, endPoint y: 231, distance: 9.6
click at [72, 221] on button "Reopen" at bounding box center [80, 220] width 22 height 11
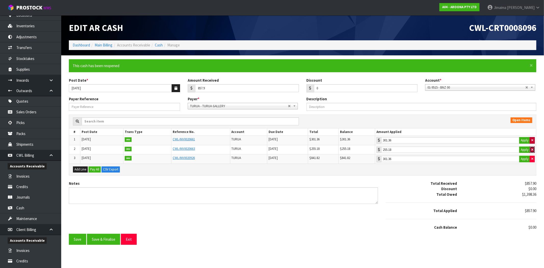
drag, startPoint x: 533, startPoint y: 148, endPoint x: 533, endPoint y: 144, distance: 4.6
click at [533, 148] on button "button" at bounding box center [532, 149] width 5 height 7
type input "0"
click at [533, 140] on icon "button" at bounding box center [532, 139] width 2 height 3
type input "0"
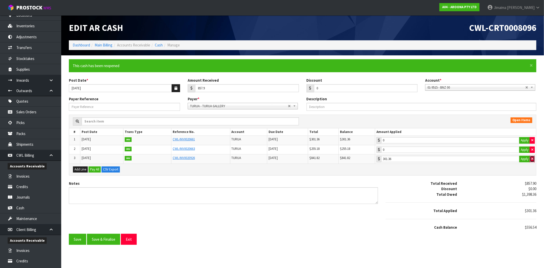
click at [532, 160] on icon "button" at bounding box center [532, 158] width 2 height 3
type input "0"
click at [426, 147] on input "255.18" at bounding box center [450, 149] width 138 height 6
click at [532, 150] on icon "button" at bounding box center [532, 149] width 2 height 3
type input "0"
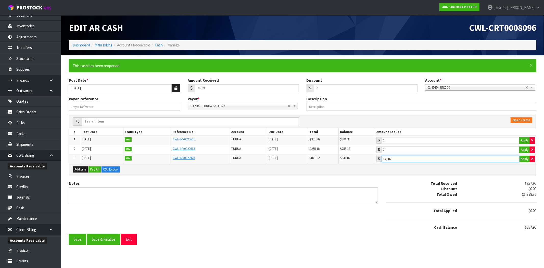
click at [483, 156] on input "841.82" at bounding box center [450, 159] width 138 height 6
click at [531, 159] on icon "button" at bounding box center [532, 158] width 2 height 3
type input "0"
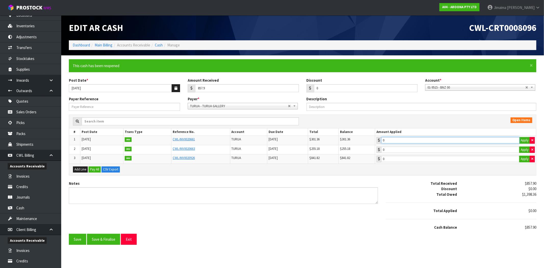
type input "301.36"
click at [430, 140] on input "301.36" at bounding box center [450, 140] width 138 height 6
type input "255.18"
click at [443, 147] on input "255.18" at bounding box center [450, 149] width 138 height 6
click at [438, 154] on td "255.18 Apply" at bounding box center [455, 149] width 161 height 9
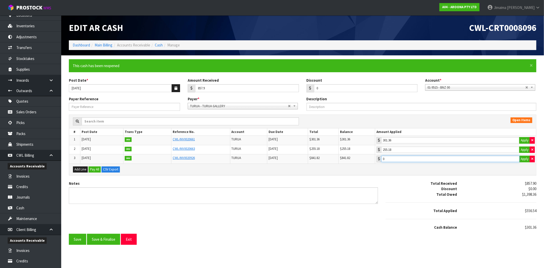
type input "301.36"
click at [438, 158] on input "301.36" at bounding box center [450, 159] width 138 height 6
click at [107, 237] on button "Save & Finalise" at bounding box center [103, 239] width 33 height 11
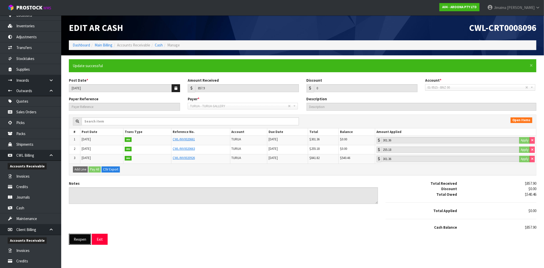
drag, startPoint x: 88, startPoint y: 240, endPoint x: 137, endPoint y: 222, distance: 52.1
click at [88, 240] on button "Reopen" at bounding box center [80, 239] width 22 height 11
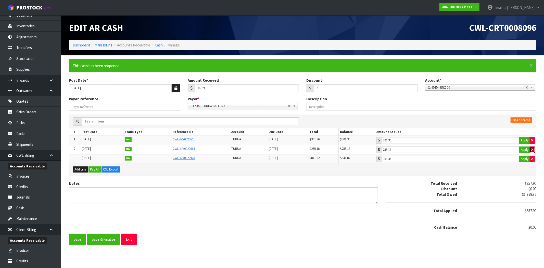
click at [530, 148] on button "button" at bounding box center [532, 149] width 5 height 7
type input "0"
click at [531, 141] on button "button" at bounding box center [532, 140] width 5 height 7
type input "0"
click at [532, 160] on icon "button" at bounding box center [532, 158] width 2 height 3
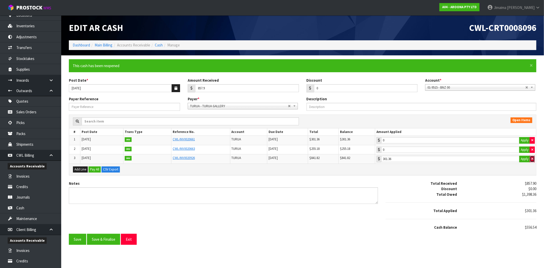
type input "0"
click at [413, 148] on input "255.18" at bounding box center [450, 149] width 138 height 6
drag, startPoint x: 533, startPoint y: 149, endPoint x: 507, endPoint y: 147, distance: 25.9
click at [533, 149] on button "button" at bounding box center [532, 149] width 5 height 7
type input "0"
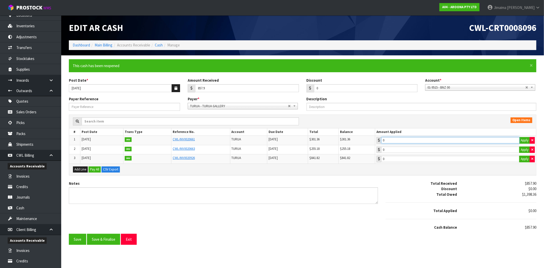
type input "301.36"
click at [491, 140] on input "301.36" at bounding box center [450, 140] width 138 height 6
click at [531, 148] on icon "button" at bounding box center [532, 149] width 2 height 3
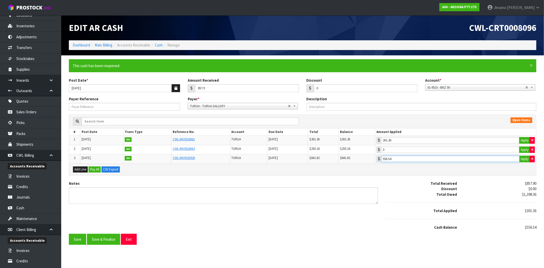
click at [462, 161] on input "556.54" at bounding box center [450, 159] width 138 height 6
click at [532, 157] on button "button" at bounding box center [532, 159] width 5 height 7
type input "0"
click at [532, 139] on icon "button" at bounding box center [532, 139] width 2 height 3
type input "0"
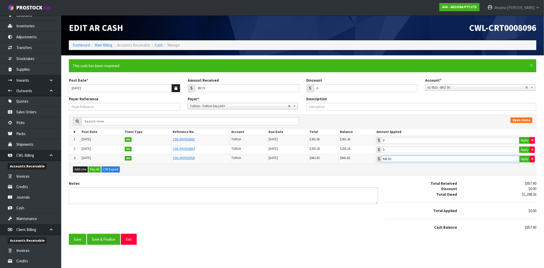
click at [471, 156] on input "841.82" at bounding box center [450, 159] width 138 height 6
click at [531, 157] on button "button" at bounding box center [532, 159] width 5 height 7
type input "0"
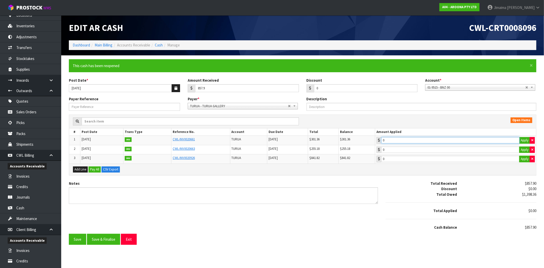
type input "301.36"
drag, startPoint x: 460, startPoint y: 142, endPoint x: 453, endPoint y: 147, distance: 8.8
click at [459, 142] on input "301.36" at bounding box center [450, 140] width 138 height 6
type input "255.18"
click at [451, 148] on input "255.18" at bounding box center [450, 149] width 138 height 6
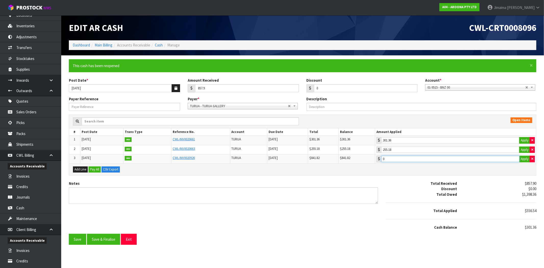
type input "301.36"
click at [439, 159] on input "301.36" at bounding box center [450, 159] width 138 height 6
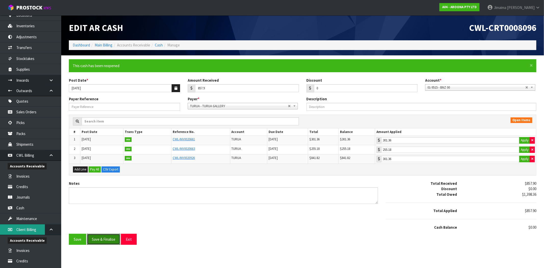
drag, startPoint x: 111, startPoint y: 239, endPoint x: 15, endPoint y: 228, distance: 96.2
click at [111, 239] on button "Save & Finalise" at bounding box center [103, 239] width 33 height 11
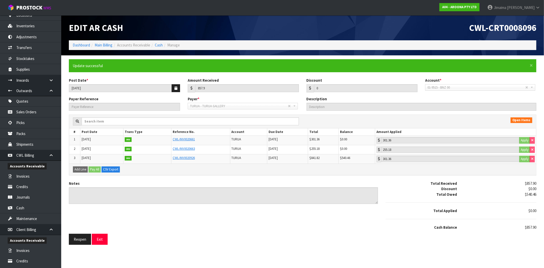
drag, startPoint x: 210, startPoint y: 162, endPoint x: 150, endPoint y: 158, distance: 59.6
click at [150, 158] on tr "3 22/09/2025 INV CWL-INV0020926 TURUA 20/10/2025 $841.82 $540.46 301.36 Apply" at bounding box center [302, 158] width 467 height 9
copy tr "CWL-INV0020926"
click at [333, 158] on tr "3 22/09/2025 INV CWL-INV0020926 TURUA 20/10/2025 $841.82 $540.46 301.36 Apply" at bounding box center [302, 158] width 467 height 9
copy tr "$540.46"
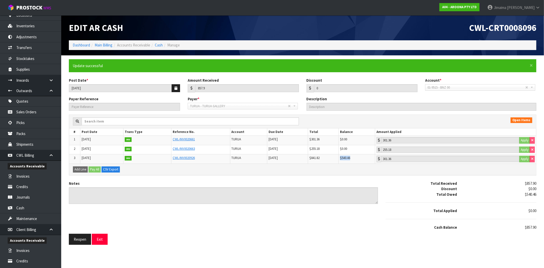
click at [413, 230] on div "Total Received $857.90 Discount $0.00 Total Owed $540.46 Total Applied $0.00 Ca…" at bounding box center [461, 206] width 158 height 53
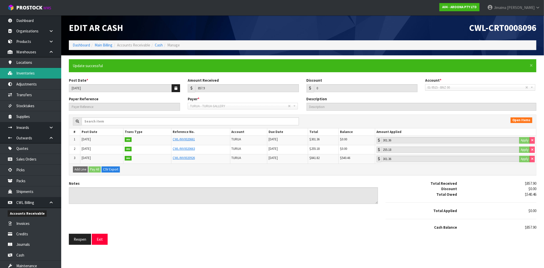
click at [47, 74] on link "Inventories" at bounding box center [30, 73] width 61 height 10
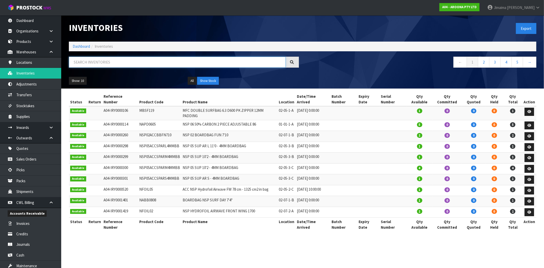
click at [115, 63] on input "text" at bounding box center [177, 62] width 217 height 11
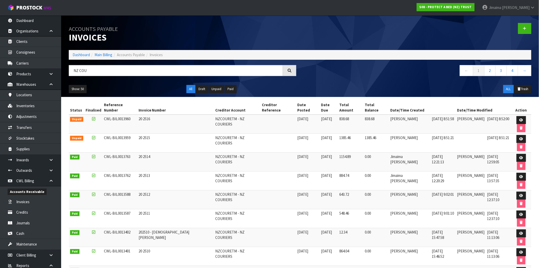
type input "NZ COU"
click at [296, 117] on td "[DATE]" at bounding box center [308, 123] width 24 height 19
click at [167, 114] on td "20 2516" at bounding box center [175, 123] width 77 height 19
click at [517, 116] on link at bounding box center [521, 120] width 9 height 8
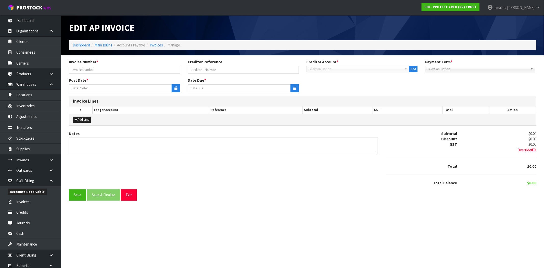
type input "20 2516"
type input "[DATE]"
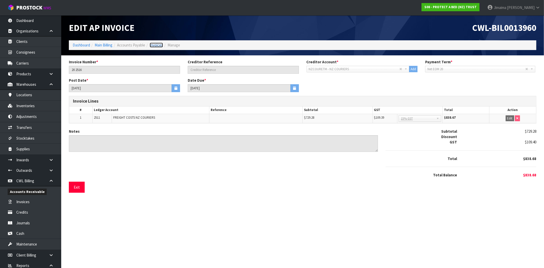
click at [157, 44] on link "Invoices" at bounding box center [156, 45] width 13 height 5
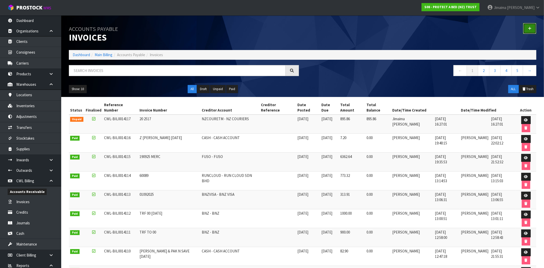
click at [531, 29] on icon at bounding box center [530, 29] width 4 height 4
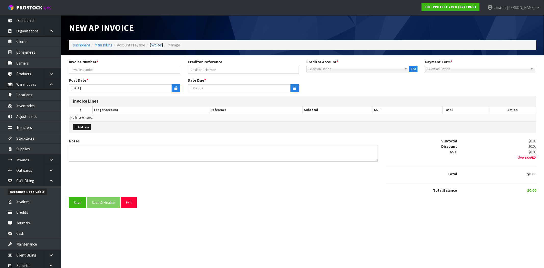
click at [161, 44] on link "Invoices" at bounding box center [156, 45] width 13 height 5
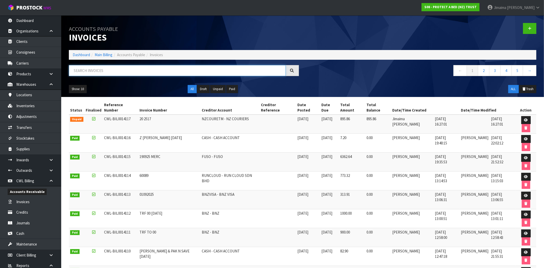
click at [130, 69] on input "text" at bounding box center [177, 70] width 217 height 11
paste input "NZTA"
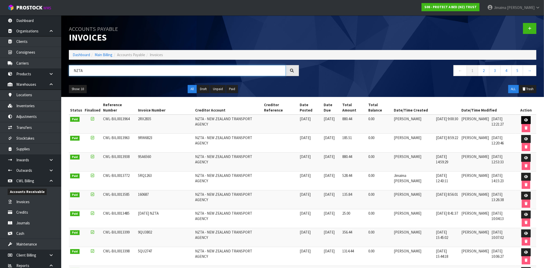
type input "NZTA"
click at [521, 116] on link at bounding box center [525, 120] width 9 height 8
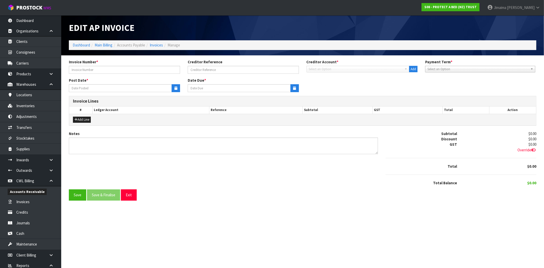
type input "2RX2835"
type input "[DATE]"
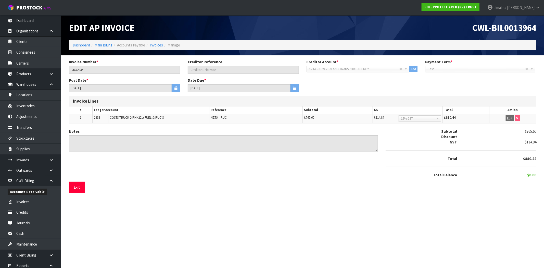
click at [214, 119] on span "NZTA - RUC" at bounding box center [219, 117] width 16 height 4
copy span "NZTA"
click at [157, 46] on link "Invoices" at bounding box center [156, 45] width 13 height 5
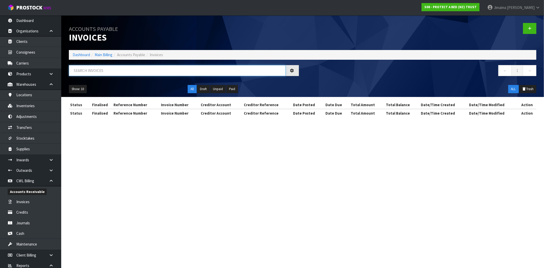
click at [99, 69] on input "text" at bounding box center [177, 70] width 217 height 11
paste input "NZTA"
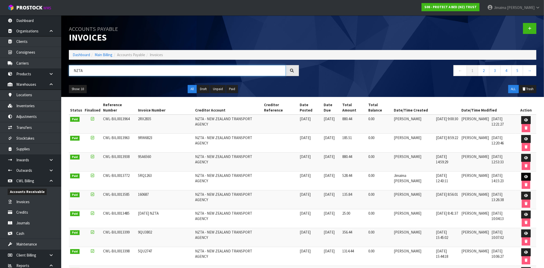
type input "NZTA"
click at [521, 173] on link at bounding box center [525, 177] width 9 height 8
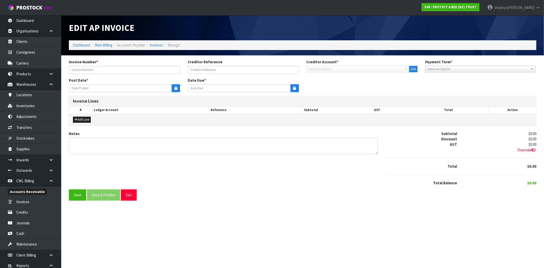
type input "5RQ1263"
type input "[DATE]"
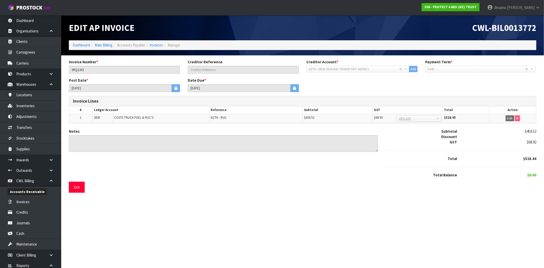
click at [206, 115] on td "COSTS TRUCK FUEL & RUC'S" at bounding box center [161, 118] width 96 height 9
drag, startPoint x: 206, startPoint y: 115, endPoint x: 209, endPoint y: 117, distance: 2.9
click at [207, 116] on td "COSTS TRUCK FUEL & RUC'S" at bounding box center [161, 118] width 96 height 9
click at [212, 118] on span "NZTA - RUC" at bounding box center [219, 117] width 16 height 4
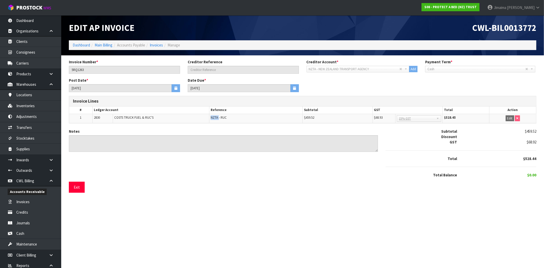
copy span "NZTA"
click at [156, 43] on link "Invoices" at bounding box center [156, 45] width 13 height 5
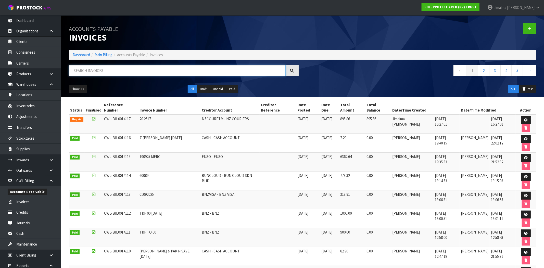
click at [123, 66] on input "text" at bounding box center [177, 70] width 217 height 11
paste input "NZTA"
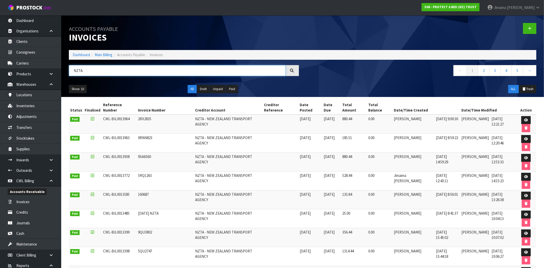
type input "NZTA"
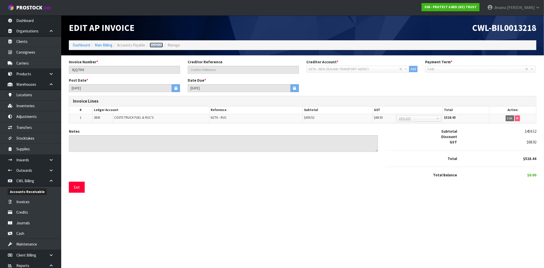
drag, startPoint x: 157, startPoint y: 45, endPoint x: 127, endPoint y: 60, distance: 34.0
click at [157, 45] on link "Invoices" at bounding box center [156, 45] width 13 height 5
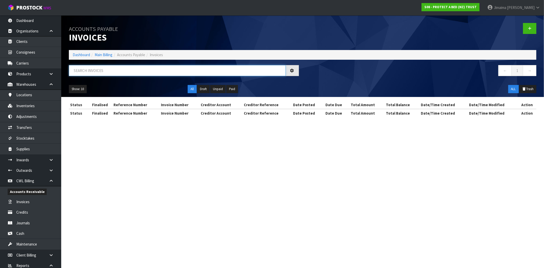
click at [86, 70] on input "text" at bounding box center [177, 70] width 217 height 11
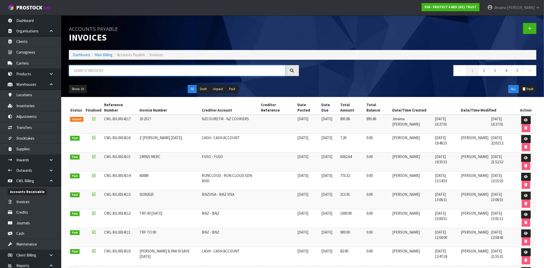
paste input "NZTA"
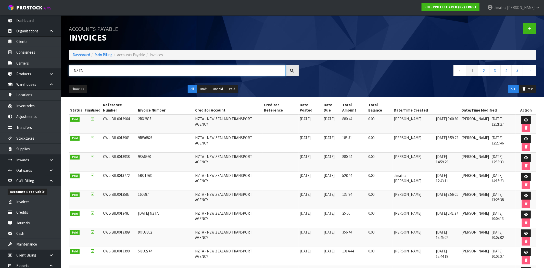
type input "NZTA"
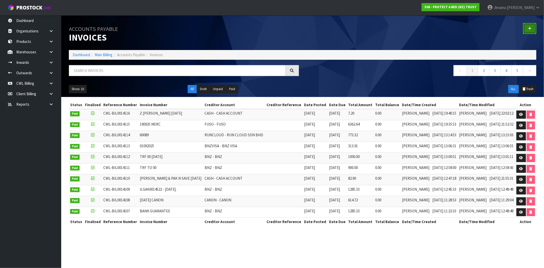
click at [531, 26] on link at bounding box center [529, 28] width 13 height 11
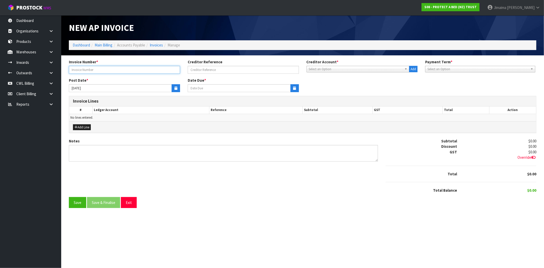
click at [117, 68] on input "text" at bounding box center [124, 70] width 111 height 8
type input "202517"
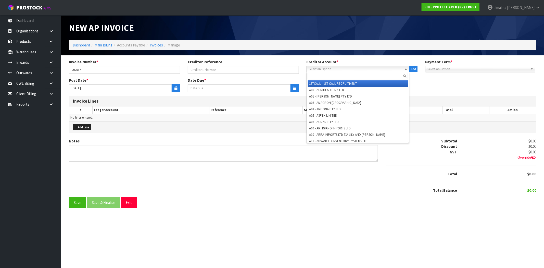
click at [340, 67] on span "Select an Option" at bounding box center [356, 69] width 94 height 6
click at [332, 75] on input "text" at bounding box center [358, 76] width 100 height 6
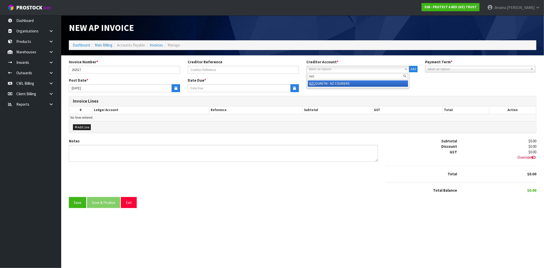
type input "nzc"
click at [333, 86] on li "NZC OURETM - NZ COURIERS" at bounding box center [358, 83] width 100 height 6
type input "[DATE]"
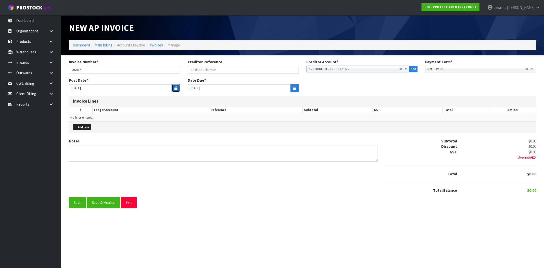
click at [175, 87] on icon "button" at bounding box center [175, 87] width 3 height 3
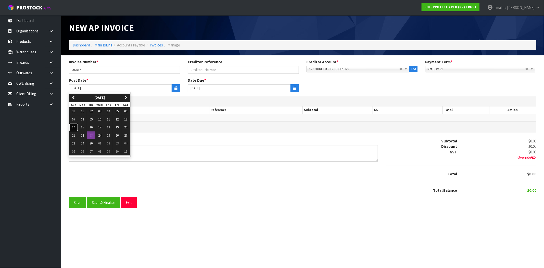
click at [75, 127] on button "14" at bounding box center [73, 127] width 9 height 8
type input "[DATE]"
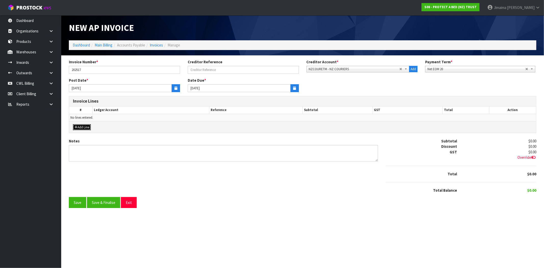
click at [85, 125] on button "Add Line" at bounding box center [82, 127] width 18 height 6
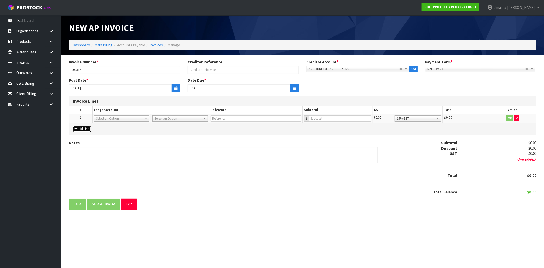
drag, startPoint x: 131, startPoint y: 118, endPoint x: 125, endPoint y: 125, distance: 9.7
click at [124, 125] on input "text" at bounding box center [121, 125] width 53 height 6
paste input "01-2511"
type input "01-2511"
click at [335, 117] on input "number" at bounding box center [340, 118] width 62 height 6
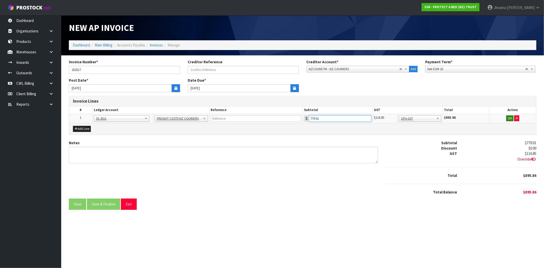
type input "779.01"
click at [508, 119] on button "OK" at bounding box center [509, 118] width 7 height 6
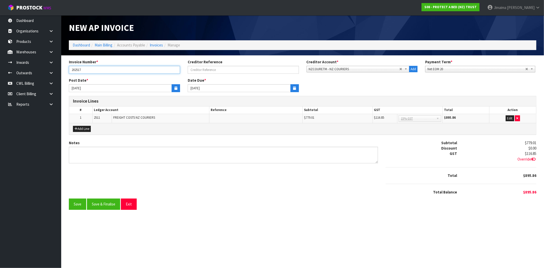
click at [75, 70] on input "202517" at bounding box center [124, 70] width 111 height 8
type input "20 2517"
click at [183, 168] on div "Notes Subtotal $779.01 Discount $0.00 GST $116.85 Override Total $895.86" at bounding box center [302, 169] width 475 height 59
click at [109, 199] on button "Save & Finalise" at bounding box center [103, 203] width 33 height 11
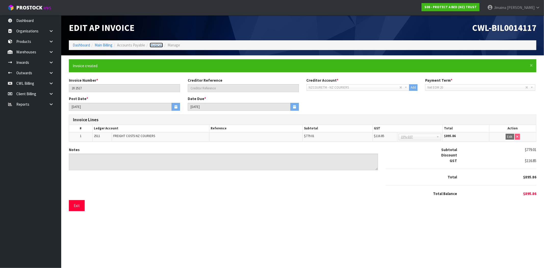
click at [156, 44] on link "Invoices" at bounding box center [156, 45] width 13 height 5
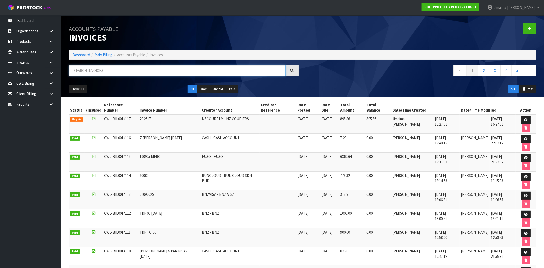
click at [126, 73] on input "text" at bounding box center [177, 70] width 217 height 11
paste input "VTNZ - PHK221"
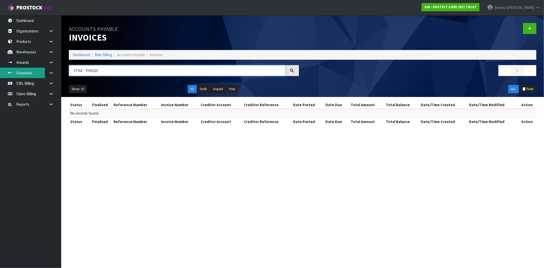
click at [40, 75] on body "Toggle navigation ProStock WMS S08 - PROTECT A BED (NZ) TRUST Jimaima [PERSON_N…" at bounding box center [272, 134] width 544 height 268
paste input "NZTA"
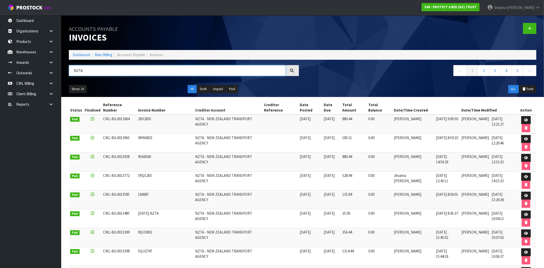
type input "NZTA"
drag, startPoint x: 532, startPoint y: 28, endPoint x: 317, endPoint y: 81, distance: 221.7
click at [532, 28] on link at bounding box center [529, 28] width 13 height 11
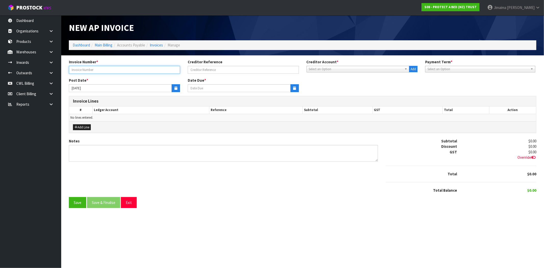
click at [121, 70] on input "text" at bounding box center [124, 70] width 111 height 8
type input "3SL3264"
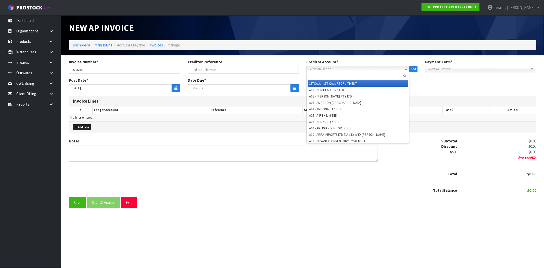
click at [333, 68] on span "Select an Option" at bounding box center [356, 69] width 94 height 6
click at [328, 77] on input "text" at bounding box center [358, 76] width 100 height 6
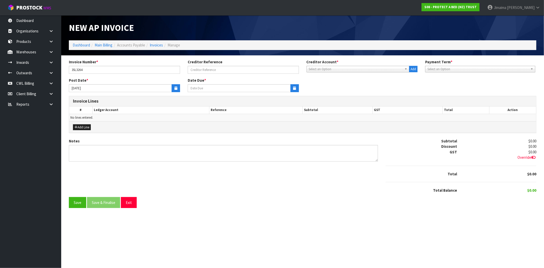
click at [330, 73] on div "Invoice Number * 3SL3264 Creditor Reference Creditor Account * 1STCALL - 1ST CA…" at bounding box center [302, 68] width 475 height 18
click at [328, 70] on span "Select an Option" at bounding box center [356, 69] width 94 height 6
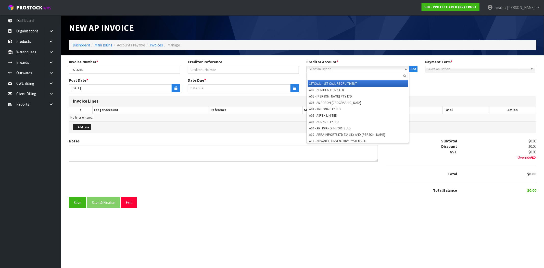
click at [322, 77] on input "text" at bounding box center [358, 76] width 100 height 6
paste input "VTNZ - PHK221"
type input "VTNZ - PHK221"
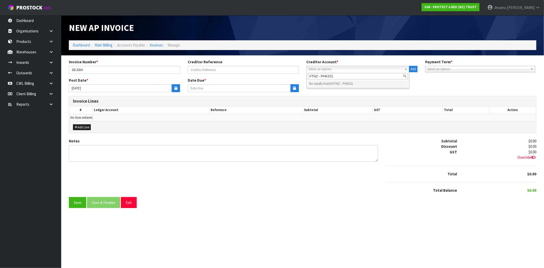
drag, startPoint x: 340, startPoint y: 75, endPoint x: 256, endPoint y: 79, distance: 83.2
click at [264, 76] on div "Invoice Number * 3SL3264 Creditor Reference Creditor Account * 1STCALL - 1ST CA…" at bounding box center [302, 68] width 475 height 18
click at [342, 70] on span "Select an Option" at bounding box center [356, 69] width 94 height 6
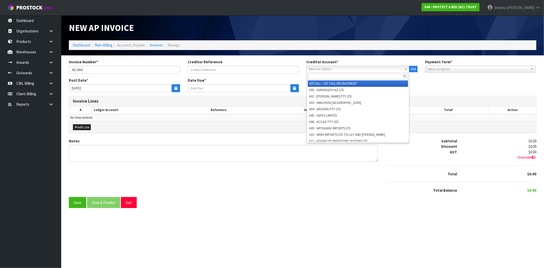
click at [337, 74] on input "text" at bounding box center [358, 76] width 100 height 6
paste input "NZTA"
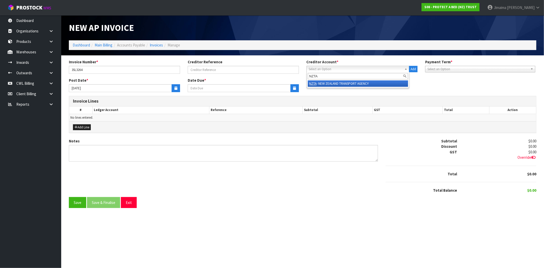
type input "NZTA"
click at [330, 82] on li "NZTA - NEW ZEALAND TRANSPORT AGENCY" at bounding box center [358, 83] width 100 height 6
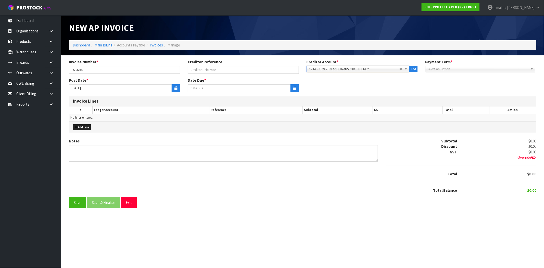
type input "[DATE]"
click at [175, 91] on button "button" at bounding box center [176, 88] width 8 height 8
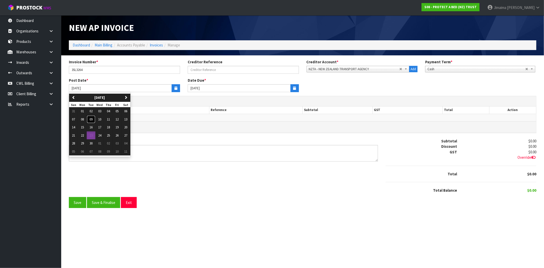
click at [92, 119] on span "09" at bounding box center [90, 119] width 3 height 4
type input "[DATE]"
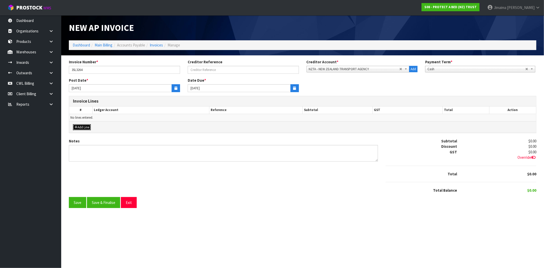
click at [86, 128] on button "Add Line" at bounding box center [82, 127] width 18 height 6
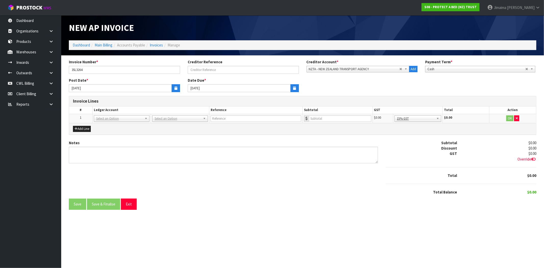
click at [105, 123] on div "Add Line" at bounding box center [302, 128] width 467 height 11
click at [106, 126] on input "text" at bounding box center [121, 125] width 53 height 6
paste input "01-2838"
type input "01-2838"
click at [230, 115] on input "text" at bounding box center [262, 118] width 88 height 6
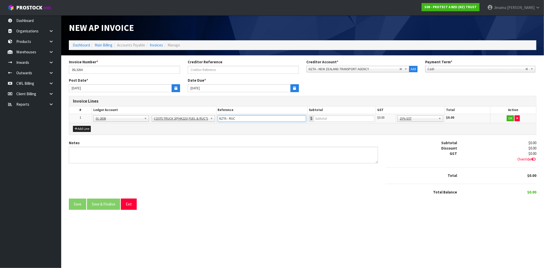
type input "NZTA - RUC"
click at [342, 121] on input "number" at bounding box center [344, 118] width 61 height 6
type input "436.82"
click at [534, 159] on icon at bounding box center [533, 159] width 4 height 4
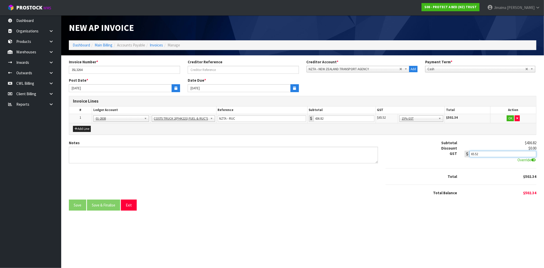
click at [480, 153] on input "65.52" at bounding box center [502, 154] width 67 height 6
type input "65.51"
click at [511, 117] on button "OK" at bounding box center [510, 118] width 7 height 6
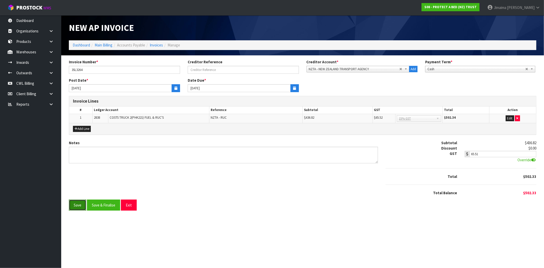
click at [75, 205] on button "Save" at bounding box center [77, 204] width 17 height 11
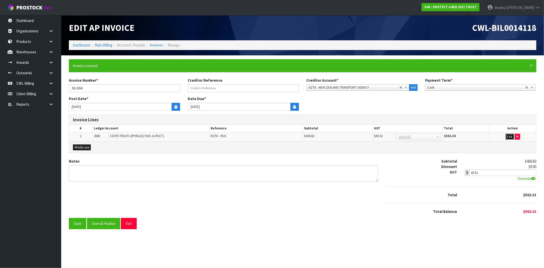
click at [507, 134] on button "Edit" at bounding box center [510, 137] width 8 height 6
click at [358, 132] on td "436.82" at bounding box center [337, 136] width 70 height 9
drag, startPoint x: 536, startPoint y: 177, endPoint x: 530, endPoint y: 176, distance: 5.4
click at [535, 177] on span "Override" at bounding box center [526, 178] width 19 height 5
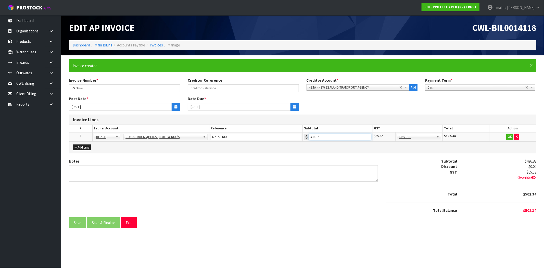
click at [328, 136] on input "436.82" at bounding box center [340, 137] width 62 height 6
type input "436.74"
click at [511, 137] on button "OK" at bounding box center [509, 137] width 7 height 6
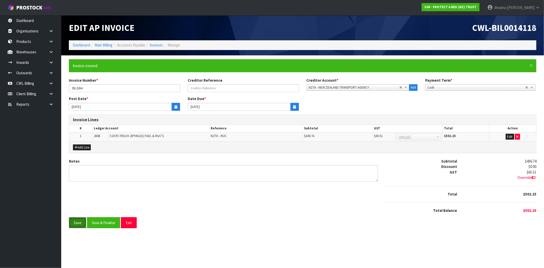
click at [78, 221] on button "Save" at bounding box center [77, 222] width 17 height 11
click at [111, 221] on button "Save & Finalise" at bounding box center [103, 222] width 33 height 11
